Goal: Task Accomplishment & Management: Manage account settings

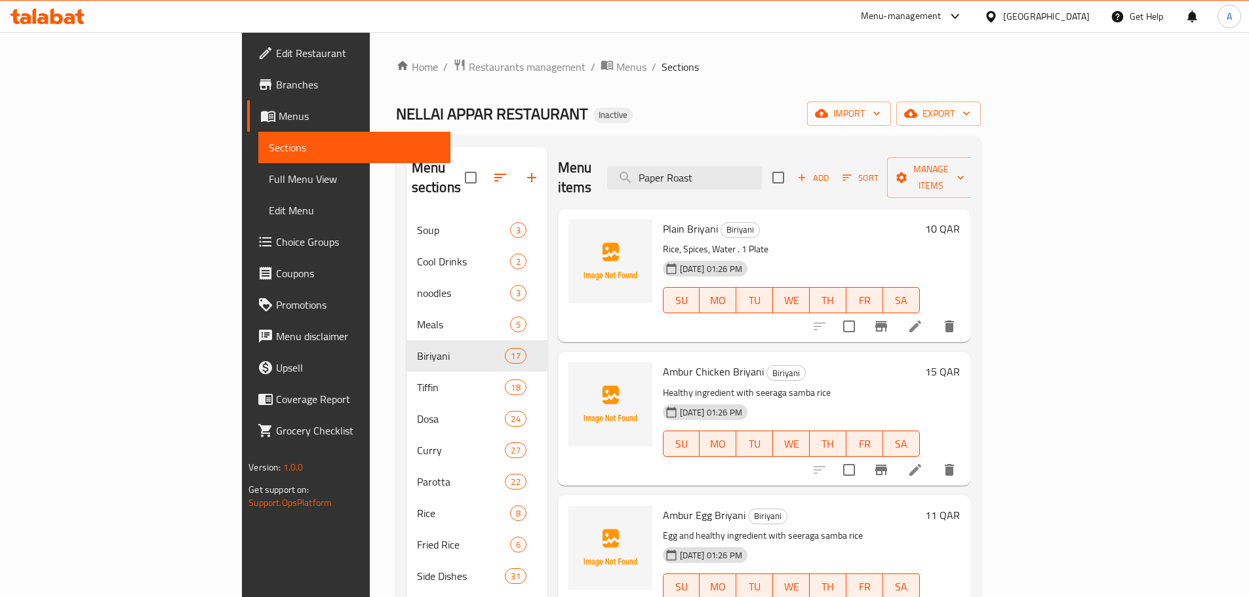
scroll to position [52, 0]
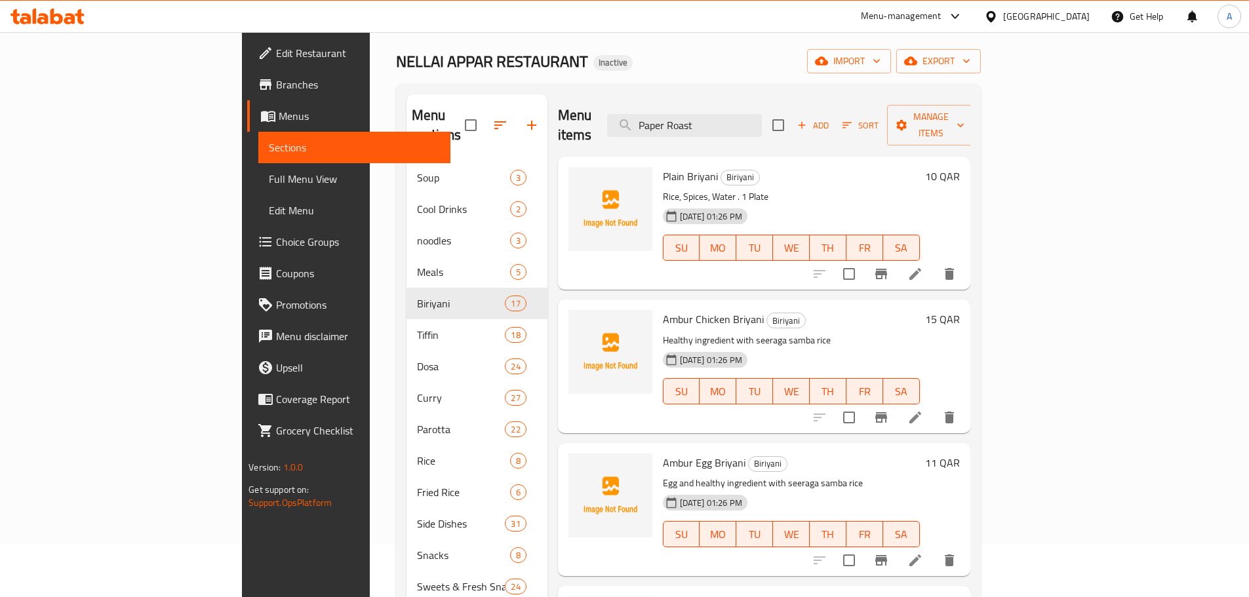
click at [762, 123] on input "Paper Roast" at bounding box center [684, 125] width 155 height 23
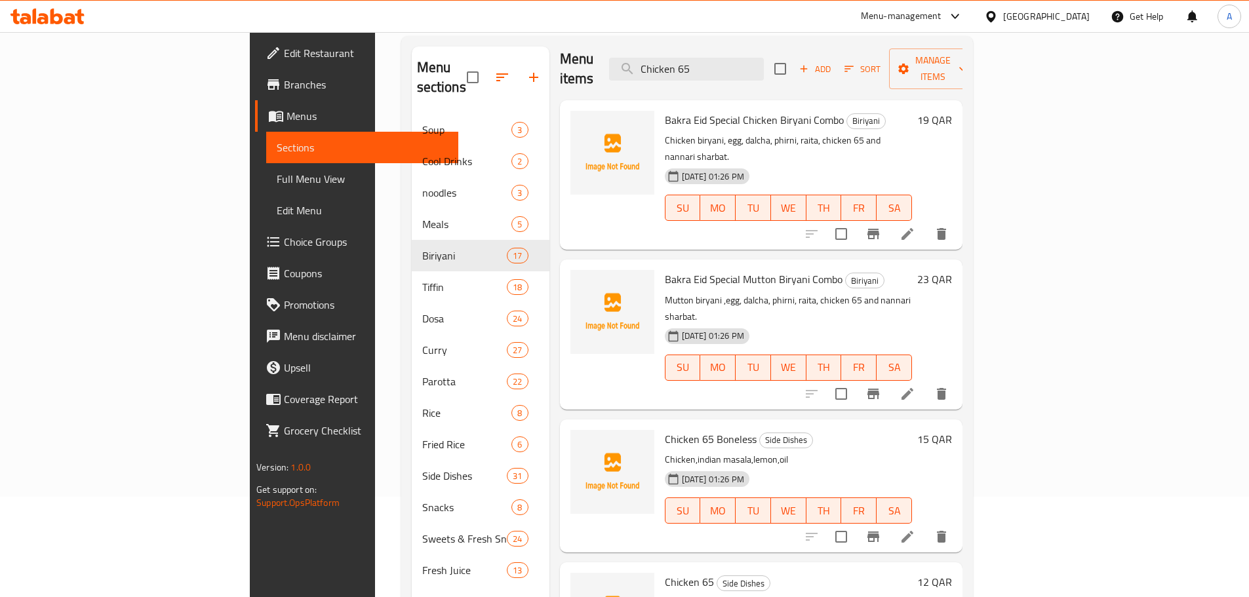
scroll to position [184, 0]
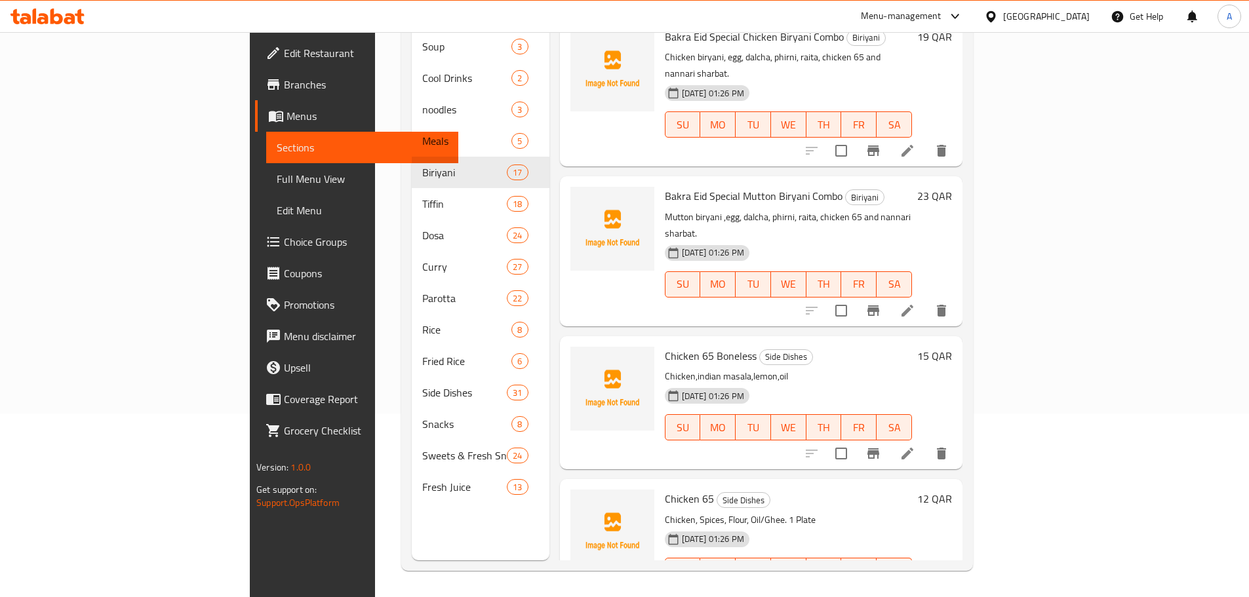
type input "Chicken 65"
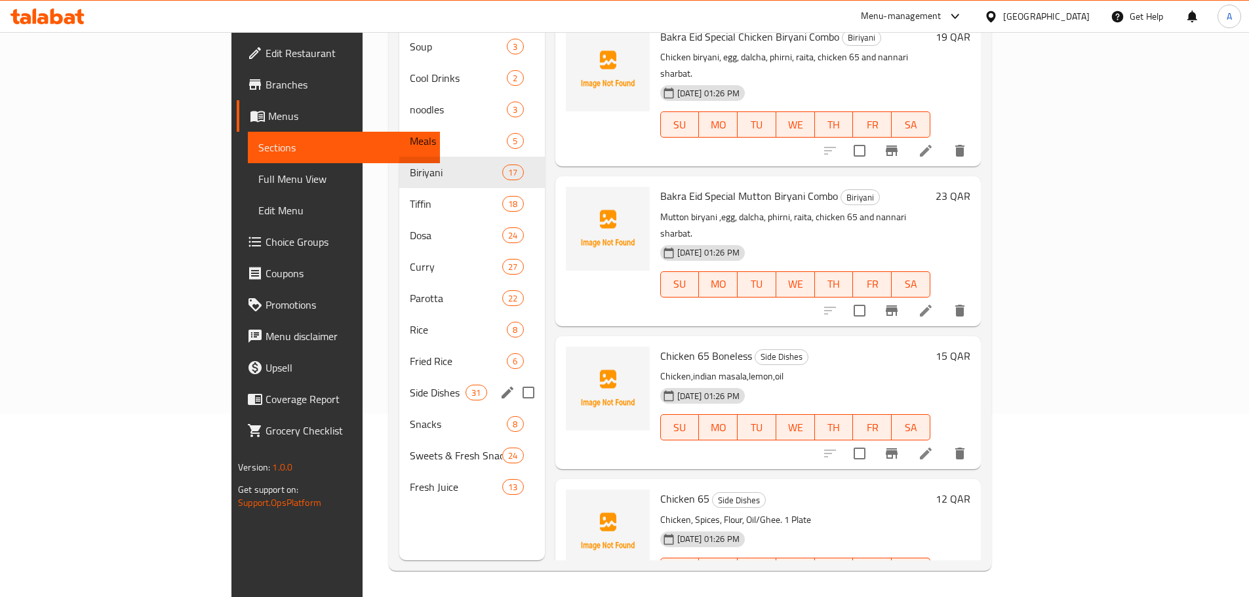
click at [399, 377] on div "Side Dishes 31" at bounding box center [472, 392] width 146 height 31
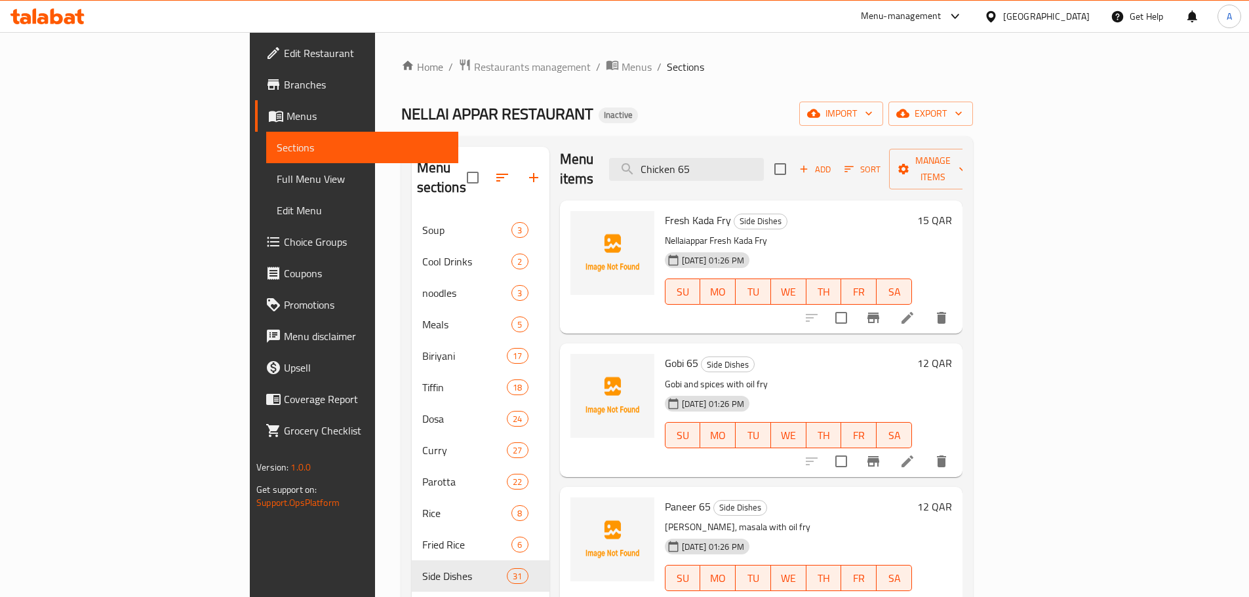
click at [475, 132] on div "Home / Restaurants management / Menus / Sections NELLAI APPAR RESTAURANT Inacti…" at bounding box center [687, 406] width 572 height 696
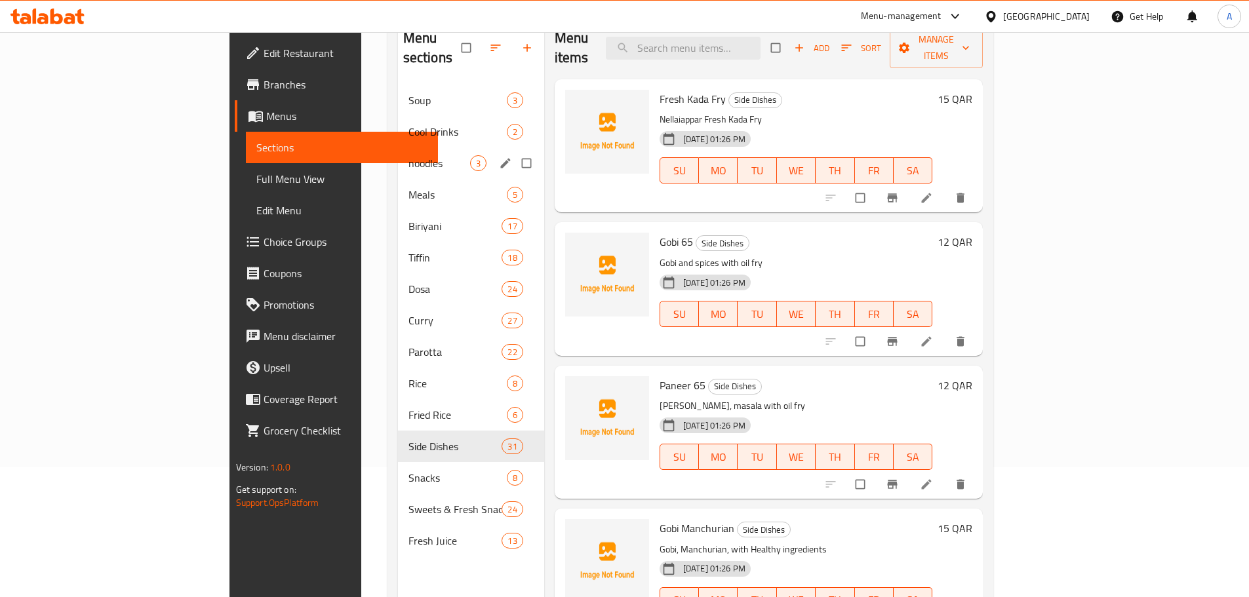
scroll to position [131, 0]
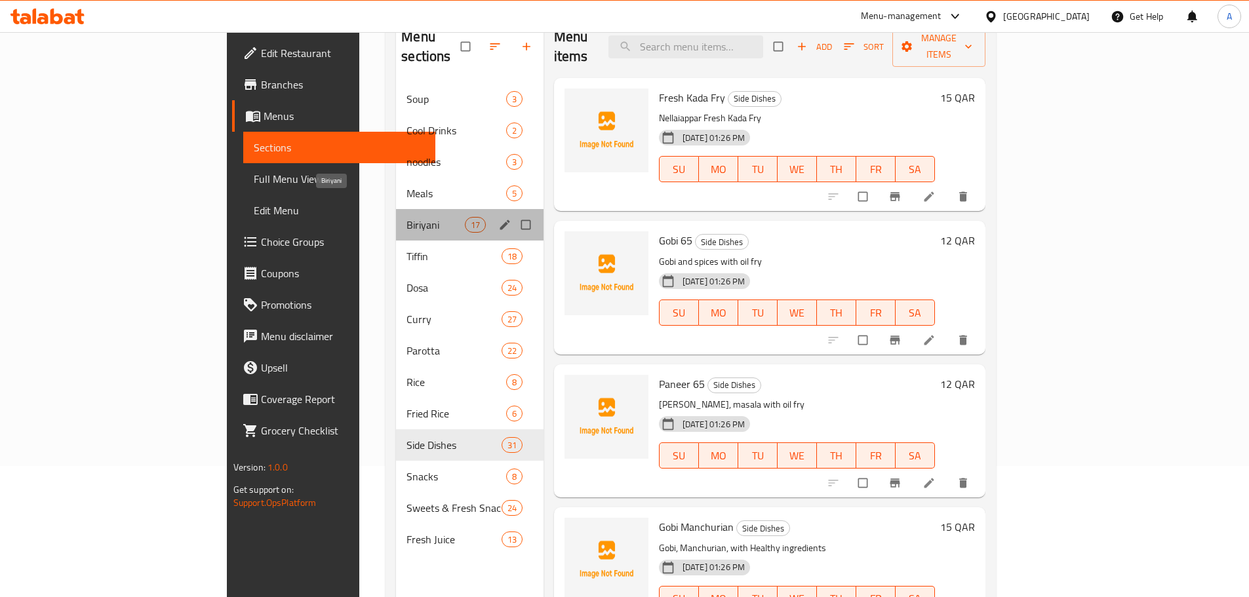
click at [407, 217] on span "Biriyani" at bounding box center [436, 225] width 58 height 16
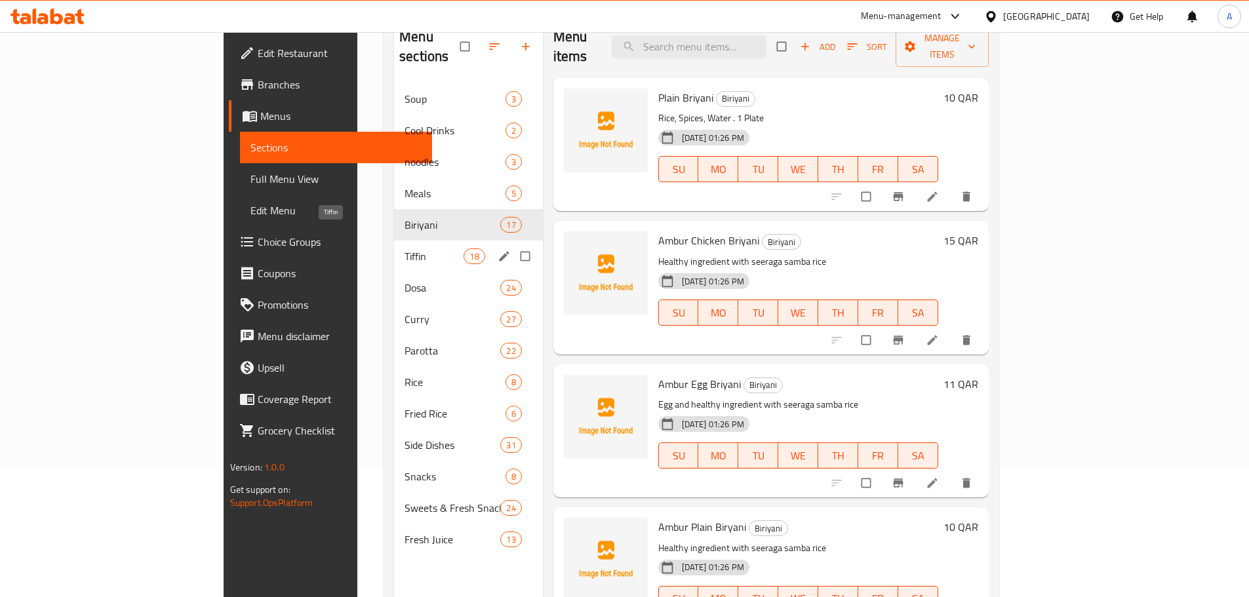
click at [405, 249] on span "Tiffin" at bounding box center [434, 257] width 59 height 16
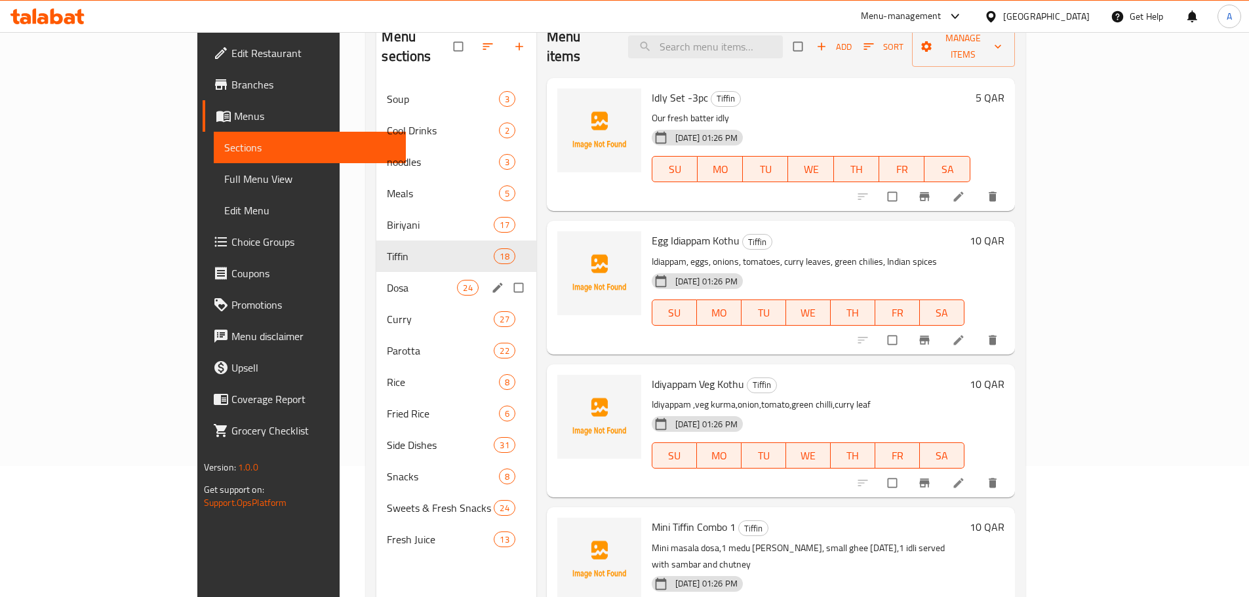
click at [387, 280] on span "Dosa" at bounding box center [422, 288] width 70 height 16
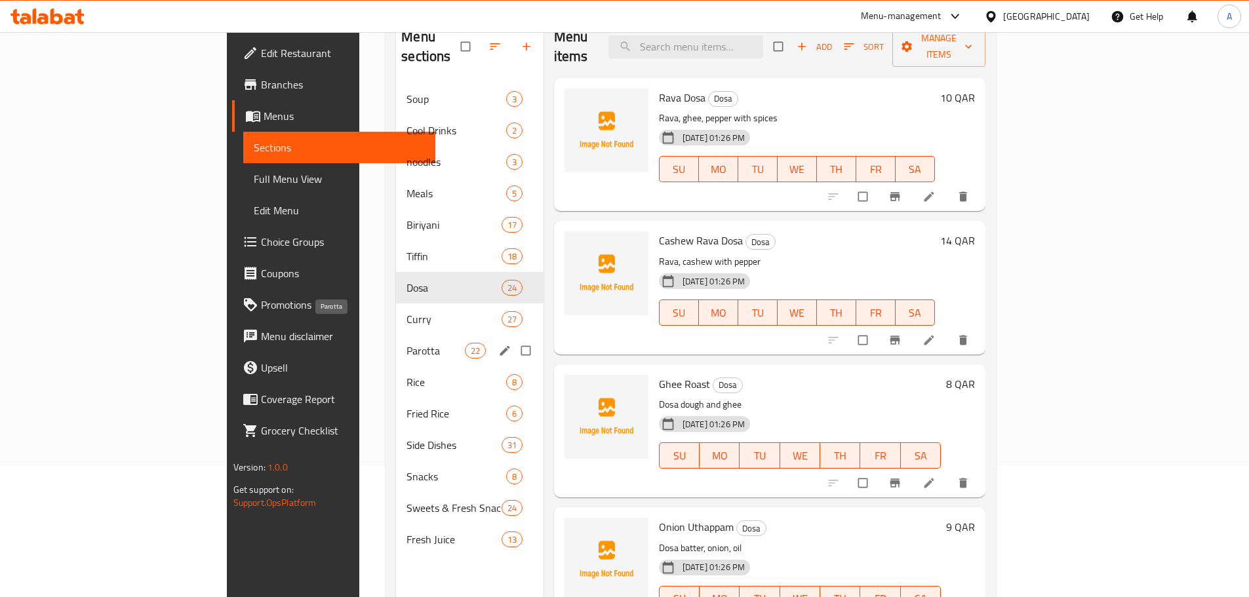
click at [407, 343] on span "Parotta" at bounding box center [436, 351] width 58 height 16
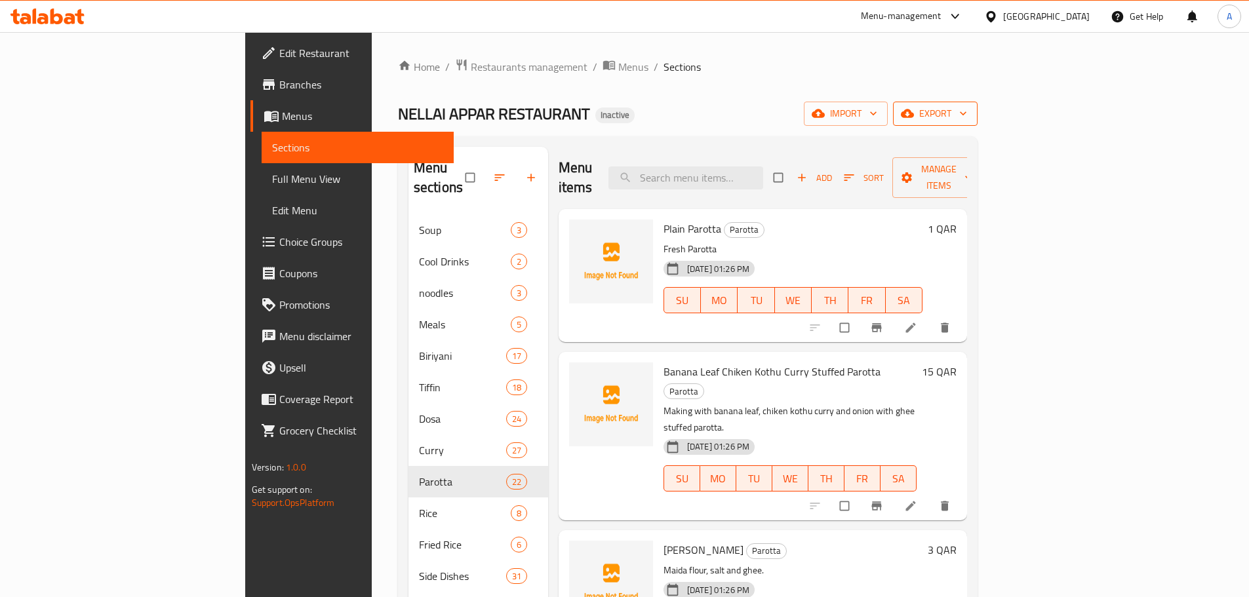
click at [978, 119] on button "export" at bounding box center [935, 114] width 85 height 24
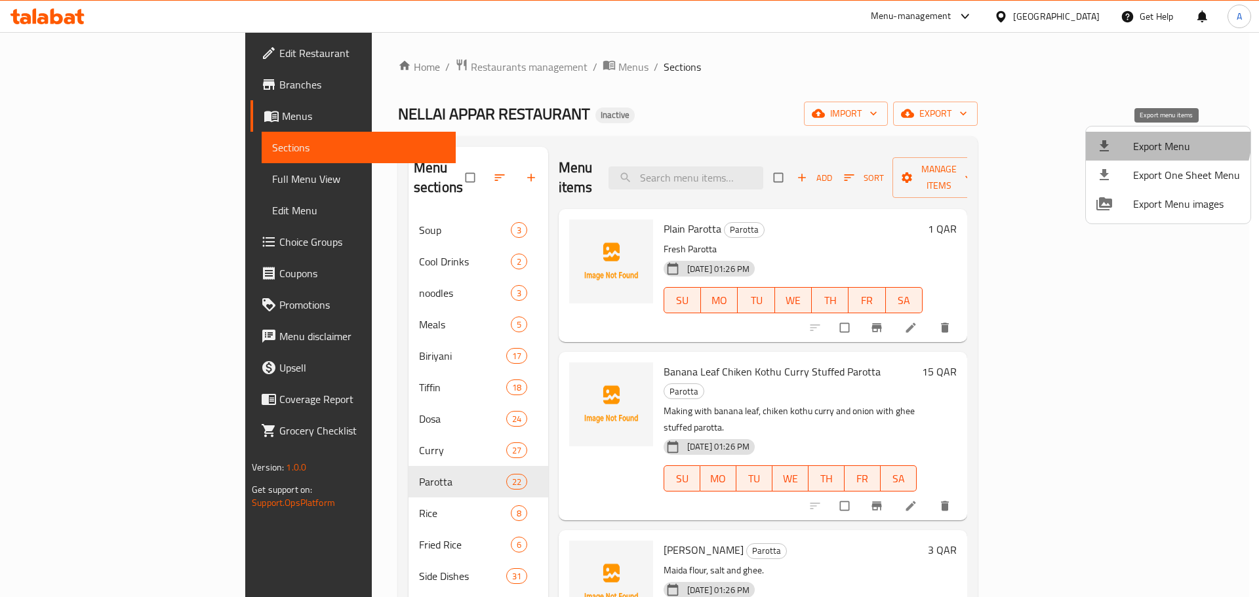
click at [1159, 138] on span "Export Menu" at bounding box center [1186, 146] width 107 height 16
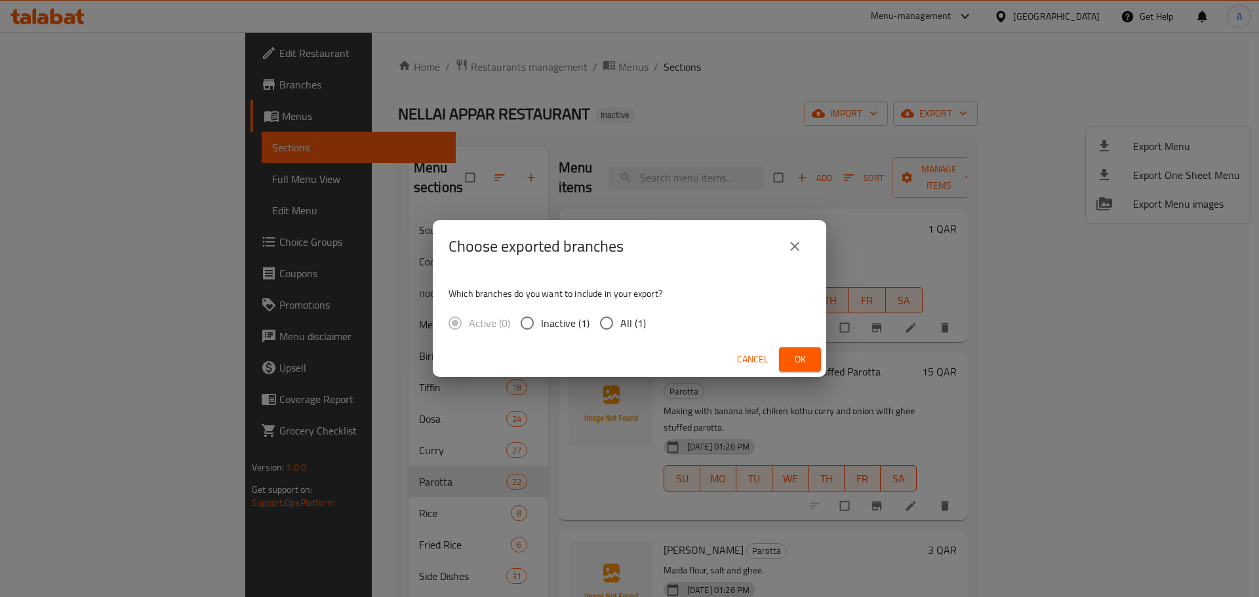
click at [635, 315] on span "All (1)" at bounding box center [633, 323] width 26 height 16
click at [620, 315] on input "All (1)" at bounding box center [607, 324] width 28 height 28
radio input "true"
click at [811, 357] on button "Ok" at bounding box center [800, 360] width 42 height 24
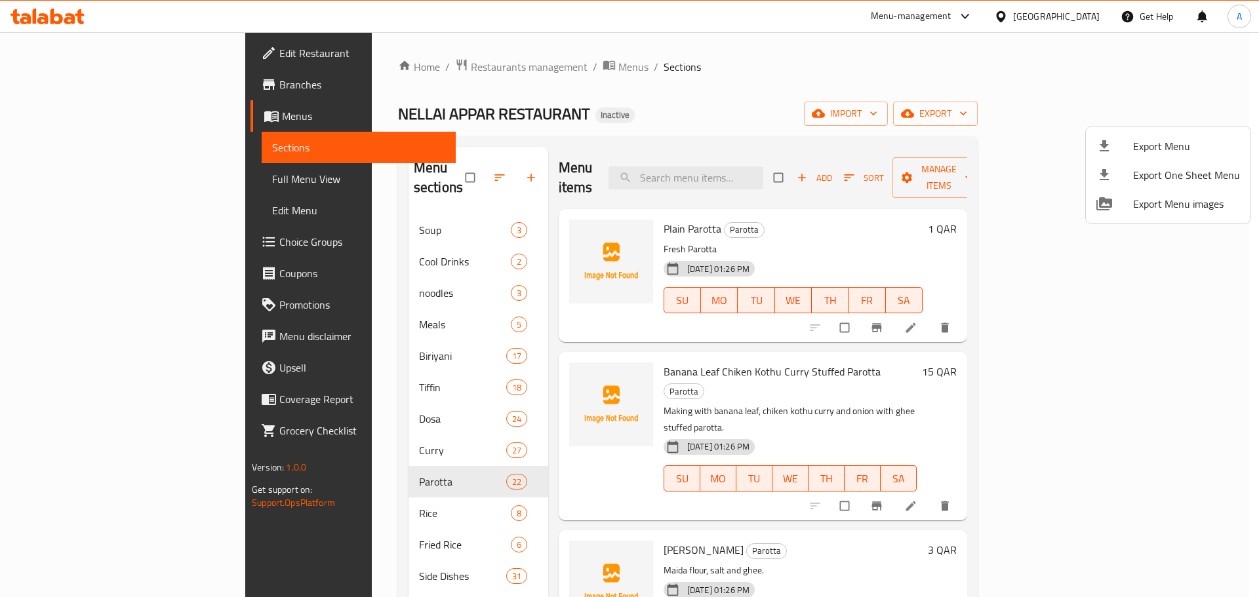
click at [403, 169] on div at bounding box center [629, 298] width 1259 height 597
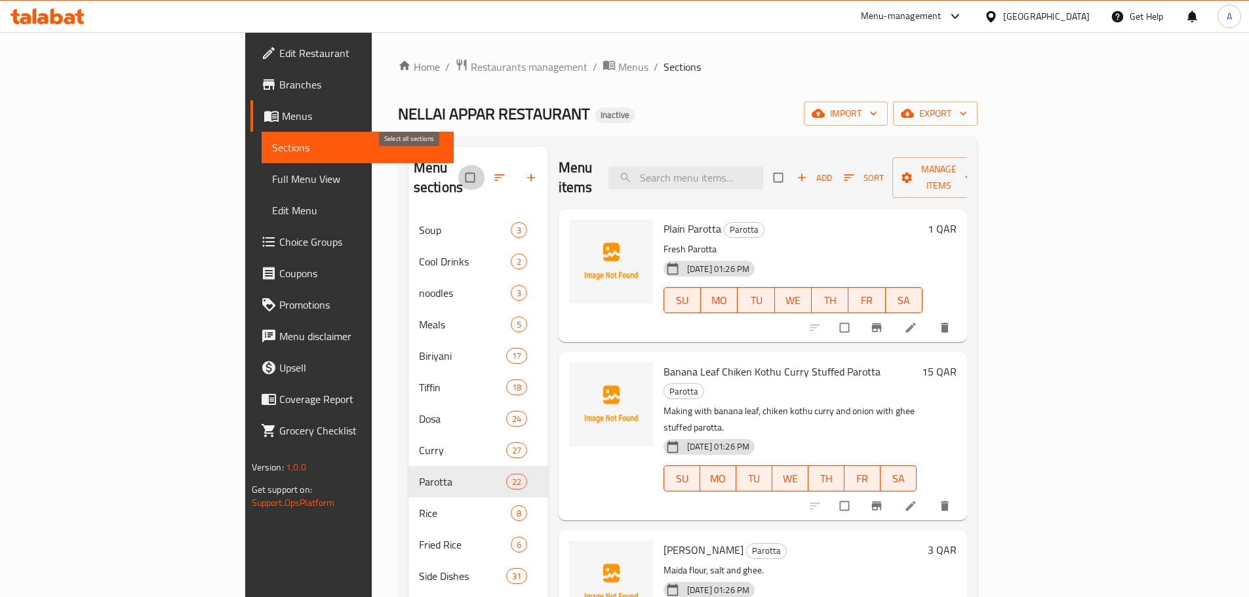
click at [458, 170] on input "checkbox" at bounding box center [472, 177] width 28 height 25
checkbox input "true"
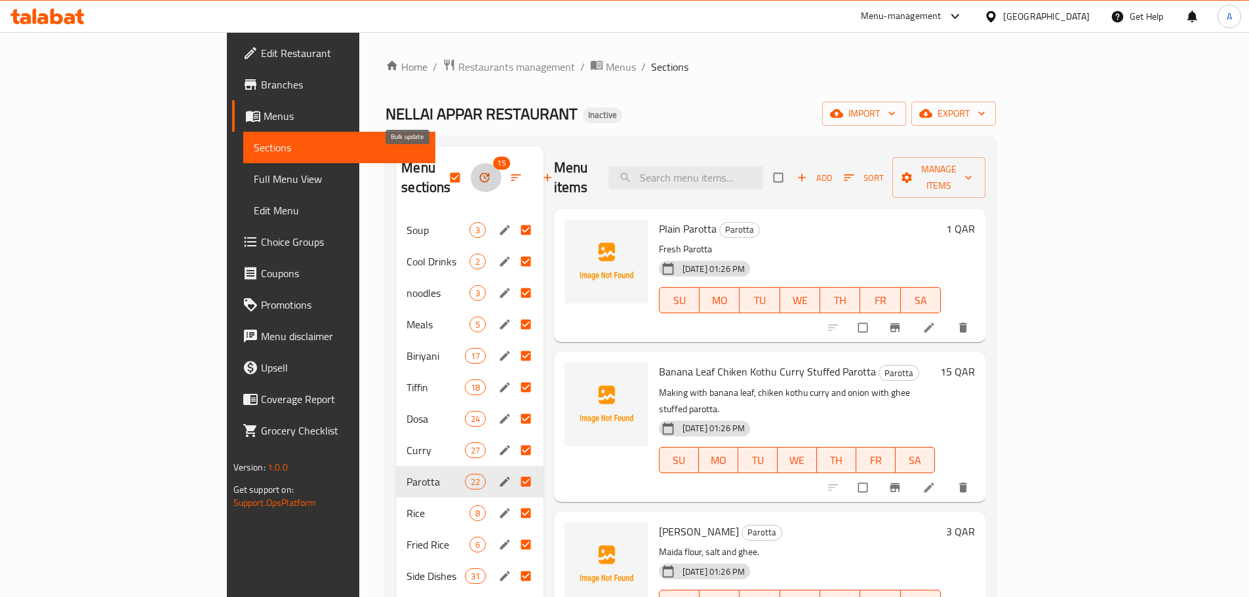
click at [470, 173] on button "button" at bounding box center [485, 177] width 31 height 29
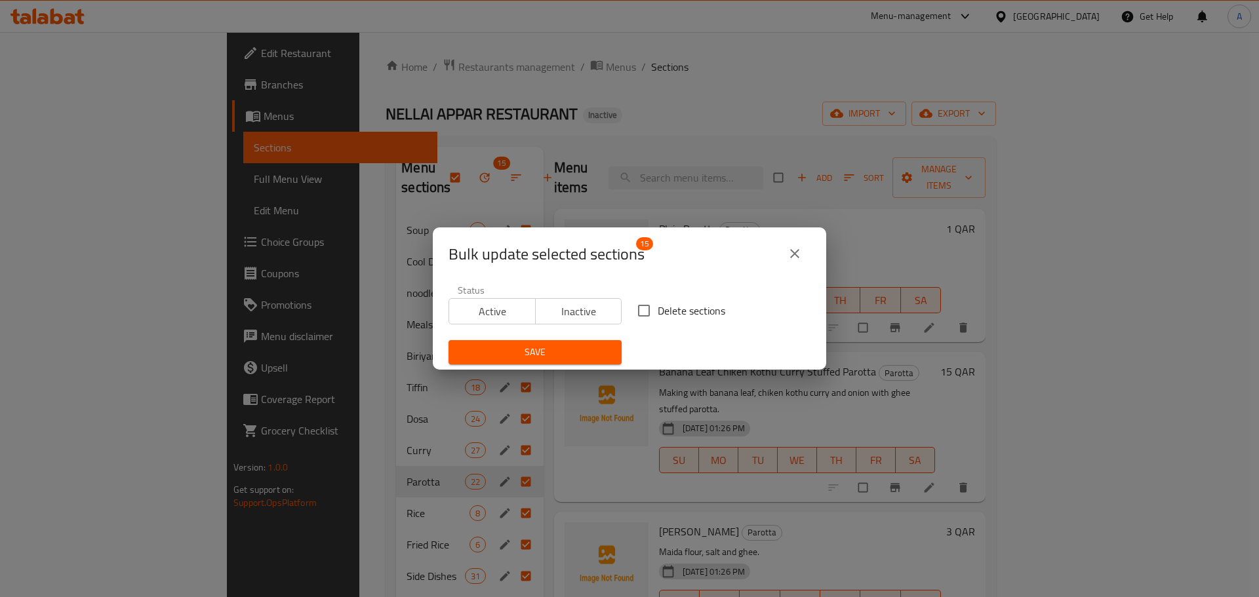
click at [632, 308] on input "Delete sections" at bounding box center [644, 311] width 28 height 28
checkbox input "true"
click at [609, 340] on button "Save" at bounding box center [535, 352] width 173 height 24
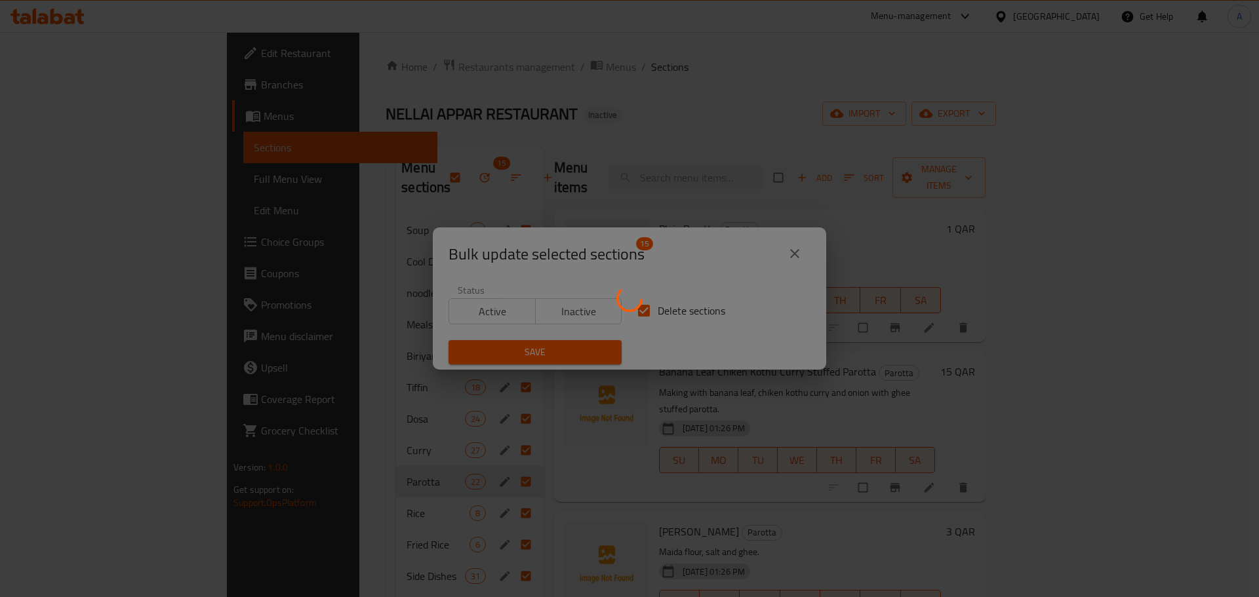
checkbox input "false"
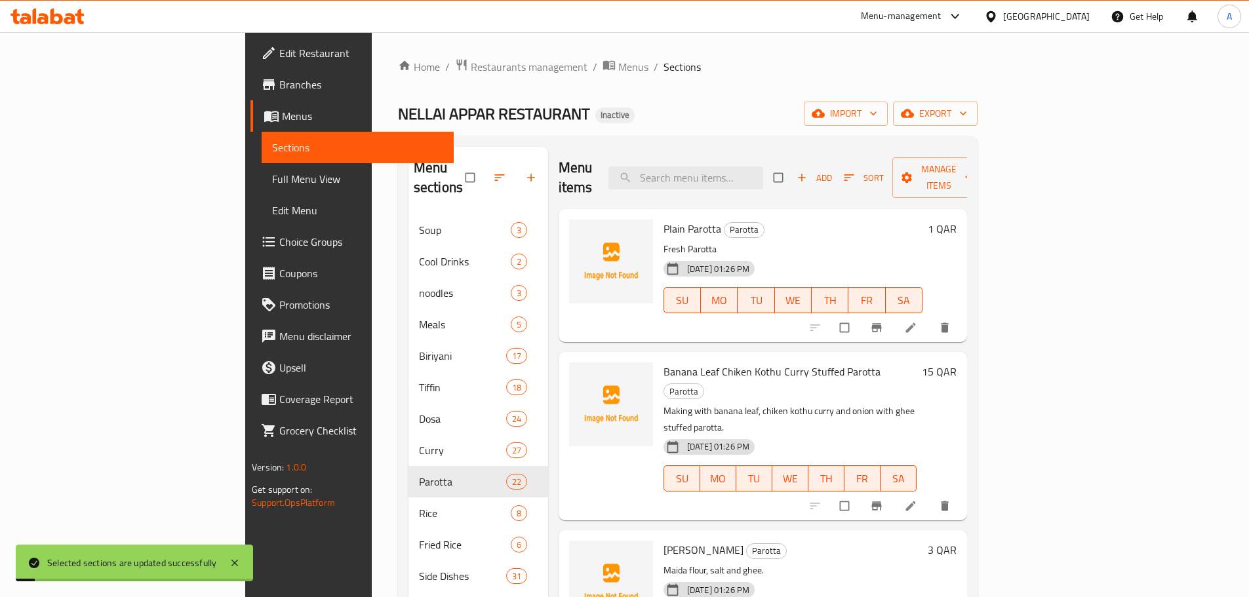
drag, startPoint x: 899, startPoint y: 79, endPoint x: 911, endPoint y: 82, distance: 12.7
click at [900, 80] on div "Home / Restaurants management / Menus / Sections NELLAI APPAR RESTAURANT Inacti…" at bounding box center [688, 406] width 580 height 696
click at [978, 123] on button "export" at bounding box center [935, 114] width 85 height 24
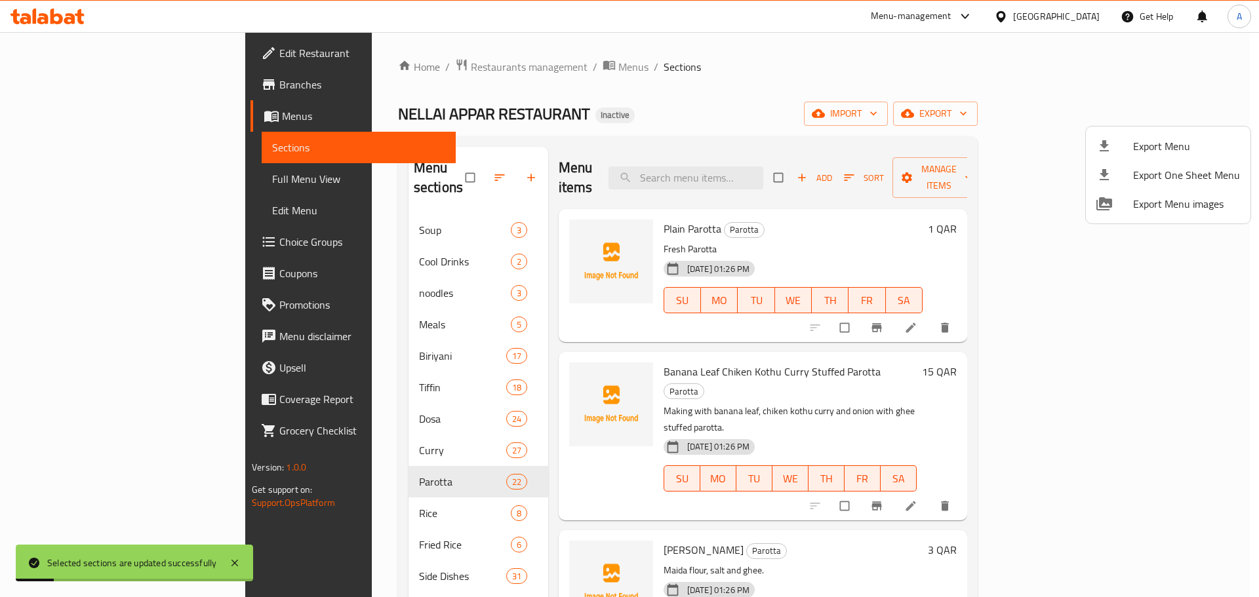
click at [1158, 143] on span "Export Menu" at bounding box center [1186, 146] width 107 height 16
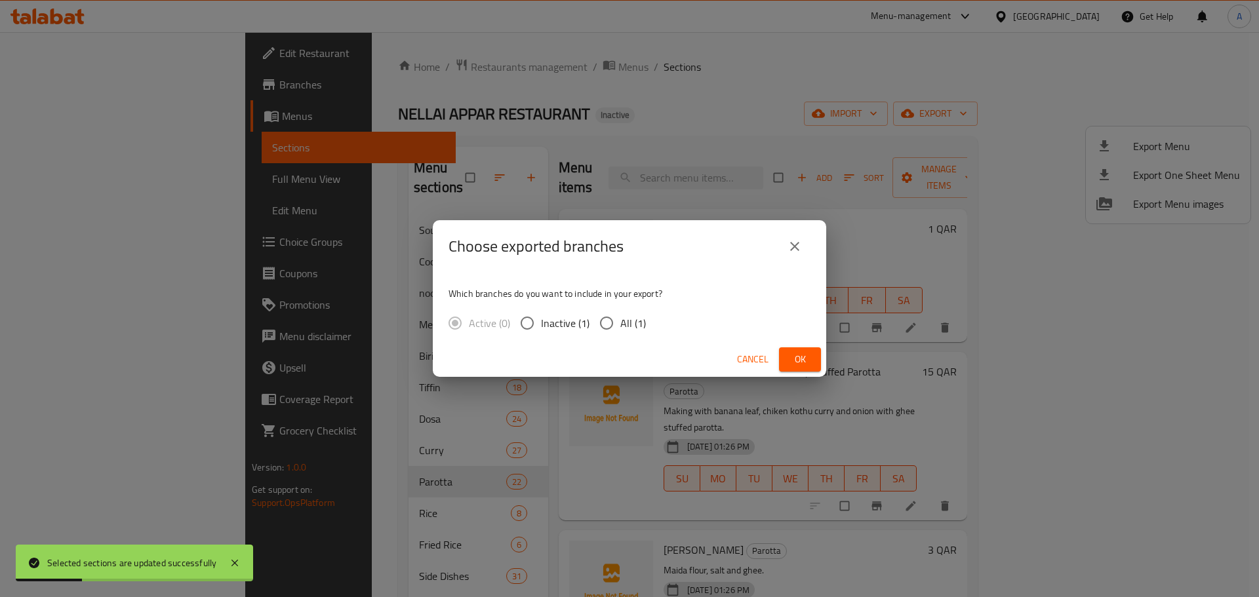
click at [807, 250] on button "close" at bounding box center [794, 246] width 31 height 31
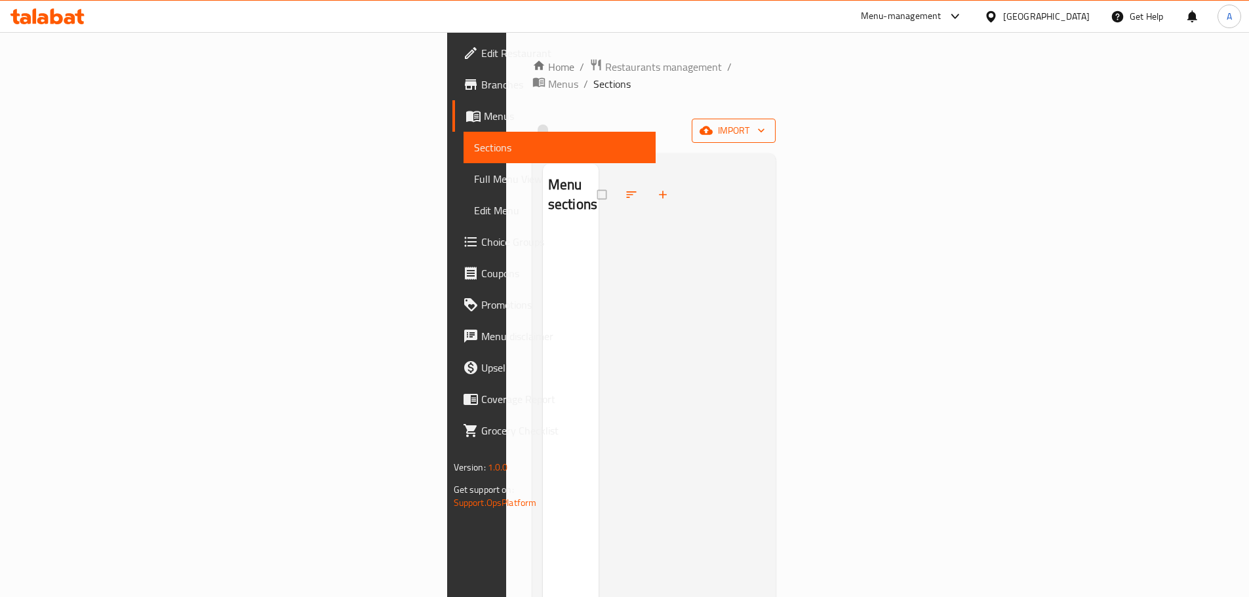
click at [776, 119] on button "import" at bounding box center [734, 131] width 84 height 24
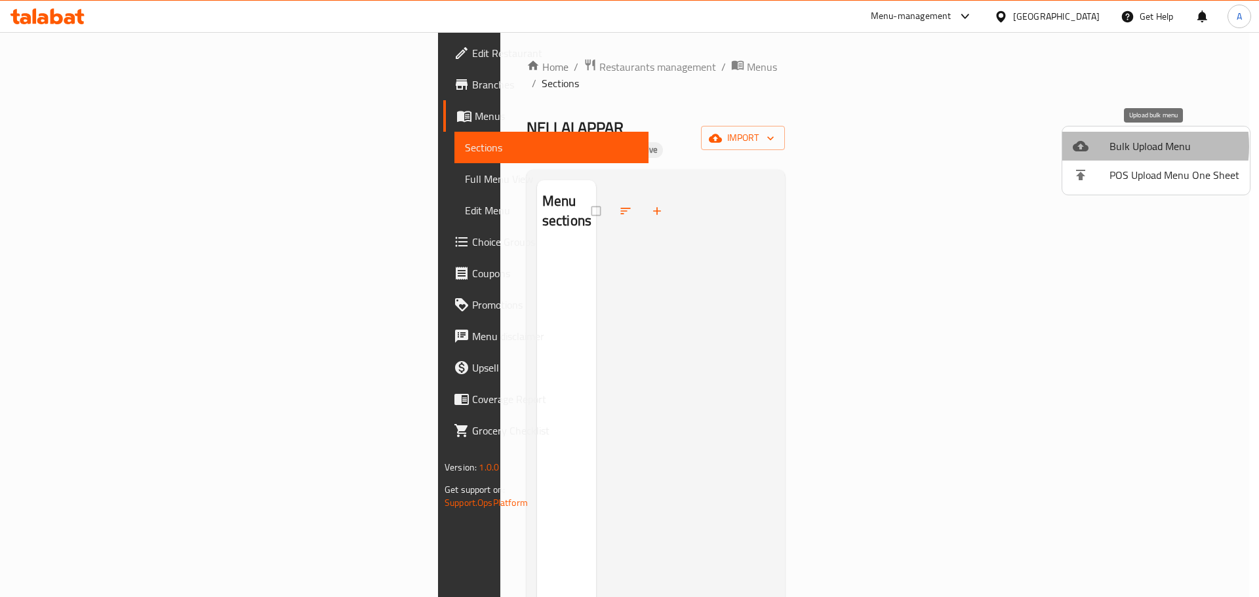
click at [1127, 146] on span "Bulk Upload Menu" at bounding box center [1174, 146] width 130 height 16
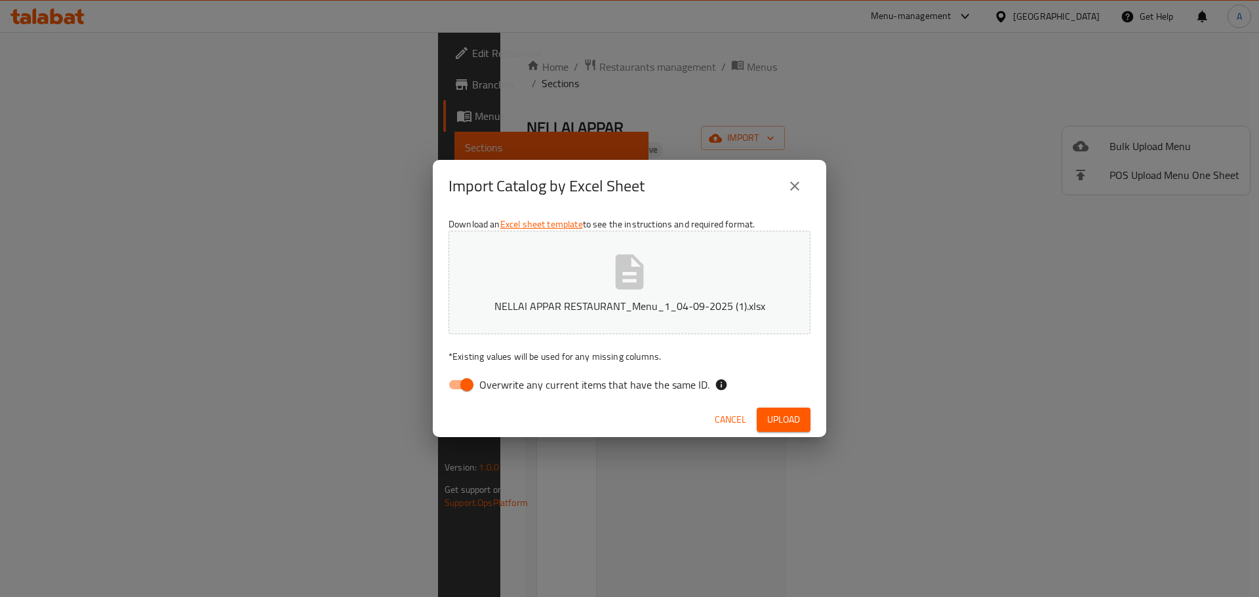
drag, startPoint x: 654, startPoint y: 385, endPoint x: 679, endPoint y: 390, distance: 25.3
click at [654, 385] on span "Overwrite any current items that have the same ID." at bounding box center [594, 385] width 230 height 16
click at [504, 385] on input "Overwrite any current items that have the same ID." at bounding box center [467, 384] width 75 height 25
checkbox input "false"
click at [755, 420] on div "Cancel Upload" at bounding box center [629, 420] width 393 height 35
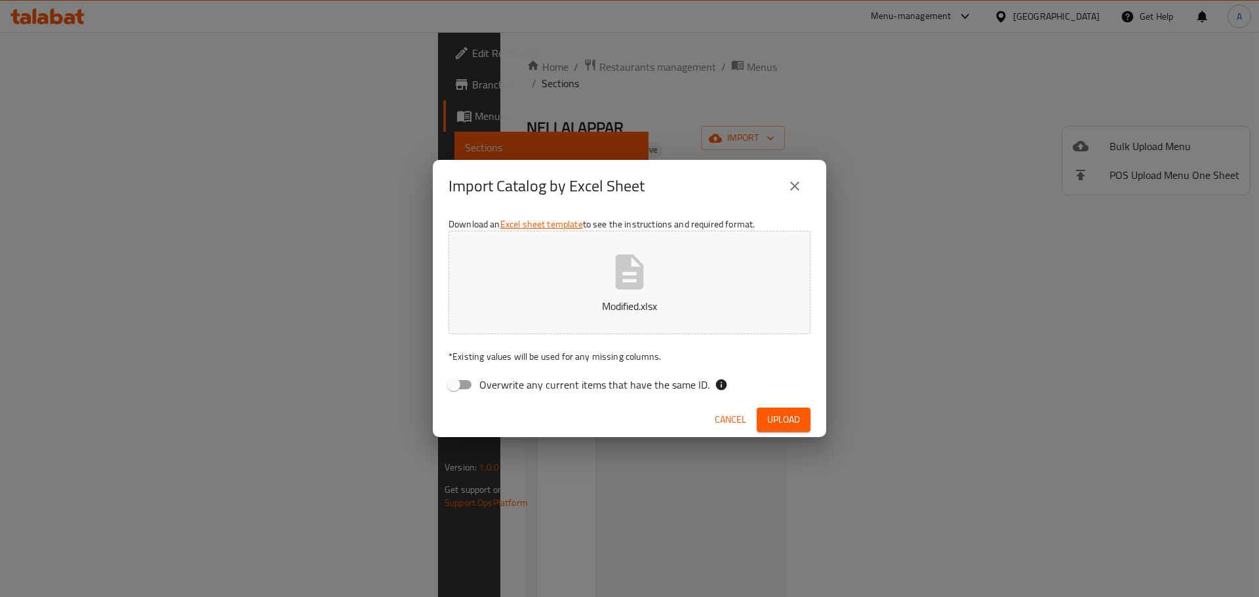
click at [796, 419] on span "Upload" at bounding box center [783, 420] width 33 height 16
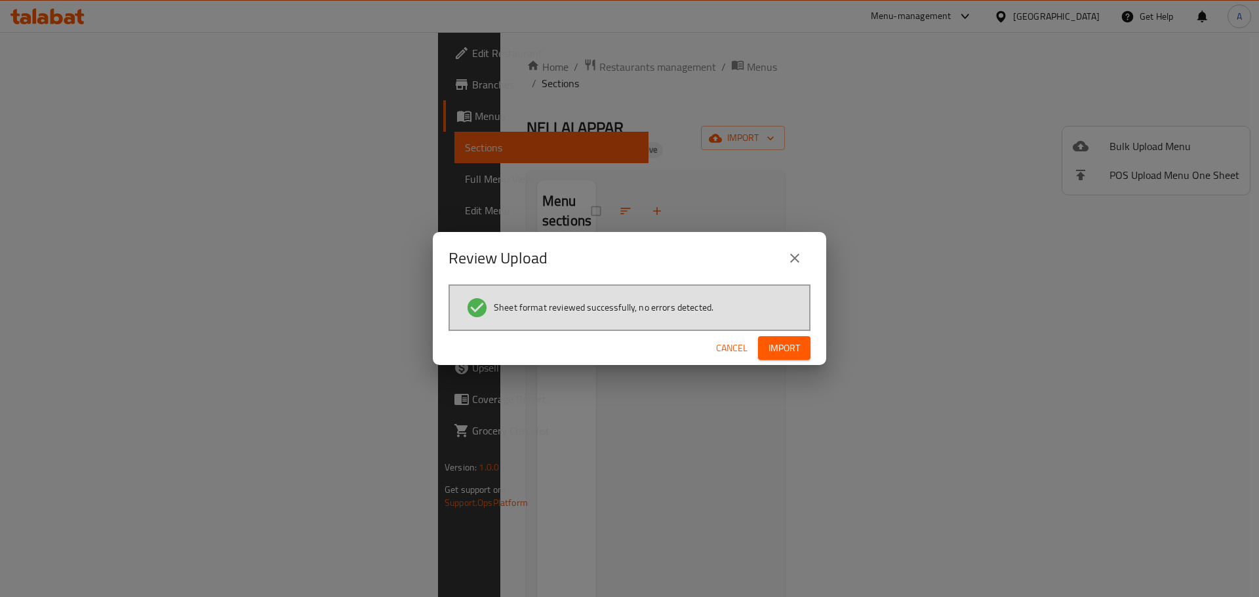
click at [809, 344] on button "Import" at bounding box center [784, 348] width 52 height 24
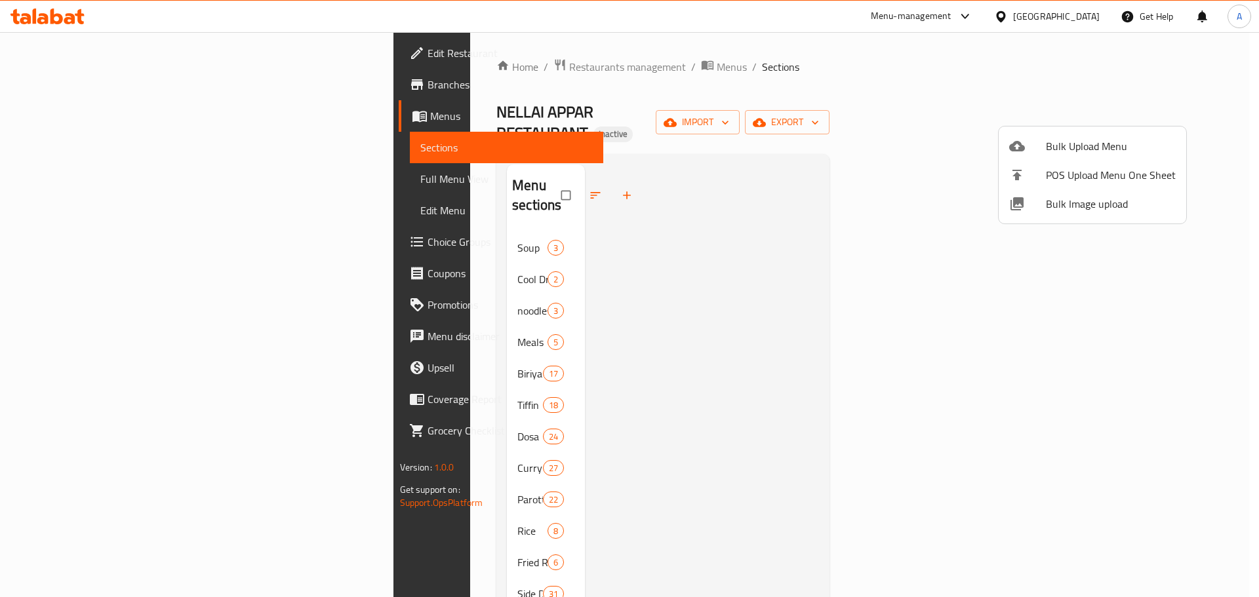
click at [809, 344] on div at bounding box center [629, 298] width 1259 height 597
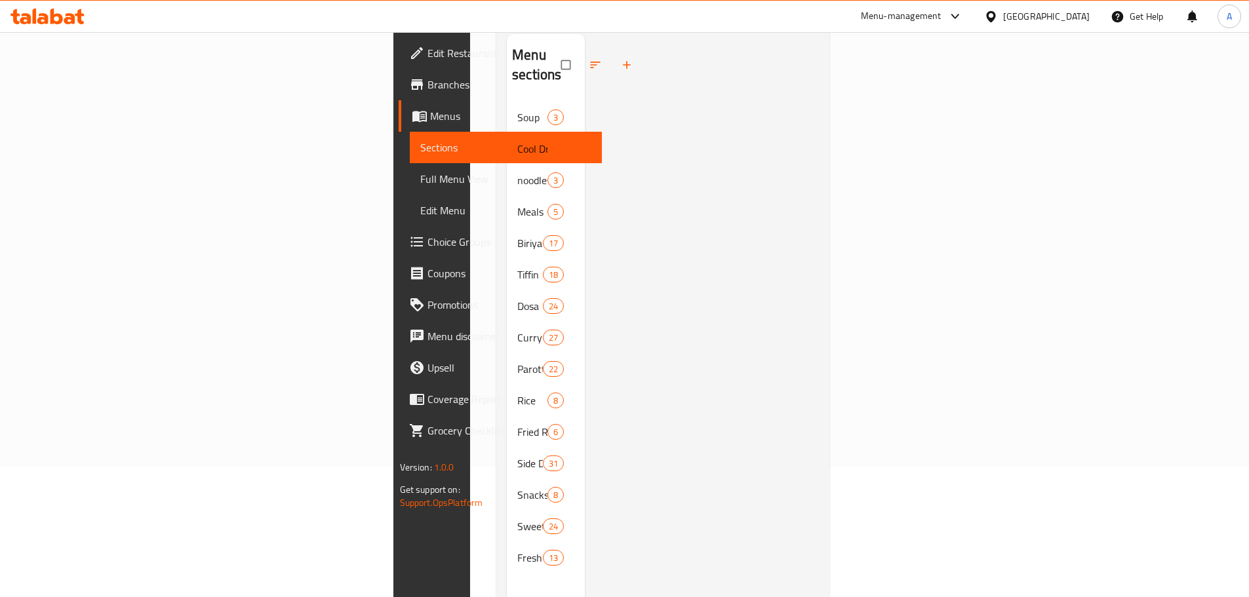
scroll to position [131, 0]
click at [410, 169] on link "Full Menu View" at bounding box center [506, 178] width 192 height 31
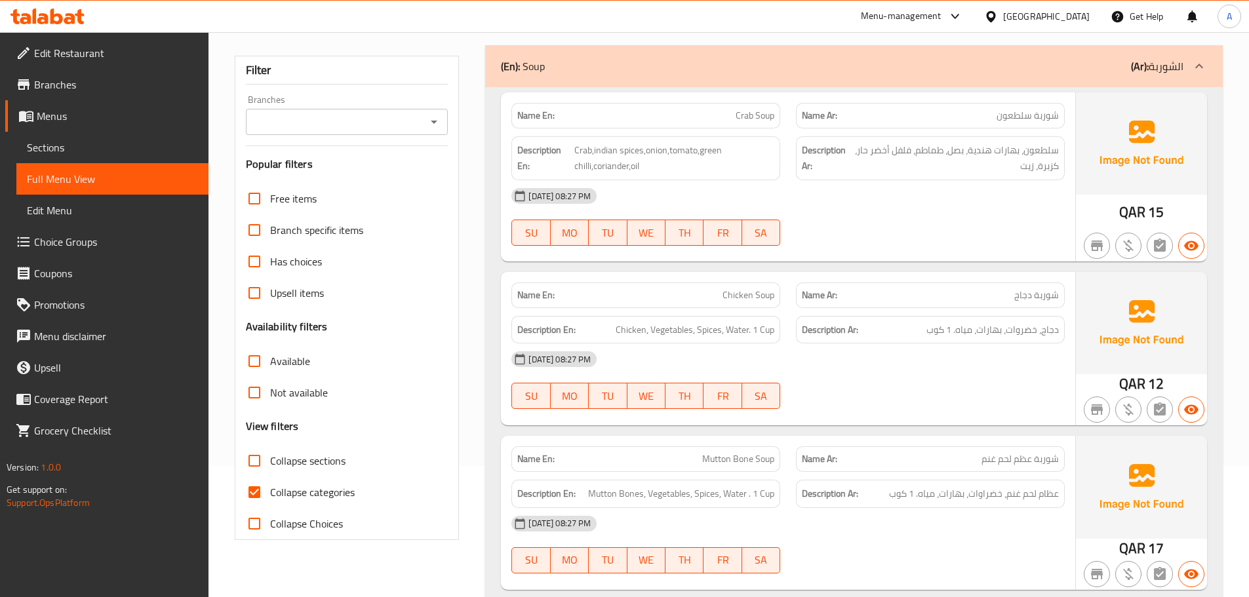
scroll to position [315, 0]
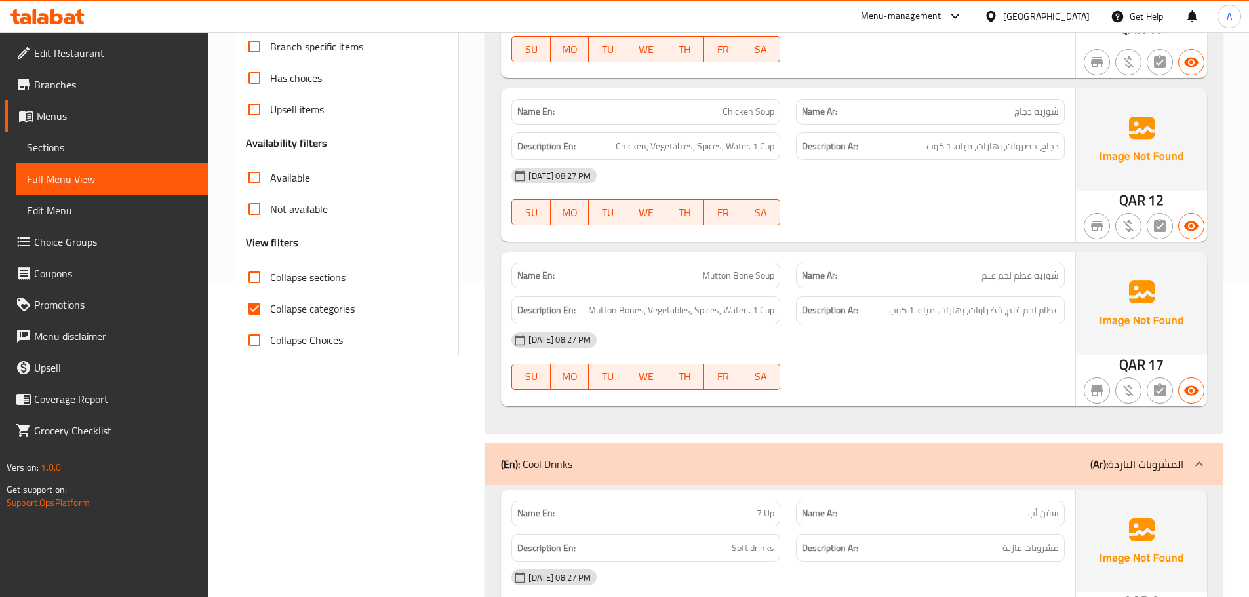
click at [262, 277] on input "Collapse sections" at bounding box center [254, 277] width 31 height 31
checkbox input "true"
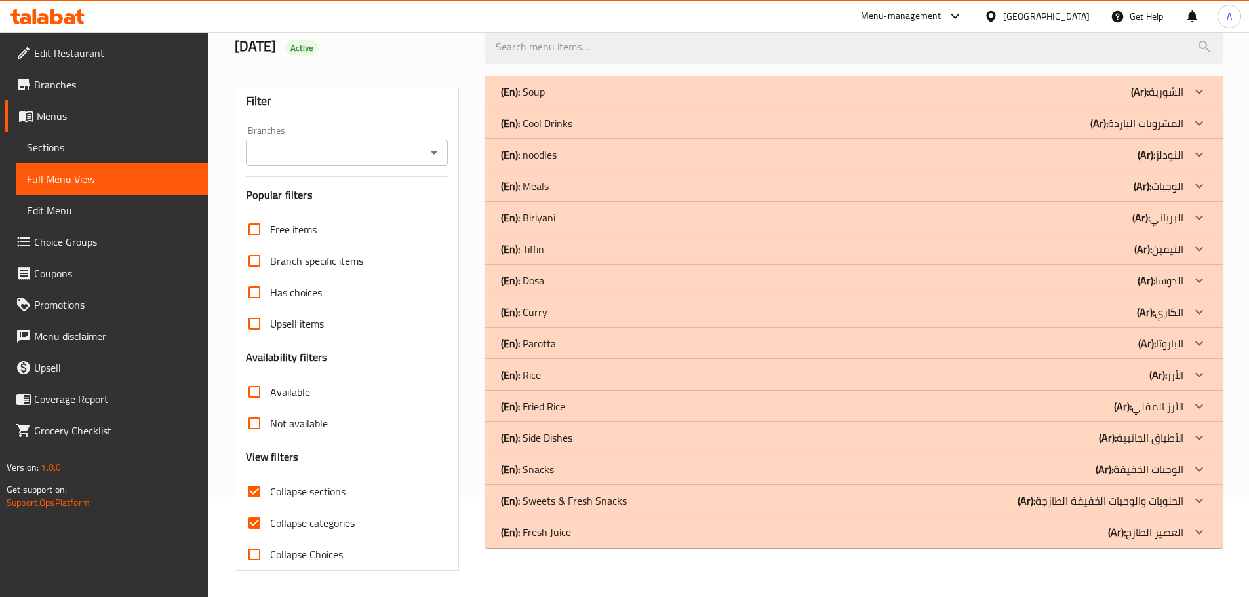
scroll to position [100, 0]
click at [550, 340] on p "(En): Parotta" at bounding box center [528, 344] width 55 height 16
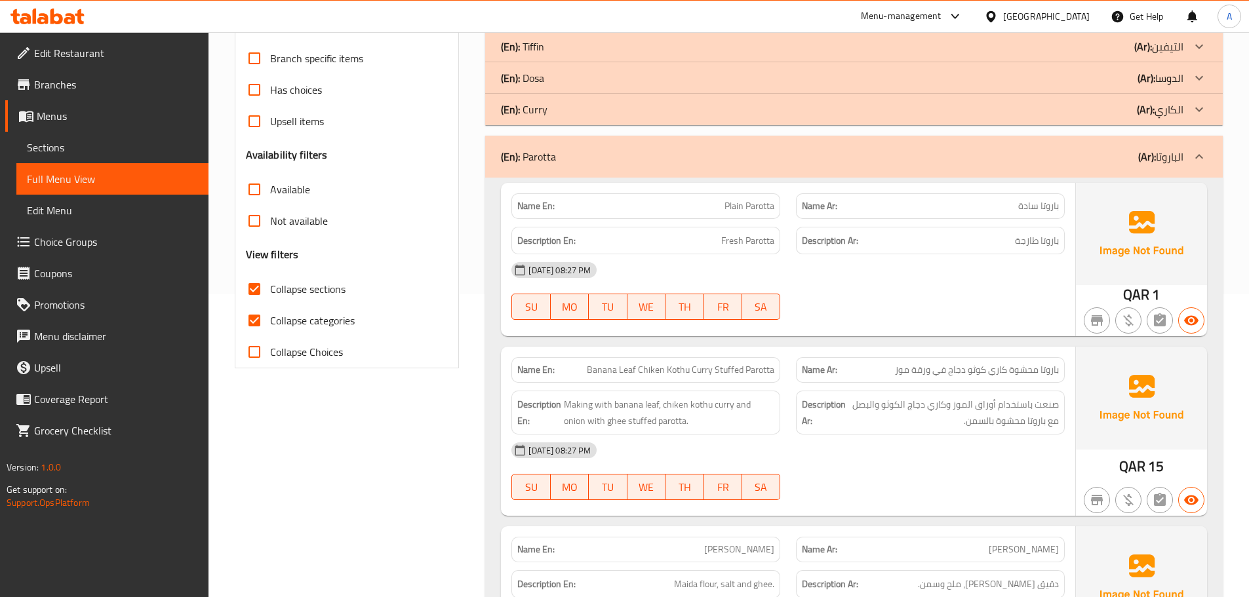
scroll to position [315, 0]
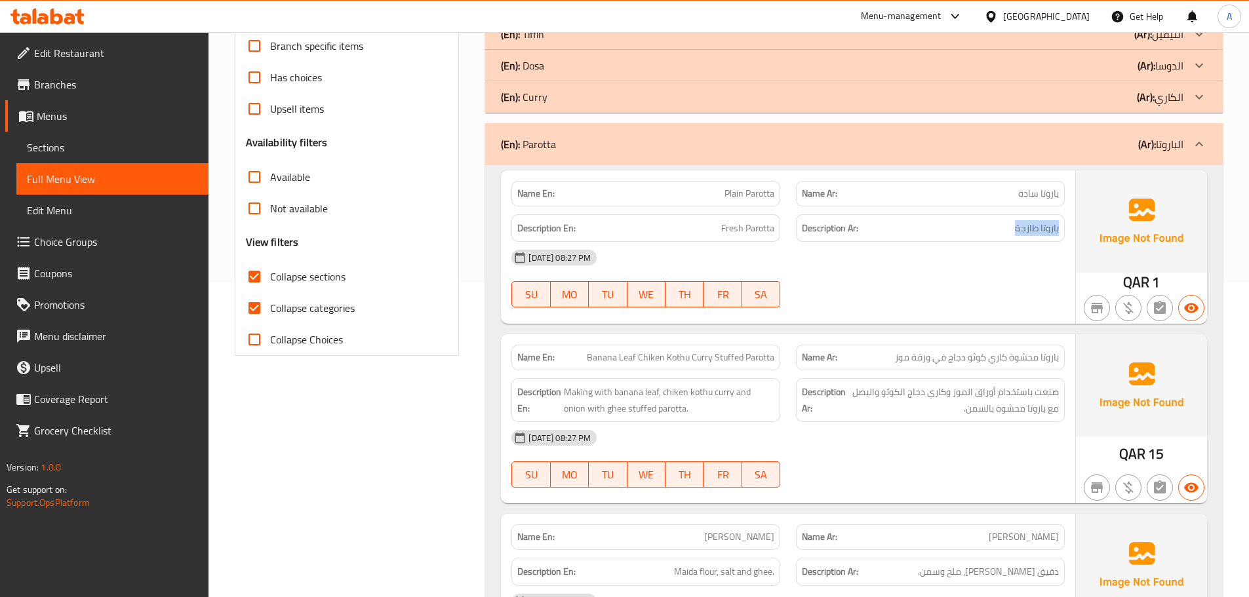
drag, startPoint x: 1054, startPoint y: 230, endPoint x: 997, endPoint y: 231, distance: 57.7
click at [997, 231] on div "Description Ar: باروتا طازجة" at bounding box center [930, 228] width 269 height 28
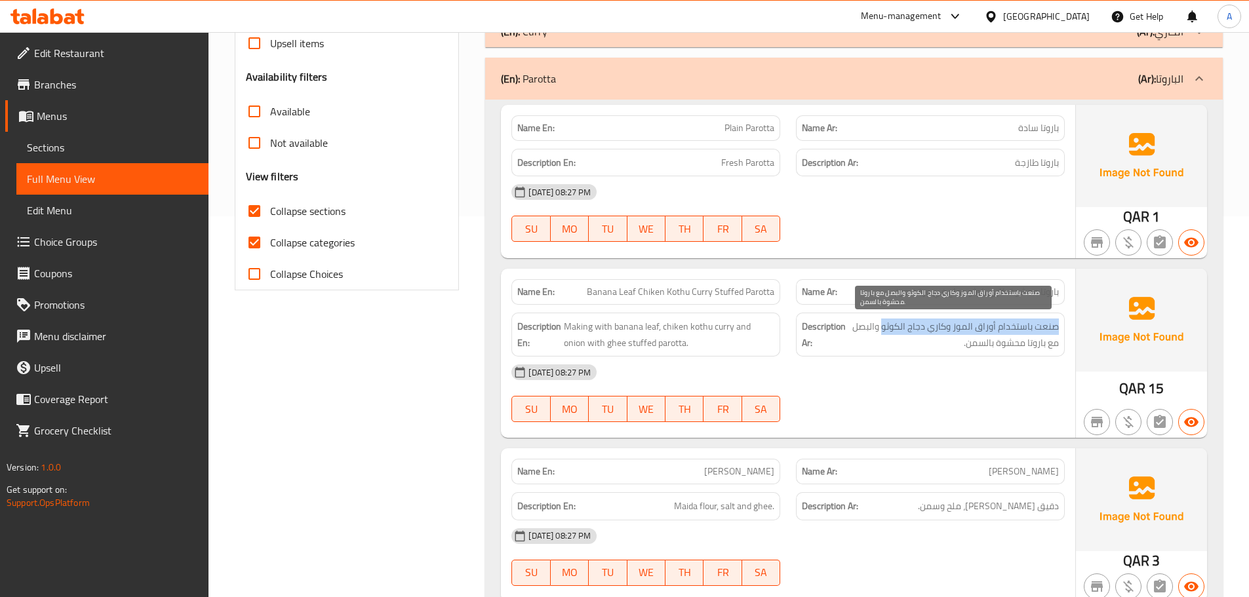
drag, startPoint x: 1059, startPoint y: 327, endPoint x: 885, endPoint y: 330, distance: 174.5
click at [885, 330] on div "Description Ar: صنعت باستخدام أوراق الموز وكاري دجاج الكوثو والبصل مع باروتا مح…" at bounding box center [930, 335] width 269 height 44
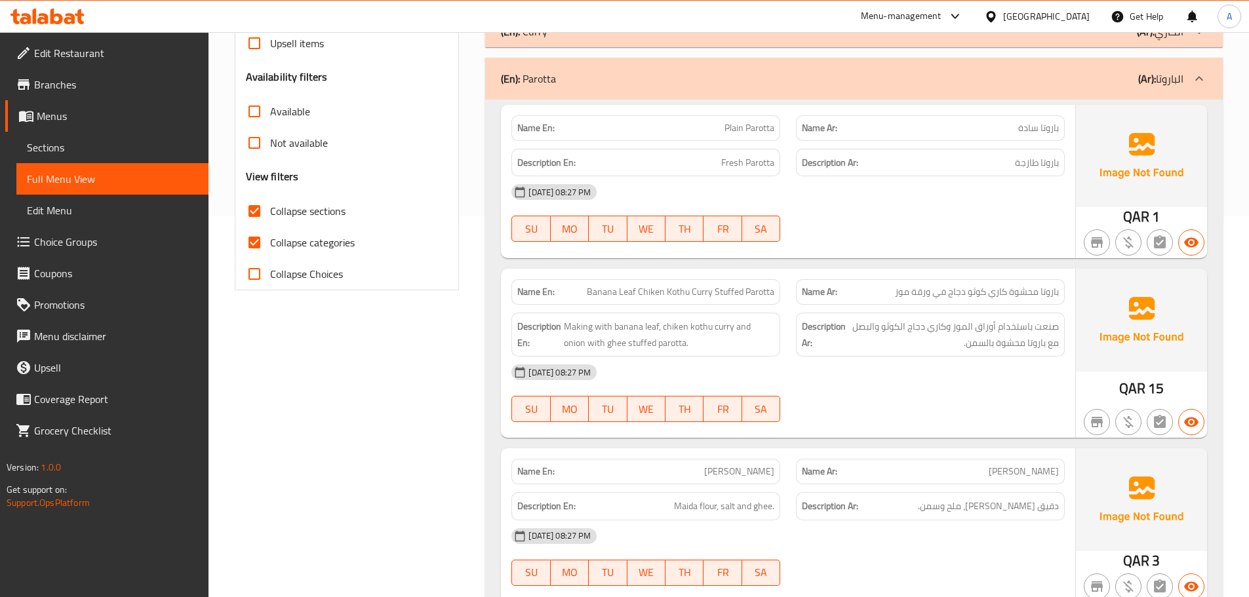
click at [705, 299] on span "Banana Leaf Chiken Kothu Curry Stuffed Parotta" at bounding box center [681, 292] width 188 height 14
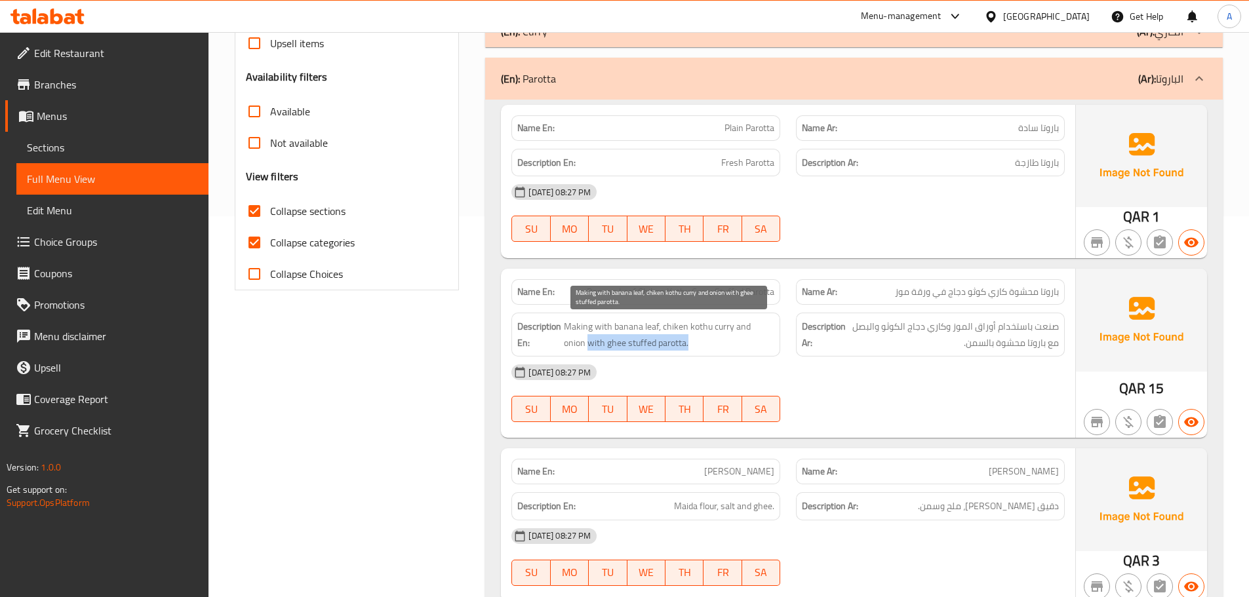
drag, startPoint x: 567, startPoint y: 343, endPoint x: 668, endPoint y: 342, distance: 101.0
click at [668, 342] on span "Making with banana leaf, chiken kothu curry and onion with ghee stuffed parotta." at bounding box center [669, 335] width 210 height 32
click at [756, 328] on span "Making with banana leaf, chiken kothu curry and onion with ghee stuffed parotta." at bounding box center [669, 335] width 210 height 32
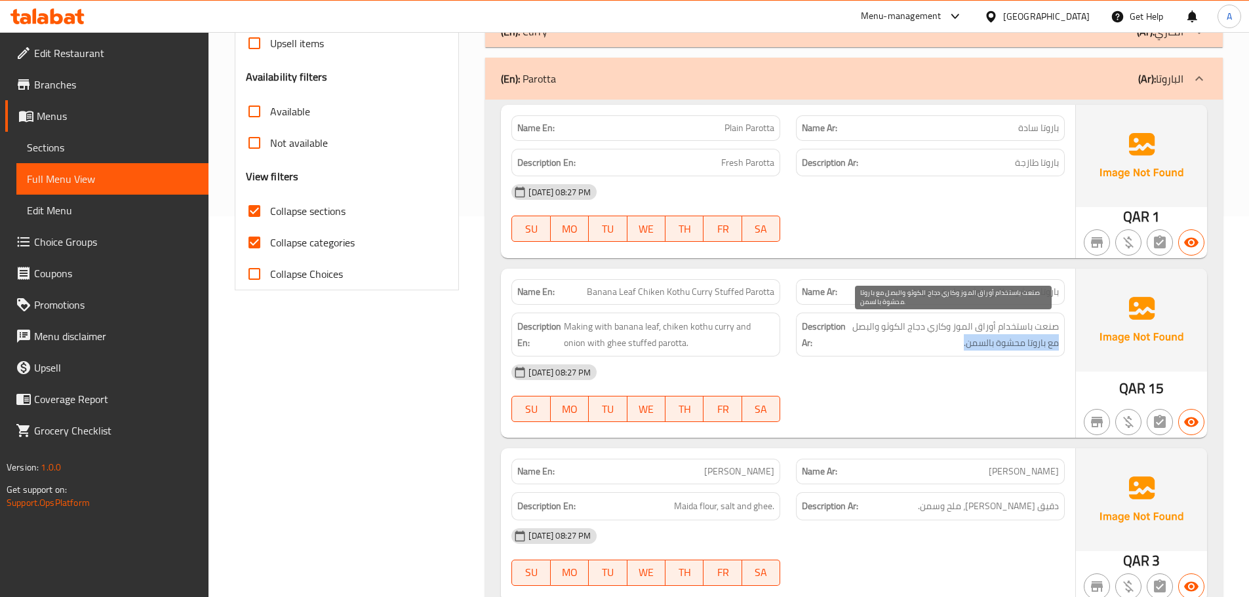
drag, startPoint x: 1056, startPoint y: 349, endPoint x: 953, endPoint y: 348, distance: 103.0
click at [953, 348] on span "صنعت باستخدام أوراق الموز وكاري دجاج الكوثو والبصل مع باروتا محشوة بالسمن." at bounding box center [954, 335] width 210 height 32
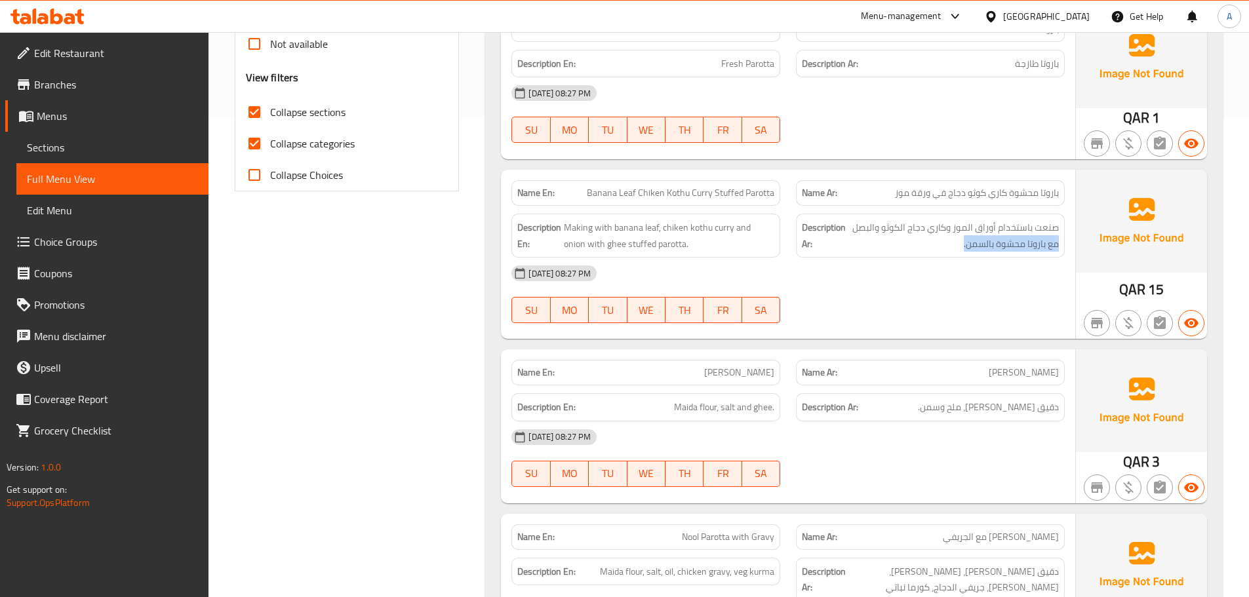
scroll to position [512, 0]
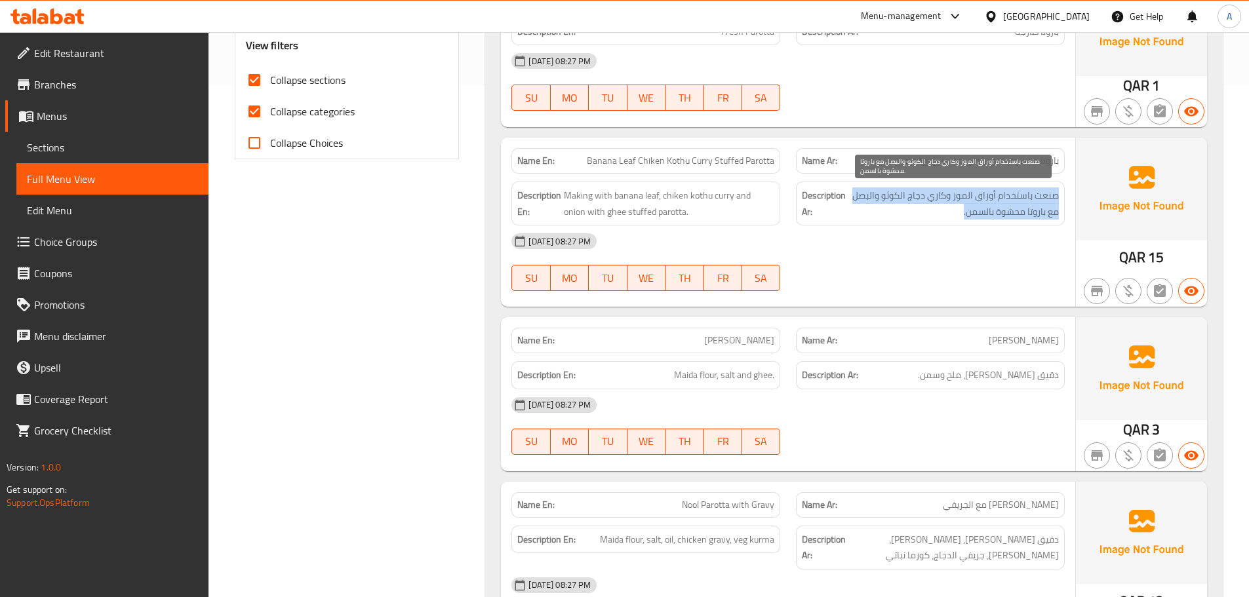
drag, startPoint x: 1058, startPoint y: 197, endPoint x: 962, endPoint y: 214, distance: 98.0
click at [962, 214] on span "صنعت باستخدام أوراق الموز وكاري دجاج الكوثو والبصل مع باروتا محشوة بالسمن." at bounding box center [954, 204] width 210 height 32
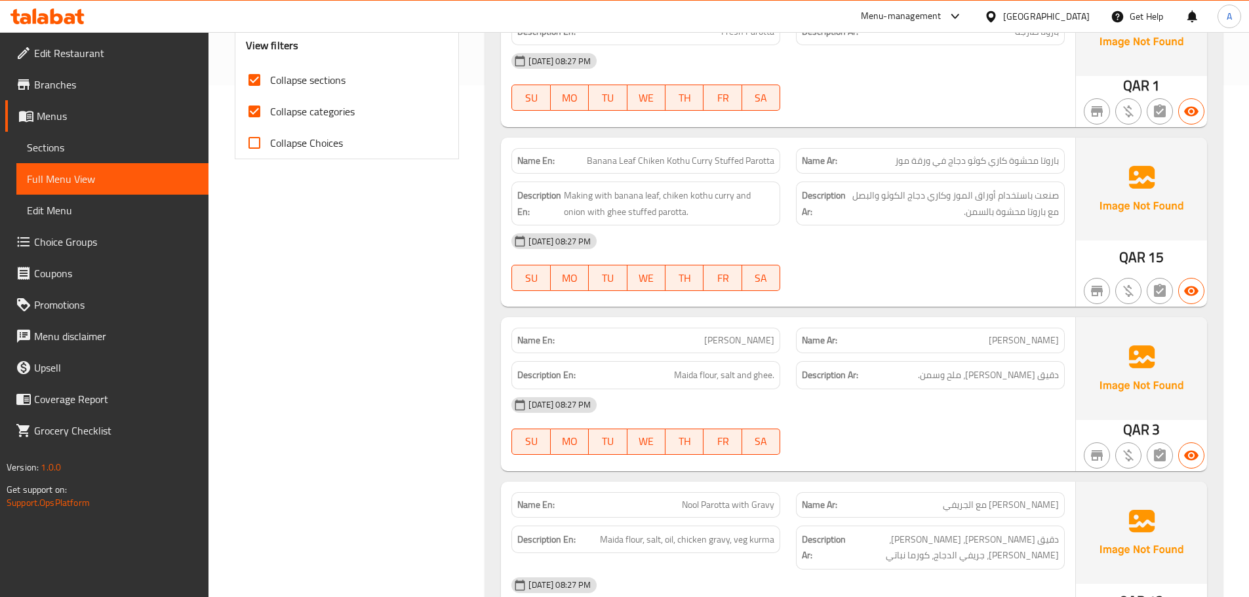
click at [910, 228] on div "[DATE] 08:27 PM" at bounding box center [788, 241] width 569 height 31
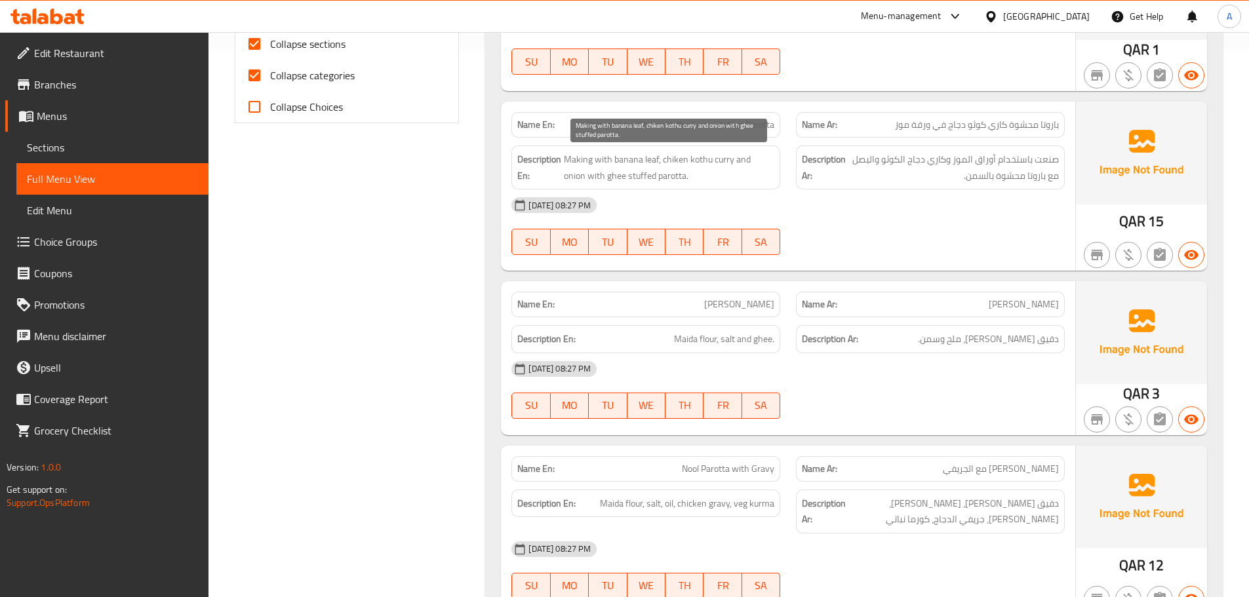
scroll to position [578, 0]
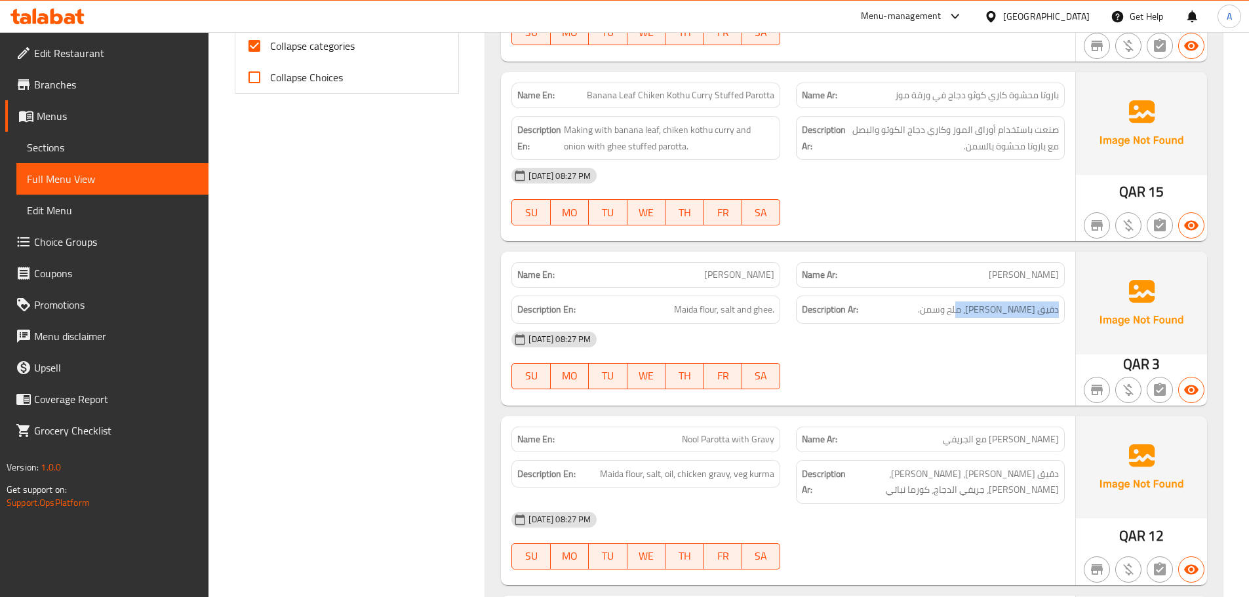
drag, startPoint x: 1062, startPoint y: 312, endPoint x: 956, endPoint y: 313, distance: 105.6
click at [956, 313] on div "Description Ar: دقيق مايدا، ملح وسمن." at bounding box center [930, 310] width 269 height 28
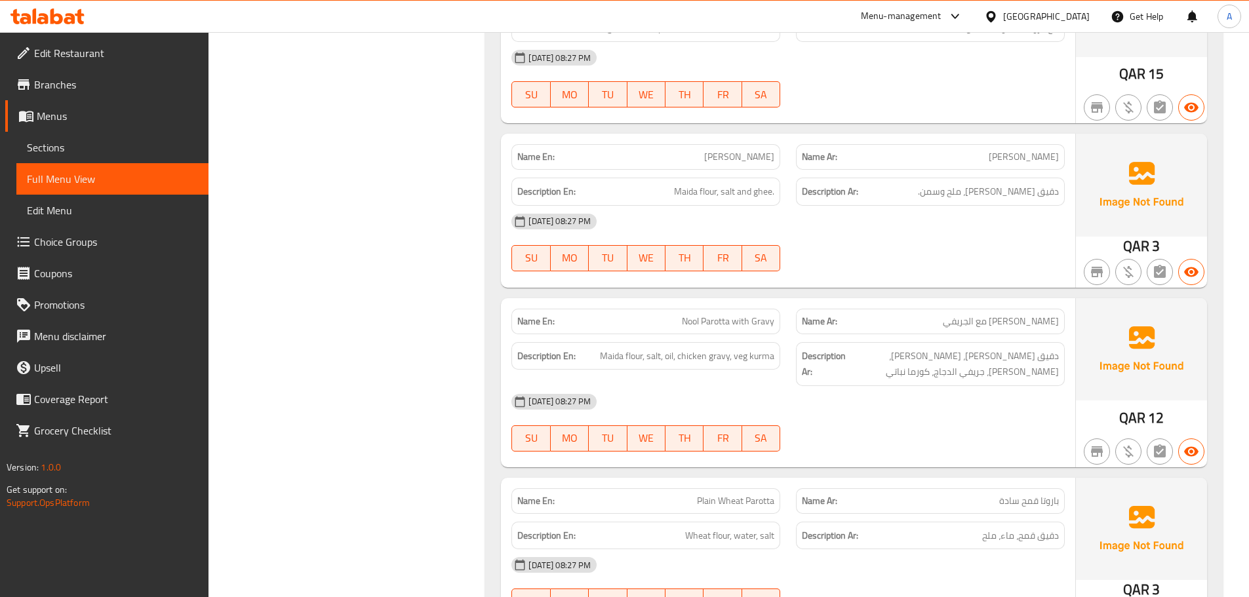
scroll to position [709, 0]
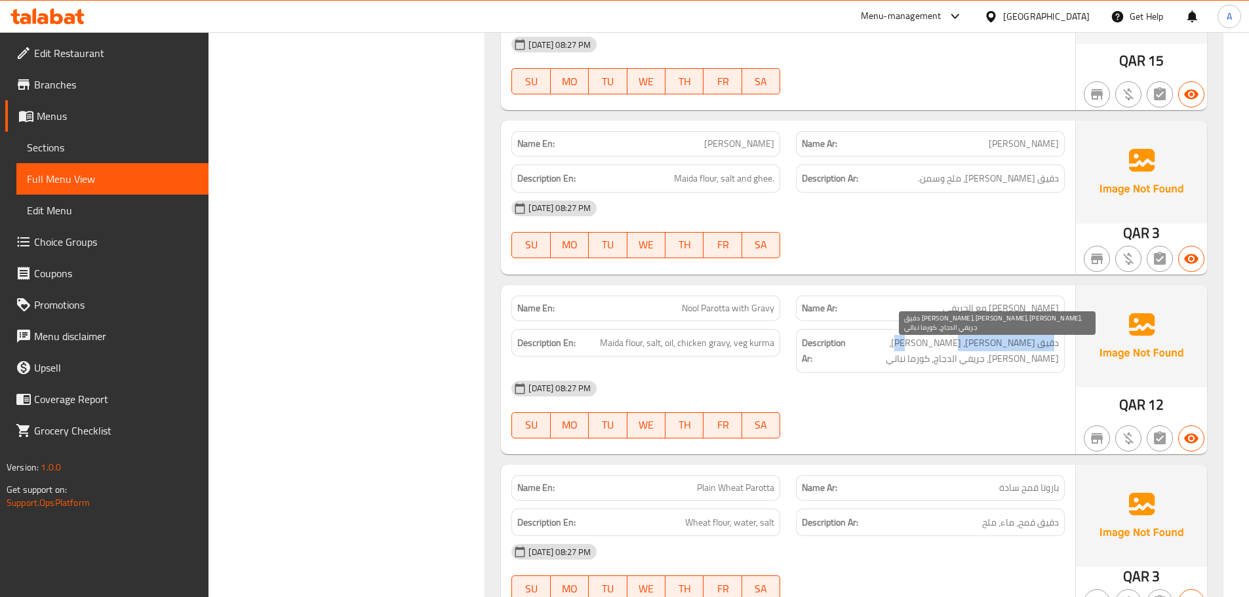
drag, startPoint x: 1056, startPoint y: 342, endPoint x: 972, endPoint y: 337, distance: 84.7
click at [972, 337] on span "دقيق مايدا، ملح، زيت، جريفي الدجاج، كورما نباتي" at bounding box center [954, 351] width 210 height 32
drag, startPoint x: 1039, startPoint y: 336, endPoint x: 1053, endPoint y: 337, distance: 13.8
click at [1040, 336] on span "دقيق مايدا، ملح، زيت، جريفي الدجاج، كورما نباتي" at bounding box center [954, 351] width 210 height 32
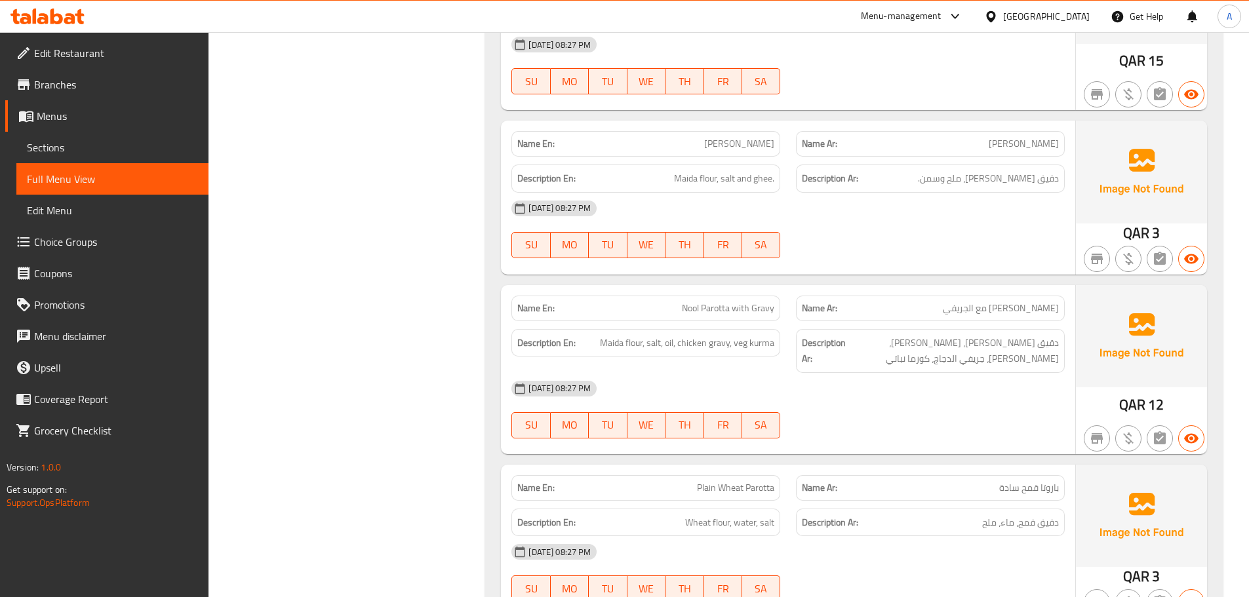
click at [1059, 343] on div "Description Ar: دقيق مايدا، ملح، زيت، جريفي الدجاج، كورما نباتي" at bounding box center [930, 351] width 269 height 44
drag, startPoint x: 1059, startPoint y: 343, endPoint x: 870, endPoint y: 343, distance: 188.9
click at [870, 343] on div "Description Ar: دقيق مايدا، ملح، زيت، جريفي الدجاج، كورما نباتي" at bounding box center [930, 351] width 269 height 44
click at [736, 306] on span "Nool Parotta with Gravy" at bounding box center [728, 309] width 92 height 14
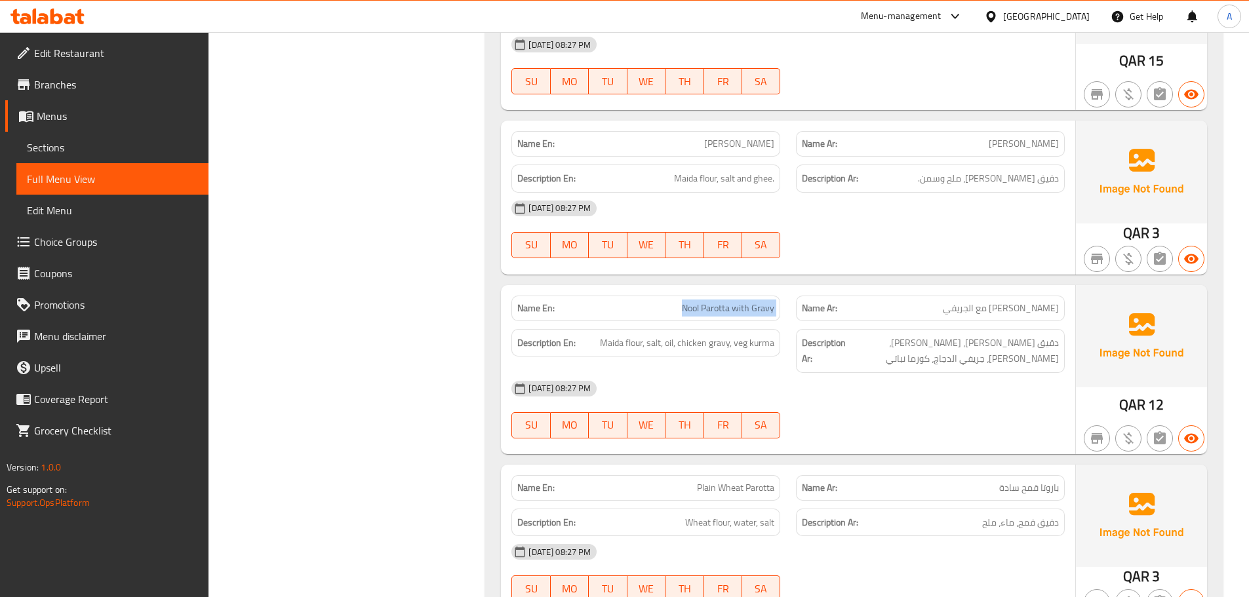
click at [736, 306] on span "Nool Parotta with Gravy" at bounding box center [728, 309] width 92 height 14
copy span "Nool Parotta with Gravy"
drag, startPoint x: 1060, startPoint y: 344, endPoint x: 875, endPoint y: 348, distance: 185.6
click at [875, 348] on div "Description Ar: دقيق مايدا، ملح، زيت، جريفي الدجاج، كورما نباتي" at bounding box center [930, 351] width 269 height 44
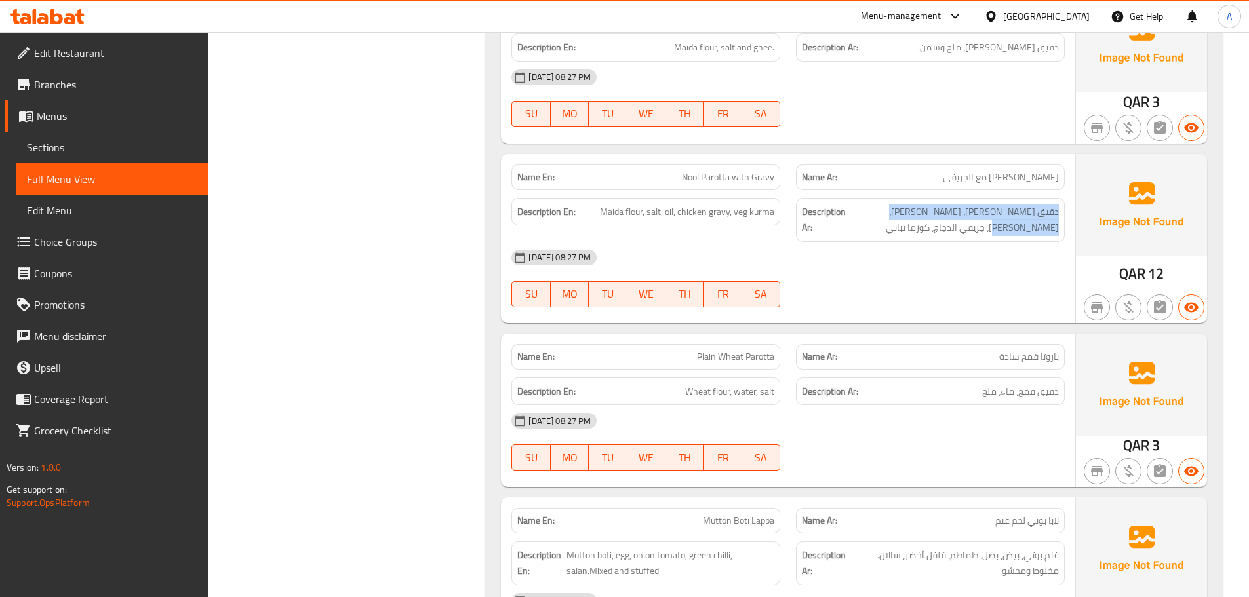
scroll to position [906, 0]
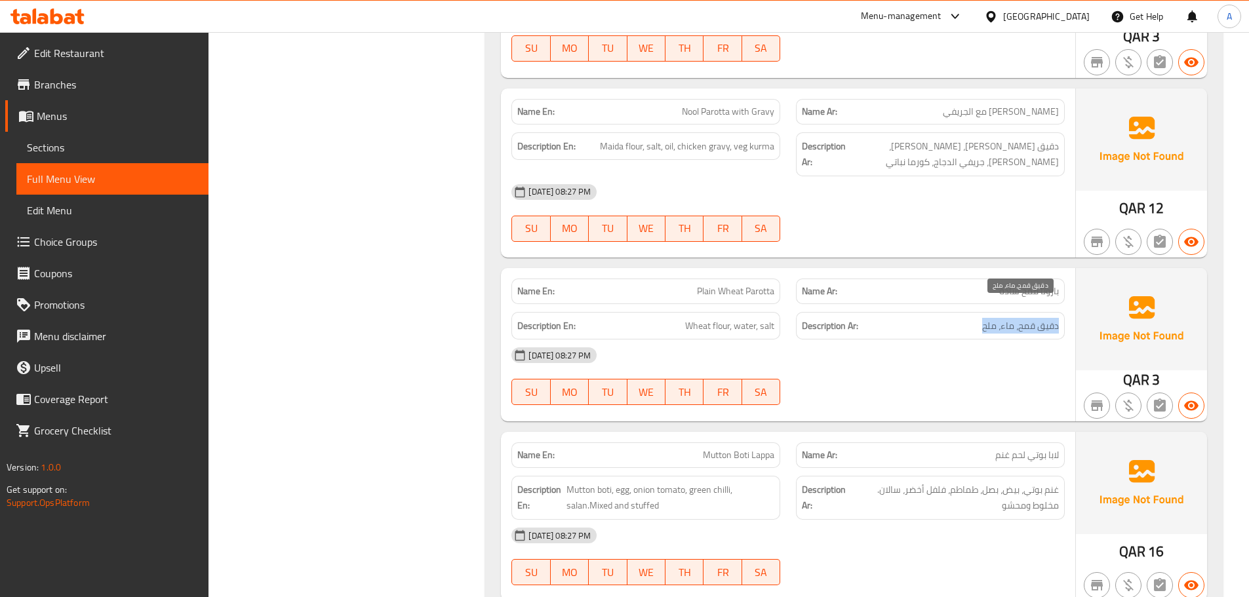
drag, startPoint x: 1057, startPoint y: 311, endPoint x: 943, endPoint y: 300, distance: 114.6
click at [965, 318] on h6 "Description Ar: دقيق قمح، ماء، ملح" at bounding box center [930, 326] width 257 height 16
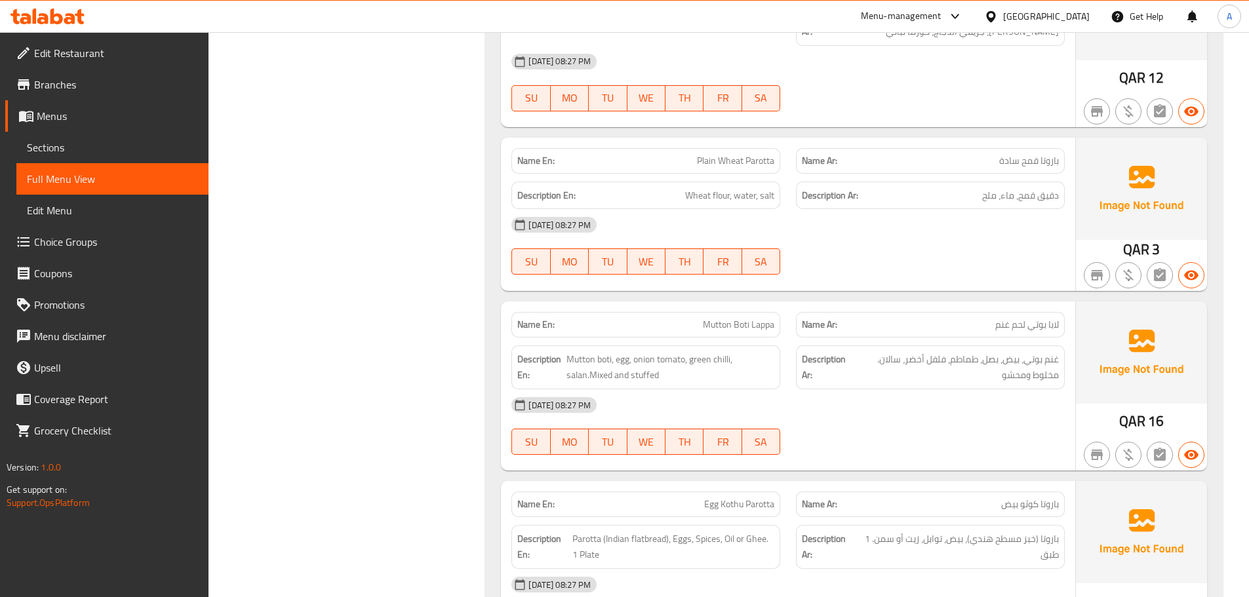
scroll to position [1037, 0]
click at [731, 317] on span "Mutton Boti Lappa" at bounding box center [738, 324] width 71 height 14
copy span "Mutton Boti Lappa"
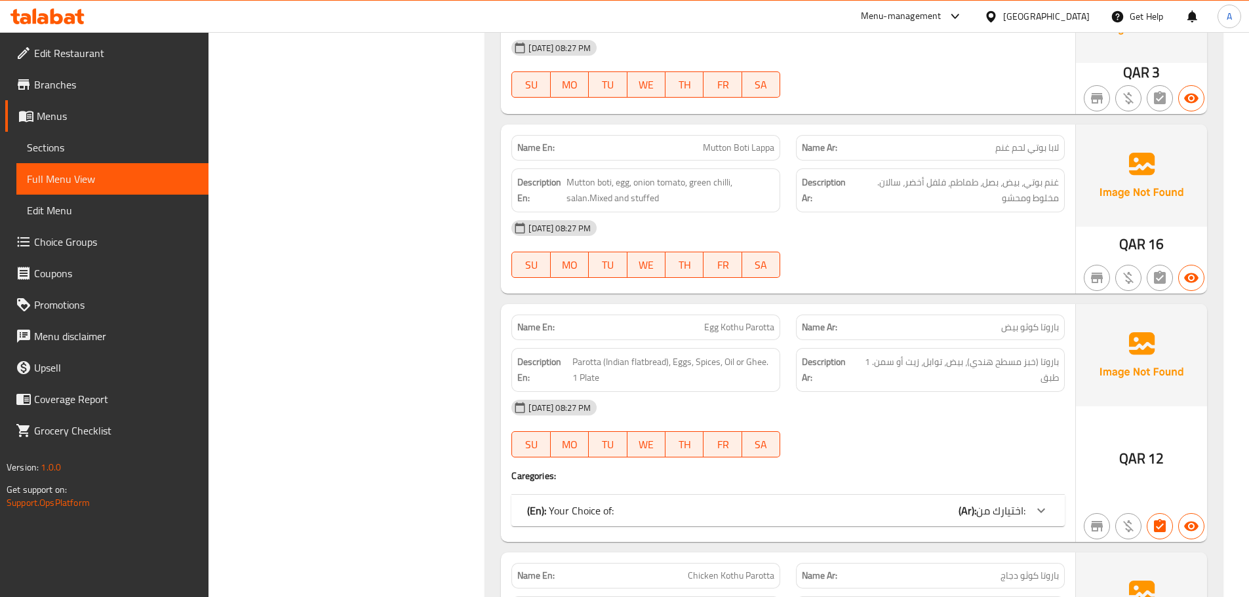
scroll to position [1233, 0]
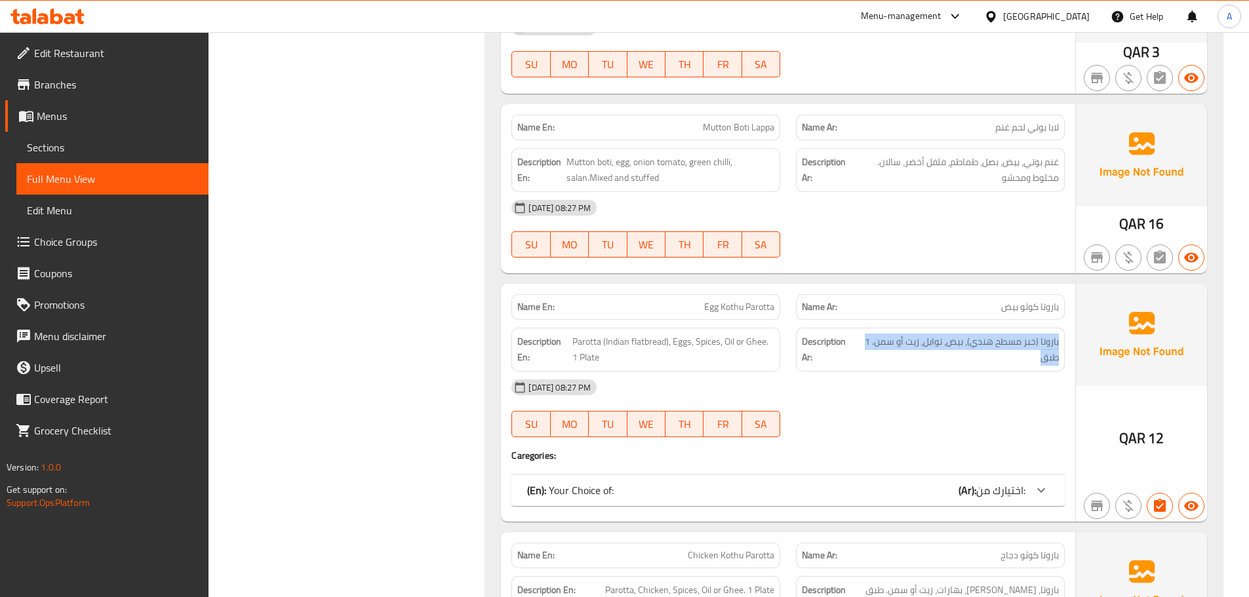
drag, startPoint x: 1060, startPoint y: 329, endPoint x: 856, endPoint y: 341, distance: 203.7
click at [856, 341] on div "Description Ar: باروتا (خبز مسطح هندي)، بيض، توابل، زيت أو سمن. 1 طبق" at bounding box center [930, 350] width 269 height 44
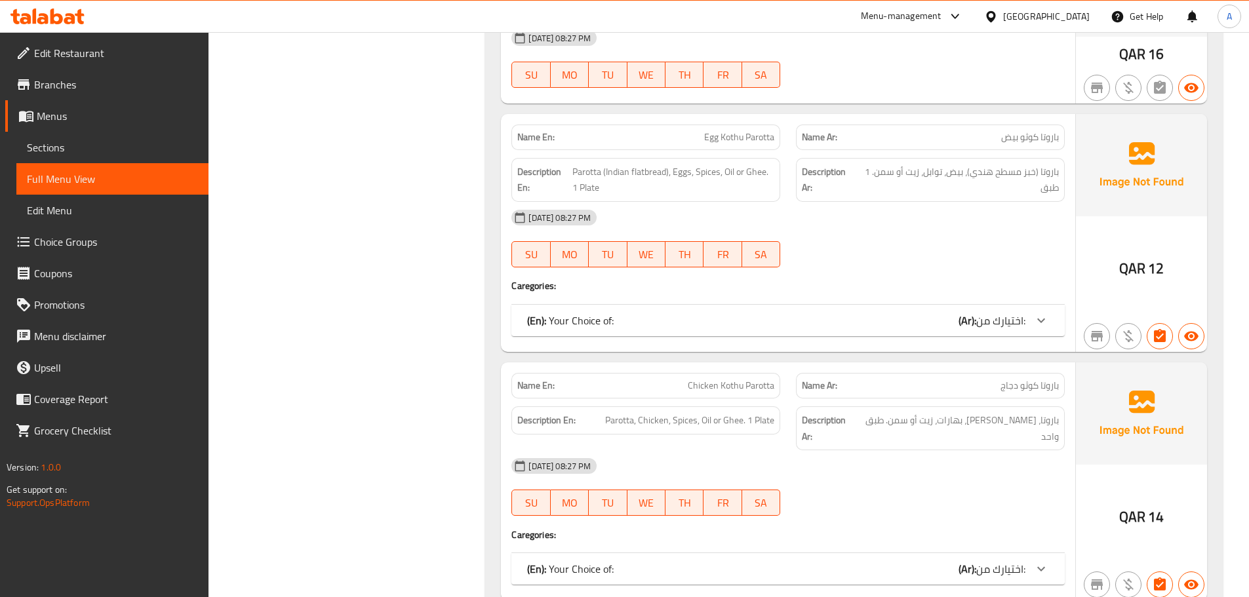
scroll to position [1430, 0]
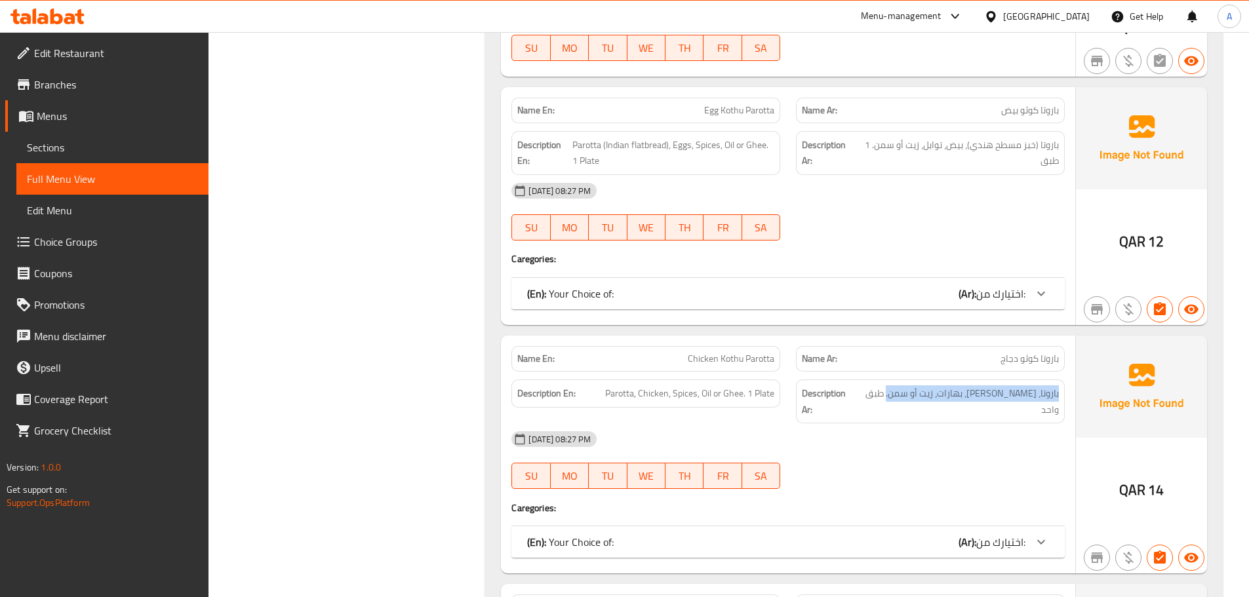
drag, startPoint x: 1059, startPoint y: 378, endPoint x: 812, endPoint y: 313, distance: 255.0
click at [892, 383] on div "Description Ar: باروتا، دجاج، بهارات، زيت أو سمن. طبق واحد" at bounding box center [930, 402] width 269 height 44
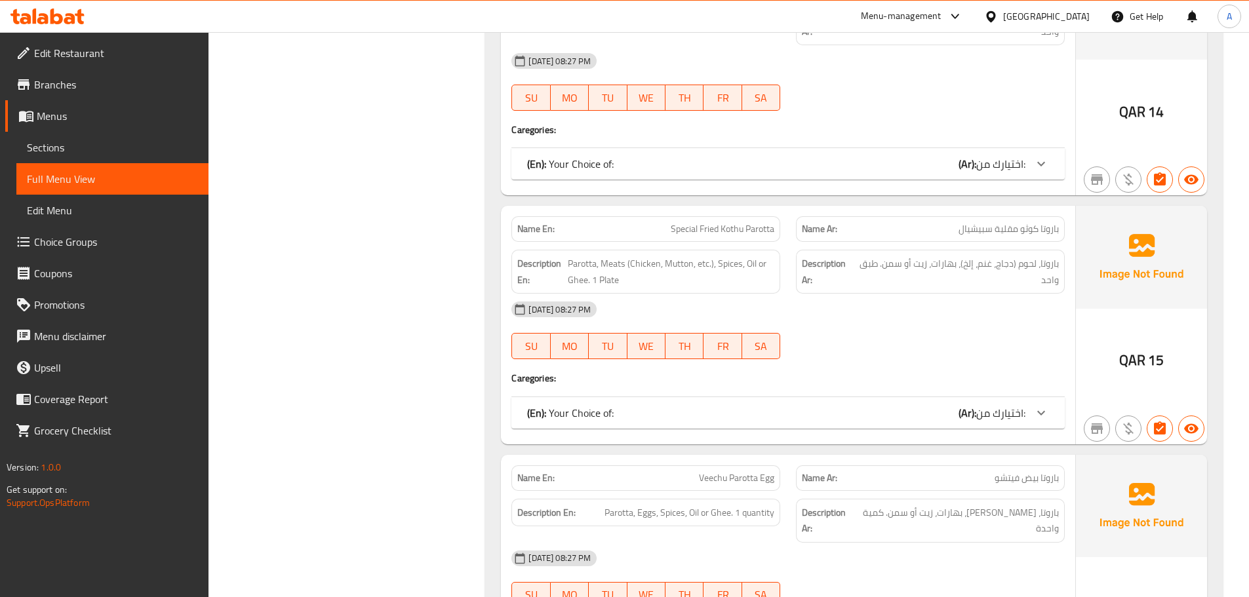
scroll to position [1947, 0]
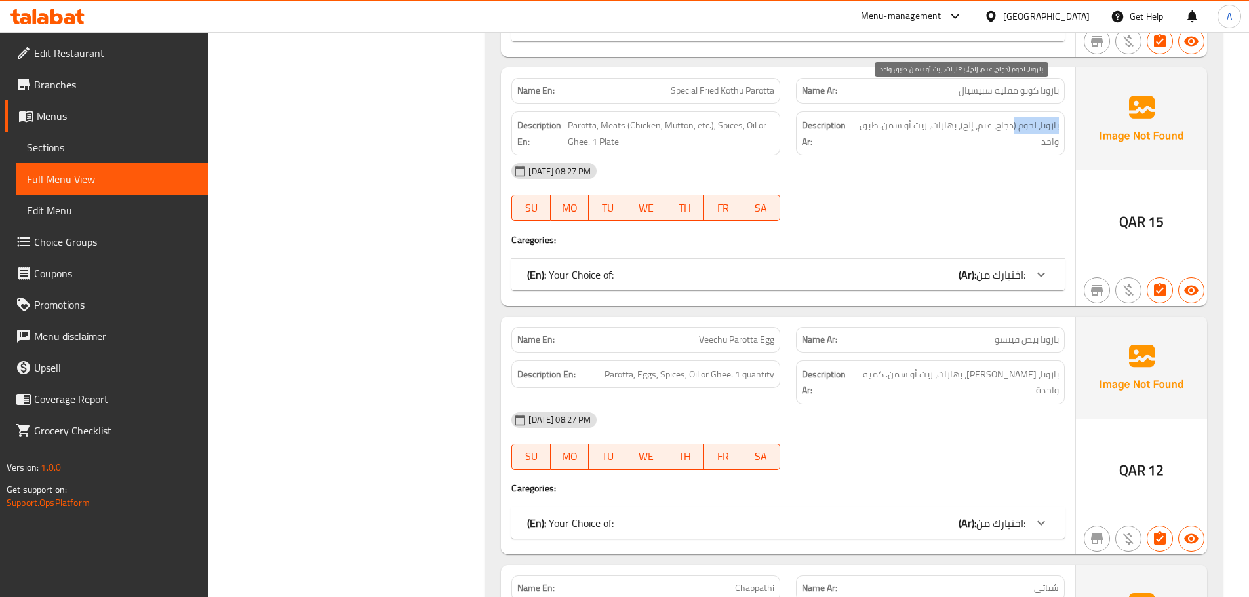
drag, startPoint x: 1059, startPoint y: 96, endPoint x: 778, endPoint y: 55, distance: 284.3
click at [1013, 111] on div "Description Ar: باروتا، لحوم (دجاج، غنم، إلخ)، بهارات، زيت أو سمن. طبق واحد" at bounding box center [930, 133] width 269 height 44
click at [735, 84] on span "Special Fried Kothu Parotta" at bounding box center [723, 91] width 104 height 14
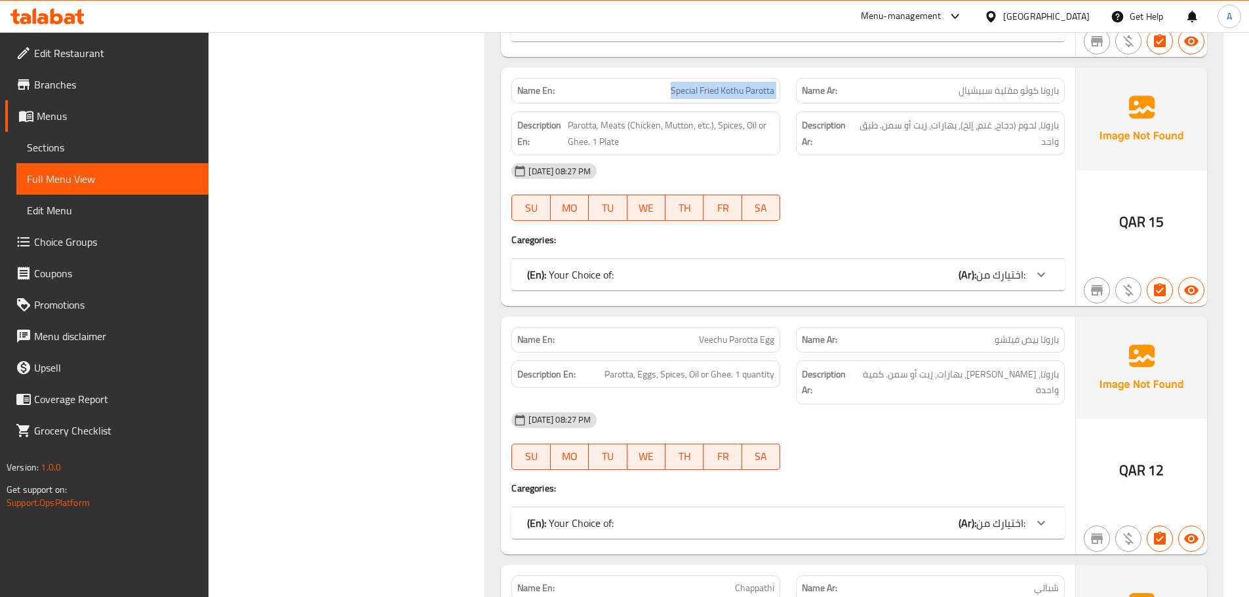
copy span "Special Fried Kothu Parotta"
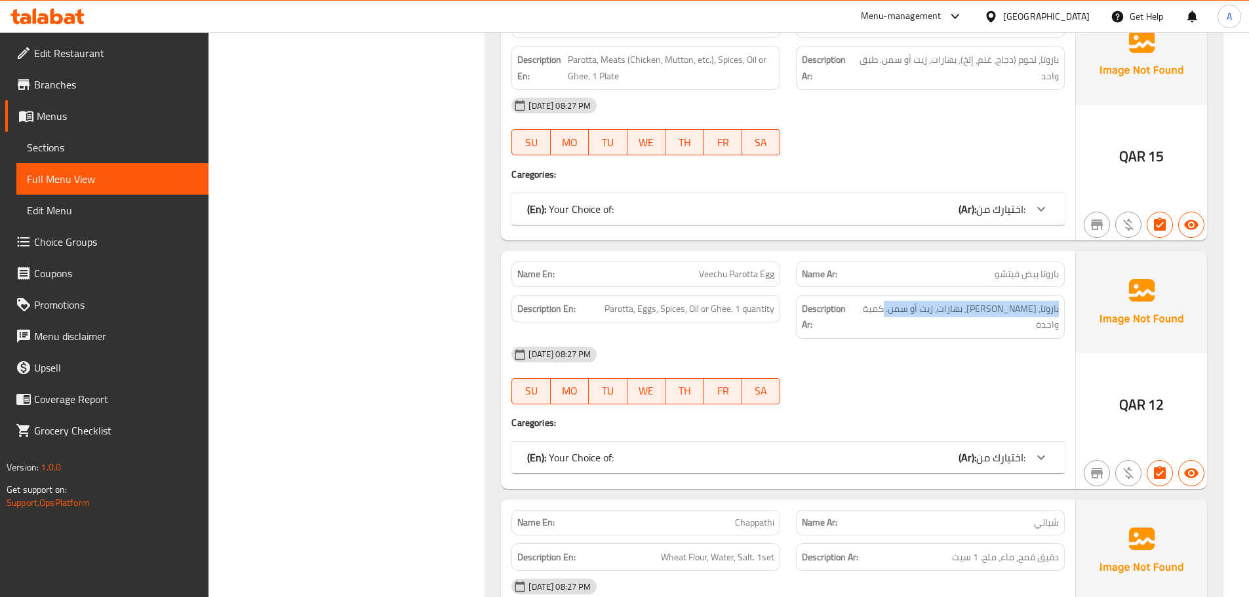
drag, startPoint x: 1060, startPoint y: 276, endPoint x: 719, endPoint y: 288, distance: 341.8
click at [883, 295] on div "Description Ar: باروتا، بيض، بهارات، زيت أو سمن. كمية واحدة" at bounding box center [930, 317] width 269 height 44
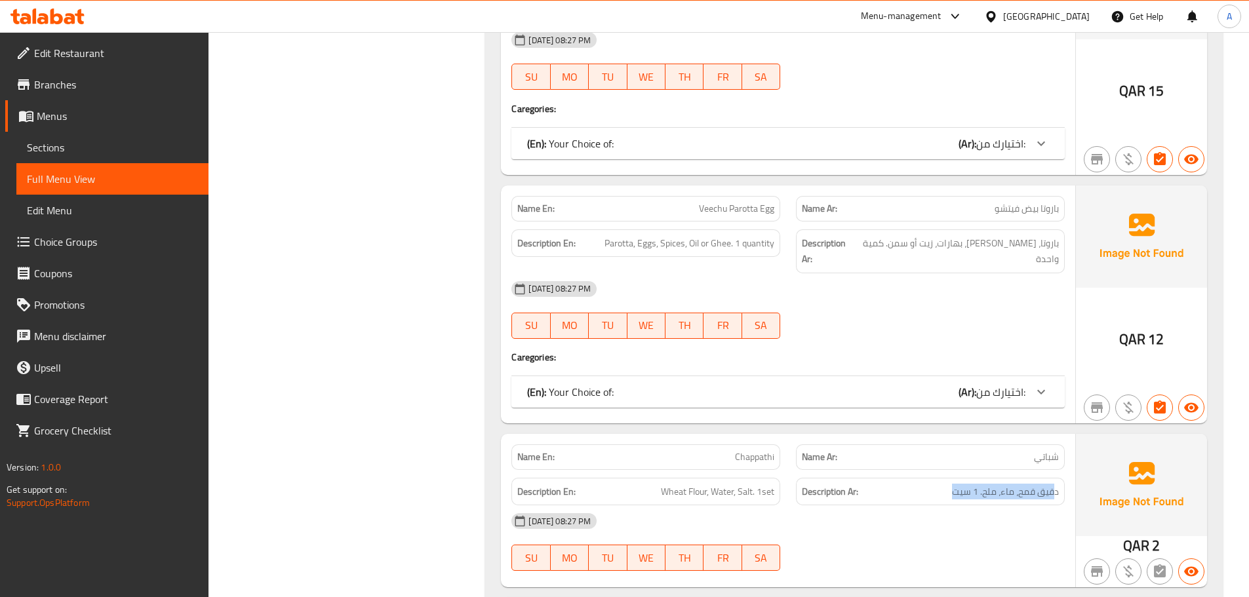
drag, startPoint x: 1056, startPoint y: 444, endPoint x: 941, endPoint y: 449, distance: 114.9
click at [941, 484] on h6 "Description Ar: دقيق قمح، ماء، ملح. 1 سيت" at bounding box center [930, 492] width 257 height 16
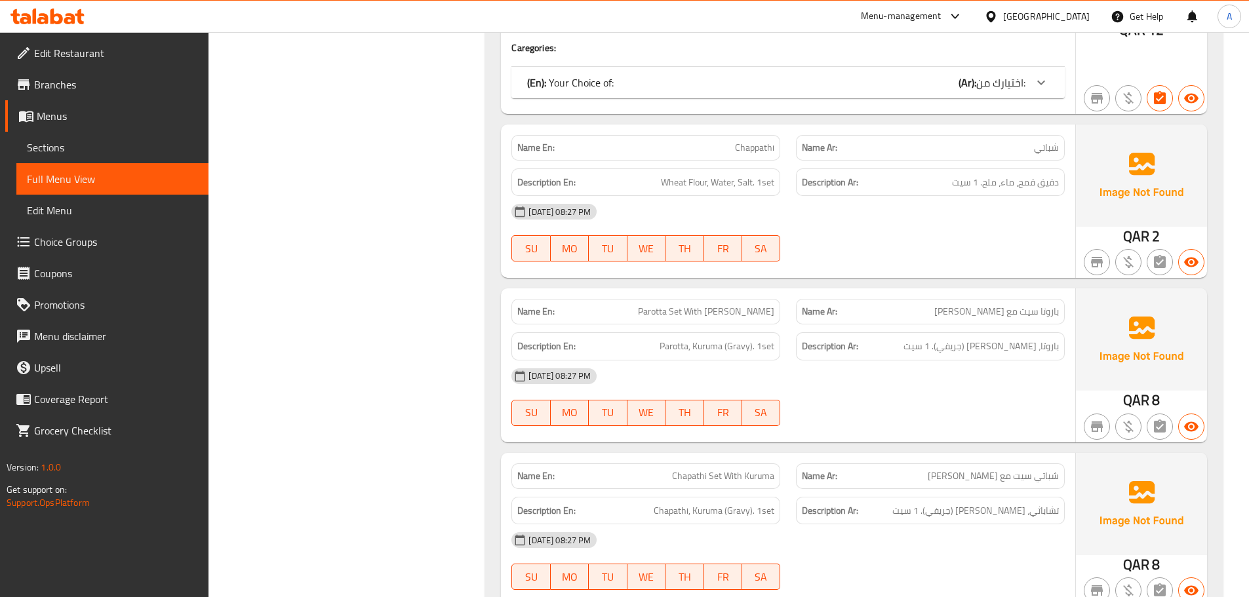
scroll to position [2453, 0]
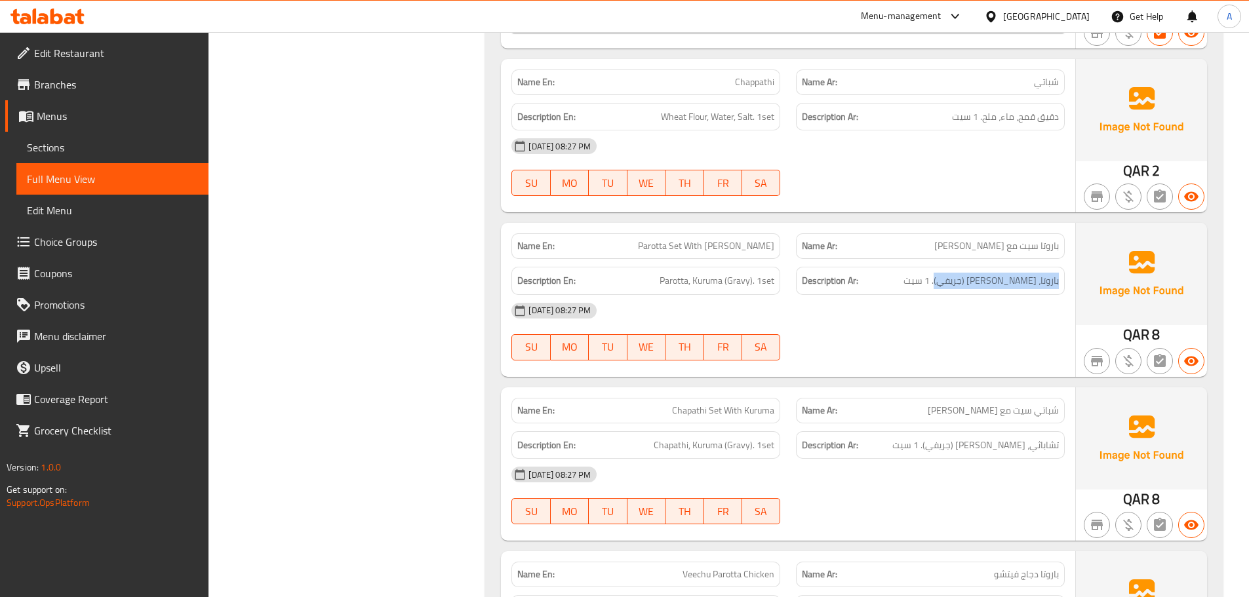
drag, startPoint x: 1061, startPoint y: 237, endPoint x: 941, endPoint y: 235, distance: 120.0
click at [941, 267] on div "Description Ar: باروتا، كوروما (جريفي). 1 سيت" at bounding box center [930, 281] width 269 height 28
click at [984, 273] on span "باروتا، [PERSON_NAME] (جريفي). 1 سيت" at bounding box center [981, 281] width 155 height 16
click at [921, 273] on h6 "Description Ar: باروتا، كوروما (جريفي). 1 سيت" at bounding box center [930, 281] width 257 height 16
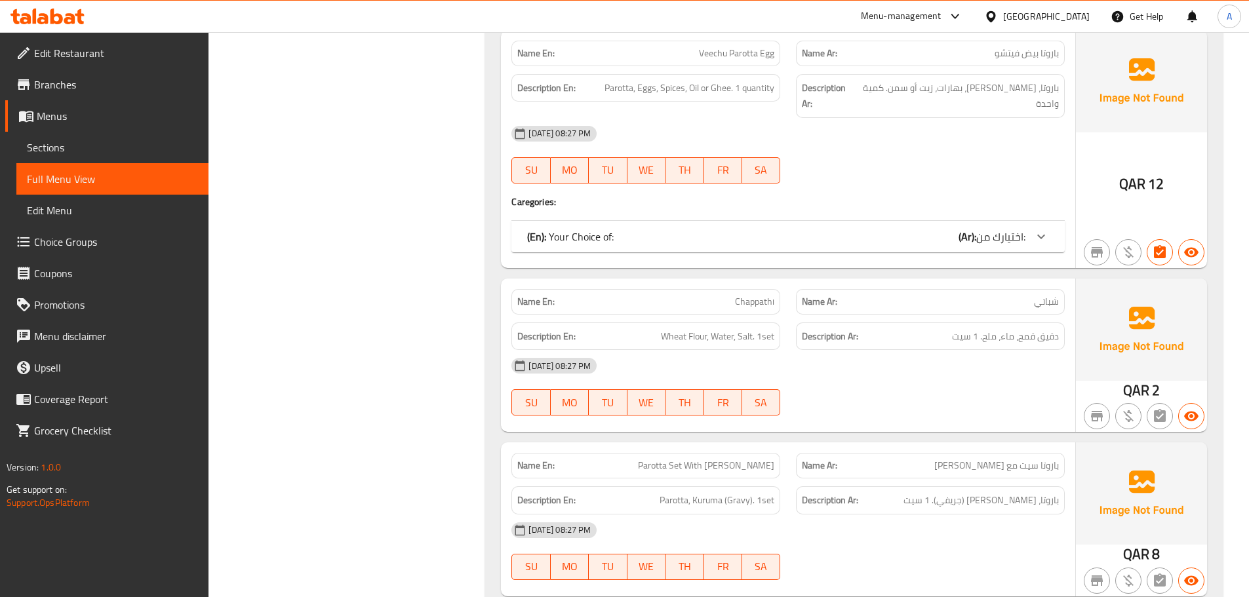
scroll to position [2256, 0]
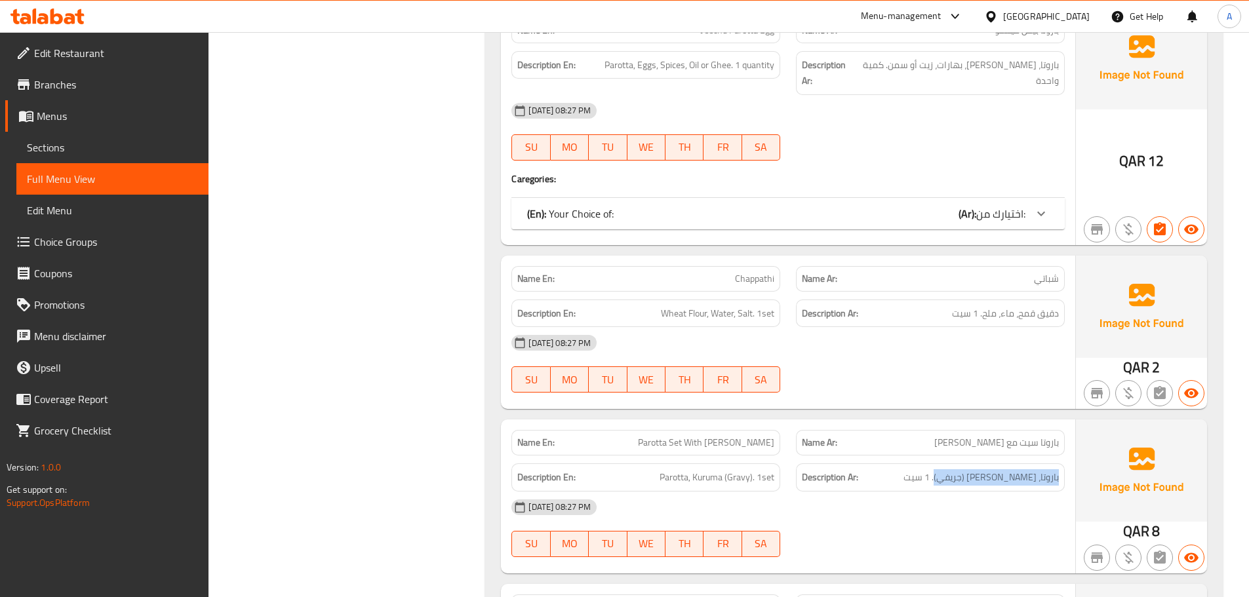
drag, startPoint x: 1058, startPoint y: 433, endPoint x: 938, endPoint y: 433, distance: 120.0
click at [938, 470] on h6 "Description Ar: باروتا، كوروما (جريفي). 1 سيت" at bounding box center [930, 478] width 257 height 16
drag, startPoint x: 648, startPoint y: 432, endPoint x: 681, endPoint y: 432, distance: 33.4
click at [681, 470] on h6 "Description En: Parotta, Kuruma (Gravy). 1set" at bounding box center [645, 478] width 257 height 16
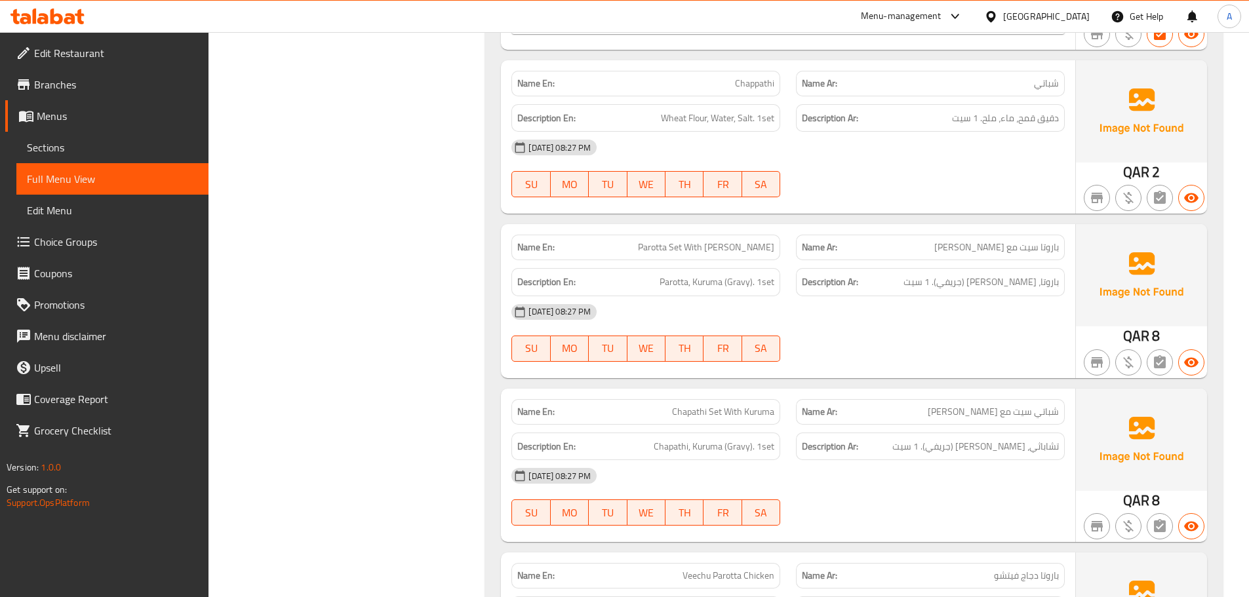
scroll to position [2453, 0]
drag, startPoint x: 1056, startPoint y: 398, endPoint x: 830, endPoint y: 399, distance: 226.2
click at [905, 431] on div "Description Ar: تشاباثي، كوروما (جريفي). 1 سيت" at bounding box center [930, 445] width 269 height 28
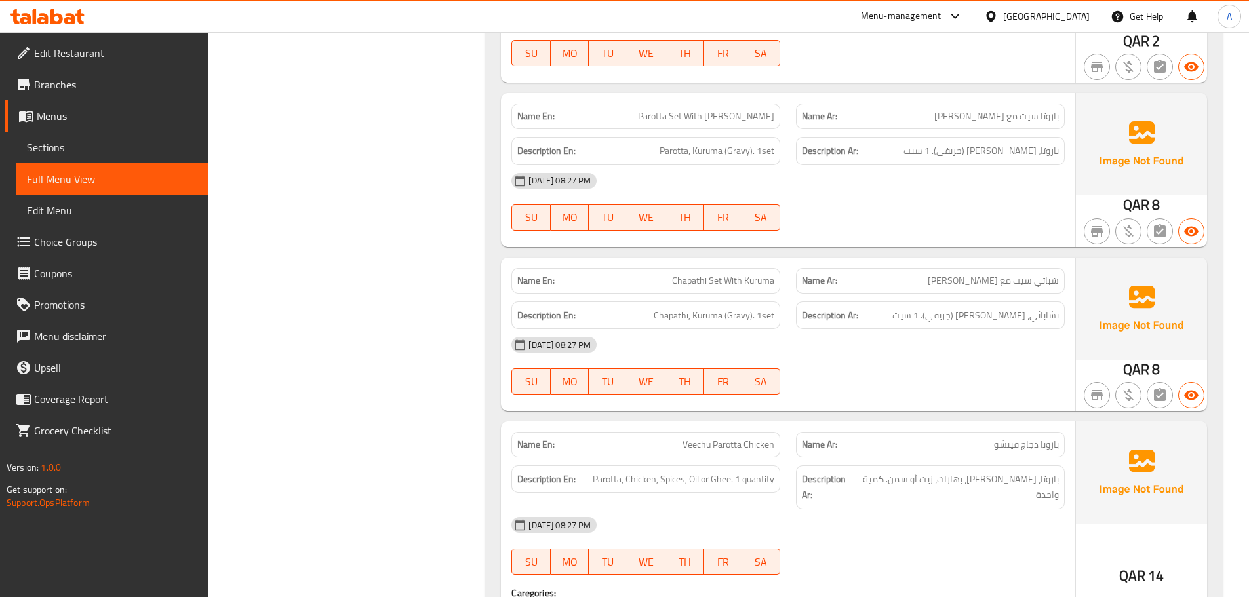
scroll to position [2584, 0]
drag, startPoint x: 1061, startPoint y: 431, endPoint x: 753, endPoint y: 435, distance: 308.2
click at [889, 464] on div "Description Ar: باروتا، دجاج، بهارات، زيت أو سمن. كمية واحدة" at bounding box center [930, 486] width 269 height 44
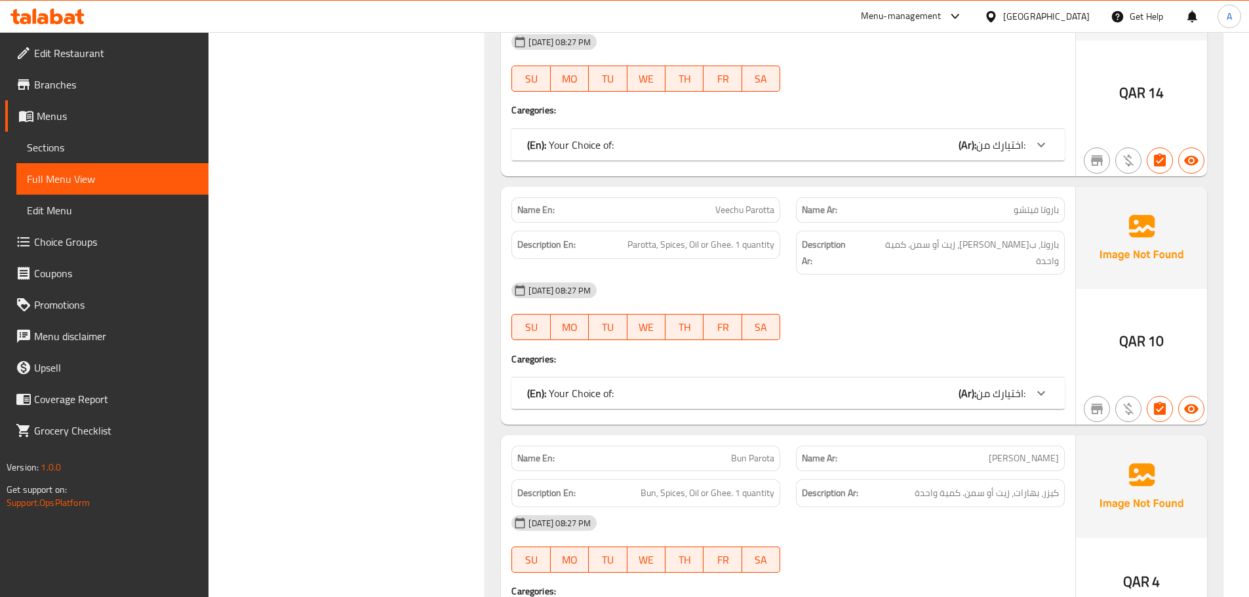
scroll to position [3080, 0]
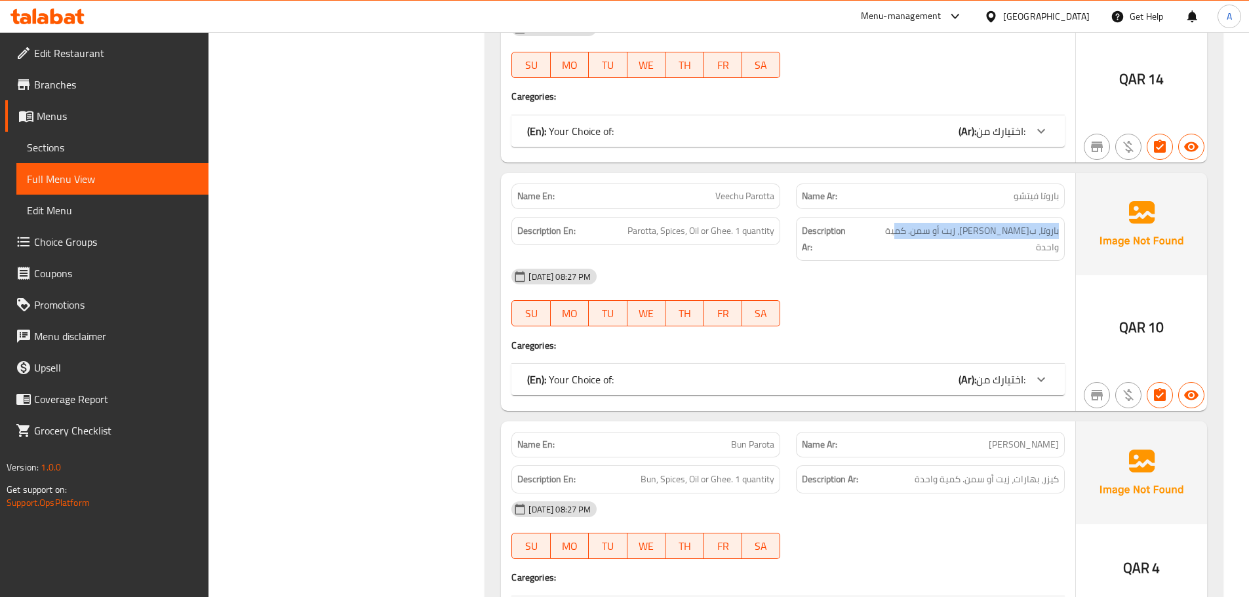
drag, startPoint x: 1062, startPoint y: 171, endPoint x: 843, endPoint y: 176, distance: 218.4
click at [897, 217] on div "Description Ar: باروتا، بهارات، زيت أو سمن. كمية واحدة" at bounding box center [930, 239] width 269 height 44
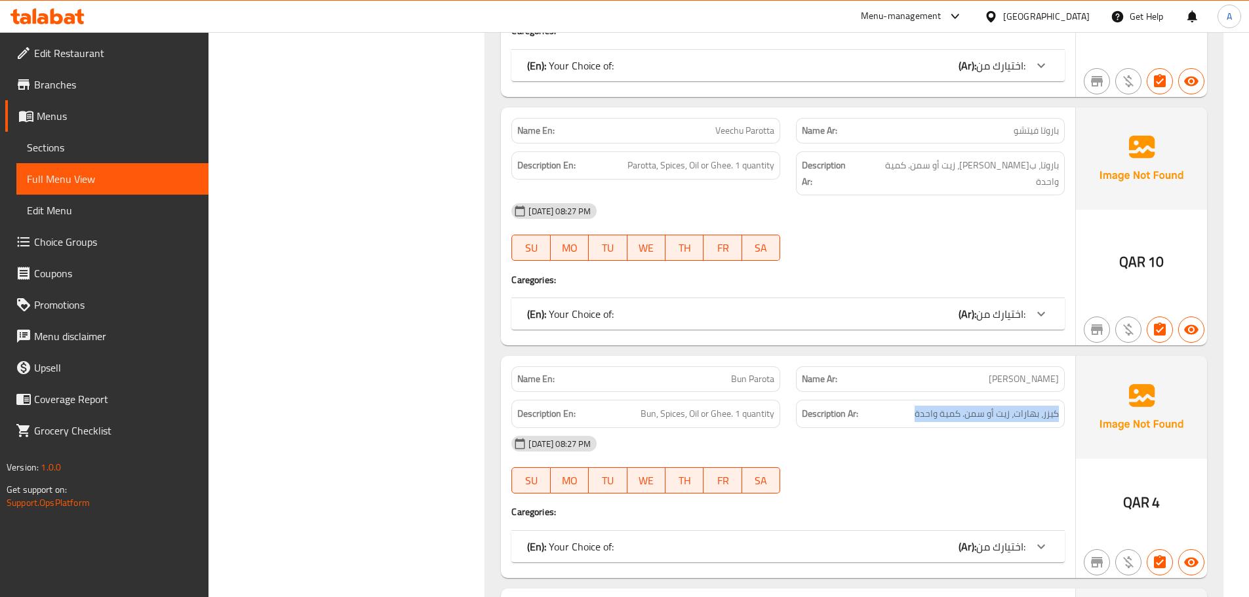
drag, startPoint x: 1062, startPoint y: 338, endPoint x: 805, endPoint y: 342, distance: 256.4
click at [890, 400] on div "Description Ar: كيزر، بهارات، زيت أو سمن. كمية واحدة" at bounding box center [930, 414] width 269 height 28
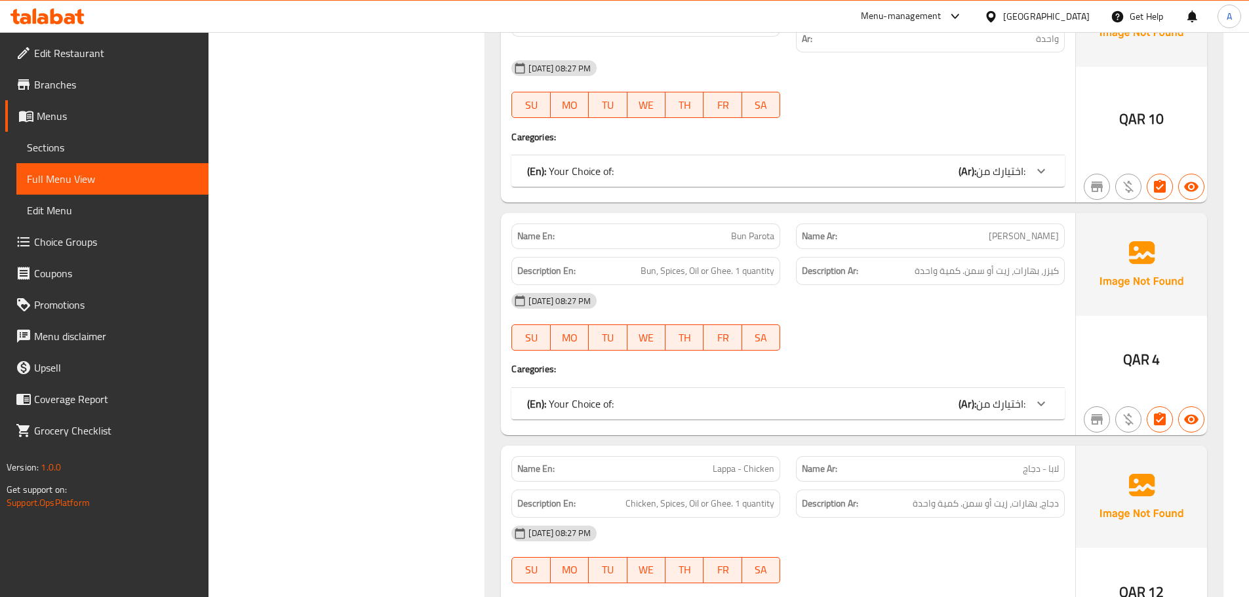
scroll to position [3342, 0]
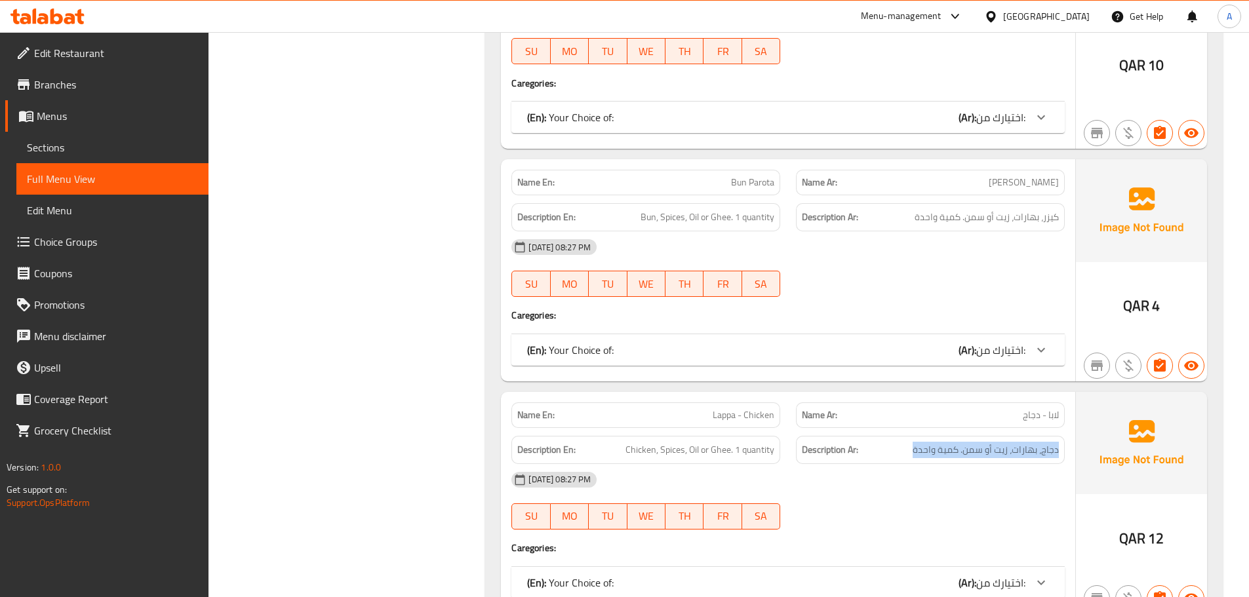
drag, startPoint x: 1060, startPoint y: 374, endPoint x: 906, endPoint y: 372, distance: 154.8
click at [906, 436] on div "Description Ar: دجاج، بهارات، زيت أو سمن. كمية واحدة" at bounding box center [930, 450] width 269 height 28
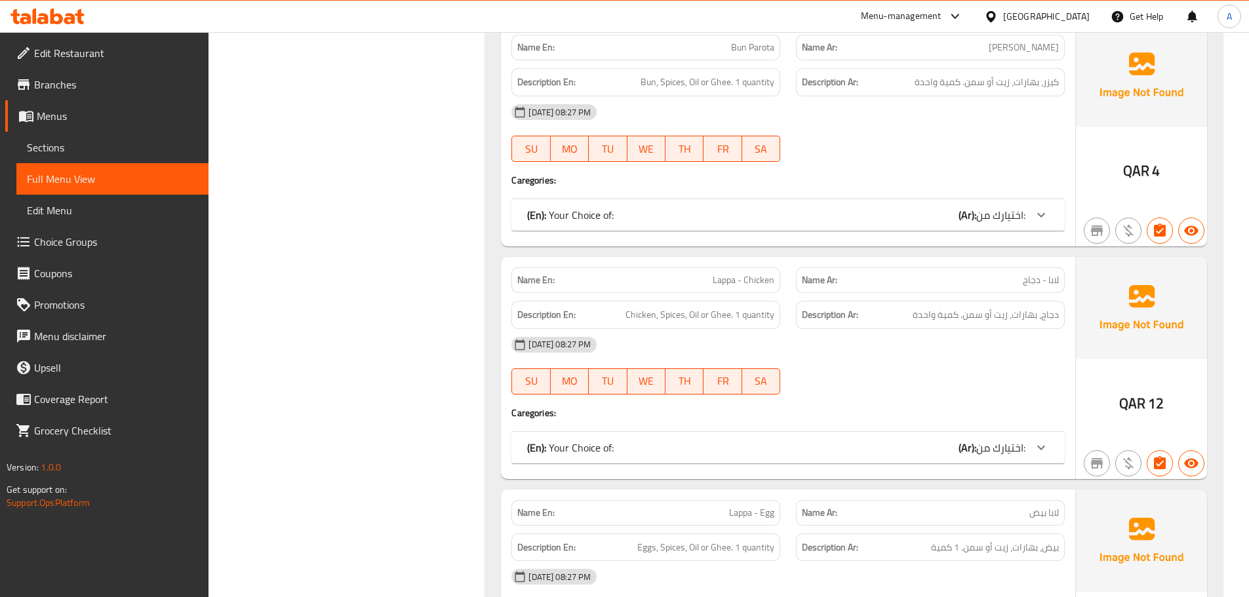
scroll to position [3487, 0]
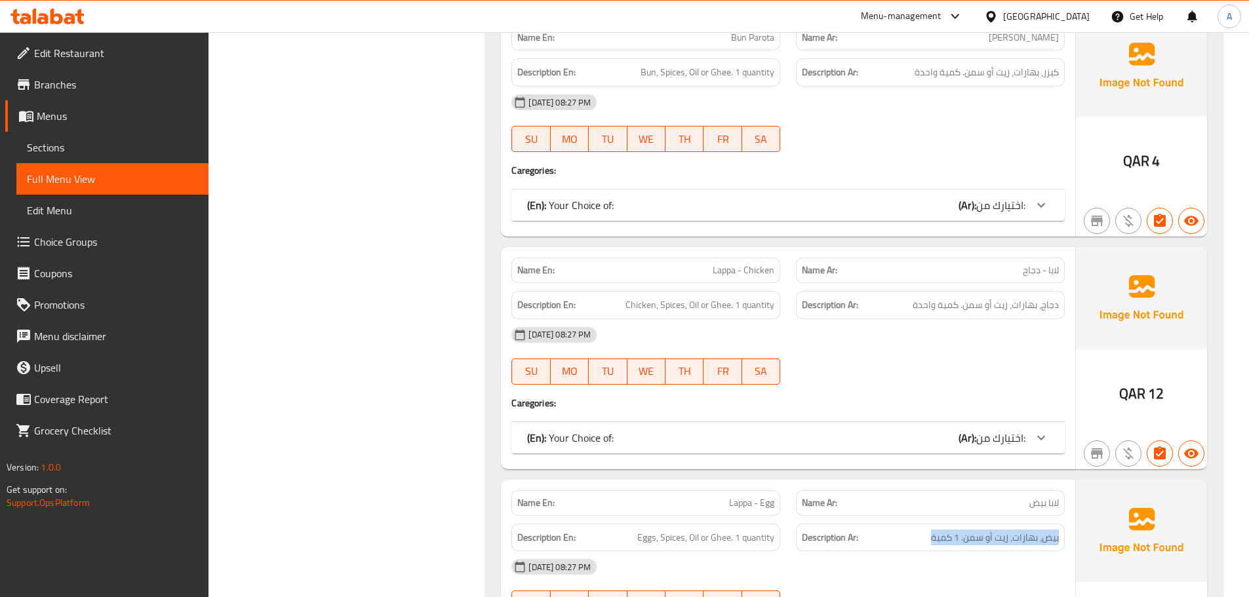
drag, startPoint x: 1060, startPoint y: 460, endPoint x: 907, endPoint y: 462, distance: 153.5
click at [907, 524] on div "Description Ar: بيض، بهارات، زيت أو سمن. 1 كمية" at bounding box center [930, 538] width 269 height 28
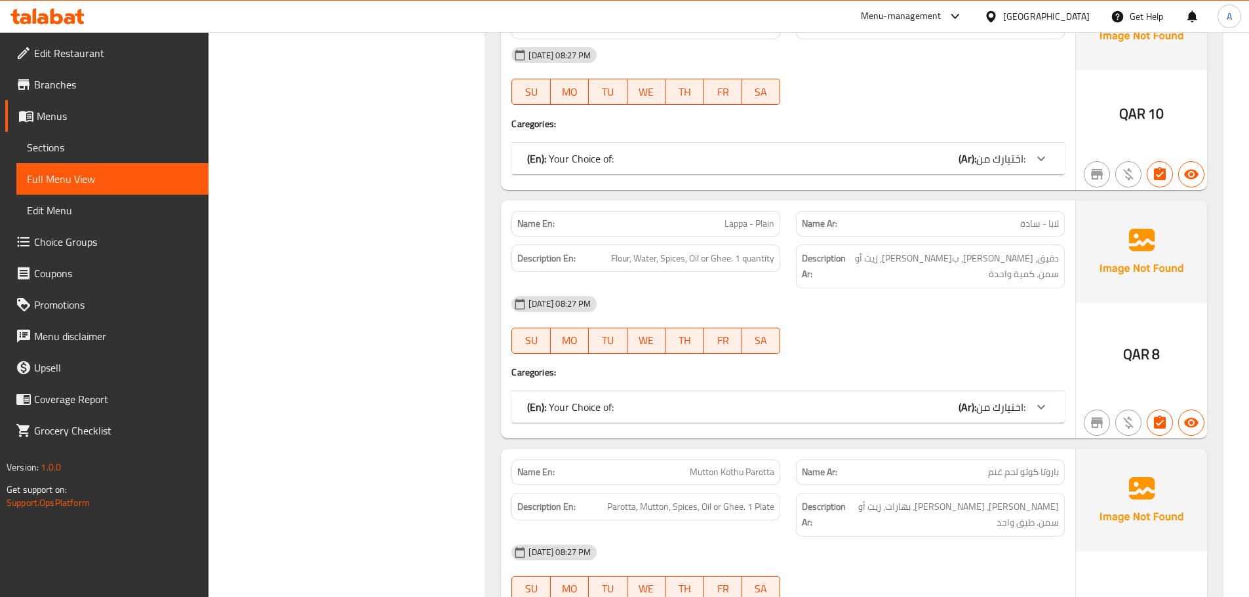
scroll to position [4010, 0]
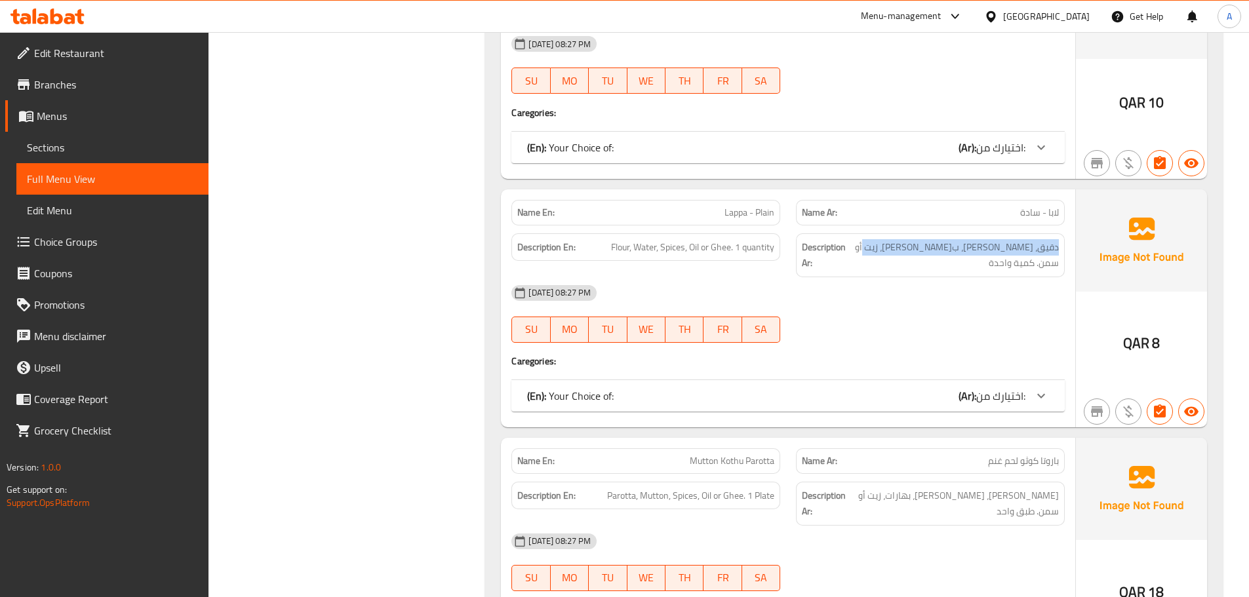
drag, startPoint x: 1059, startPoint y: 169, endPoint x: 869, endPoint y: 170, distance: 190.2
click at [885, 233] on div "Description Ar: دقيق، ماء، بهارات، زيت أو سمن. كمية واحدة" at bounding box center [930, 255] width 269 height 44
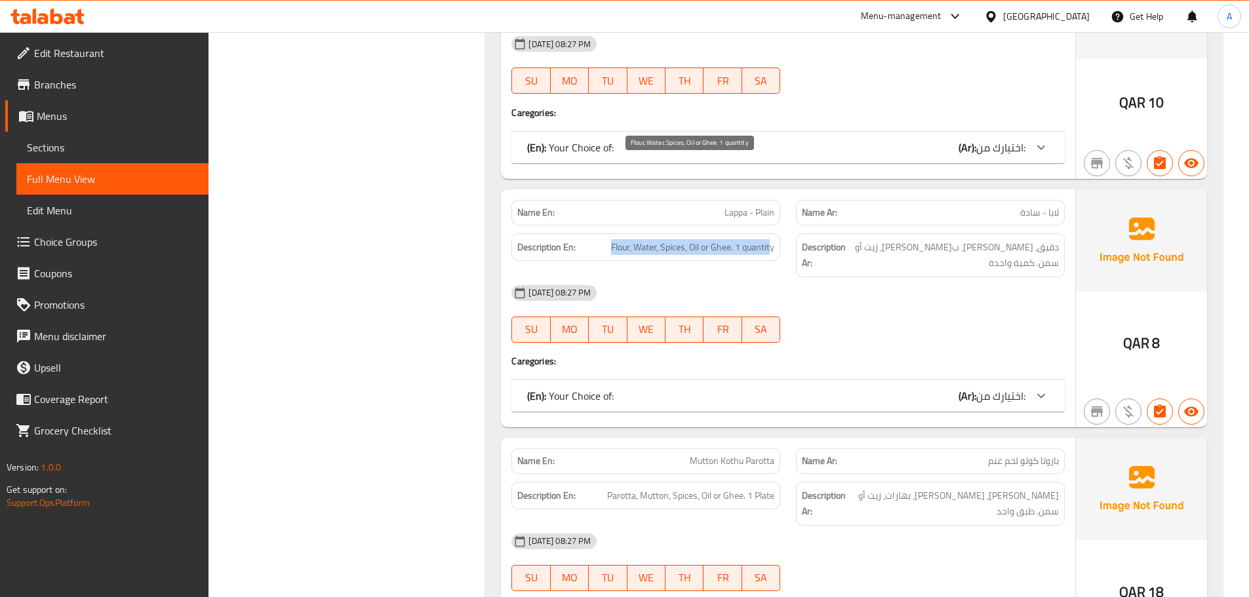
drag, startPoint x: 611, startPoint y: 163, endPoint x: 769, endPoint y: 167, distance: 158.1
click at [769, 239] on span "Flour, Water, Spices, Oil or Ghee. 1 quantity" at bounding box center [692, 247] width 163 height 16
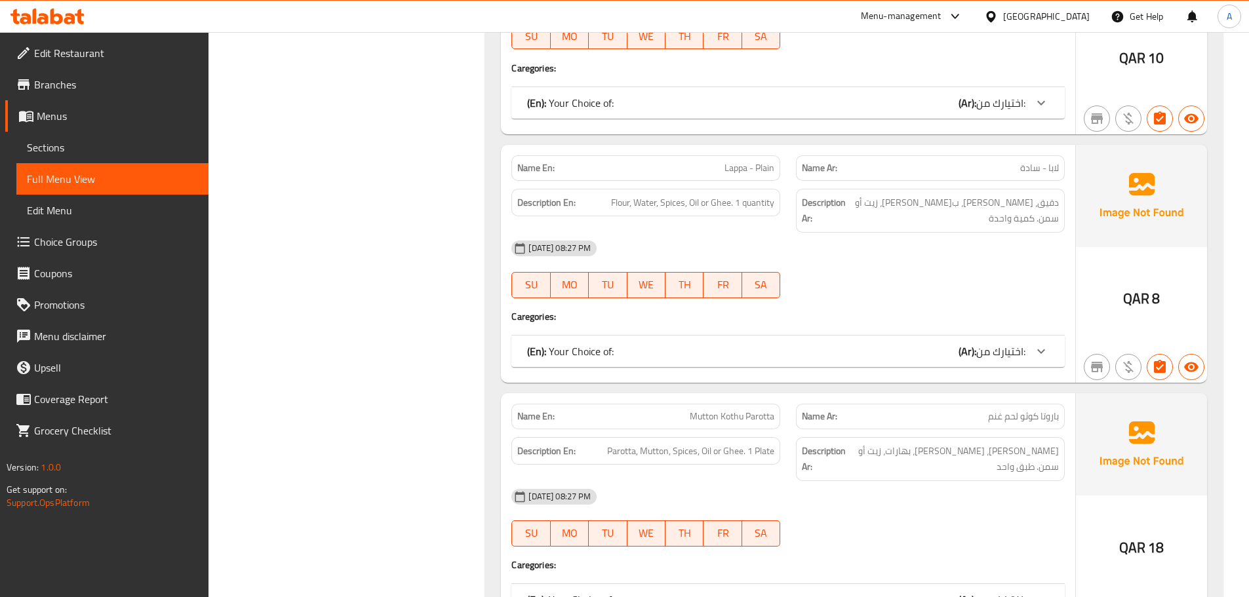
scroll to position [4076, 0]
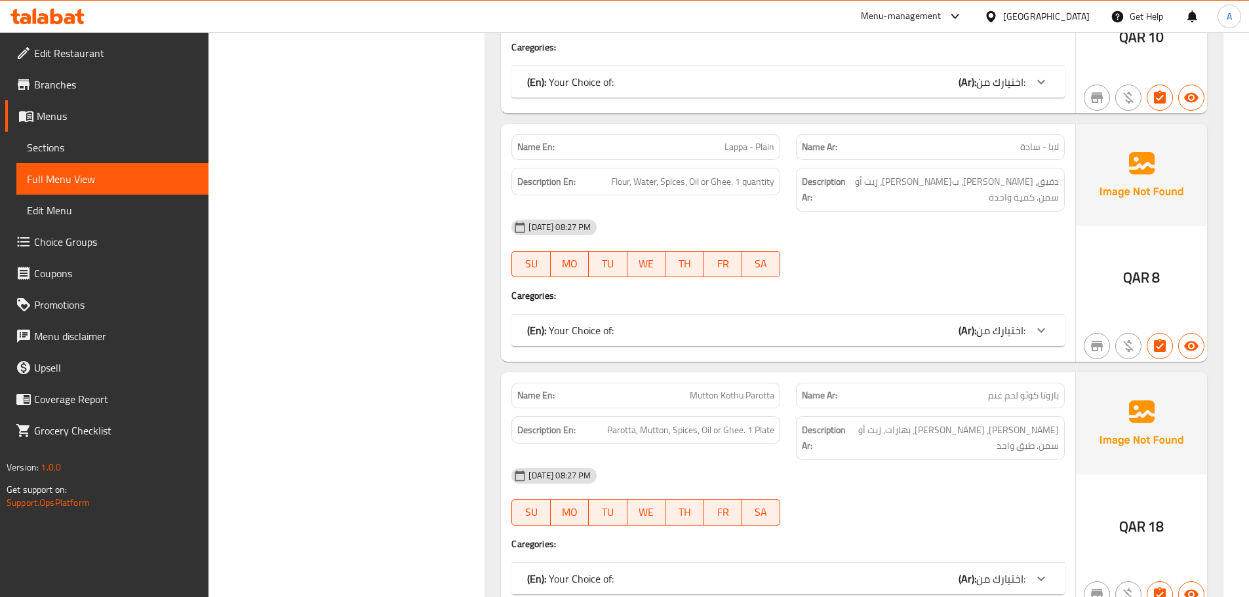
click at [1058, 416] on div "Description Ar: باروتا، غنم، بهارات، زيت أو سمن. طبق واحد" at bounding box center [930, 438] width 269 height 44
click at [652, 383] on div "Name En: Mutton Kothu Parotta" at bounding box center [645, 396] width 269 height 26
copy span "Mutton Kothu Parotta"
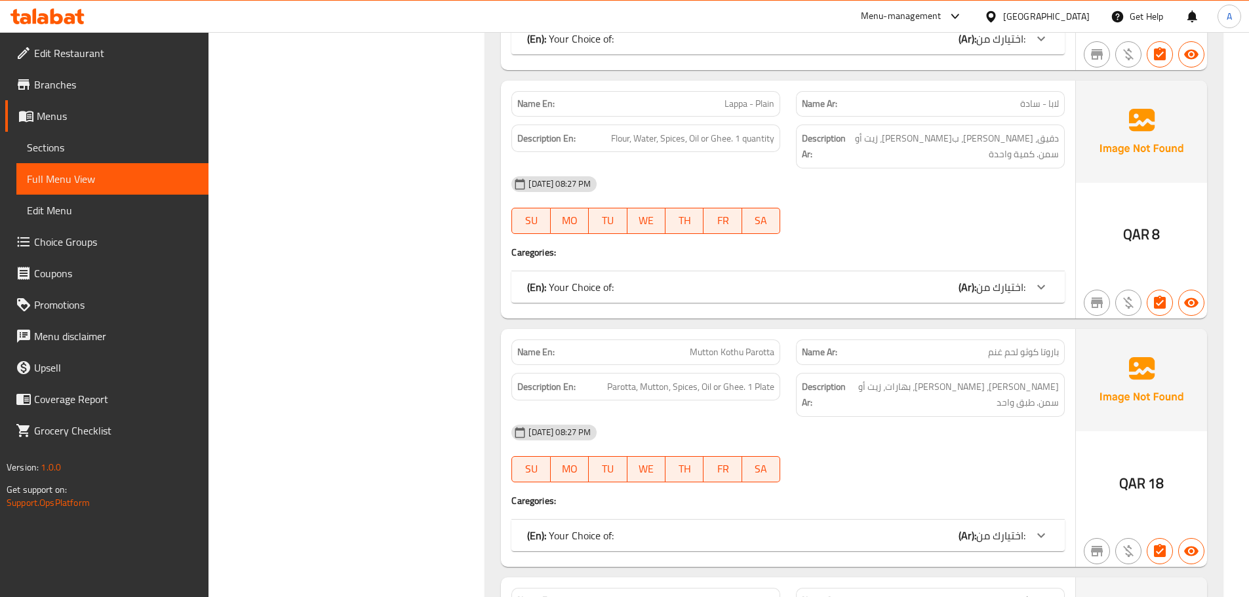
scroll to position [4207, 0]
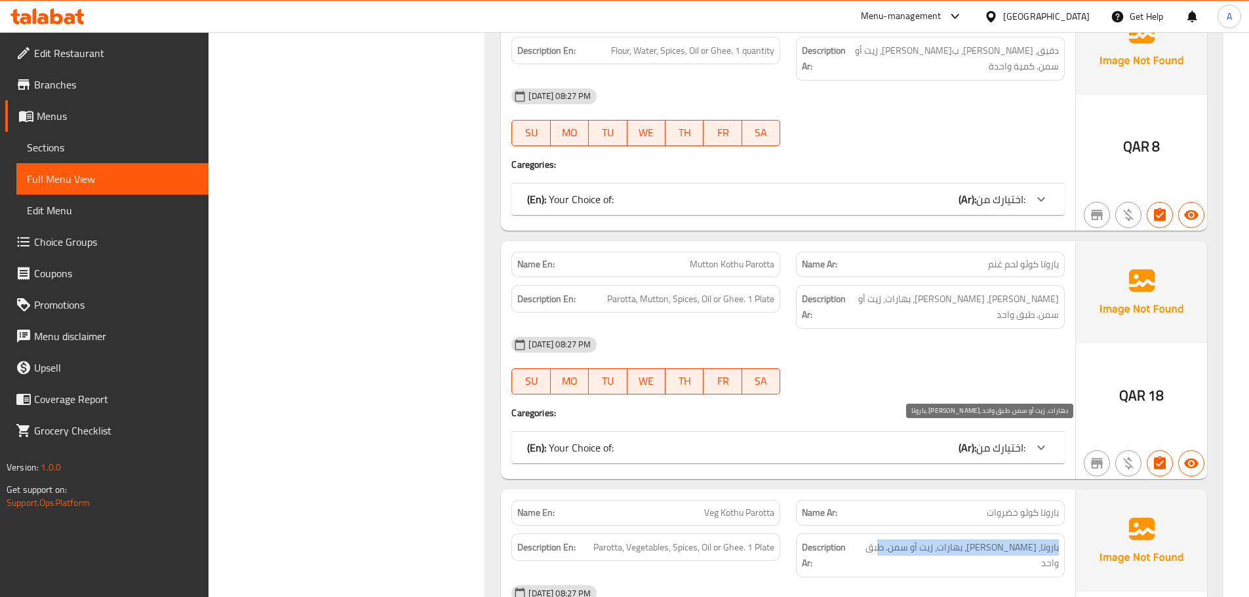
drag, startPoint x: 1058, startPoint y: 436, endPoint x: 814, endPoint y: 435, distance: 243.9
click at [874, 540] on h6 "Description Ar: باروتا، خضروات، بهارات، زيت أو سمن. طبق واحد" at bounding box center [930, 556] width 257 height 32
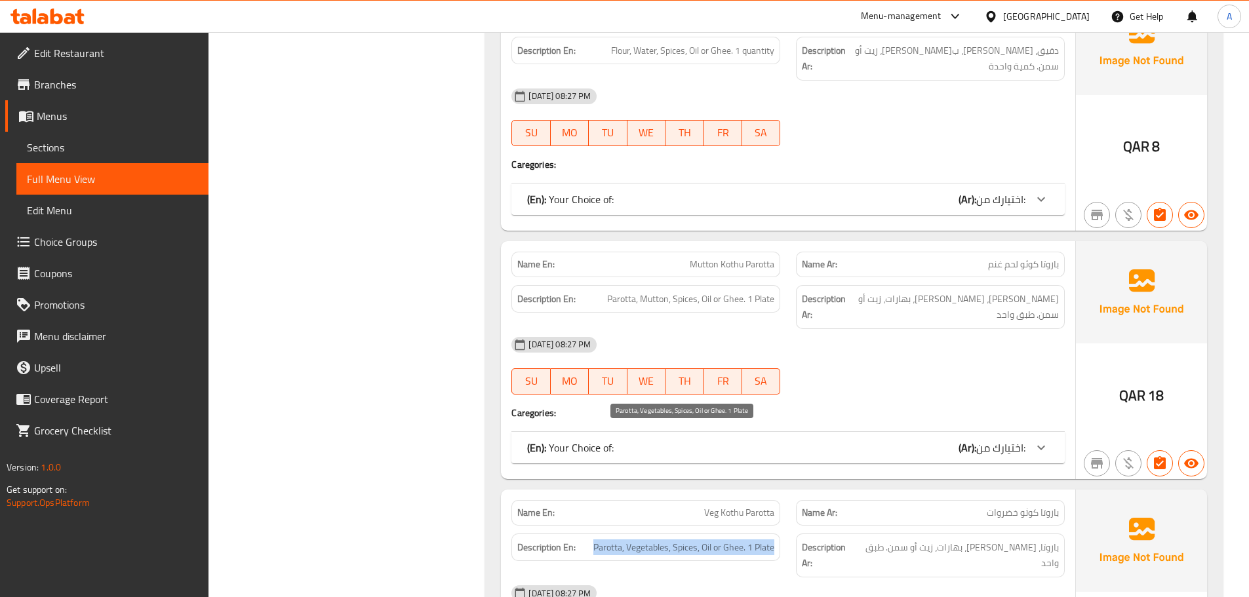
drag, startPoint x: 595, startPoint y: 437, endPoint x: 810, endPoint y: 439, distance: 215.1
click at [778, 534] on div "Description En: Parotta, Vegetables, Spices, Oil or Ghee. 1 Plate" at bounding box center [645, 548] width 269 height 28
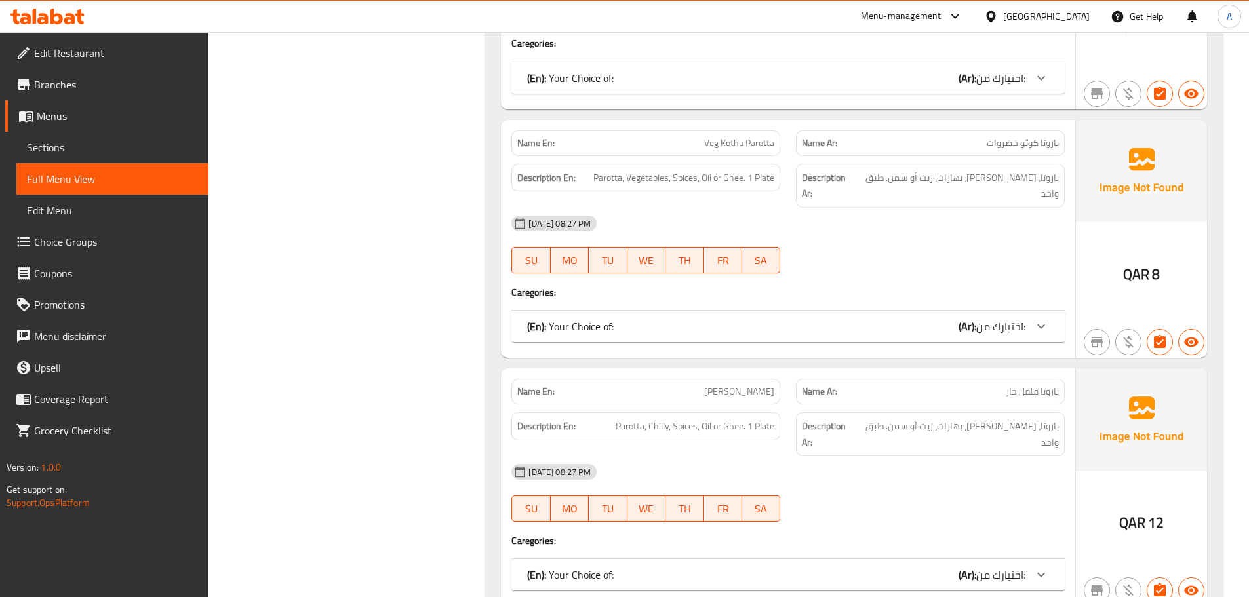
drag, startPoint x: 1062, startPoint y: 297, endPoint x: 866, endPoint y: 306, distance: 196.3
click at [866, 412] on div "Description Ar: باروتا، فلفل حار، بهارات، زيت أو سمن. طبق واحد" at bounding box center [930, 434] width 269 height 44
click at [717, 412] on div "Description En: Parotta, Chilly, Spices, Oil or Ghee. 1 Plate" at bounding box center [645, 426] width 269 height 28
click at [715, 385] on p "Name En: Chilli Parotta" at bounding box center [645, 392] width 257 height 14
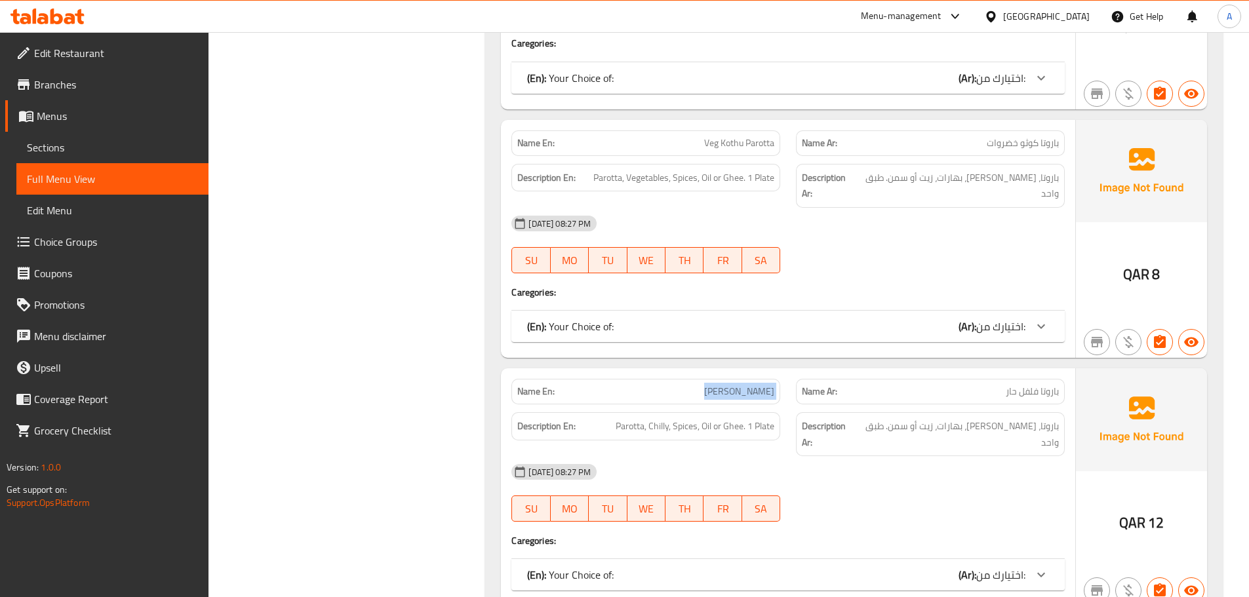
click at [715, 385] on p "Name En: Chilli Parotta" at bounding box center [645, 392] width 257 height 14
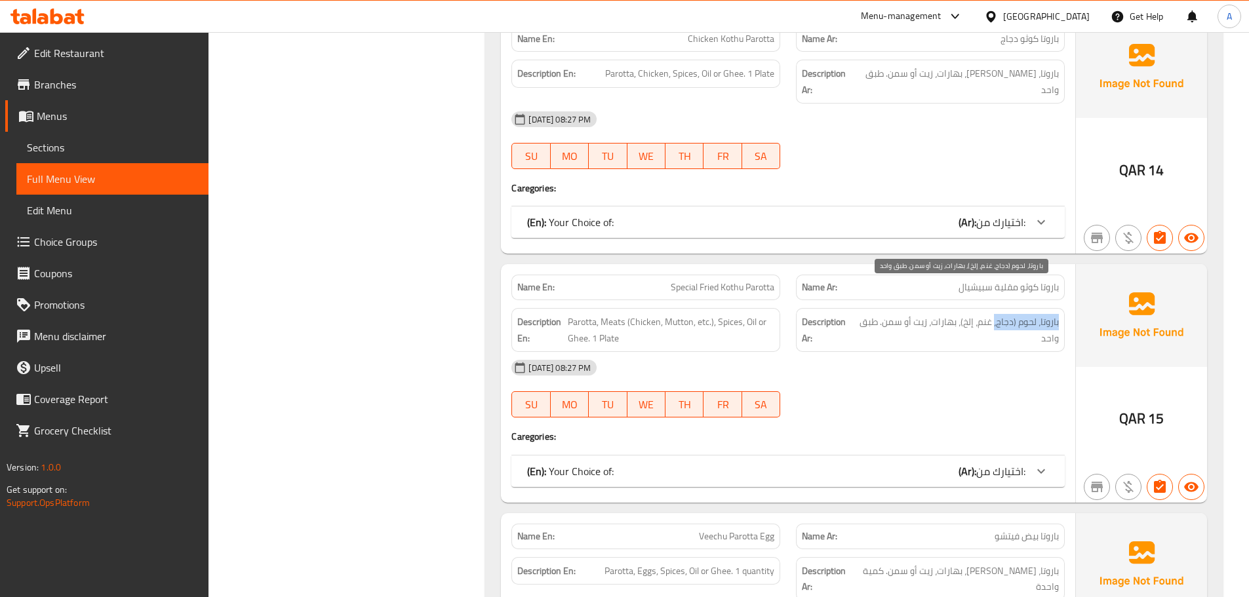
drag, startPoint x: 1062, startPoint y: 290, endPoint x: 995, endPoint y: 297, distance: 67.9
click at [995, 308] on div "Description Ar: باروتا، لحوم (دجاج، غنم، إلخ)، بهارات، زيت أو سمن. طبق واحد" at bounding box center [930, 330] width 269 height 44
click at [727, 281] on span "Special Fried Kothu Parotta" at bounding box center [723, 288] width 104 height 14
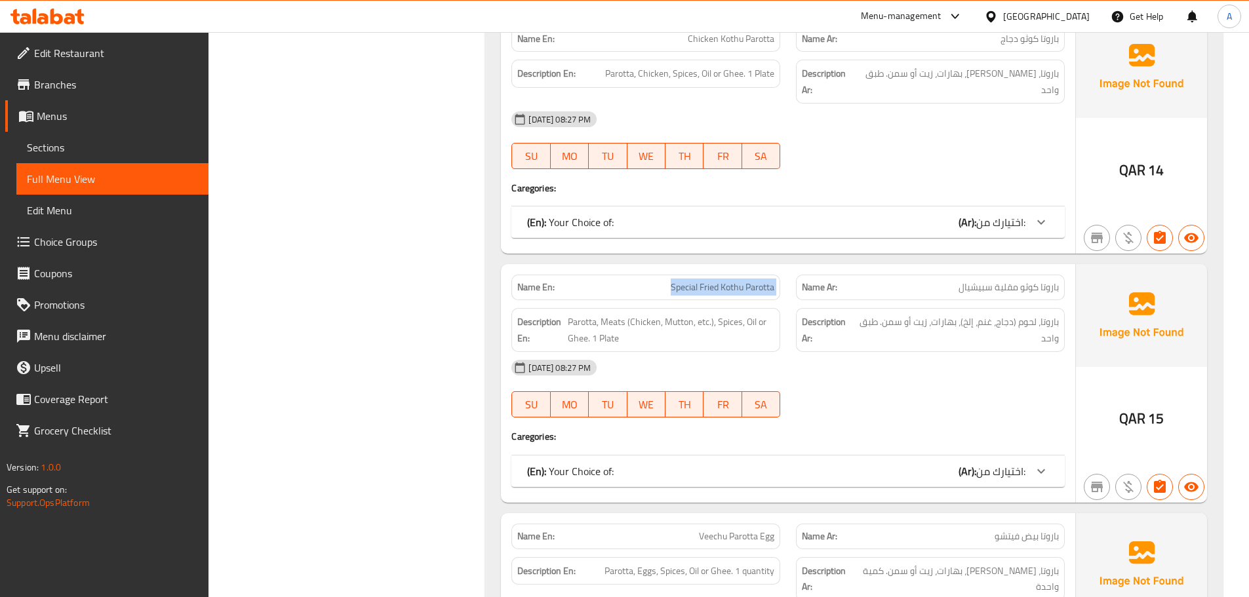
click at [727, 281] on span "Special Fried Kothu Parotta" at bounding box center [723, 288] width 104 height 14
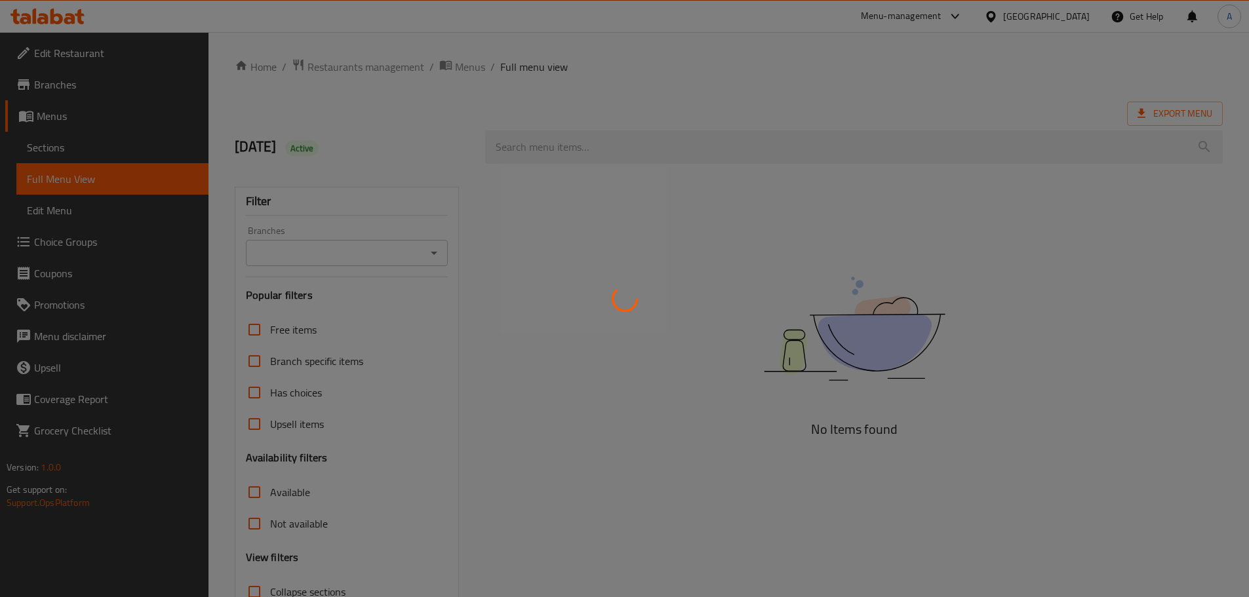
click at [103, 139] on div at bounding box center [624, 298] width 1249 height 597
click at [98, 142] on div at bounding box center [624, 298] width 1249 height 597
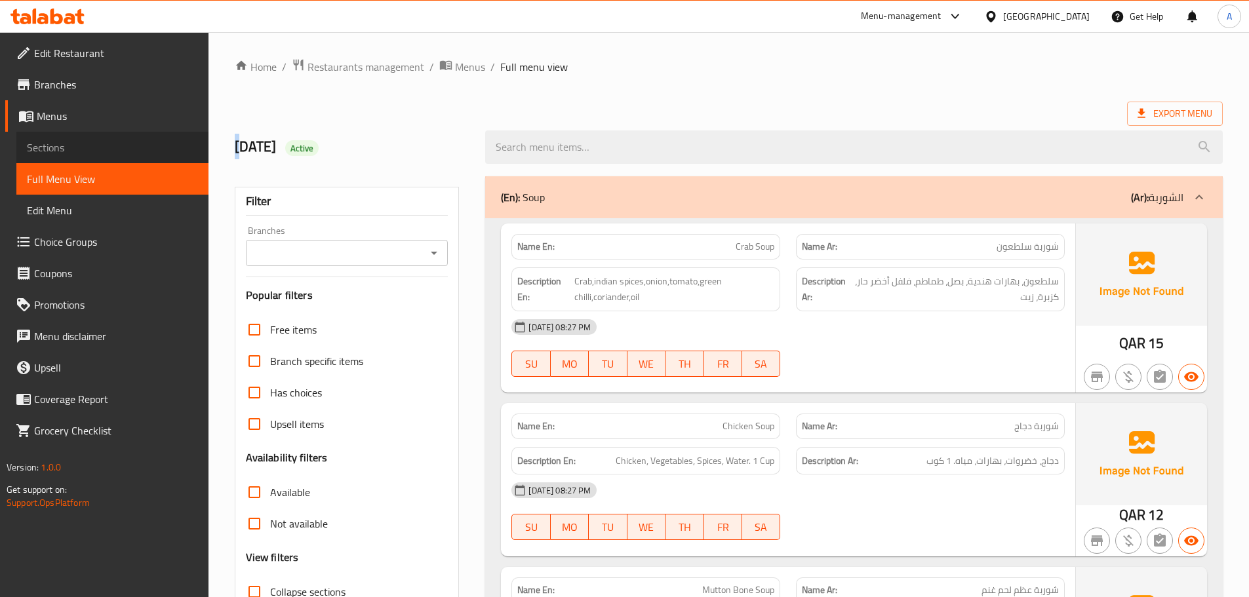
click at [95, 144] on span "Sections" at bounding box center [112, 148] width 171 height 16
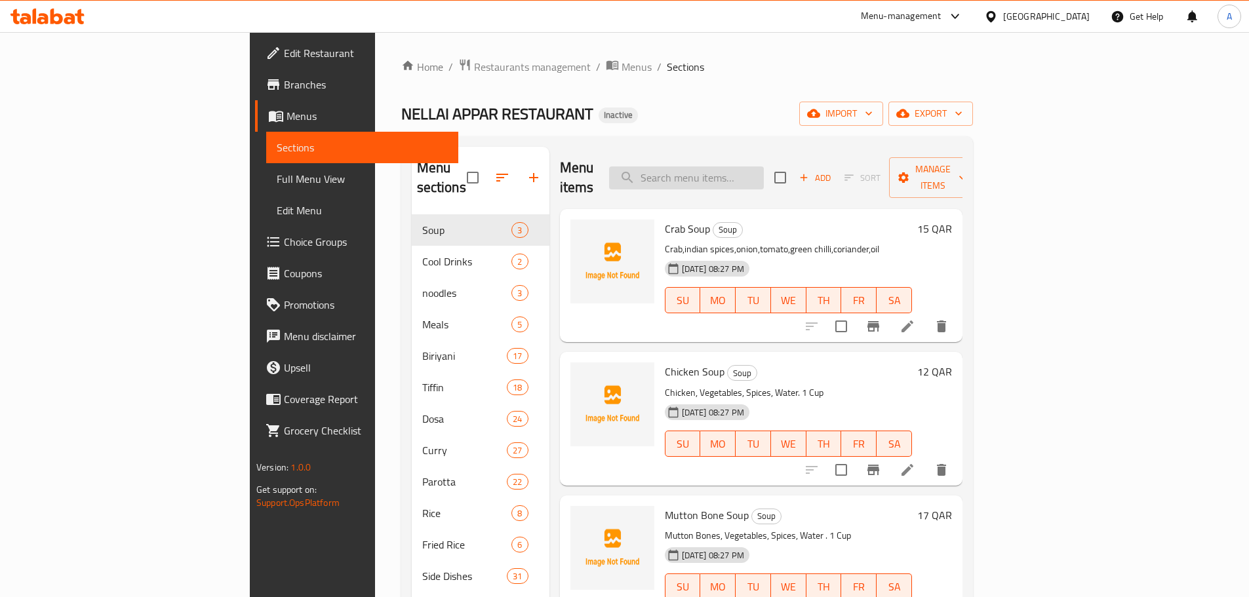
drag, startPoint x: 727, startPoint y: 163, endPoint x: 741, endPoint y: 167, distance: 14.3
click at [729, 167] on input "search" at bounding box center [686, 178] width 155 height 23
click at [741, 167] on input "search" at bounding box center [686, 178] width 155 height 23
paste input "Nool Parotta with Gravy"
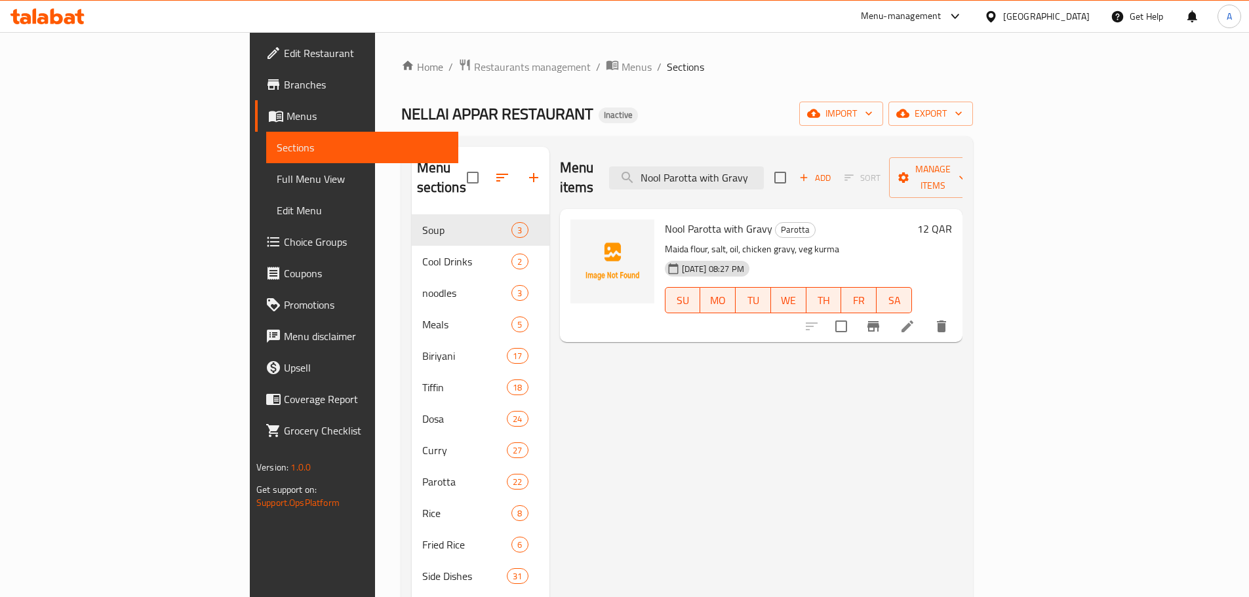
type input "Nool Parotta with Gravy"
click at [957, 311] on div at bounding box center [876, 326] width 161 height 31
click at [915, 319] on icon at bounding box center [908, 327] width 16 height 16
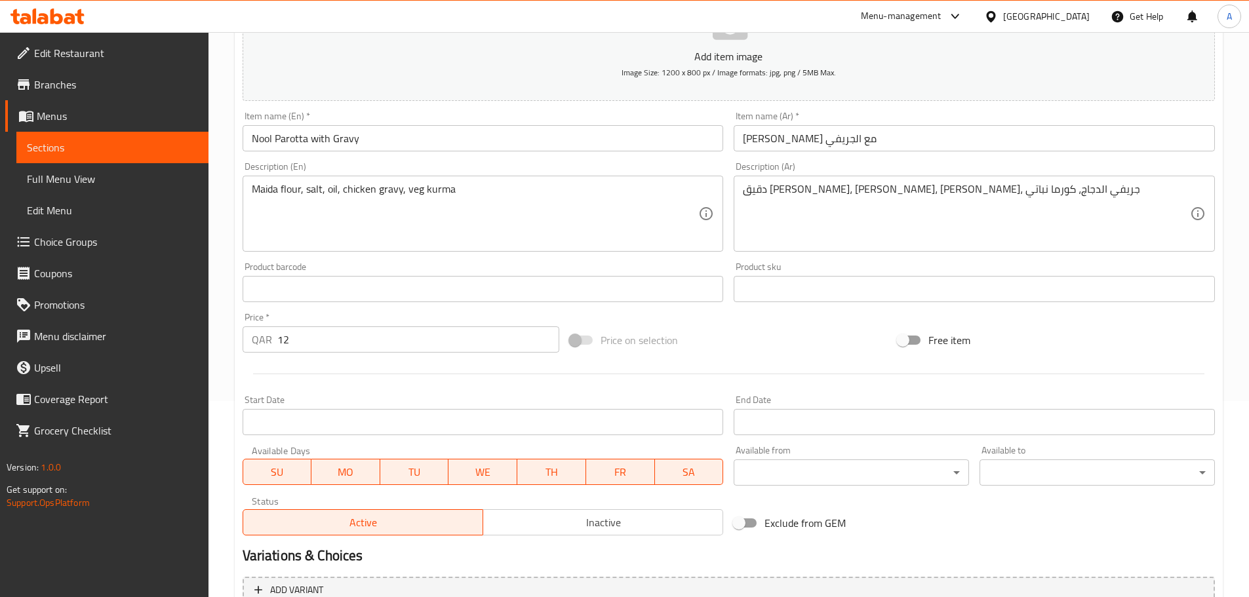
scroll to position [197, 0]
click at [751, 186] on textarea "دقيق مايدا، ملح، زيت، جريفي الدجاج، كورما نباتي" at bounding box center [966, 213] width 447 height 62
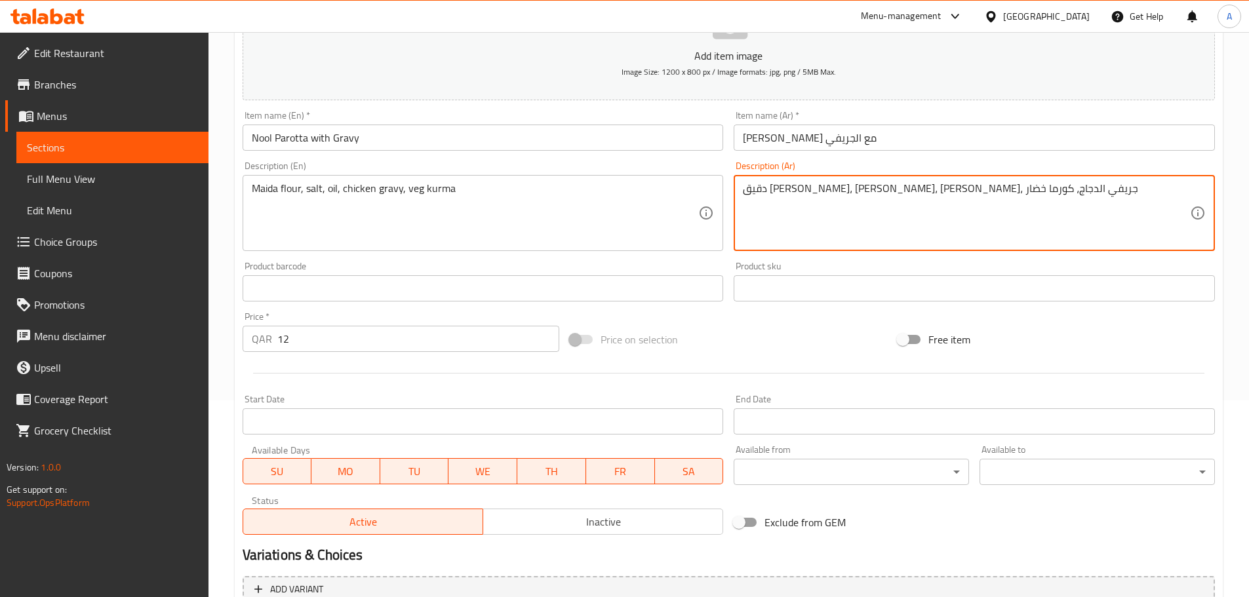
type textarea "دقيق [PERSON_NAME]، [PERSON_NAME]، [PERSON_NAME]، جريفي الدجاج، كورما خضار"
click at [818, 131] on input "[PERSON_NAME] مع الجريفي" at bounding box center [974, 138] width 481 height 26
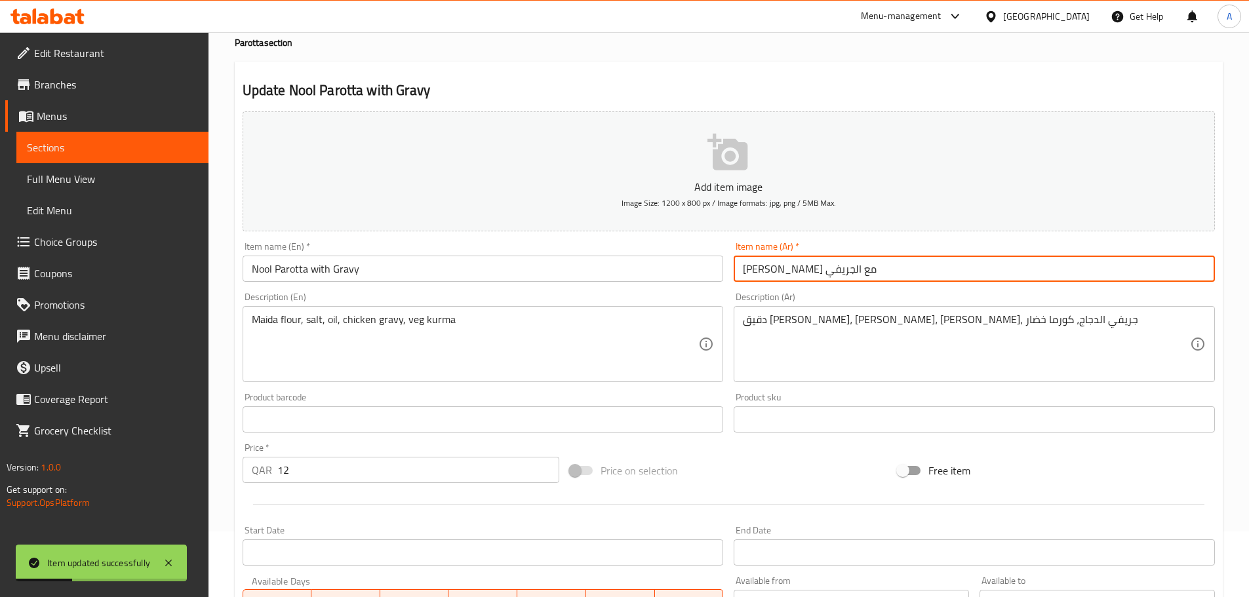
scroll to position [0, 0]
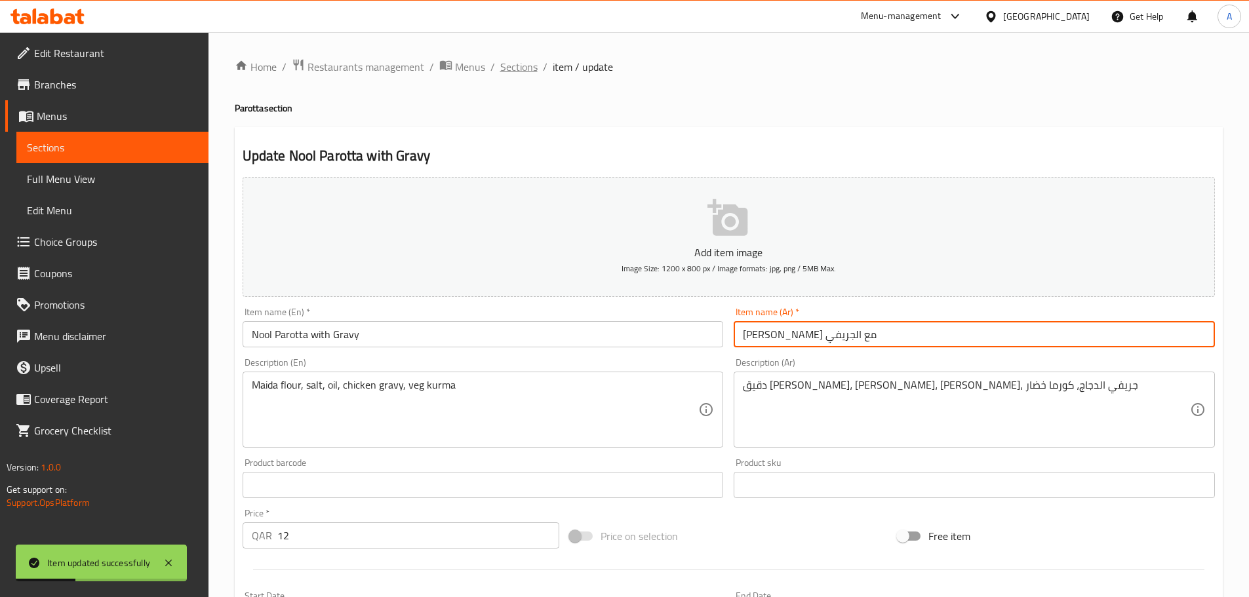
click at [513, 75] on span "Sections" at bounding box center [518, 67] width 37 height 16
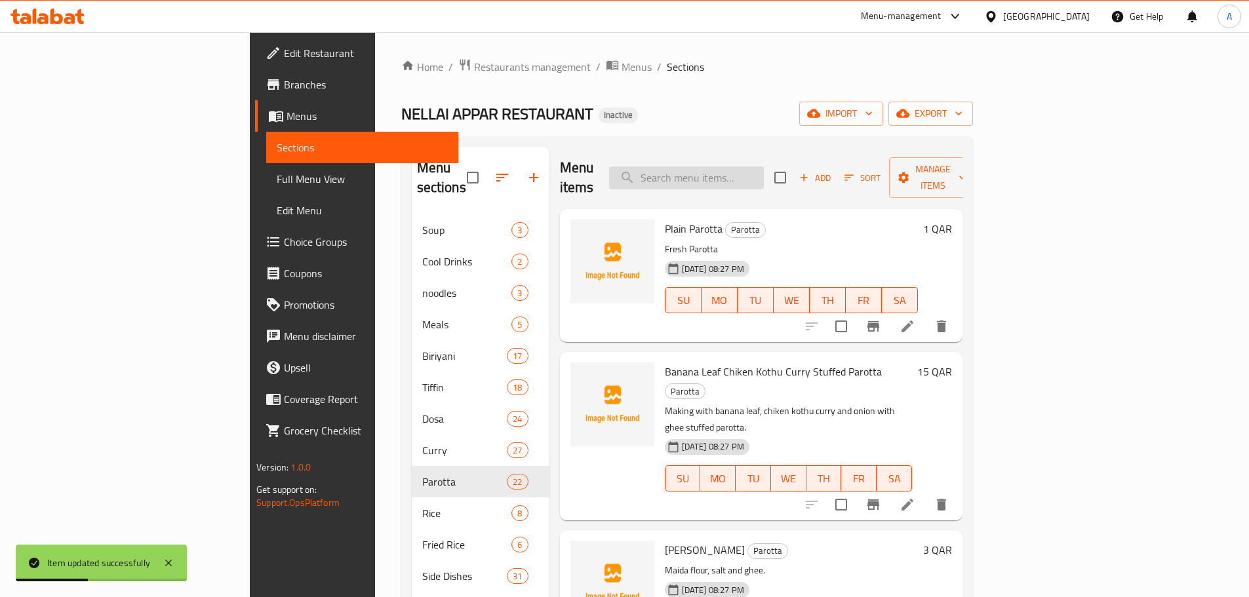
click at [740, 171] on input "search" at bounding box center [686, 178] width 155 height 23
paste input "Mutton Boti Lappa"
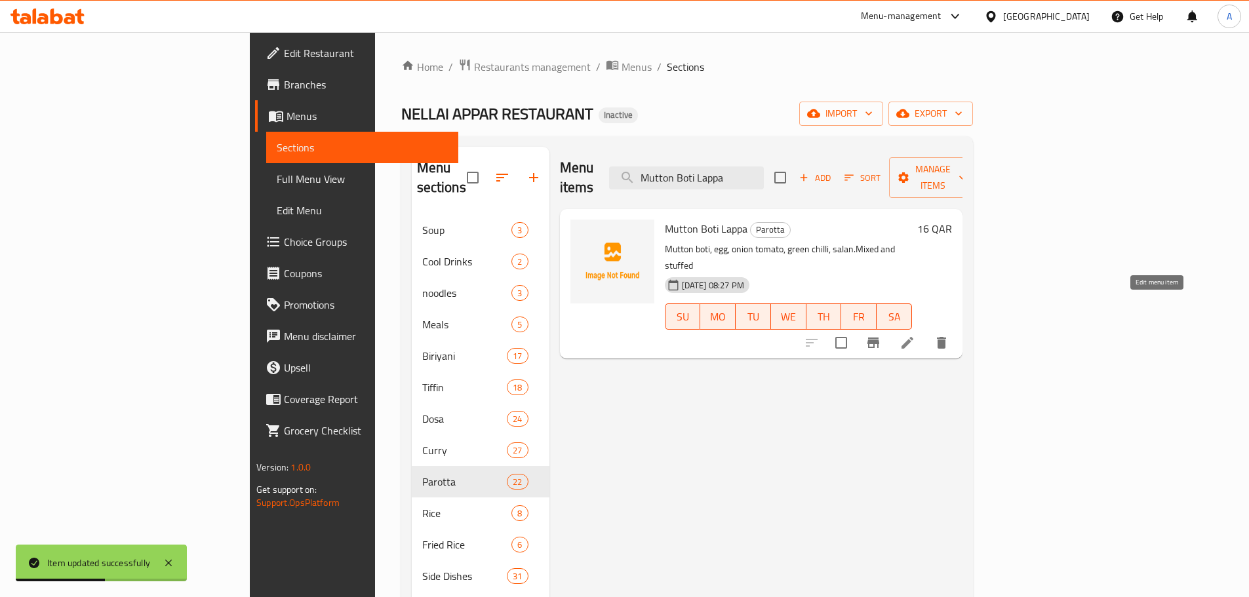
type input "Mutton Boti Lappa"
click at [913, 337] on icon at bounding box center [908, 343] width 12 height 12
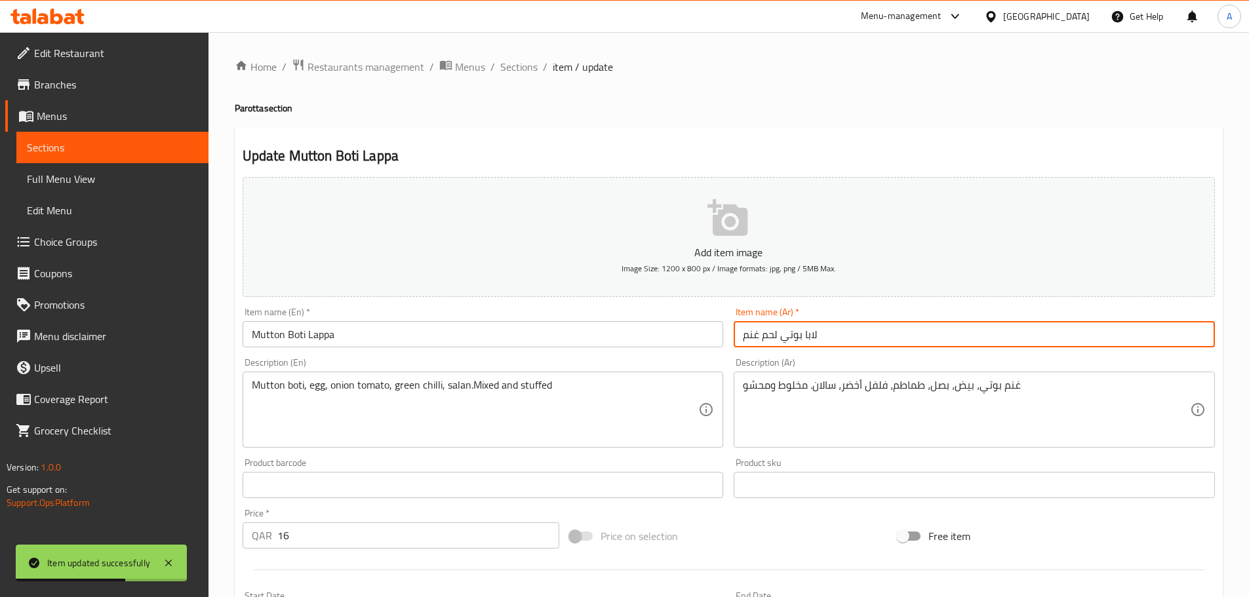
drag, startPoint x: 755, startPoint y: 335, endPoint x: 763, endPoint y: 336, distance: 8.5
click at [754, 336] on input "لابا بوتي لحم غنم" at bounding box center [974, 334] width 481 height 26
click at [763, 336] on input "لابا بوتي لحم غنم" at bounding box center [974, 334] width 481 height 26
click at [776, 334] on input "لابا بوتي لحم غنم" at bounding box center [974, 334] width 481 height 26
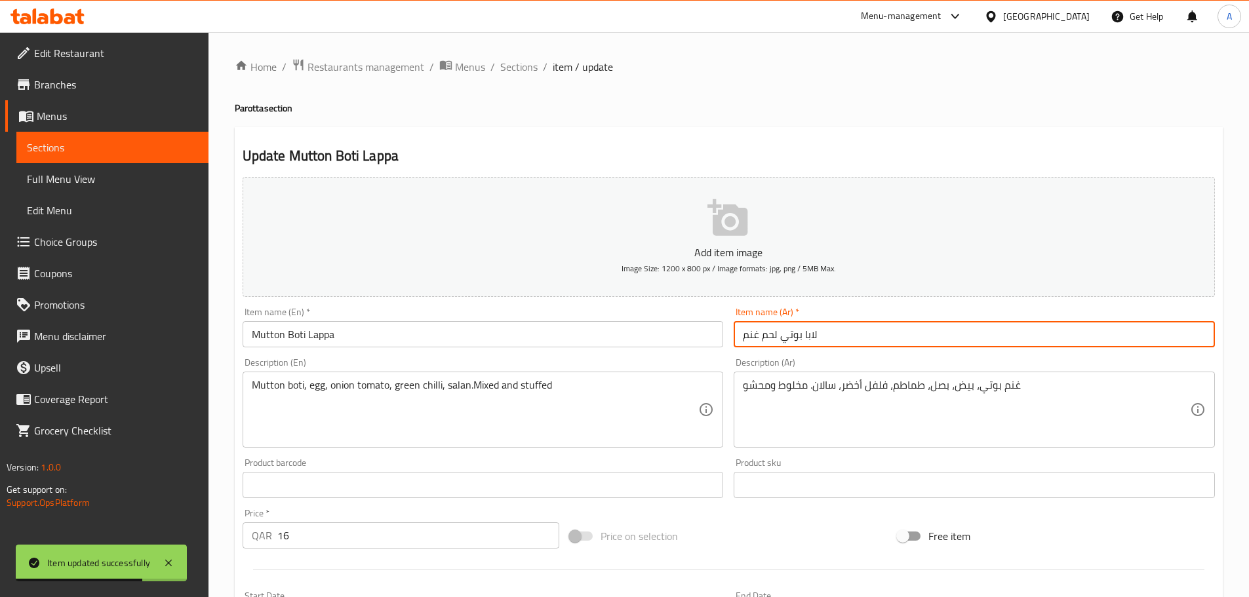
click at [776, 334] on input "لابا بوتي لحم غنم" at bounding box center [974, 334] width 481 height 26
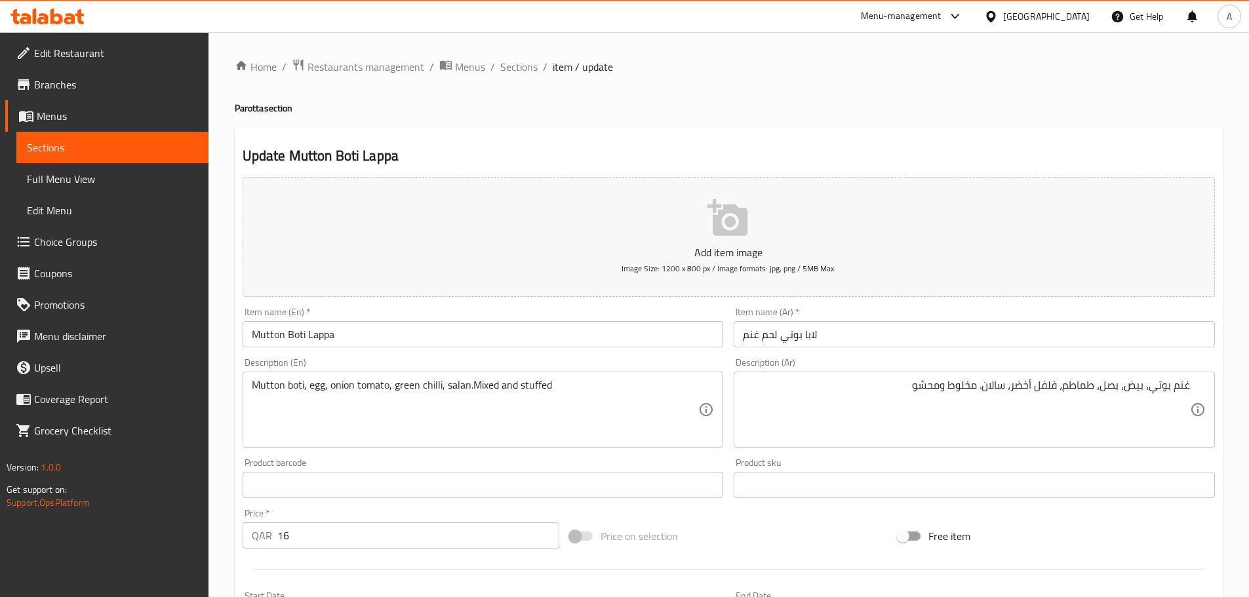
click at [1195, 383] on div "غنم بوتي، بيض، بصل، طماطم، فلفل أخضر، سالان. مخلوط ومحشو Description (Ar)" at bounding box center [974, 410] width 481 height 76
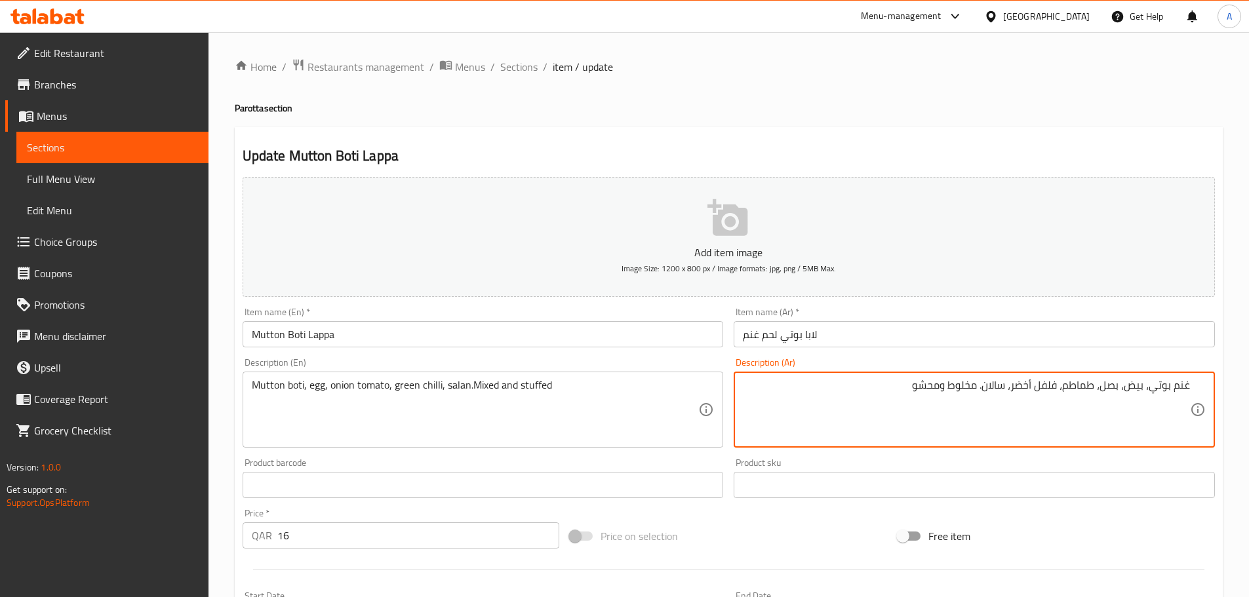
click at [1188, 382] on textarea "غنم بوتي، بيض، بصل، طماطم، فلفل أخضر، سالان. مخلوط ومحشو" at bounding box center [966, 410] width 447 height 62
paste textarea "لحم"
drag, startPoint x: 1189, startPoint y: 386, endPoint x: 1133, endPoint y: 386, distance: 55.7
drag, startPoint x: 1168, startPoint y: 416, endPoint x: 1181, endPoint y: 393, distance: 26.4
click at [1168, 414] on textarea "لحم غنم بوتي، بيض، بصل، طماطم، فلفل أخضر، سالان. مخلوط ومحشو" at bounding box center [966, 410] width 447 height 62
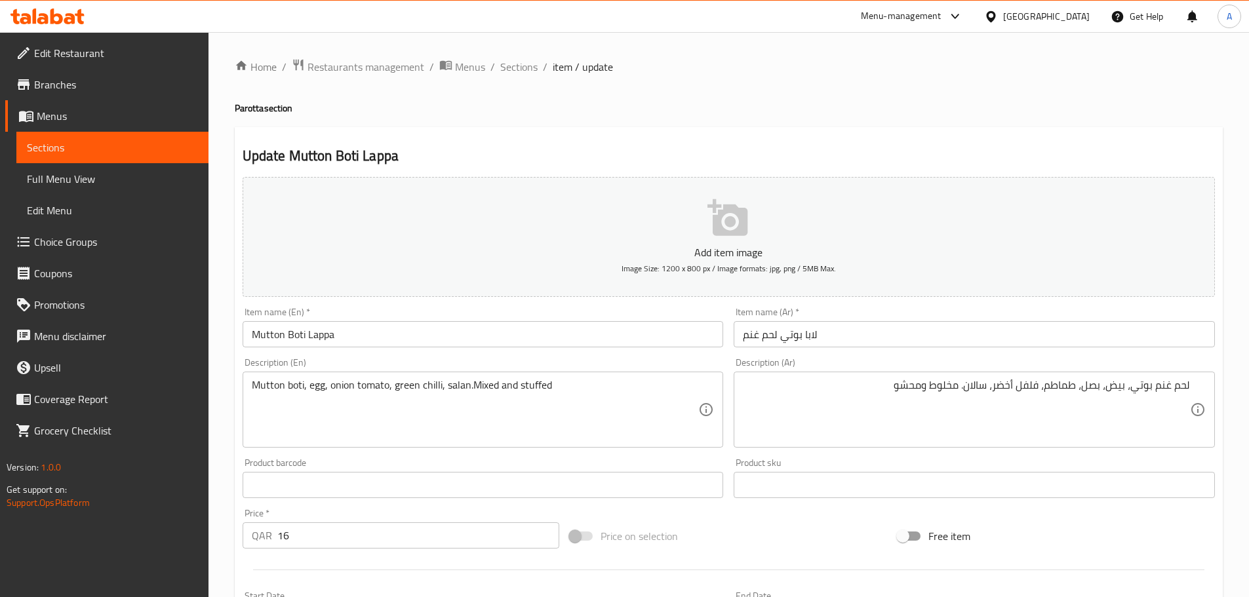
click at [1193, 384] on div "لحم غنم بوتي، بيض، بصل، طماطم، فلفل أخضر، سالان. مخلوط ومحشو Description (Ar)" at bounding box center [974, 410] width 481 height 76
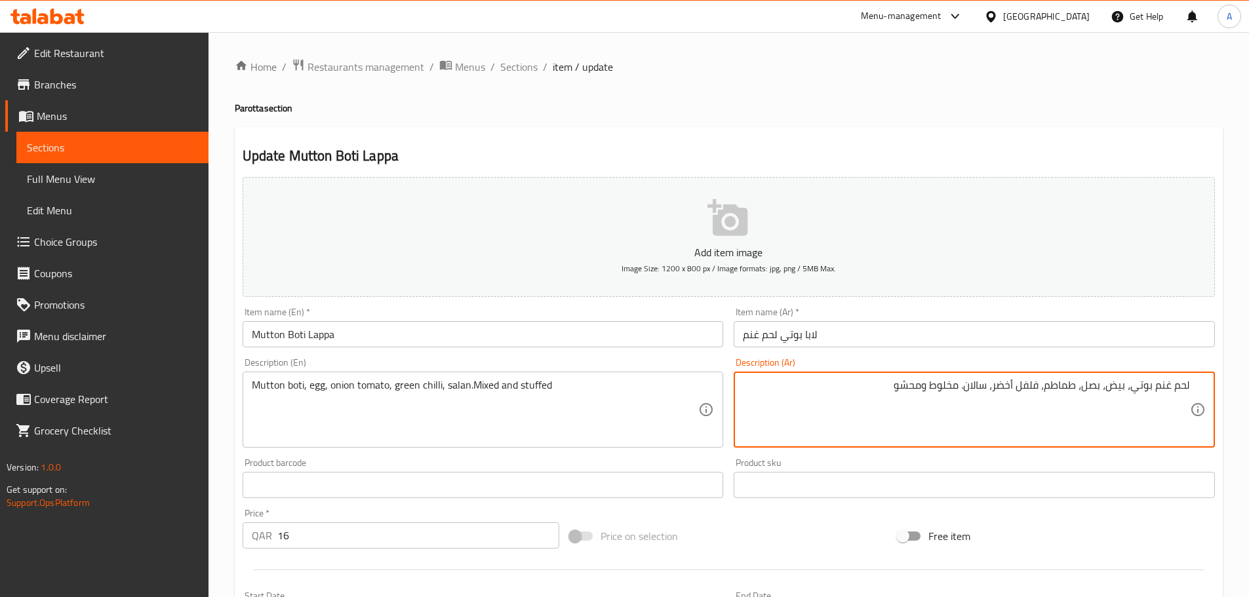
click at [1188, 386] on textarea "لحم غنم بوتي، بيض، بصل، طماطم، فلفل أخضر، سالان. مخلوط ومحشو" at bounding box center [966, 410] width 447 height 62
drag, startPoint x: 1189, startPoint y: 384, endPoint x: 1017, endPoint y: 388, distance: 172.5
click at [1040, 391] on textarea "لحم غنم بوتي، بيض، بصل، طماطم، فلفل أخضر، سالان. مخلوط ومحشو" at bounding box center [966, 410] width 447 height 62
click at [997, 386] on textarea "لحم غنم بوتي، بيض، بصل، طماطم، فلفل أخضر، سالان. مخلوط ومحشو" at bounding box center [966, 410] width 447 height 62
click at [954, 386] on textarea "لحم غنم بوتي، بيض، بصل، طماطم، فلفل أخضر حار، سالان. مخلوط ومحشو" at bounding box center [966, 410] width 447 height 62
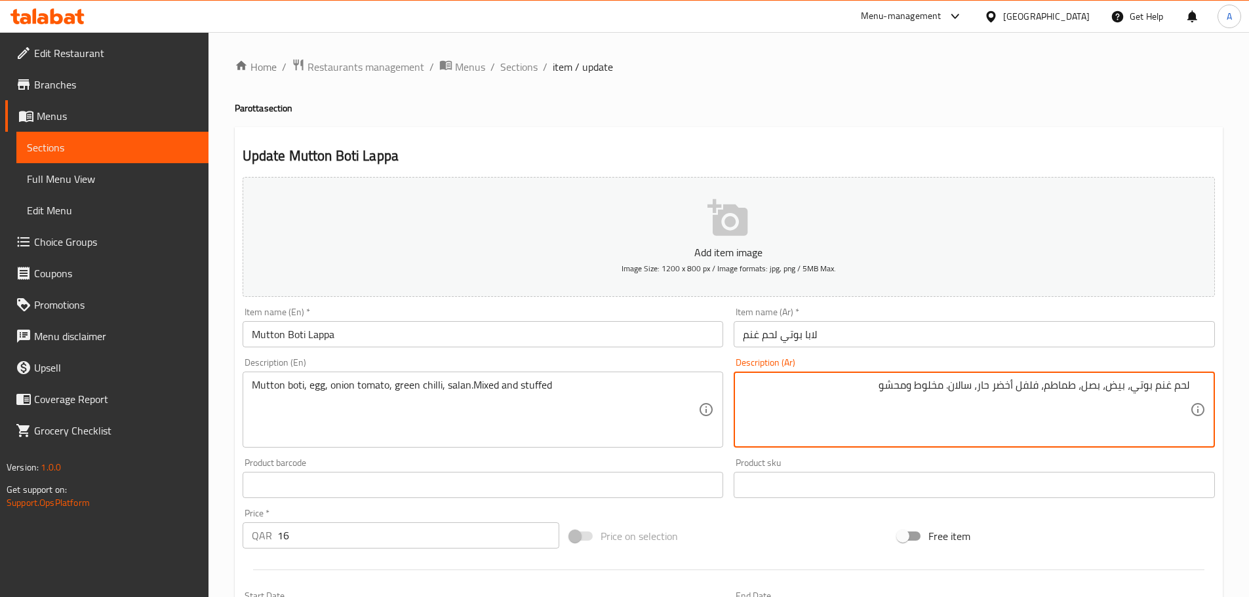
click at [943, 385] on textarea "لحم غنم بوتي، بيض، بصل، طماطم، فلفل أخضر حار، سالان. مخلوط ومحشو" at bounding box center [966, 410] width 447 height 62
drag, startPoint x: 1189, startPoint y: 384, endPoint x: 819, endPoint y: 359, distance: 370.7
click at [842, 388] on textarea "لحم غنم بوتي، بيض، بصل، طماطم، فلفل أخضر حار، سالان. ممزوج ومحشو" at bounding box center [966, 410] width 447 height 62
type textarea "لحم غنم بوتي، بيض، بصل، طماطم، فلفل أخضر حار، سالان. ممزوج ومحشو"
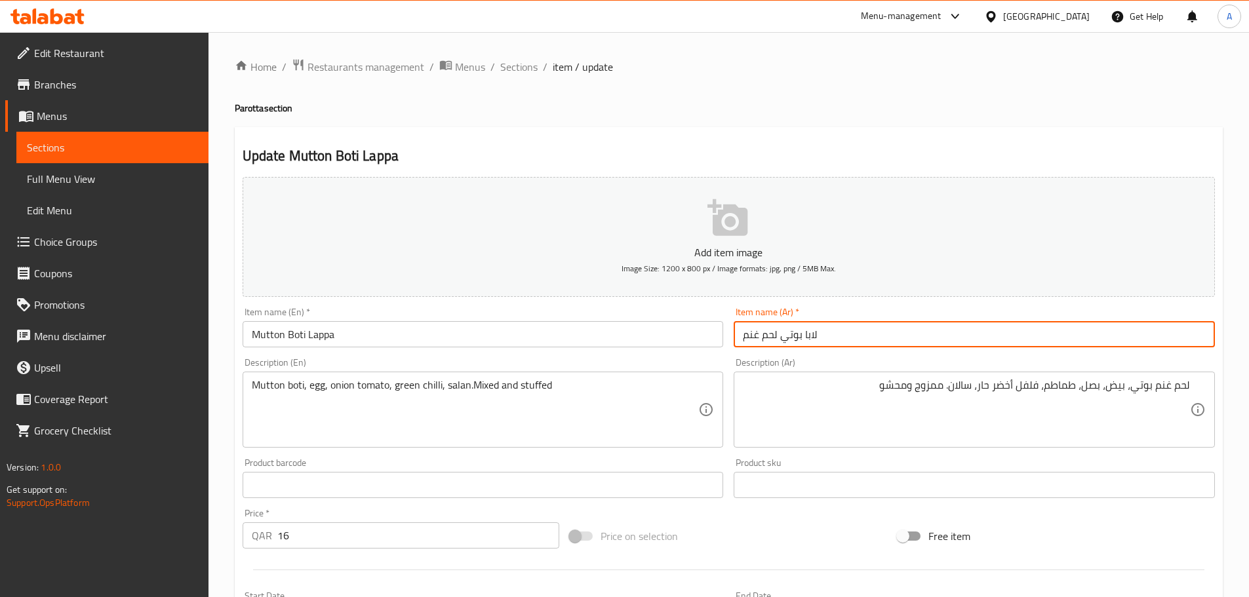
click at [818, 339] on input "لابا بوتي لحم غنم" at bounding box center [974, 334] width 481 height 26
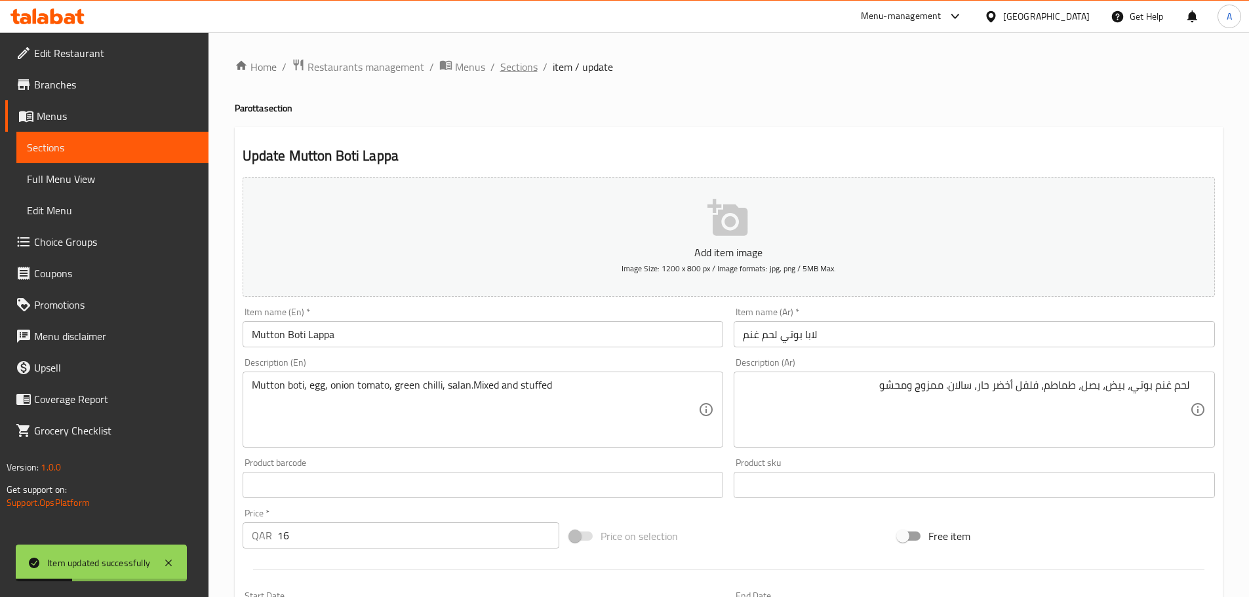
click at [500, 73] on span "Sections" at bounding box center [518, 67] width 37 height 16
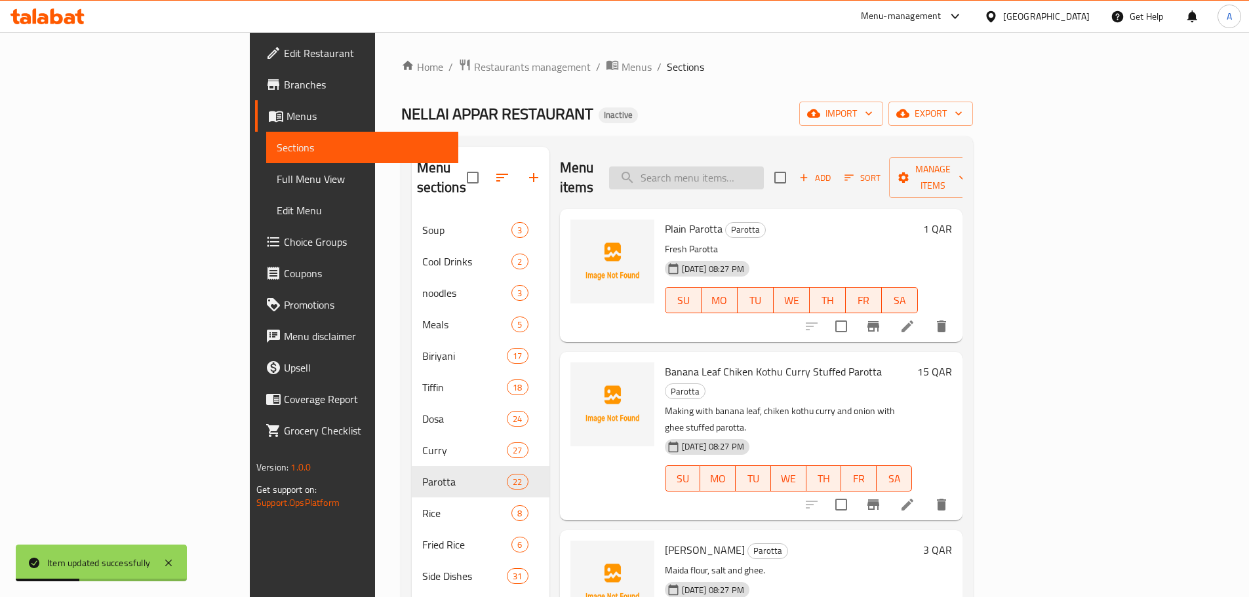
click at [761, 167] on input "search" at bounding box center [686, 178] width 155 height 23
paste input "Special Fried Kothu Parotta"
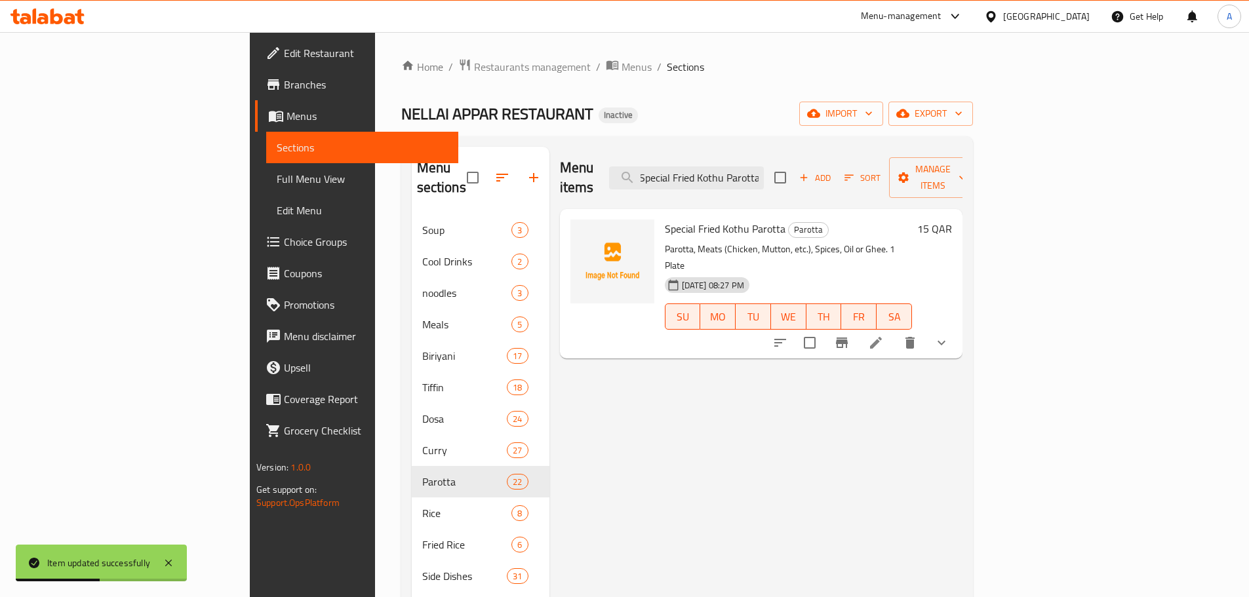
type input "Special Fried Kothu Parotta"
click at [894, 331] on li at bounding box center [876, 343] width 37 height 24
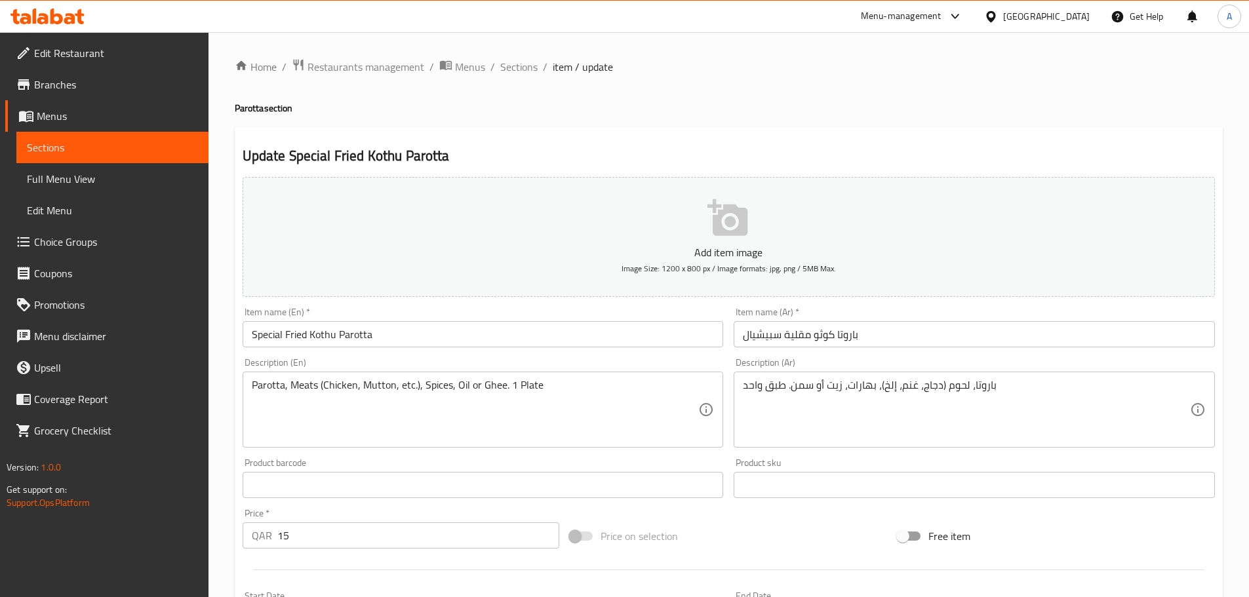
drag, startPoint x: 510, startPoint y: 72, endPoint x: 515, endPoint y: 5, distance: 67.7
click at [510, 72] on span "Sections" at bounding box center [518, 67] width 37 height 16
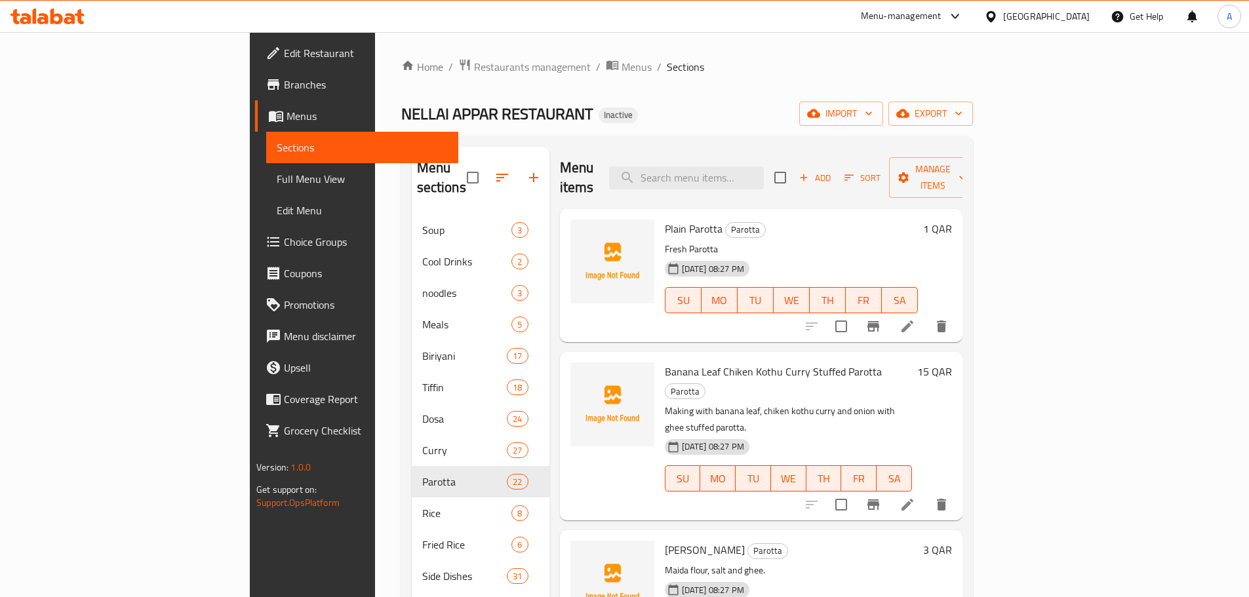
click at [740, 180] on div "Menu items Add Sort Manage items" at bounding box center [761, 178] width 403 height 62
click at [745, 170] on input "search" at bounding box center [686, 178] width 155 height 23
paste input "Mutton Kothu Parotta"
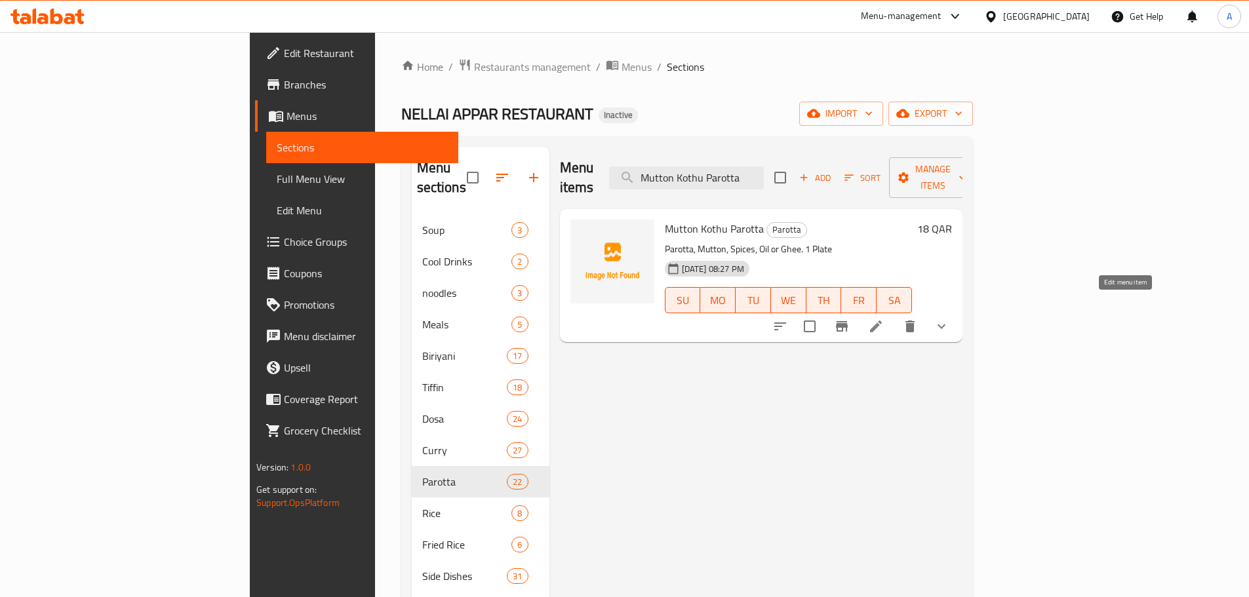
type input "Mutton Kothu Parotta"
click at [884, 319] on icon at bounding box center [876, 327] width 16 height 16
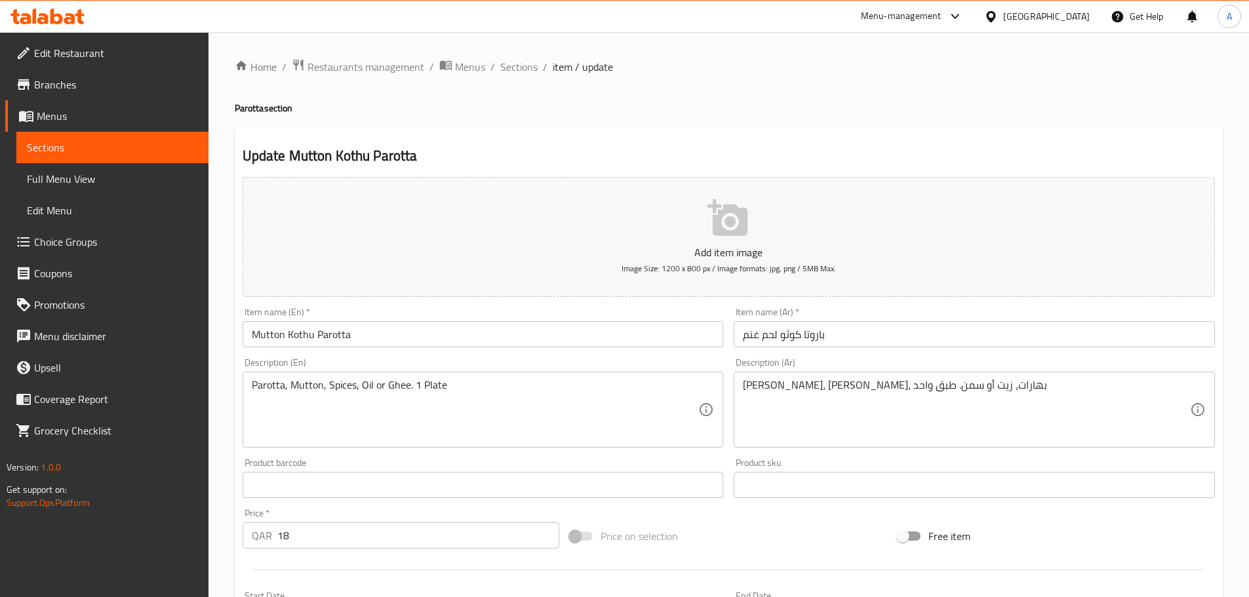
click at [774, 335] on input "باروتا كوثو لحم غنم" at bounding box center [974, 334] width 481 height 26
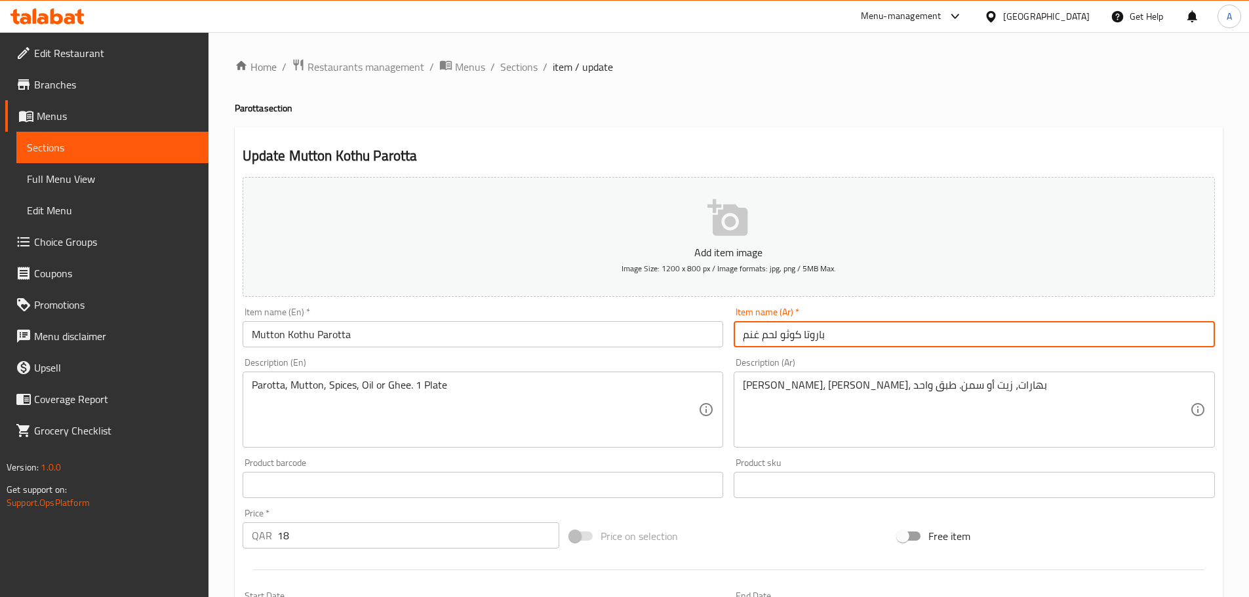
click at [774, 335] on input "باروتا كوثو لحم غنم" at bounding box center [974, 334] width 481 height 26
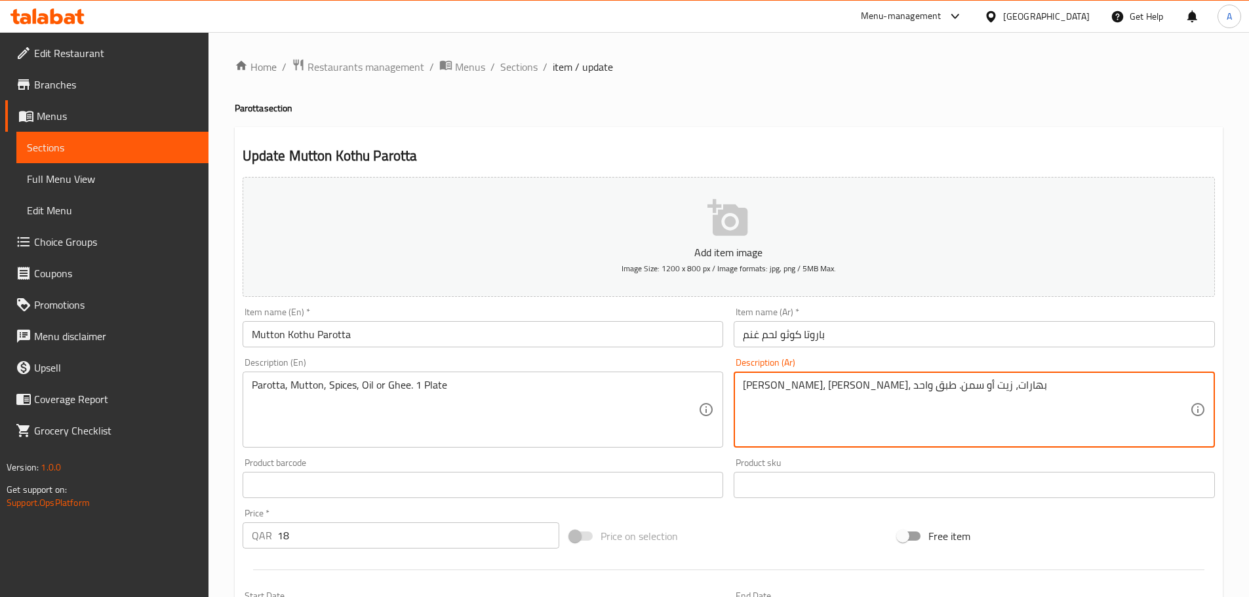
click at [894, 386] on textarea "باروتا، غنم، بهارات، زيت أو سمن. طبق واحد" at bounding box center [966, 410] width 447 height 62
click at [895, 386] on textarea "باروتا، غنم، بهارات، زيت أو سمن. طبق واحد" at bounding box center [966, 410] width 447 height 62
paste textarea "لحم"
drag, startPoint x: 940, startPoint y: 388, endPoint x: 770, endPoint y: 326, distance: 180.1
click at [736, 370] on div "Description (Ar) باروتا، لحم غنم، بهارات، زيت أو سمن. طبق واحد Description (Ar)" at bounding box center [974, 403] width 481 height 90
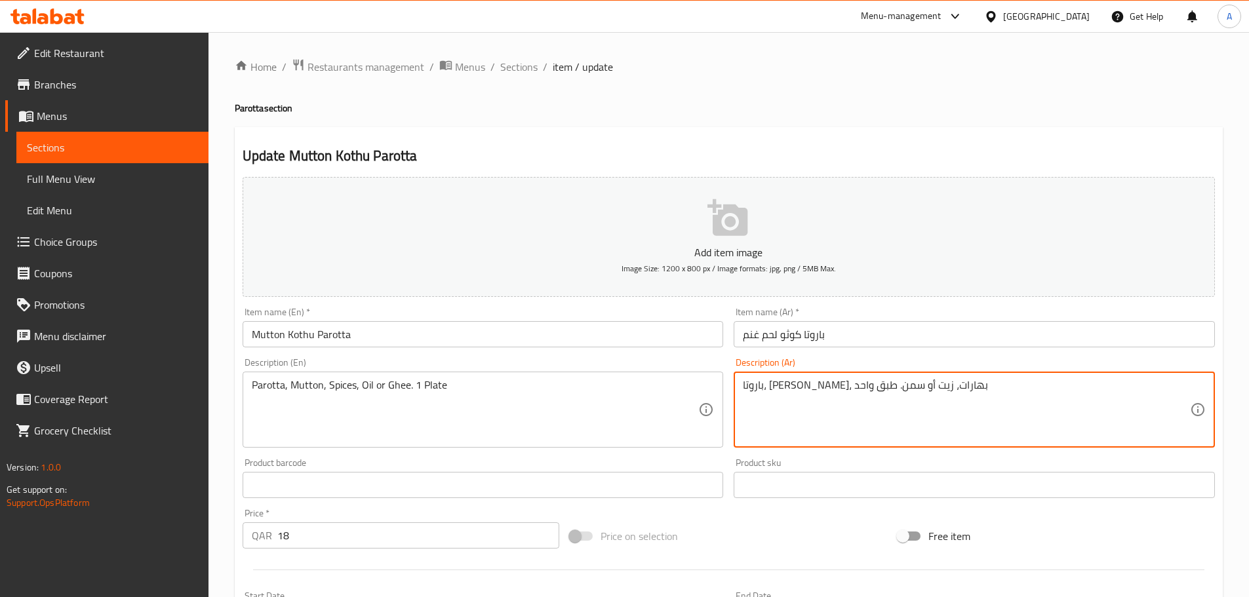
type textarea "باروتا، [PERSON_NAME]، بهارات، زيت أو سمن. طبق واحد"
click at [770, 326] on input "باروتا كوثو لحم غنم" at bounding box center [974, 334] width 481 height 26
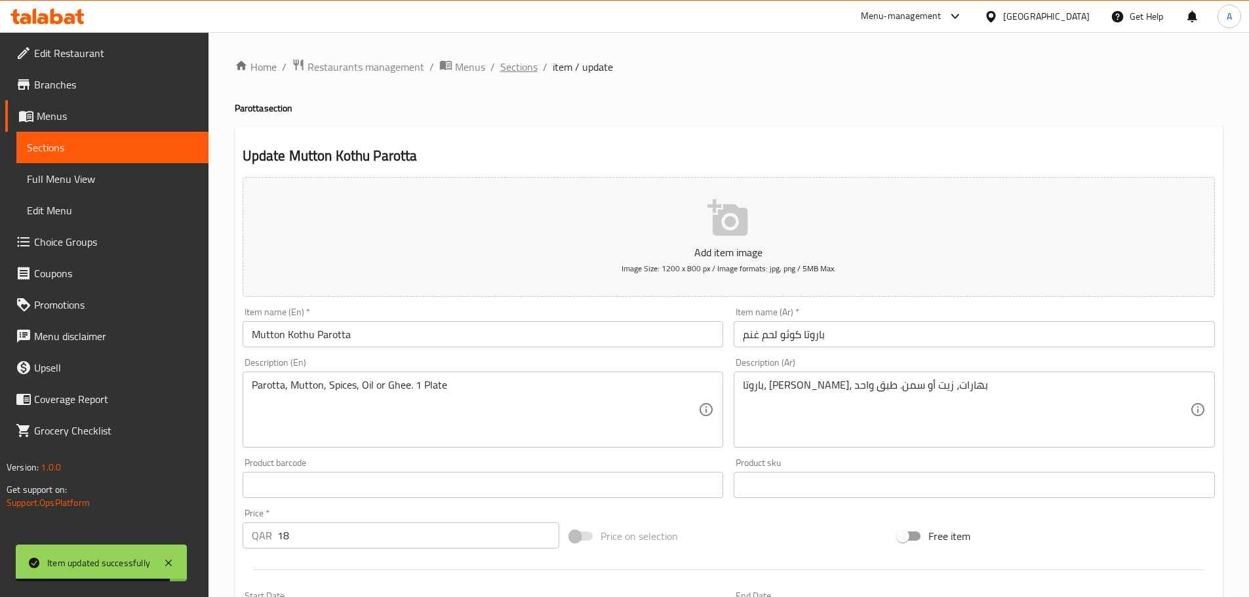
click at [519, 69] on span "Sections" at bounding box center [518, 67] width 37 height 16
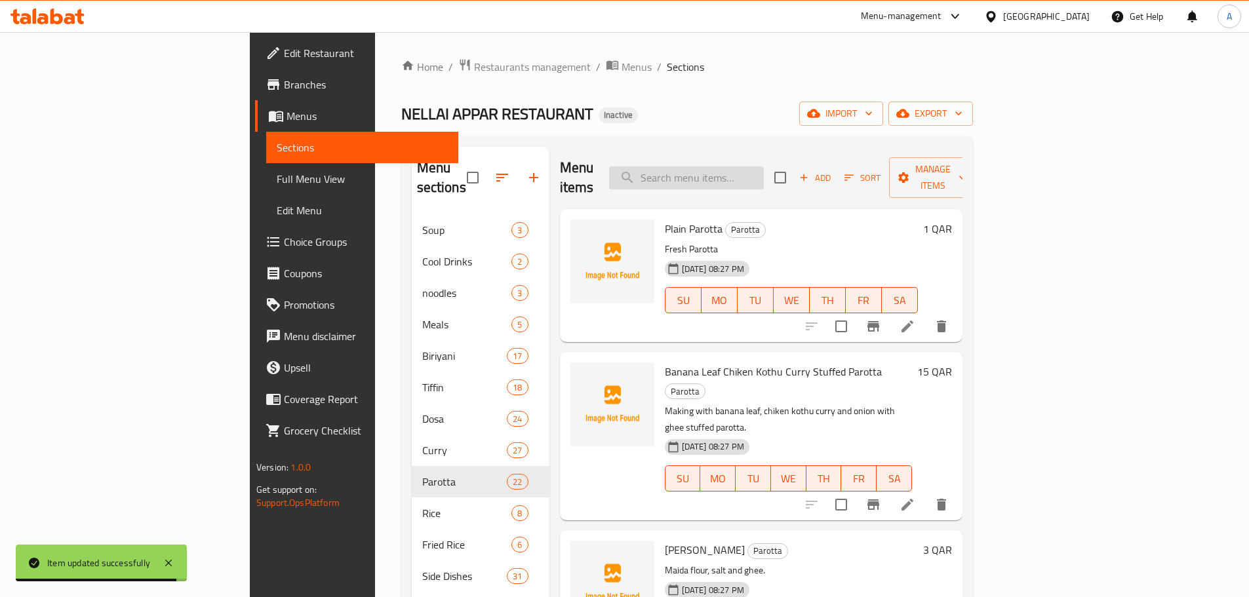
click at [764, 168] on input "search" at bounding box center [686, 178] width 155 height 23
paste input "Parotta, Meats (Chicken, Mutton, etc.), Spices, Oil or Ghee. 1 Plate"
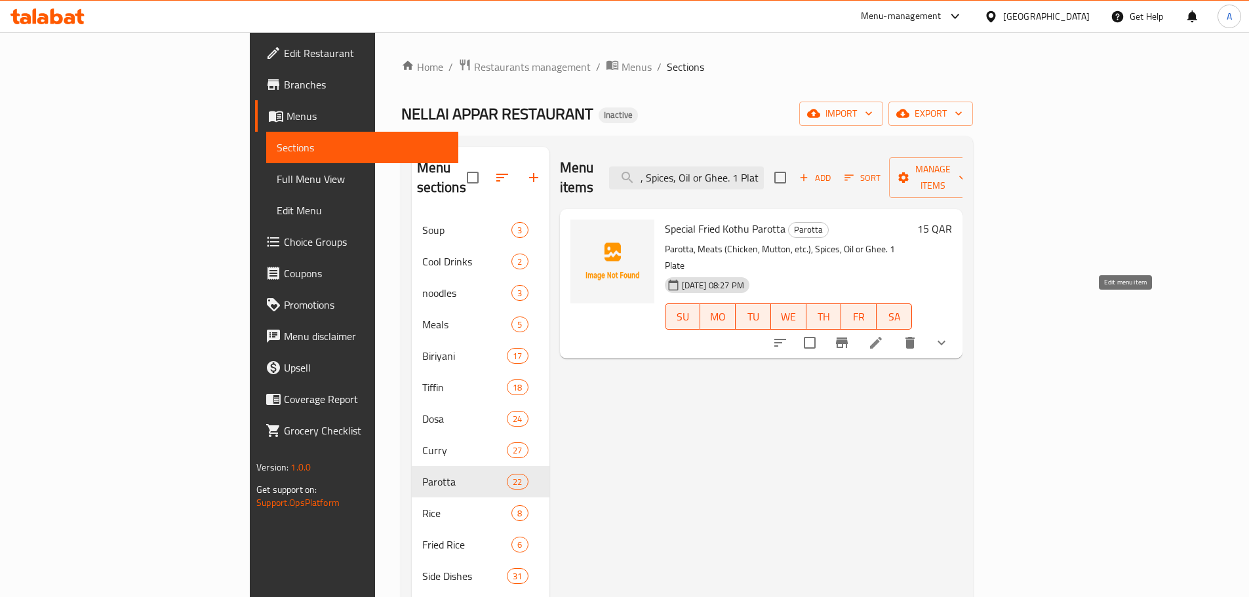
type input "Parotta, Meats (Chicken, Mutton, etc.), Spices, Oil or Ghee. 1 Plate"
click at [884, 335] on icon at bounding box center [876, 343] width 16 height 16
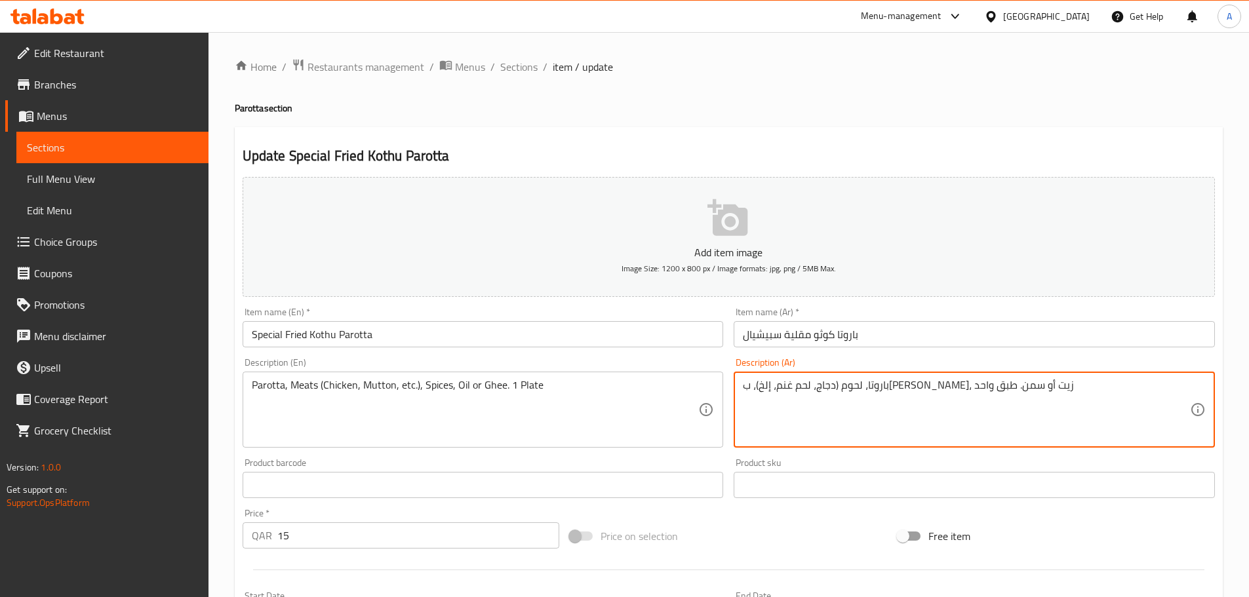
type textarea "باروتا، لحوم (دجاج، لحم غنم، إلخ)، ب[PERSON_NAME]، زيت أو سمن. طبق واحد"
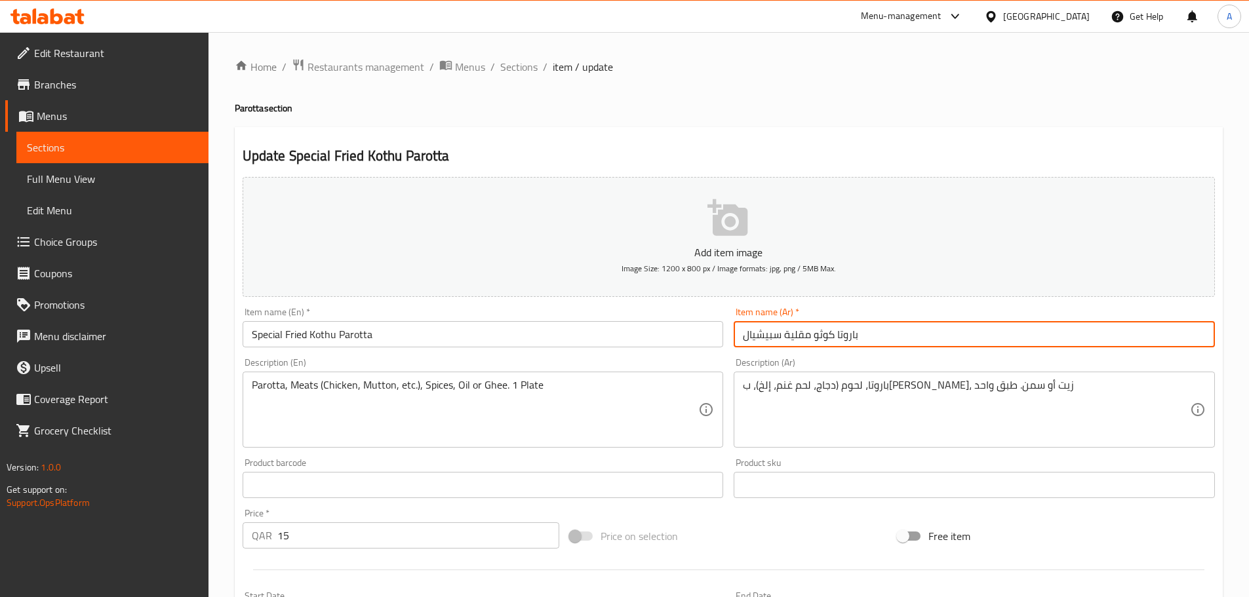
click at [925, 326] on input "باروتا كوثو مقلية سبيشيال" at bounding box center [974, 334] width 481 height 26
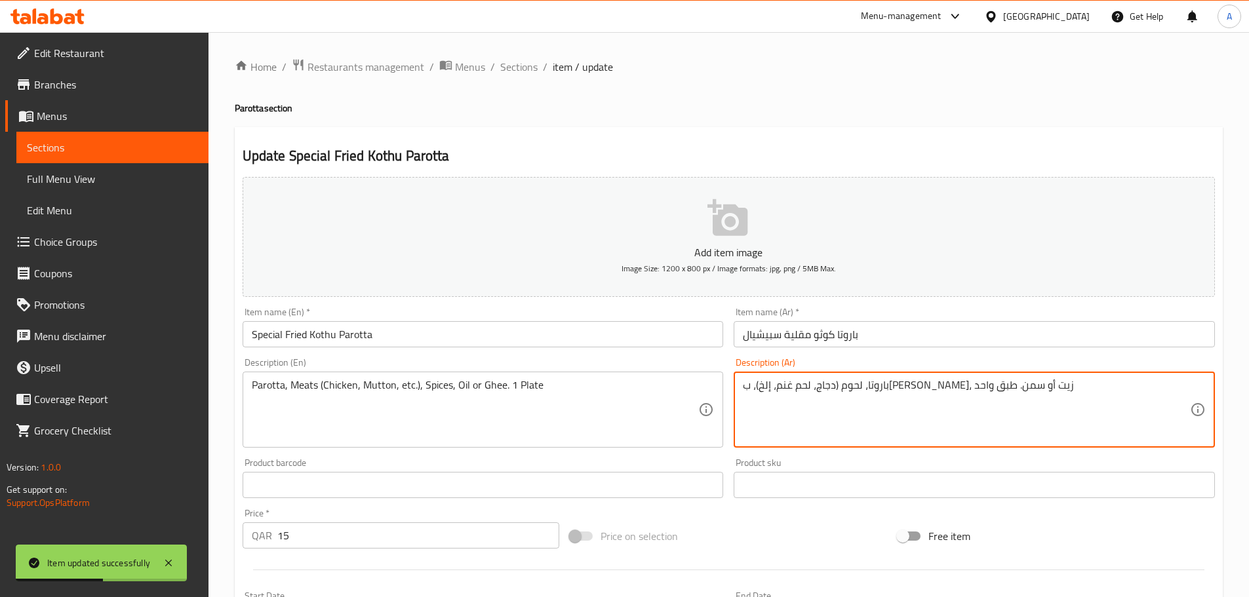
drag, startPoint x: 1011, startPoint y: 386, endPoint x: 747, endPoint y: 370, distance: 264.7
click at [770, 344] on input "باروتا كوثو مقلية سبيشيال" at bounding box center [974, 334] width 481 height 26
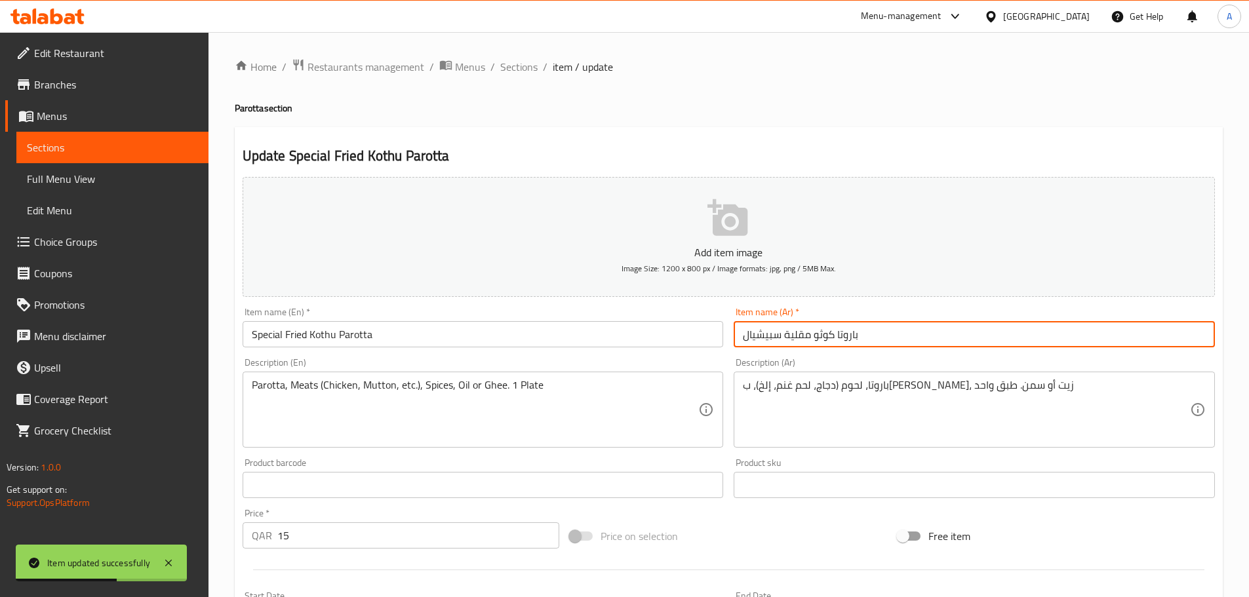
click at [519, 68] on span "Sections" at bounding box center [518, 67] width 37 height 16
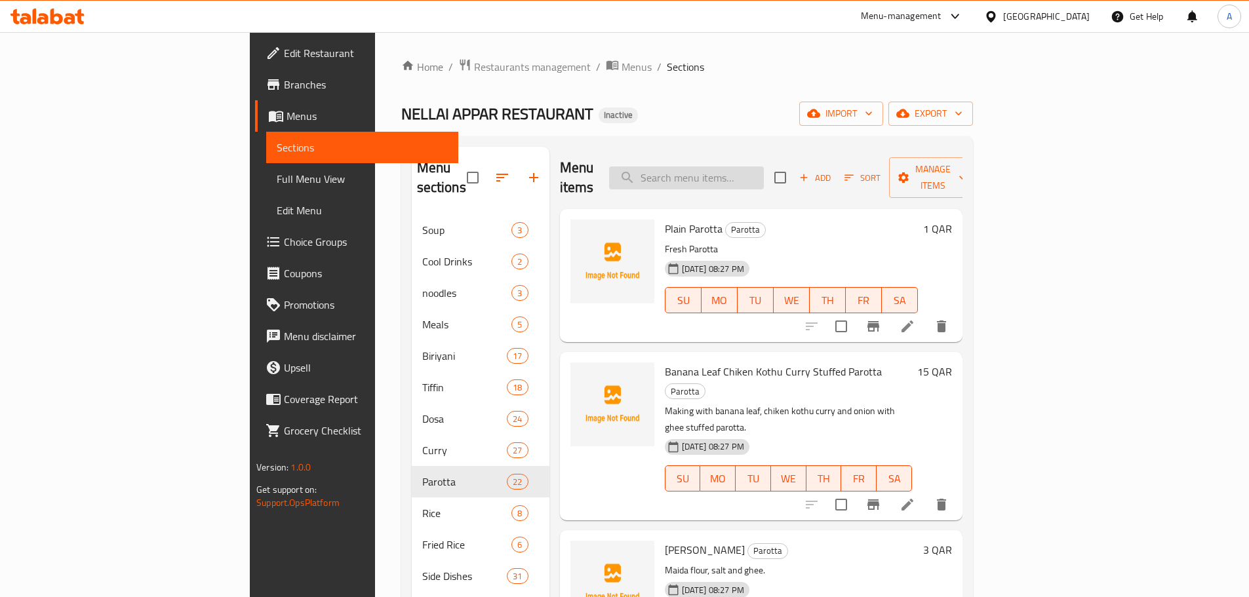
click at [764, 170] on input "search" at bounding box center [686, 178] width 155 height 23
paste input "Mutton Chops"
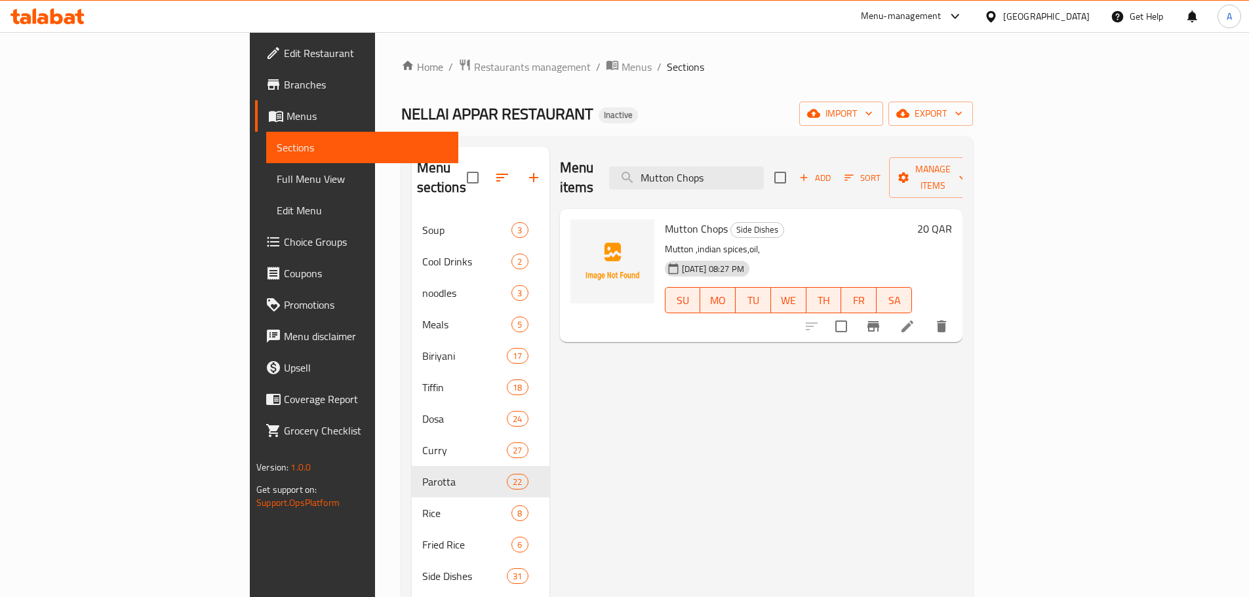
drag, startPoint x: 961, startPoint y: 127, endPoint x: 866, endPoint y: 46, distance: 124.7
click at [961, 127] on div "Home / Restaurants management / Menus / Sections NELLAI APPAR RESTAURANT Inacti…" at bounding box center [687, 406] width 572 height 696
click at [764, 176] on input "Mutton Chops" at bounding box center [686, 178] width 155 height 23
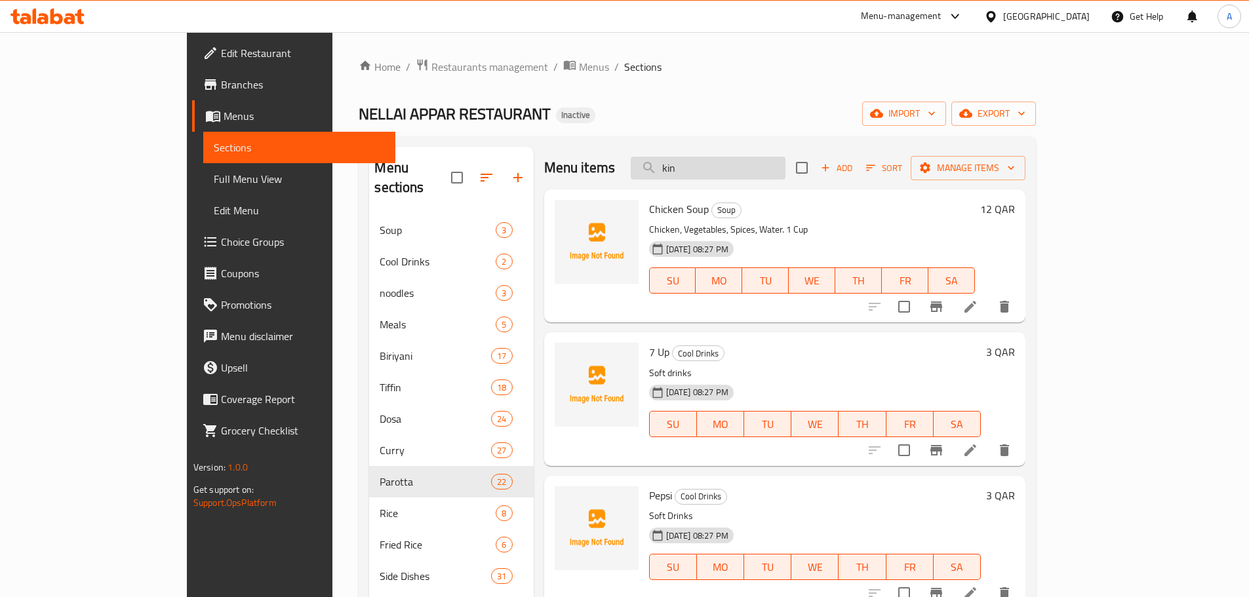
type input "kind"
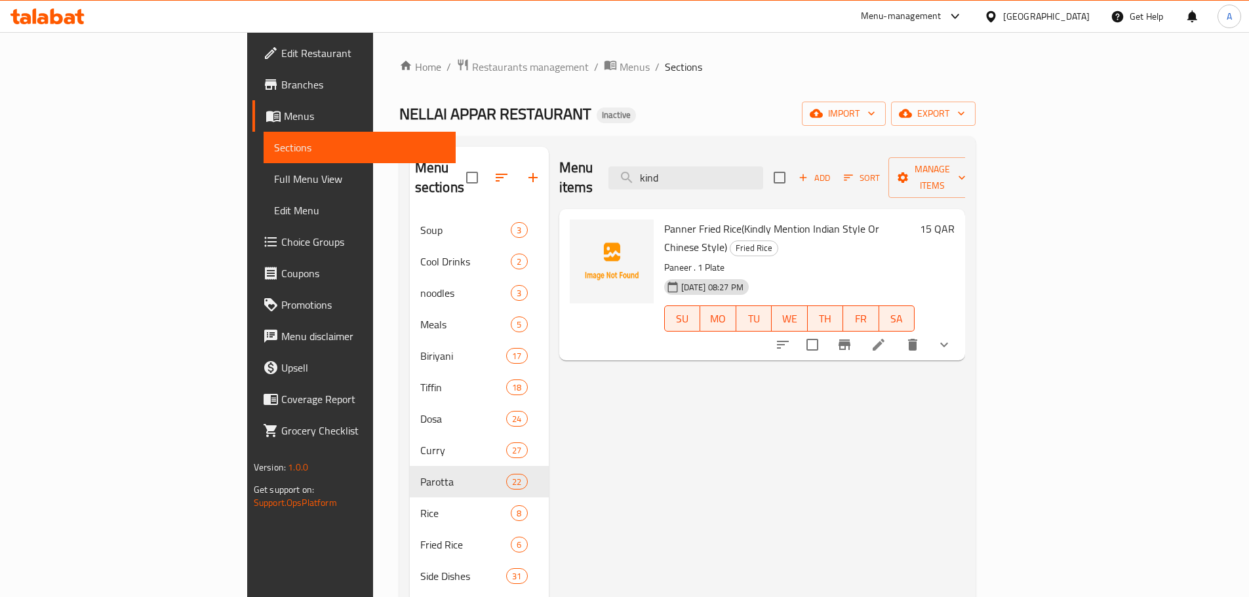
drag, startPoint x: 839, startPoint y: 176, endPoint x: 610, endPoint y: 182, distance: 228.9
click at [610, 182] on div "Menu items kind Add Sort Manage items" at bounding box center [762, 178] width 407 height 62
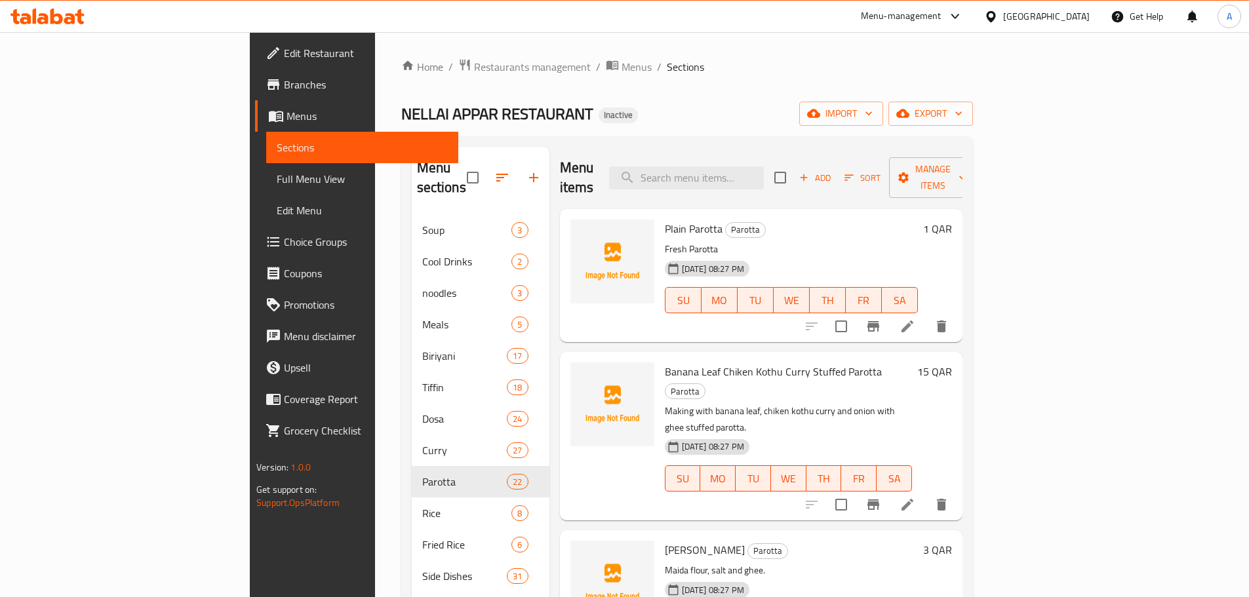
click at [255, 93] on link "Branches" at bounding box center [356, 84] width 203 height 31
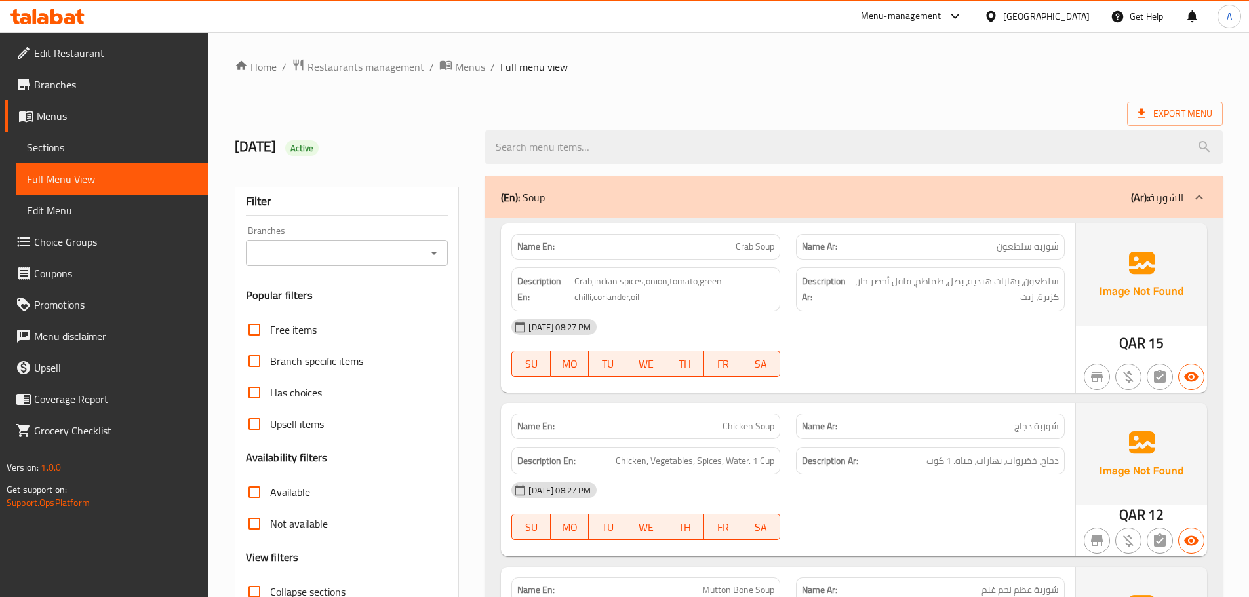
scroll to position [131, 0]
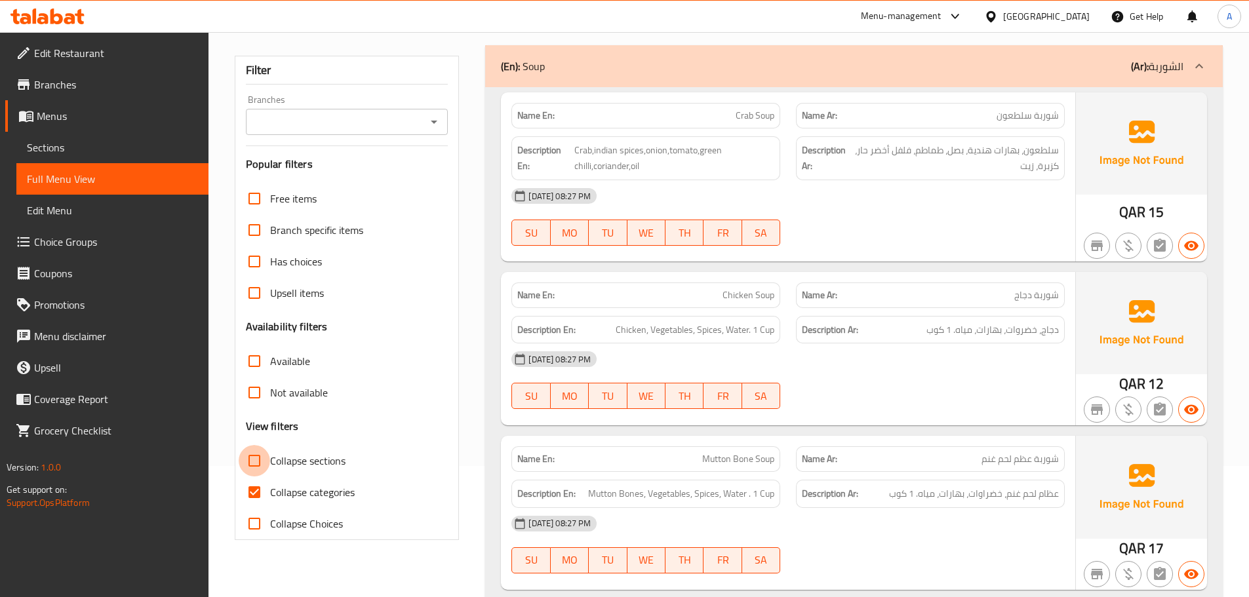
click at [263, 458] on input "Collapse sections" at bounding box center [254, 460] width 31 height 31
checkbox input "true"
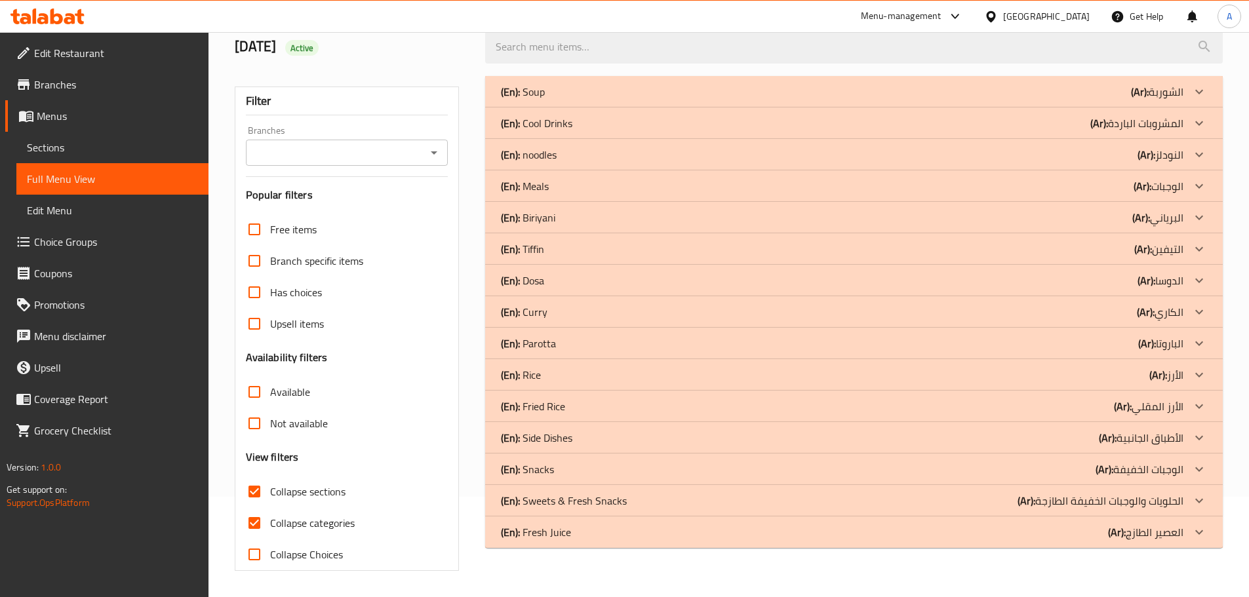
scroll to position [100, 0]
click at [558, 344] on div "(En): [PERSON_NAME] (Ar): [DEMOGRAPHIC_DATA]" at bounding box center [842, 344] width 683 height 16
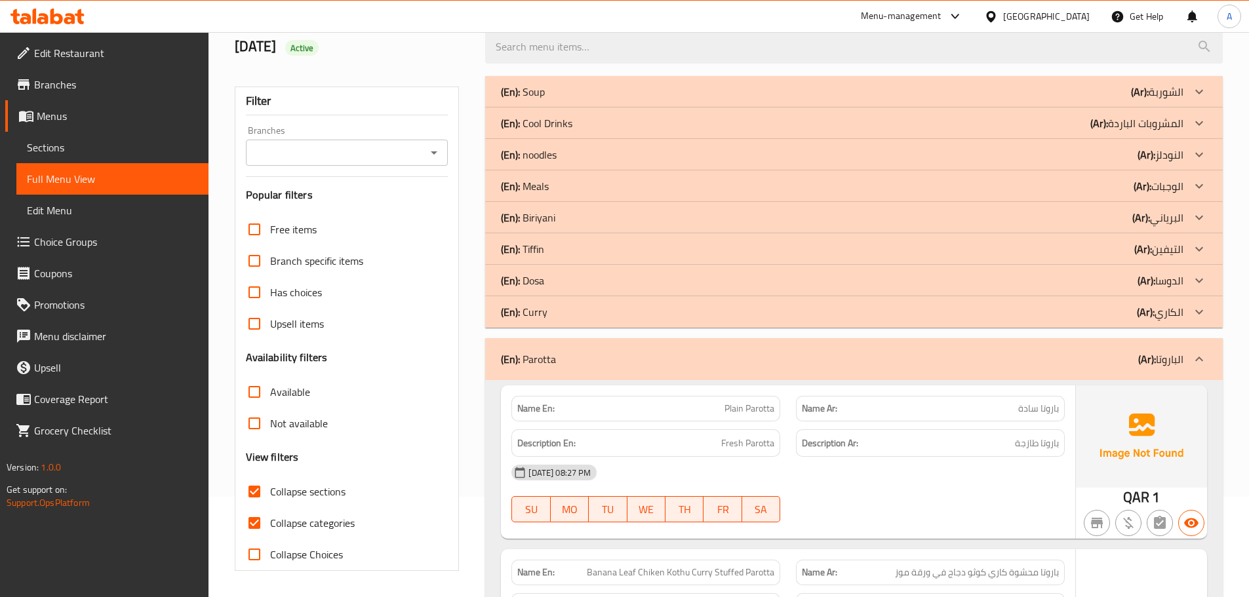
click at [552, 310] on div "(En): [PERSON_NAME] (Ar): الكاري" at bounding box center [842, 312] width 683 height 16
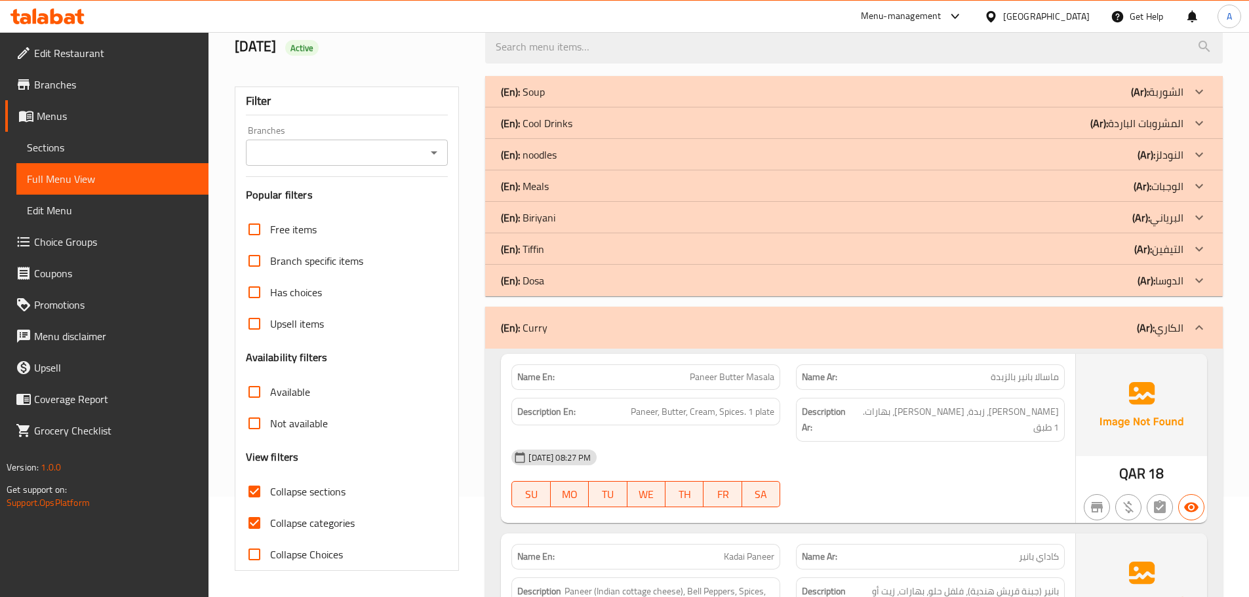
click at [542, 274] on p "(En): Dosa" at bounding box center [522, 281] width 43 height 16
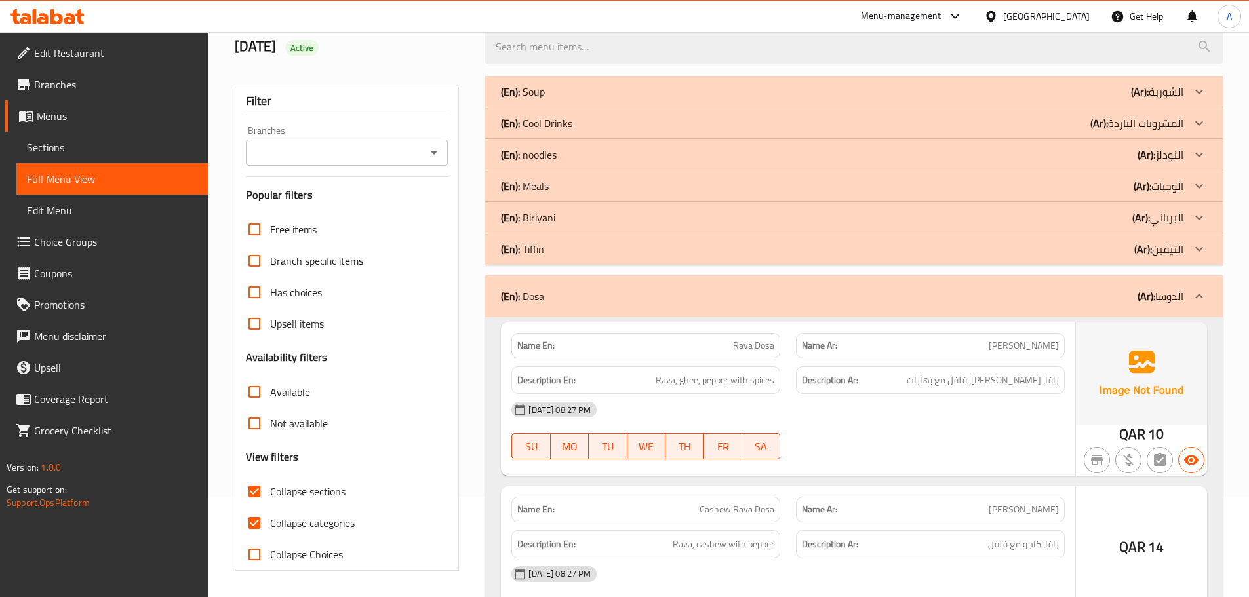
click at [546, 247] on div "(En): Tiffin (Ar): التيفين" at bounding box center [842, 249] width 683 height 16
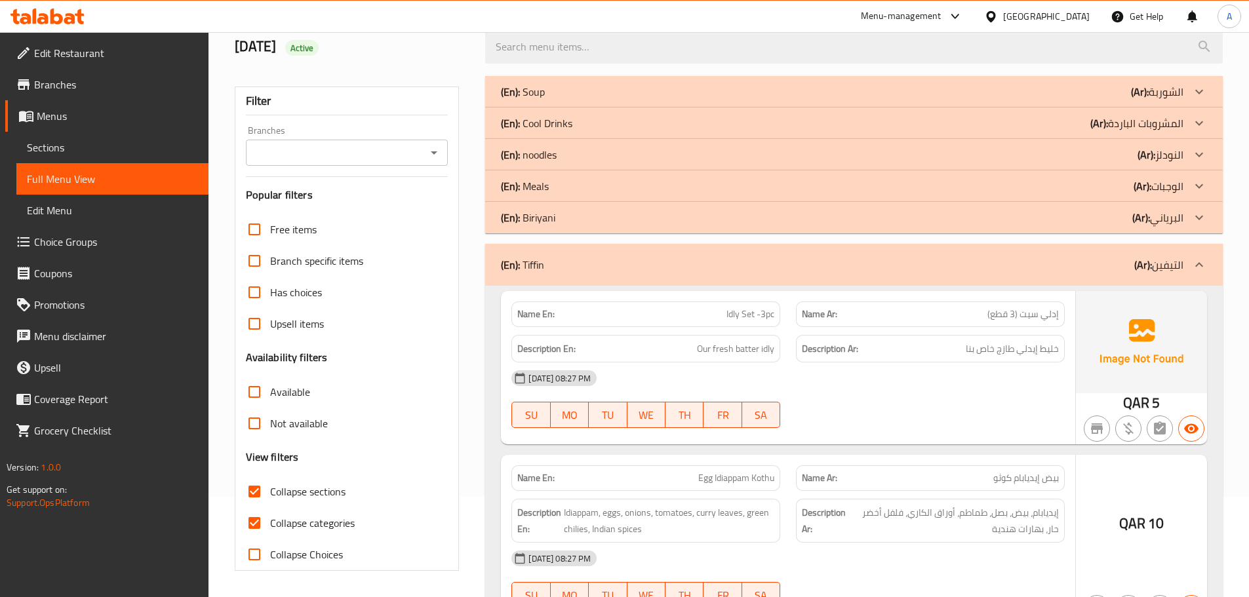
click at [546, 214] on p "(En): [PERSON_NAME]" at bounding box center [528, 218] width 54 height 16
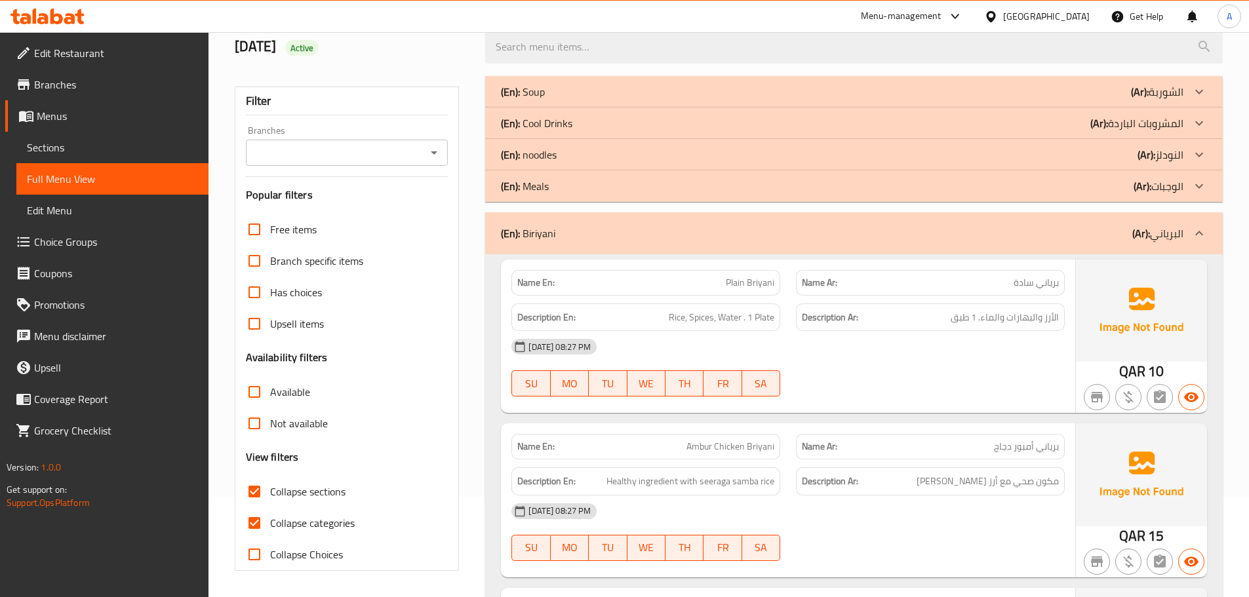
click at [548, 186] on p "(En): Meals" at bounding box center [525, 186] width 48 height 16
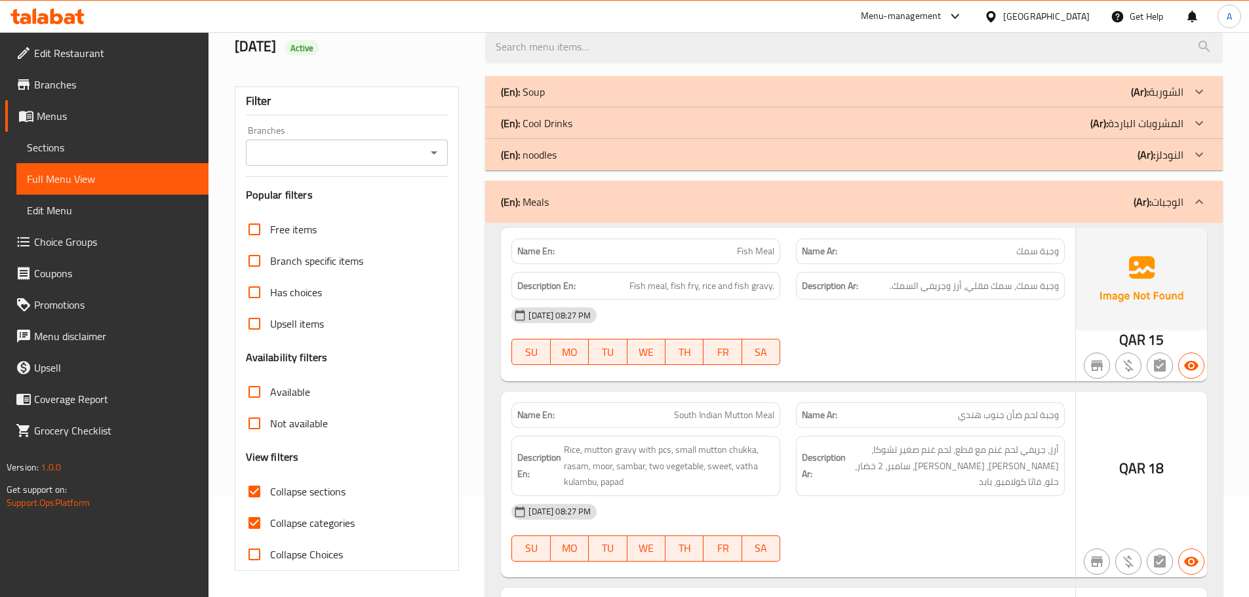
click at [548, 149] on p "(En): noodles" at bounding box center [529, 155] width 56 height 16
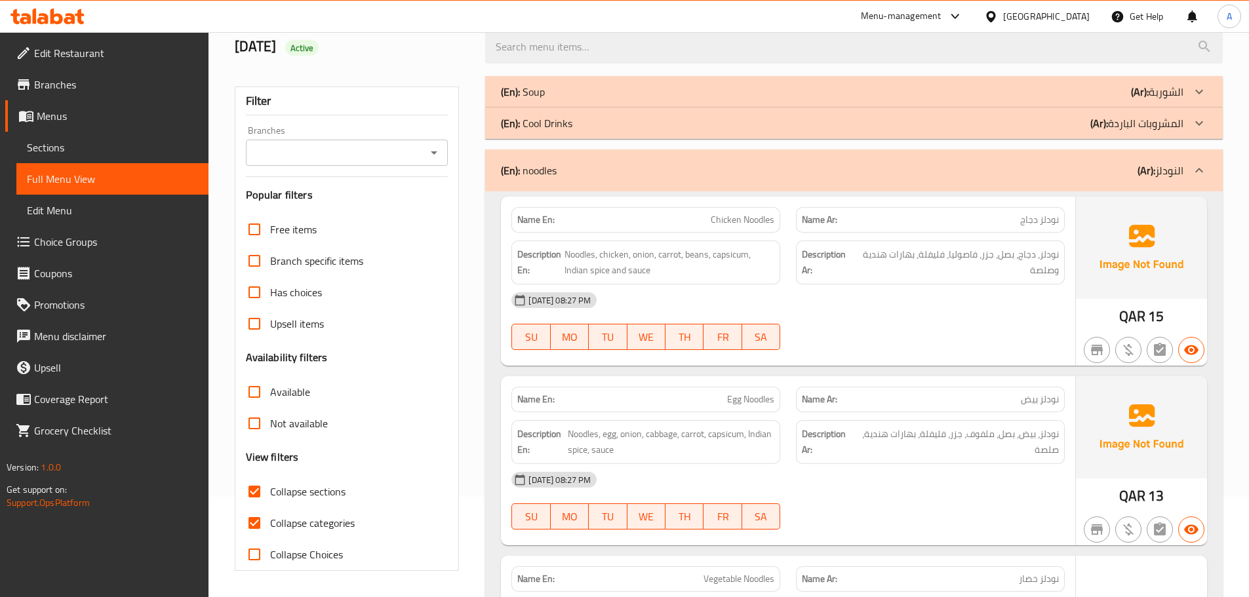
click at [548, 121] on p "(En): Cool Drinks" at bounding box center [536, 123] width 71 height 16
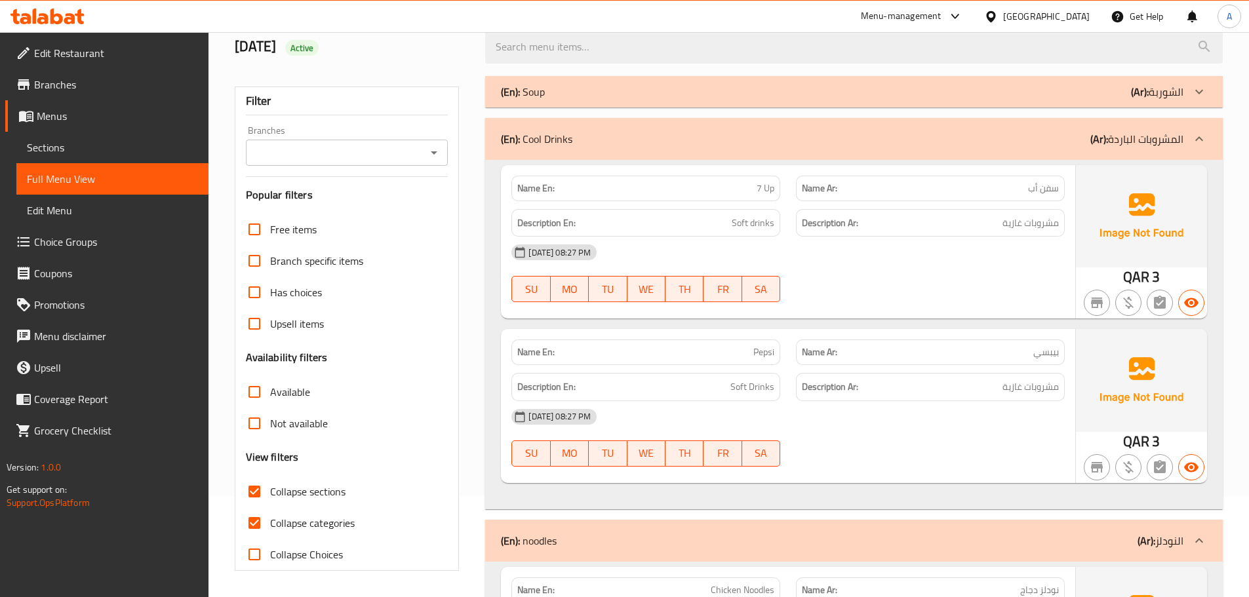
click at [550, 85] on div "(En): Soup (Ar): الشوربة" at bounding box center [842, 92] width 683 height 16
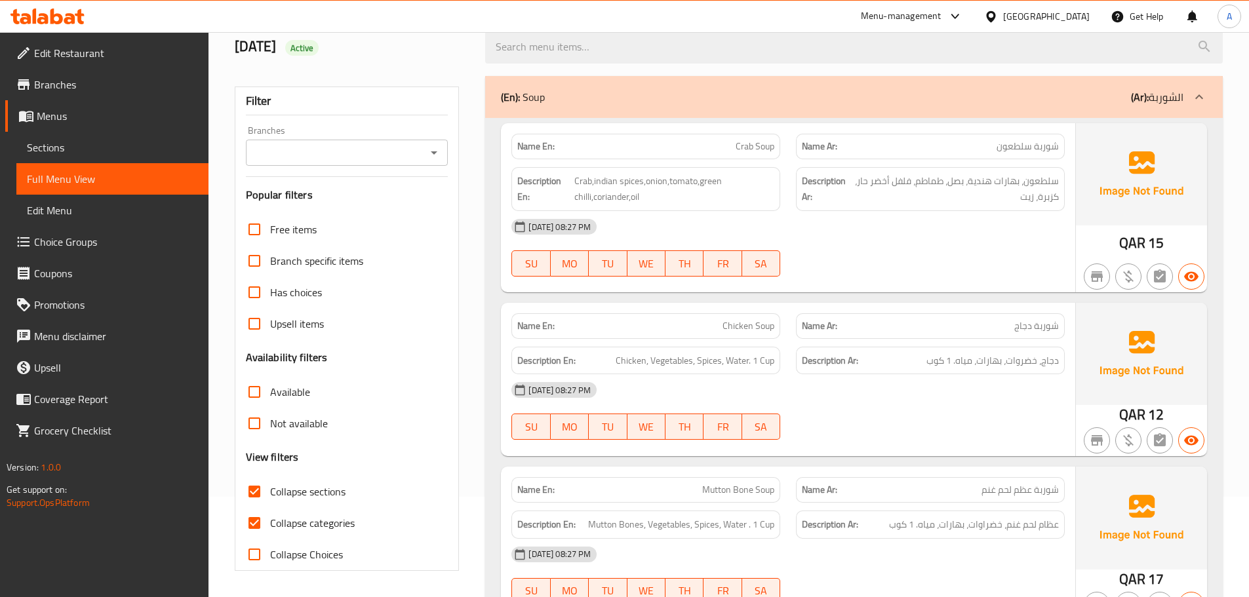
click at [977, 210] on div "Description Ar: سلطعون، بهارات هندية، بصل، طماطم، فلفل أخضر حار، كزبرة، زيت" at bounding box center [930, 189] width 269 height 44
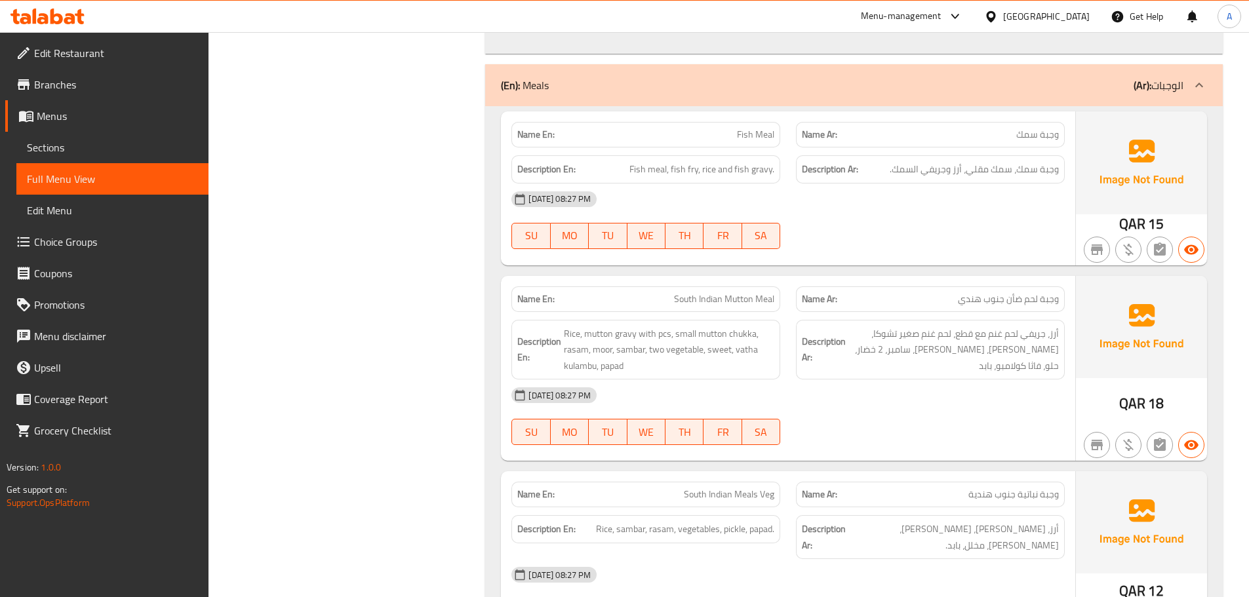
click at [915, 149] on div "Description Ar: وجبة سمك، سمك مقلي، أرز وجريفي السمك." at bounding box center [930, 170] width 285 height 44
click at [933, 238] on div "[DATE] 08:27 PM SU MO TU WE TH FR SA" at bounding box center [788, 220] width 569 height 73
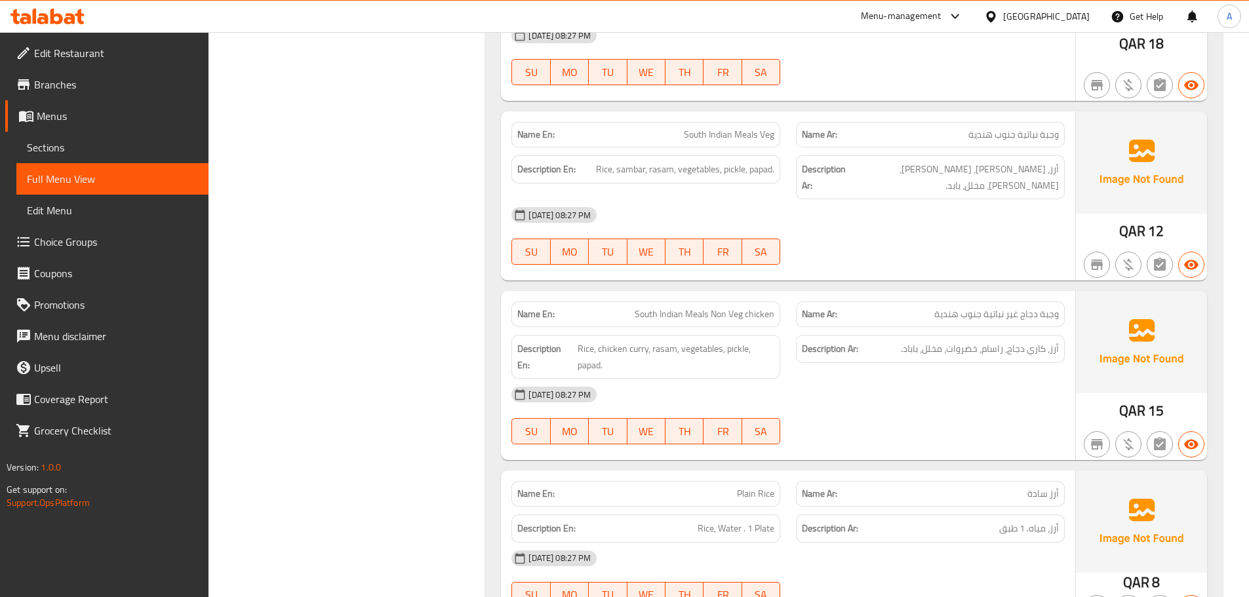
click at [946, 231] on div "[DATE] 08:27 PM SU MO TU WE TH FR SA" at bounding box center [788, 235] width 569 height 73
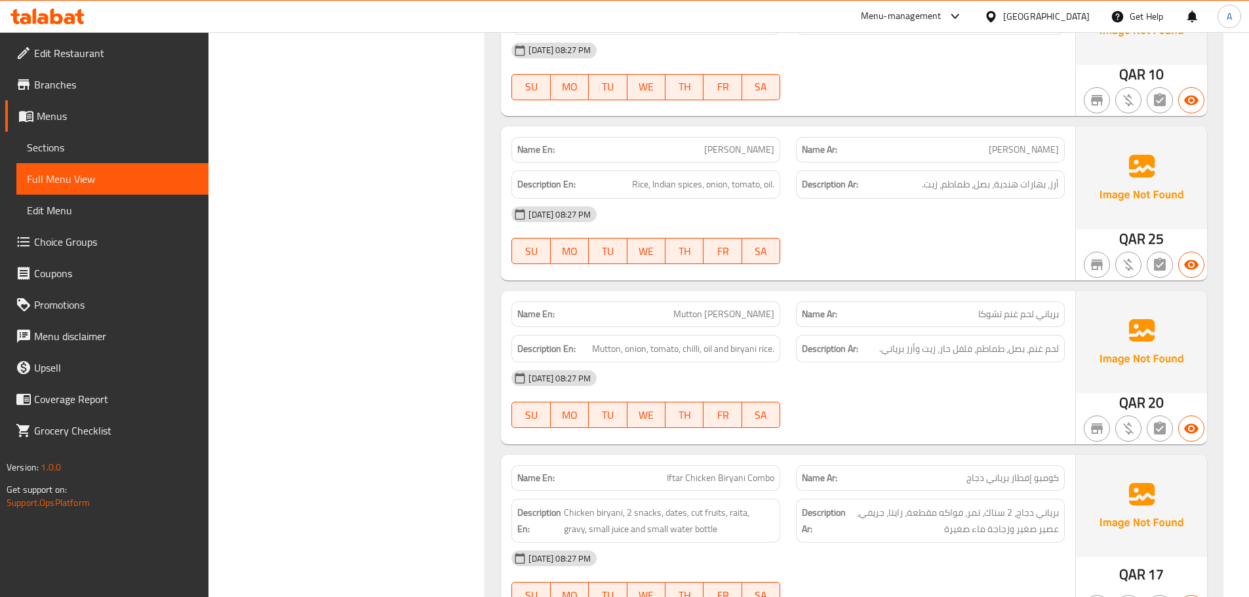
click at [923, 180] on div "Description Ar: أرز، بهارات هندية، بصل، طماطم، زيت." at bounding box center [930, 184] width 269 height 28
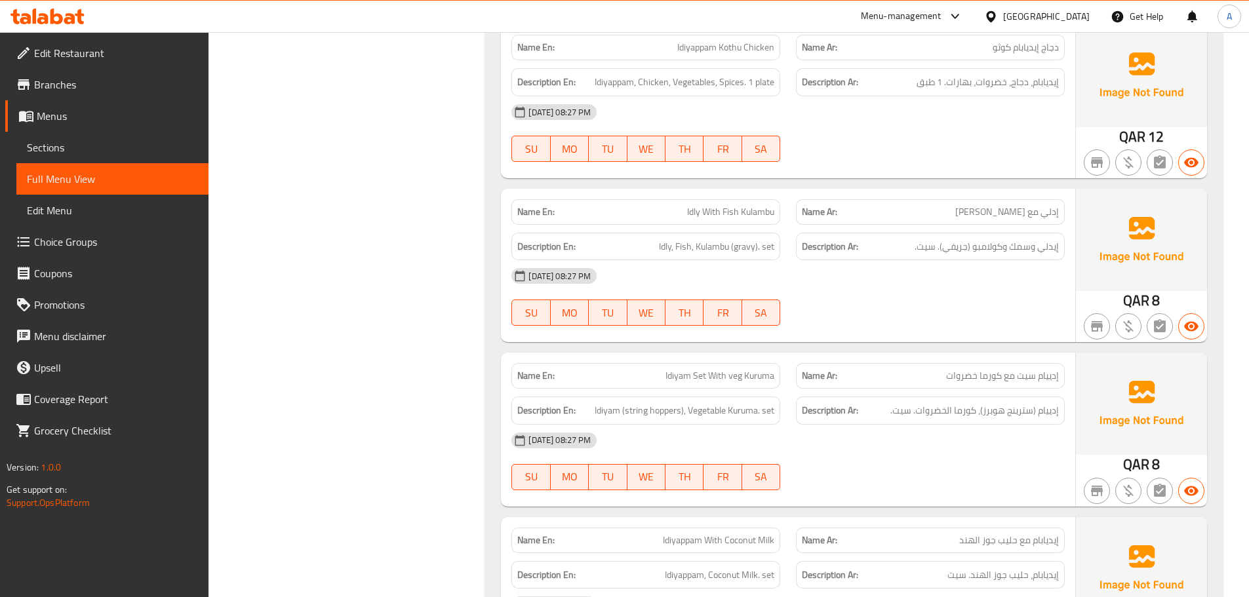
click at [912, 239] on h6 "Description Ar: إيدلي وسمك وكولامبو (جريفي). سيت." at bounding box center [930, 247] width 257 height 16
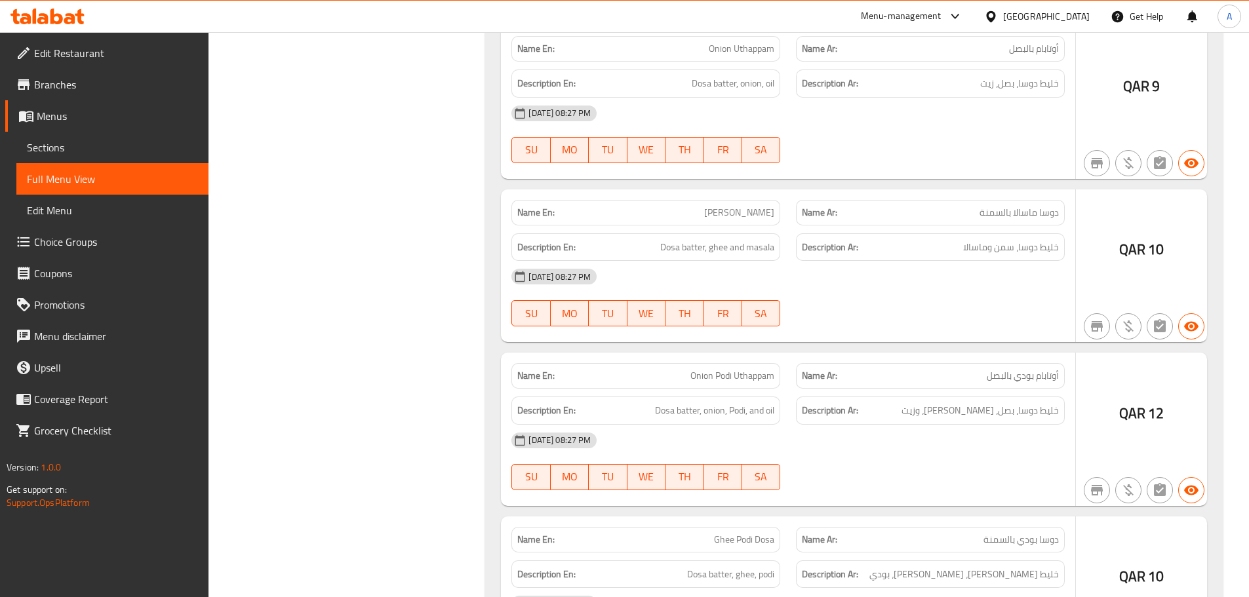
scroll to position [9362, 0]
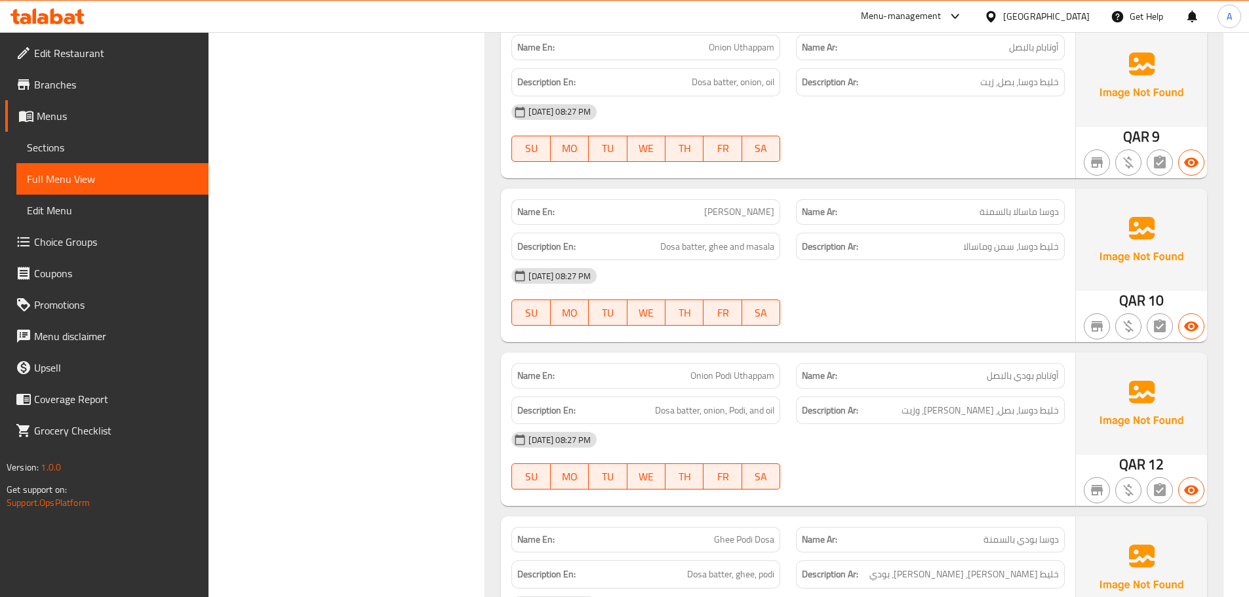
click at [954, 199] on div "Name Ar: [PERSON_NAME] بالسمنة" at bounding box center [930, 212] width 269 height 26
click at [964, 239] on span "ماسالا دوسا، زبدة. قطعة واحدة" at bounding box center [999, 247] width 119 height 16
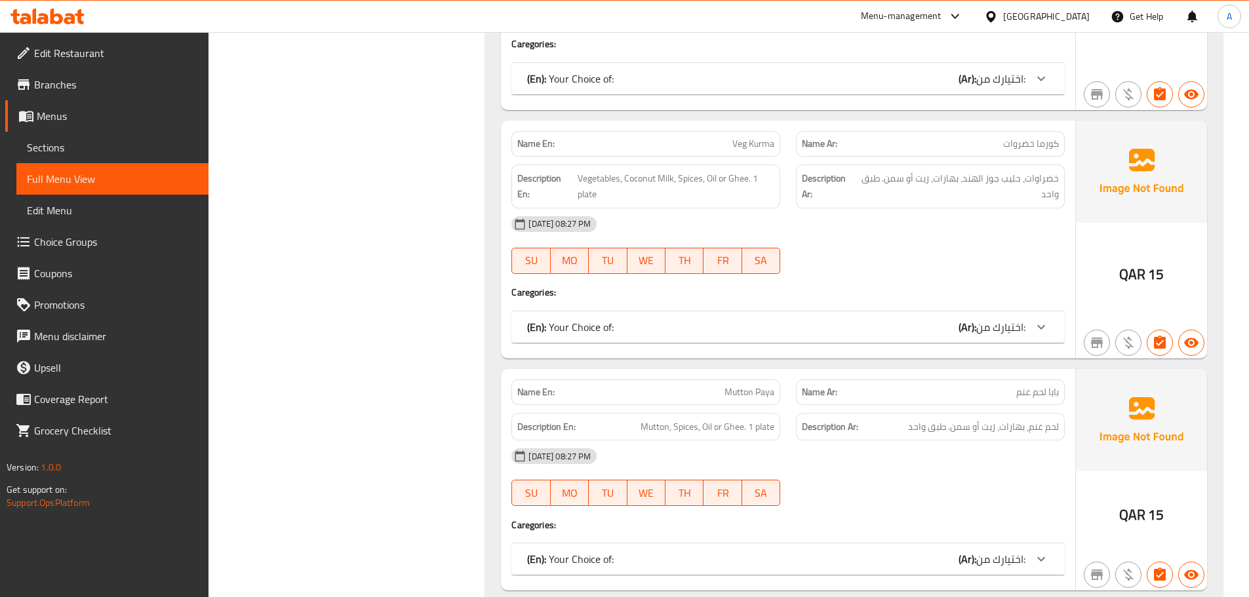
click at [951, 209] on div "[DATE] 08:27 PM" at bounding box center [788, 224] width 569 height 31
click at [951, 170] on span "خضراوات، حليب جوز الهند، بهارات، زيت أو سمن. طبق واحد" at bounding box center [958, 186] width 202 height 32
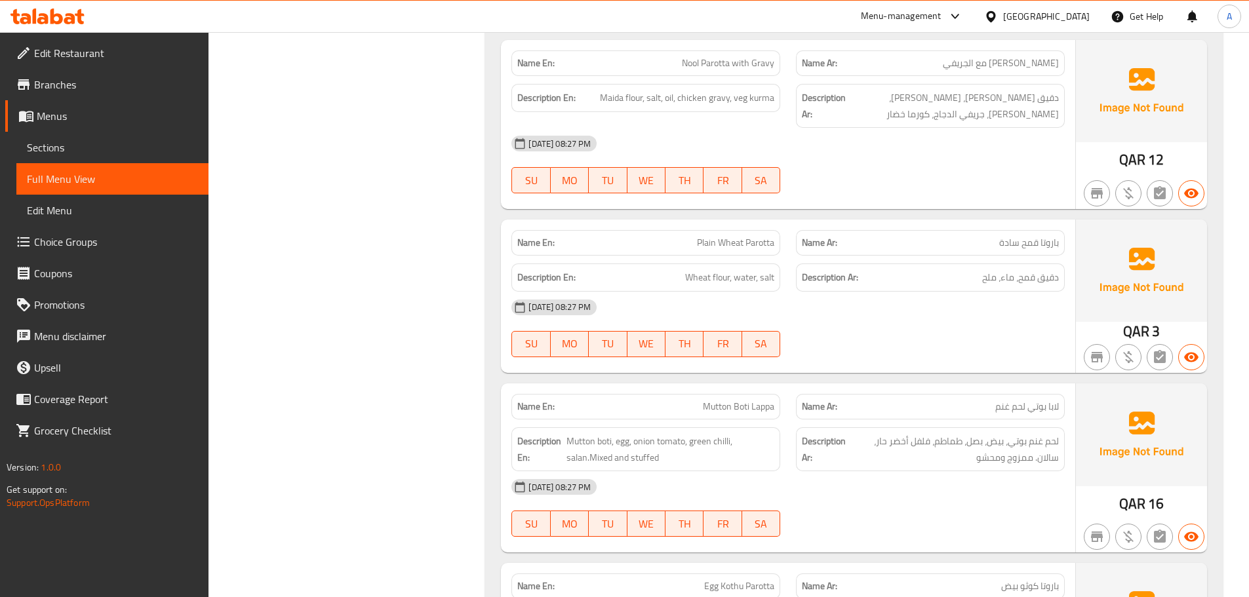
click at [938, 222] on div "Name Ar: باروتا قمح سادة" at bounding box center [930, 242] width 285 height 41
click at [942, 292] on div "[DATE] 08:27 PM" at bounding box center [788, 307] width 569 height 31
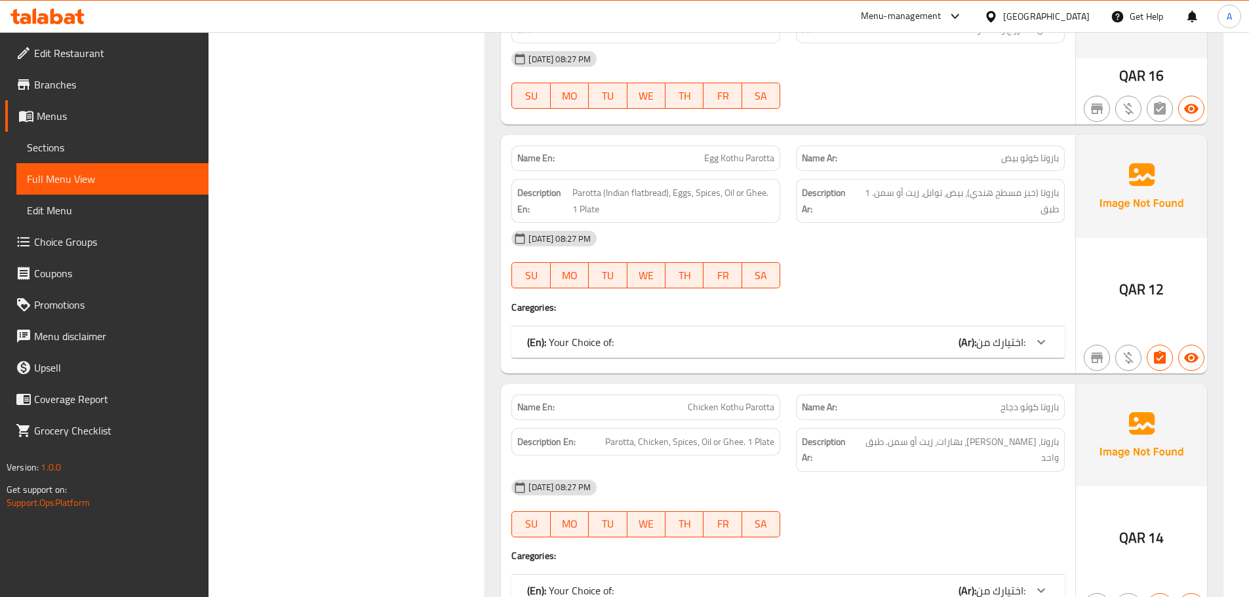
click at [927, 223] on div "[DATE] 08:27 PM" at bounding box center [788, 238] width 569 height 31
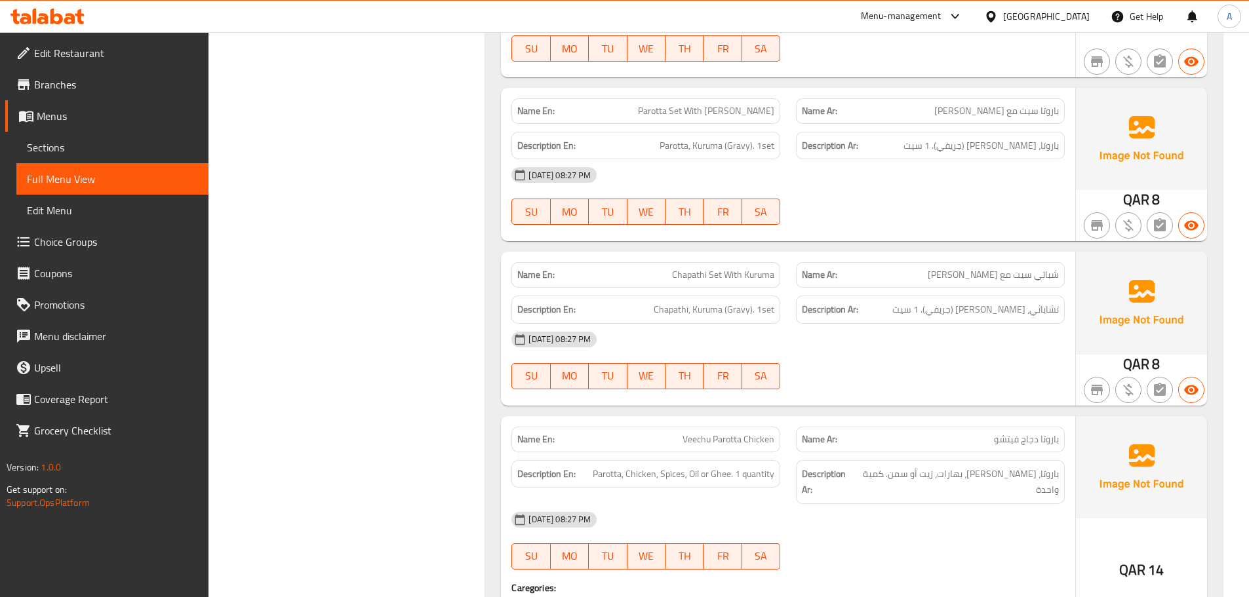
click at [910, 262] on div "Name Ar: شباتي سيت مع [PERSON_NAME]" at bounding box center [930, 275] width 269 height 26
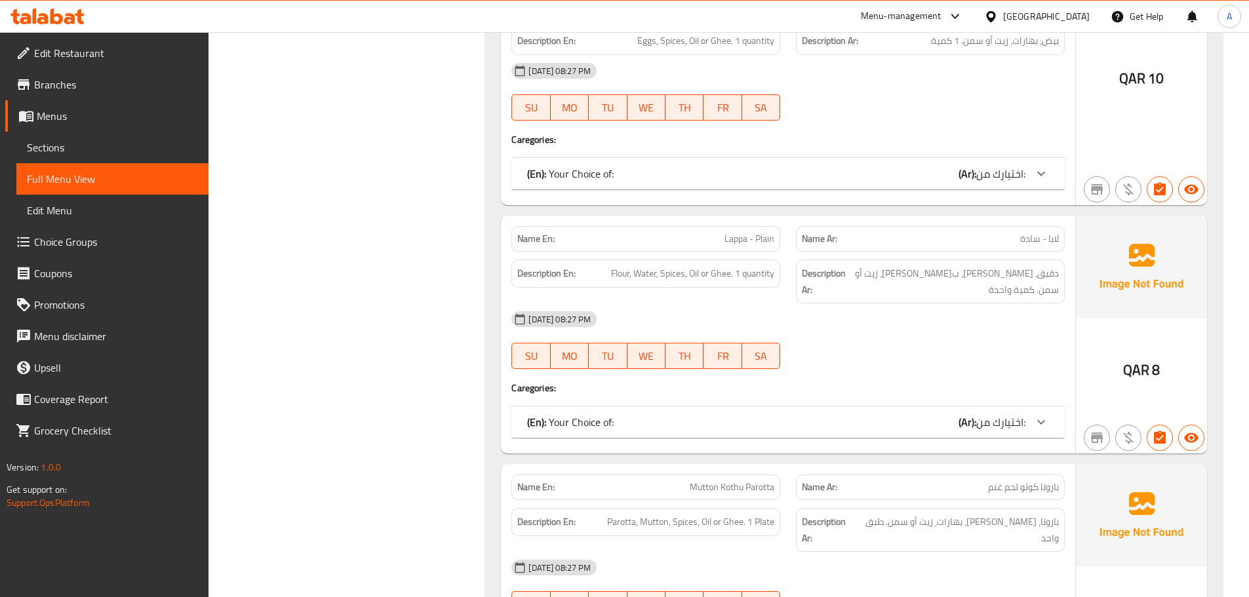
click at [922, 304] on div "[DATE] 08:27 PM" at bounding box center [788, 319] width 569 height 31
click at [913, 304] on div "[DATE] 08:27 PM" at bounding box center [788, 319] width 569 height 31
click at [1026, 304] on div "[DATE] 08:27 PM" at bounding box center [788, 319] width 569 height 31
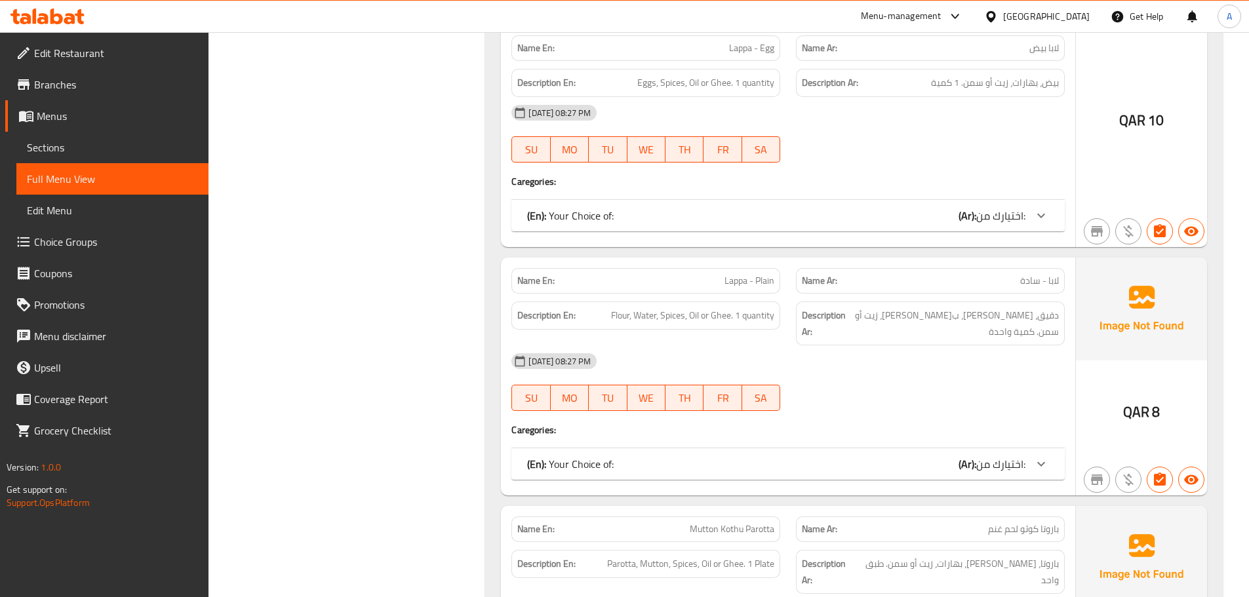
scroll to position [21961, 0]
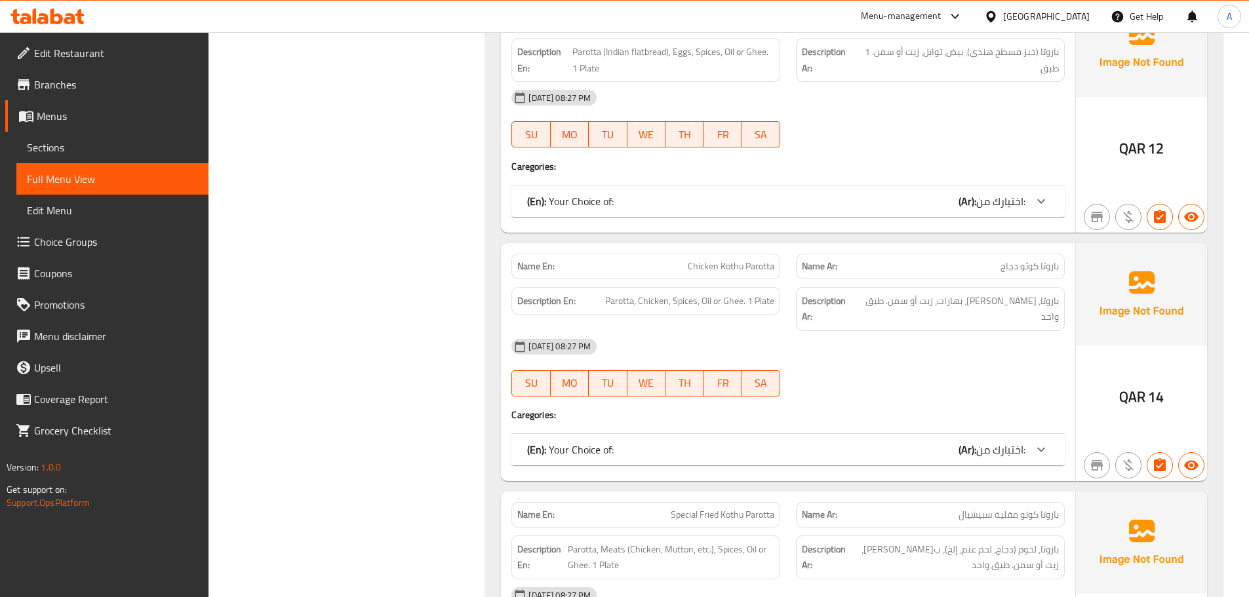
scroll to position [19549, 0]
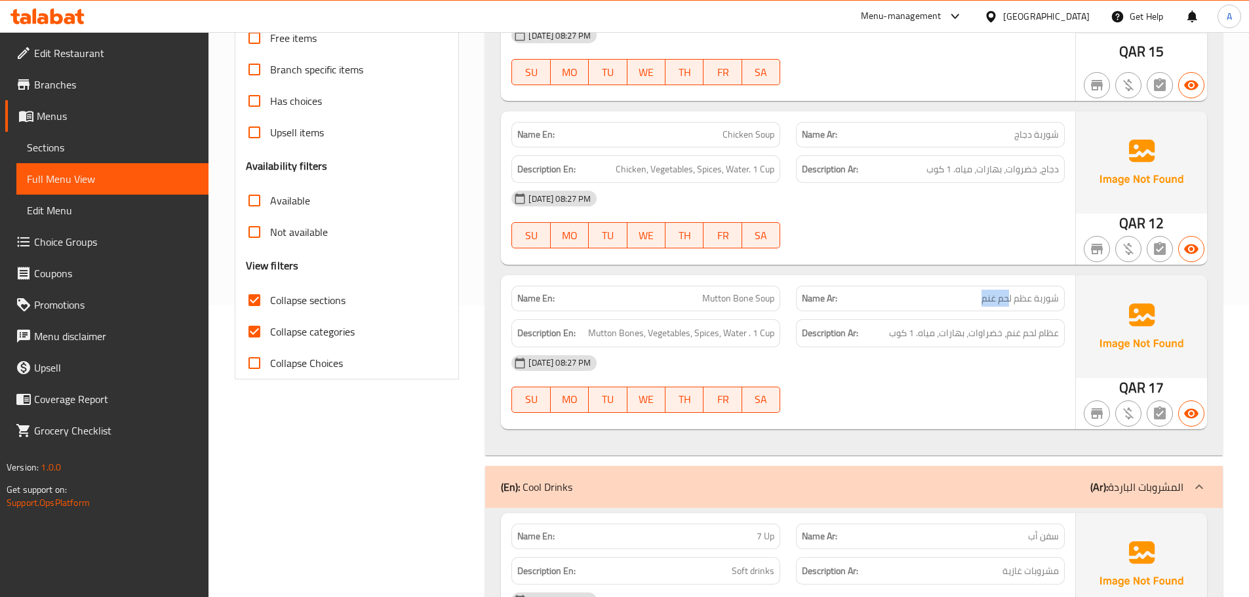
drag, startPoint x: 1010, startPoint y: 298, endPoint x: 963, endPoint y: 298, distance: 47.2
click at [963, 298] on p "Name Ar: شوربة عظم لحم غنم" at bounding box center [930, 299] width 257 height 14
copy span "حم غنم"
click at [986, 294] on span "شوربة عظم لحم غنم" at bounding box center [1020, 299] width 77 height 14
drag, startPoint x: 1012, startPoint y: 298, endPoint x: 957, endPoint y: 298, distance: 55.7
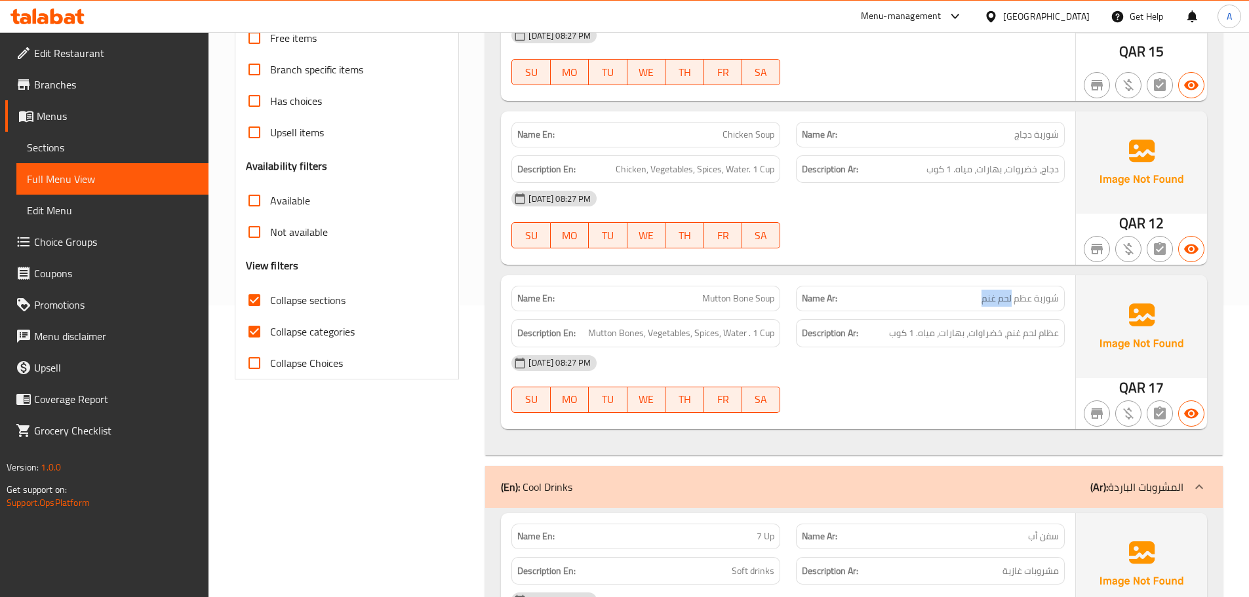
click at [957, 298] on p "Name Ar: شوربة عظم لحم غنم" at bounding box center [930, 299] width 257 height 14
copy span "لحم غنم"
click at [919, 293] on p "Name Ar: شوربة عظم لحم غنم" at bounding box center [930, 299] width 257 height 14
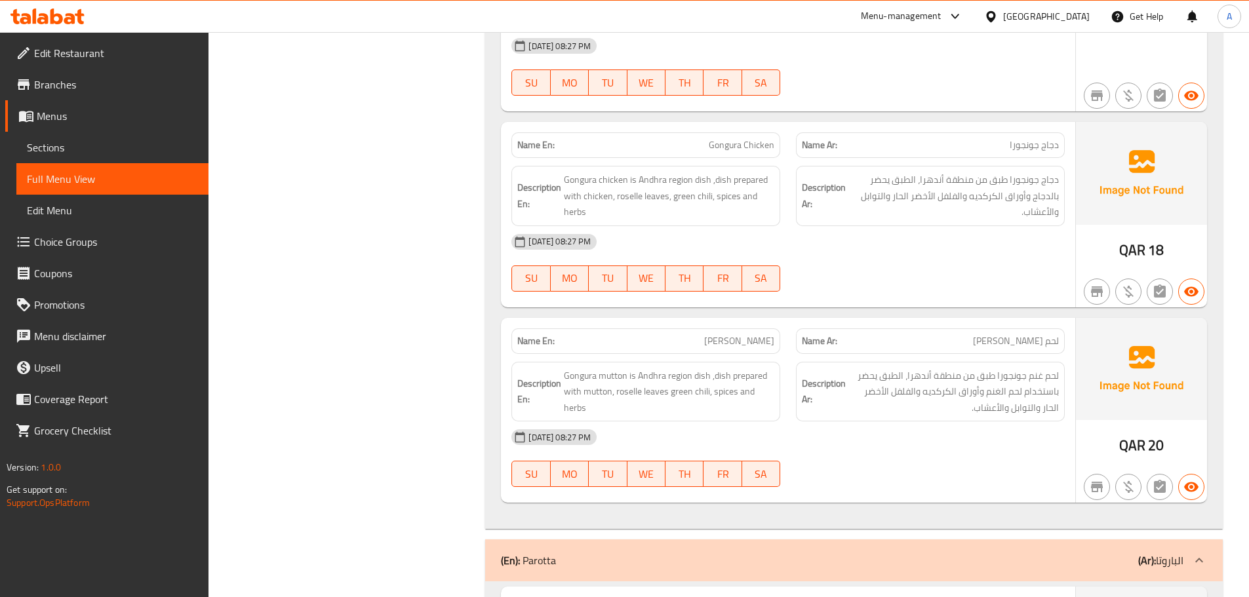
scroll to position [18997, 0]
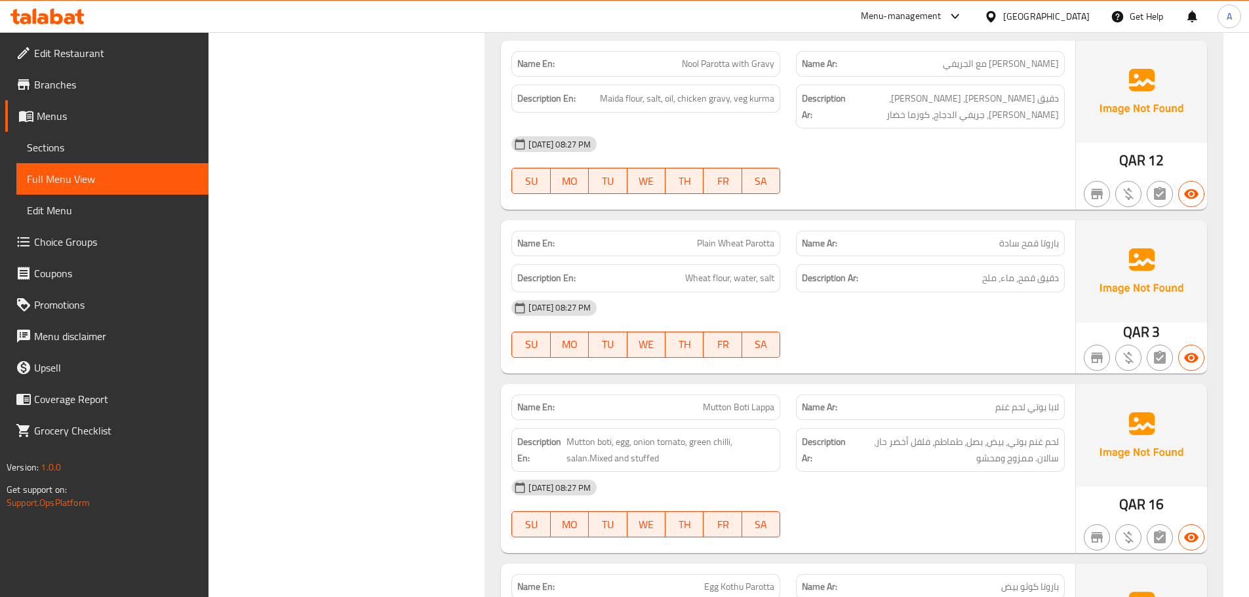
click at [719, 401] on span "Mutton Boti Lappa" at bounding box center [738, 408] width 71 height 14
click at [716, 401] on span "Mutton Boti Lappa" at bounding box center [738, 408] width 71 height 14
drag, startPoint x: 730, startPoint y: 300, endPoint x: 686, endPoint y: 300, distance: 44.6
click at [686, 401] on p "Name En: Mutton Boti Lappa" at bounding box center [645, 408] width 257 height 14
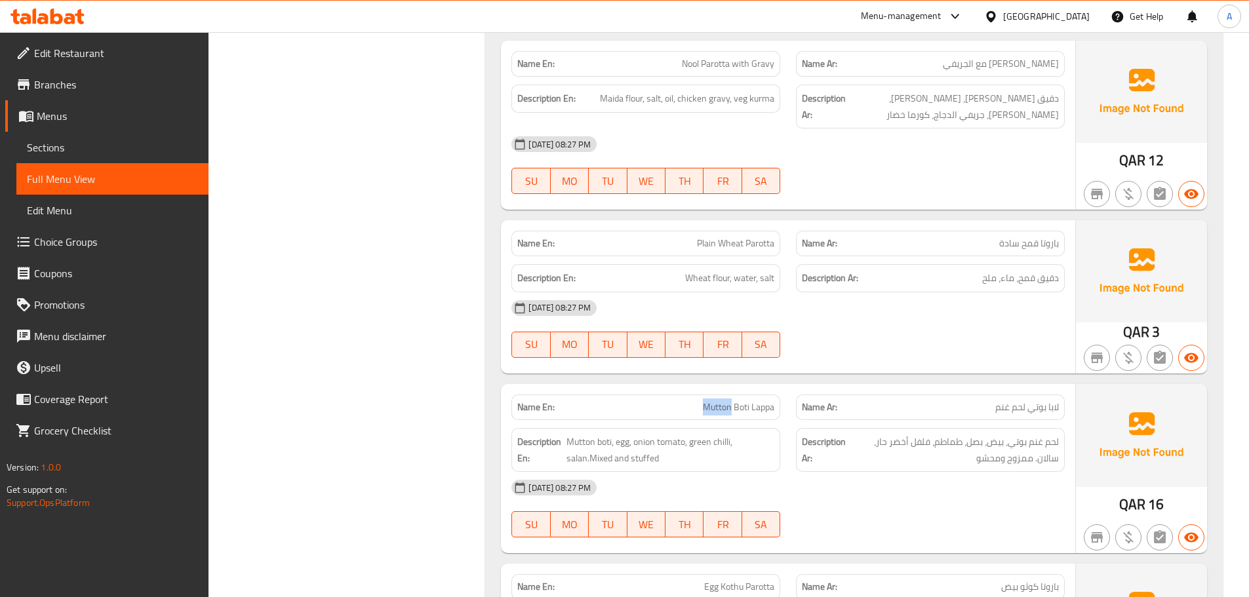
copy span "Mutton"
click at [671, 401] on p "Name En: Mutton Boti Lappa" at bounding box center [645, 408] width 257 height 14
click at [1024, 401] on span "لابا بوتي لحم غنم" at bounding box center [1027, 408] width 64 height 14
click at [1021, 401] on span "لابا بوتي لحم غنم" at bounding box center [1027, 408] width 64 height 14
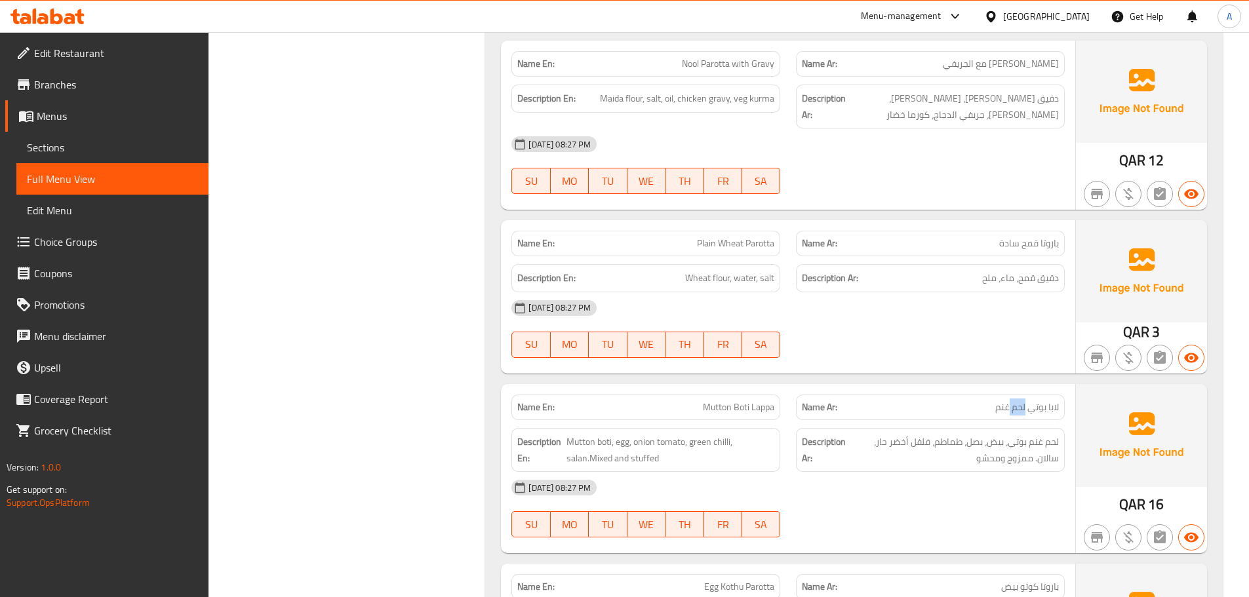
copy span "لحم"
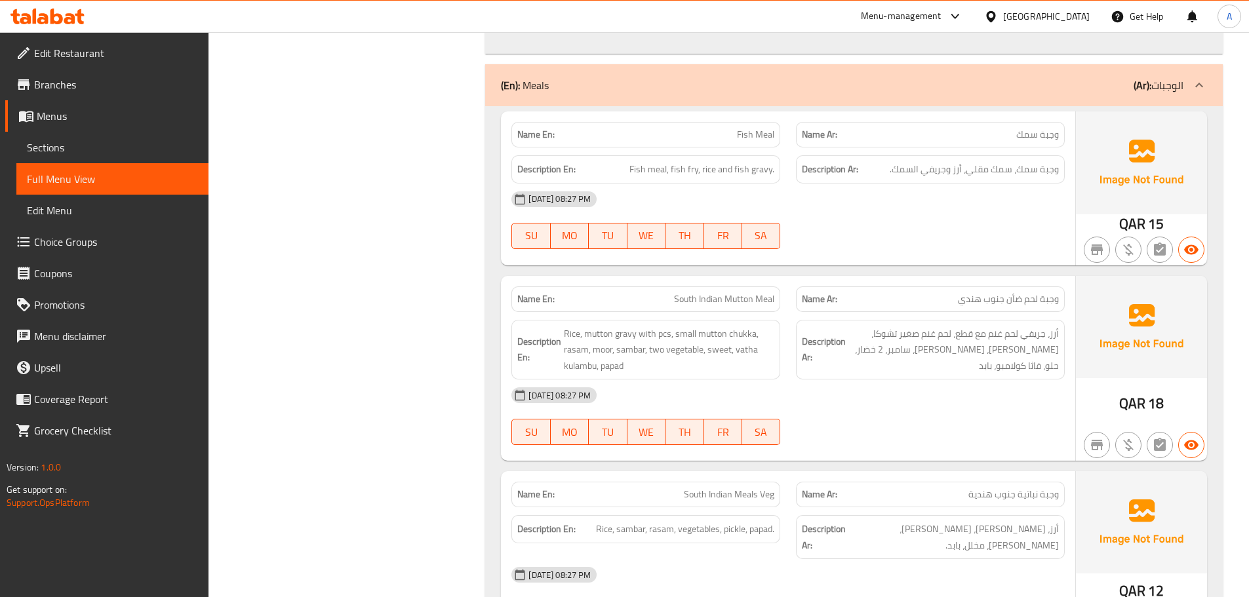
scroll to position [17943, 0]
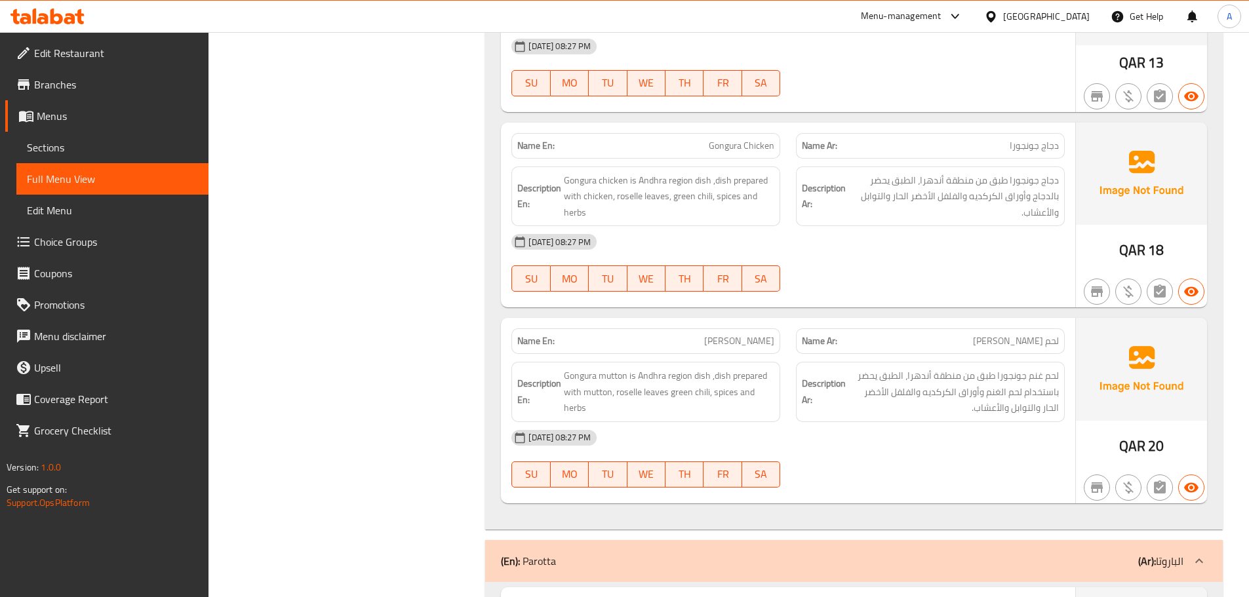
scroll to position [19034, 0]
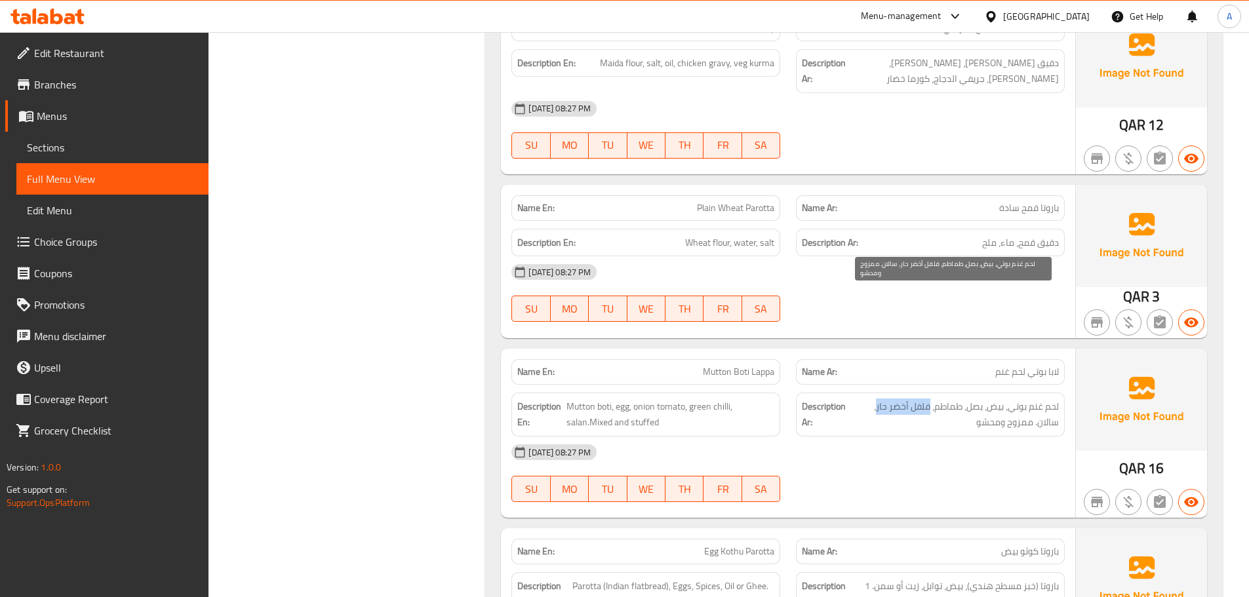
drag, startPoint x: 928, startPoint y: 298, endPoint x: 876, endPoint y: 301, distance: 51.9
click at [876, 399] on span "لحم غنم بوتي، بيض، بصل، طماطم، فلفل أخضر حار، سالان. ممزوج ومحشو" at bounding box center [954, 415] width 210 height 32
copy span "فلفل أخضر حار"
click at [824, 399] on strong "Description Ar:" at bounding box center [824, 415] width 44 height 32
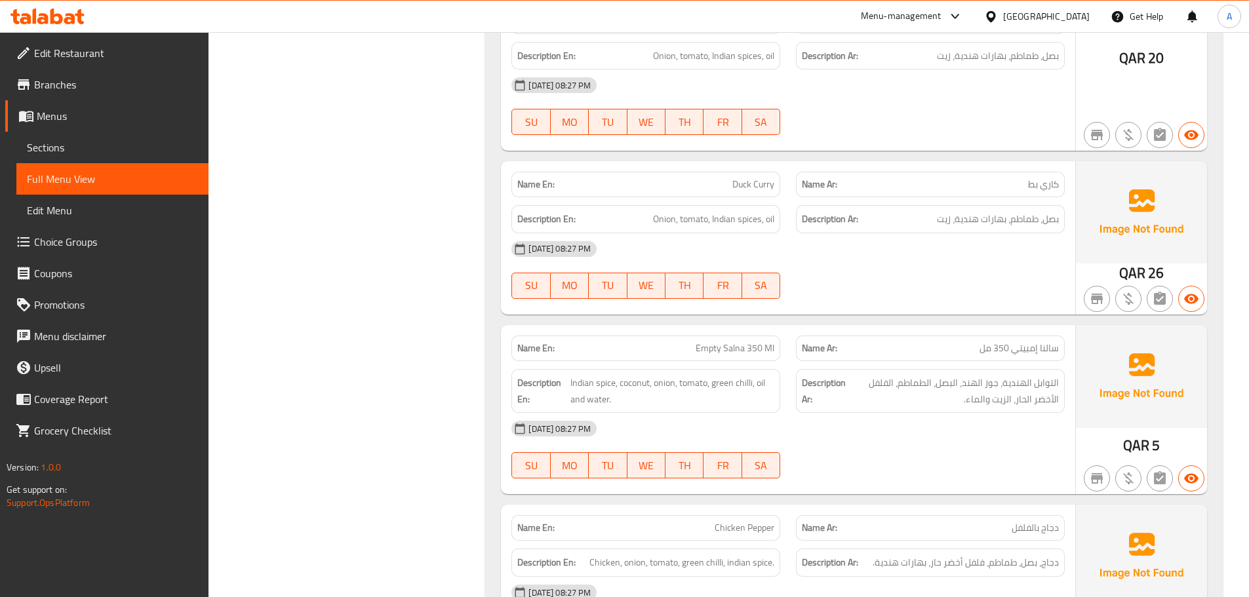
scroll to position [0, 0]
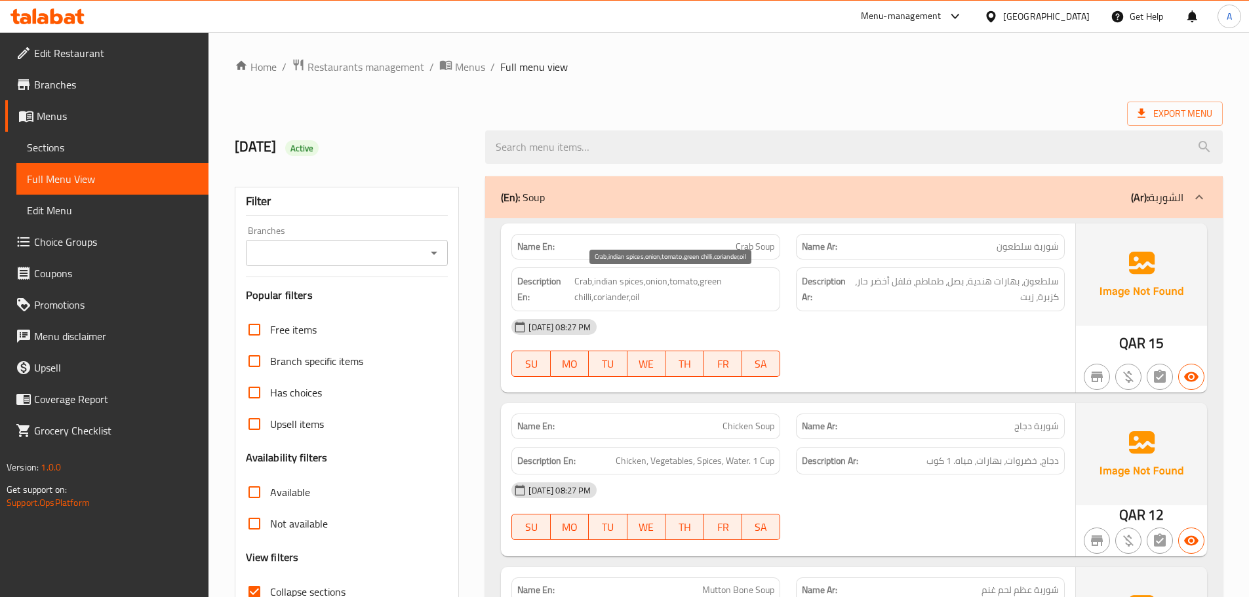
click at [581, 298] on span "Crab,indian spices,onion,tomato,green chilli,coriander,oil" at bounding box center [674, 289] width 200 height 32
copy span "chilli"
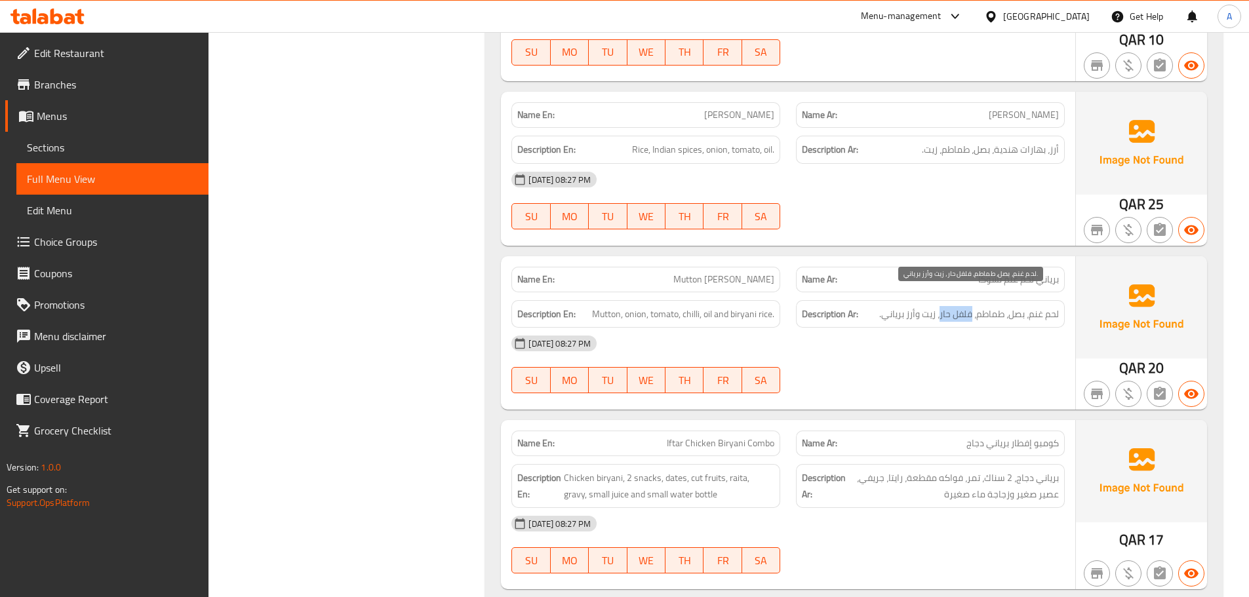
drag, startPoint x: 970, startPoint y: 298, endPoint x: 940, endPoint y: 303, distance: 30.5
click at [940, 306] on span "لحم غنم، بصل، طماطم، فلفل حار، زيت وأرز برياني." at bounding box center [969, 314] width 180 height 16
copy span "فلفل حار"
click at [865, 306] on h6 "Description Ar: لحم غنم، بصل، طماطم، فلفل حار، زيت وأرز برياني." at bounding box center [930, 314] width 257 height 16
drag, startPoint x: 687, startPoint y: 354, endPoint x: 671, endPoint y: 323, distance: 34.6
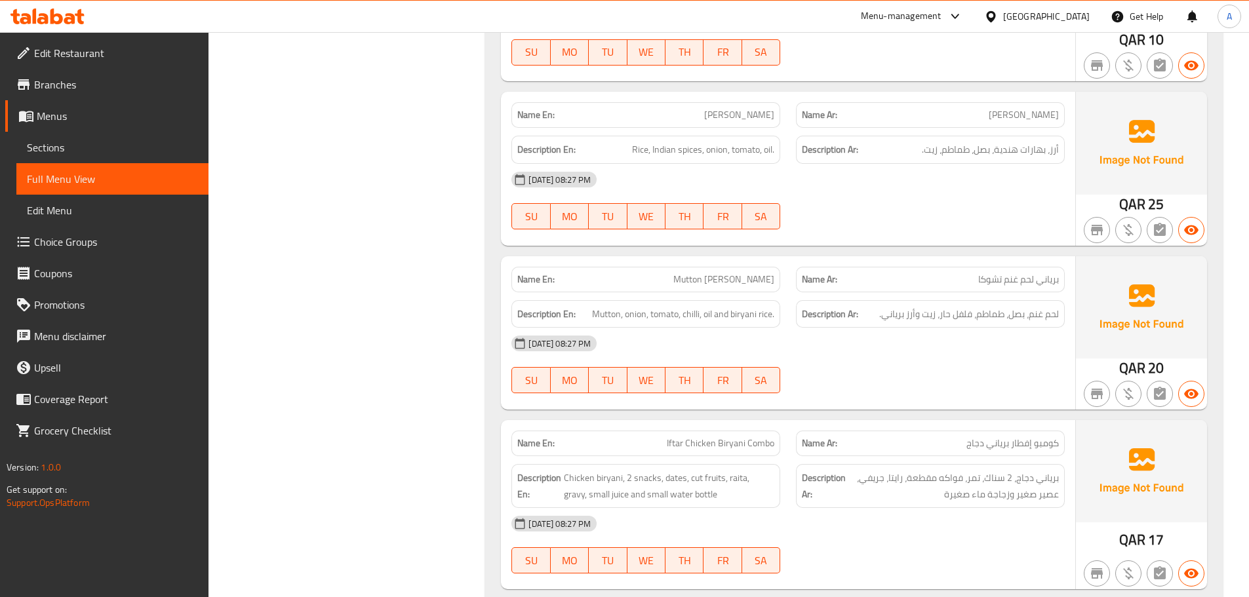
click at [687, 367] on button "TH" at bounding box center [685, 380] width 38 height 26
click at [708, 273] on span "Mutton [PERSON_NAME]" at bounding box center [723, 280] width 101 height 14
click at [694, 306] on span "Mutton, onion, tomato, chilli, oil and biryani rice." at bounding box center [683, 314] width 182 height 16
copy span "chilli"
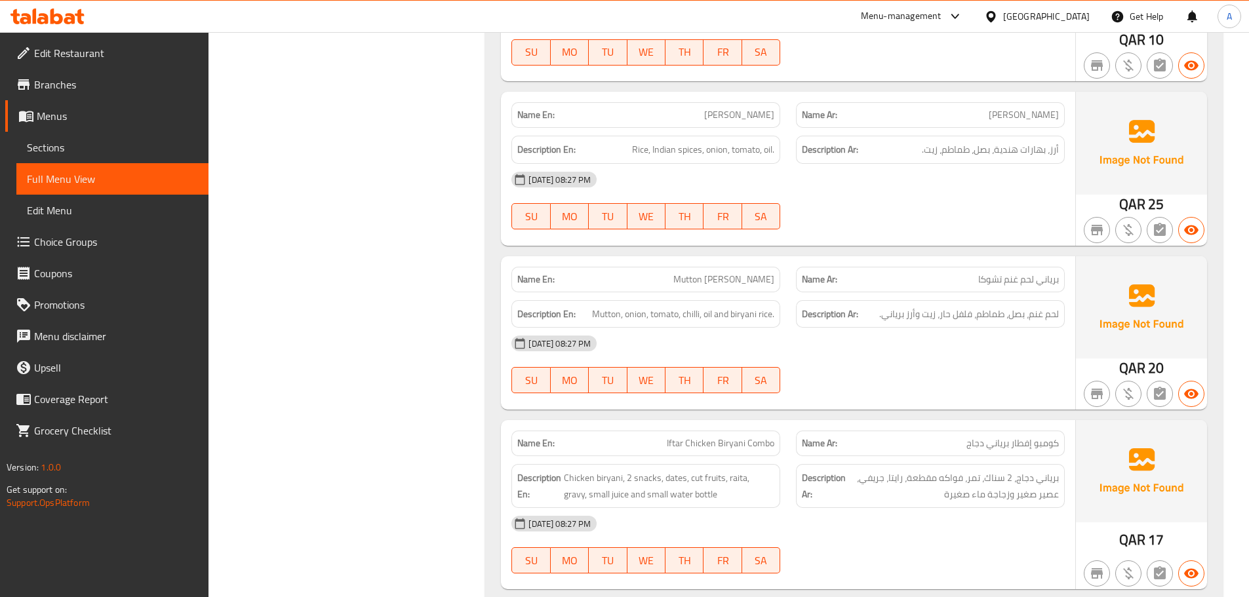
click at [799, 256] on div "Name En: [PERSON_NAME] Name Ar: برياني لحم غنم تشوكا Description En: Mutton, on…" at bounding box center [788, 332] width 574 height 153
click at [947, 306] on span "لحم غنم، بصل، طماطم، فلفل حار، زيت وأرز برياني." at bounding box center [969, 314] width 180 height 16
copy span "حار"
click at [856, 306] on strong "Description Ar:" at bounding box center [830, 314] width 56 height 16
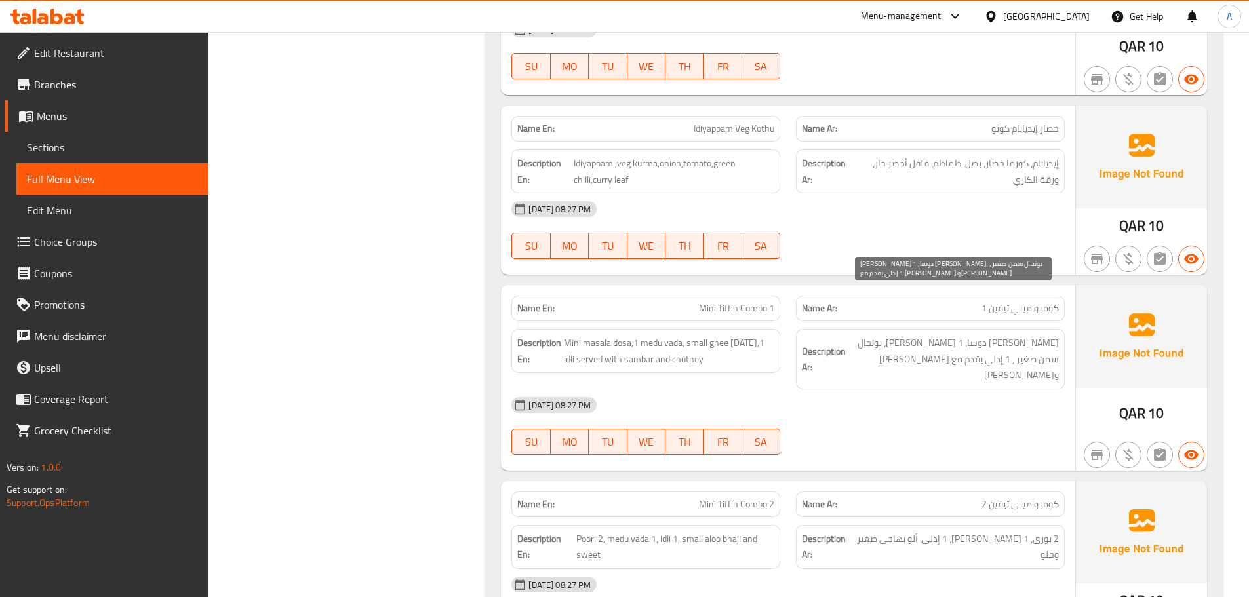
click at [1015, 335] on span "[PERSON_NAME] دوسا، 1 [PERSON_NAME]، بونجال سمن صغير ، 1 إدلي يقدم مع [PERSON_N…" at bounding box center [954, 359] width 210 height 49
copy span "ماسالا"
click at [819, 302] on strong "Name Ar:" at bounding box center [819, 309] width 35 height 14
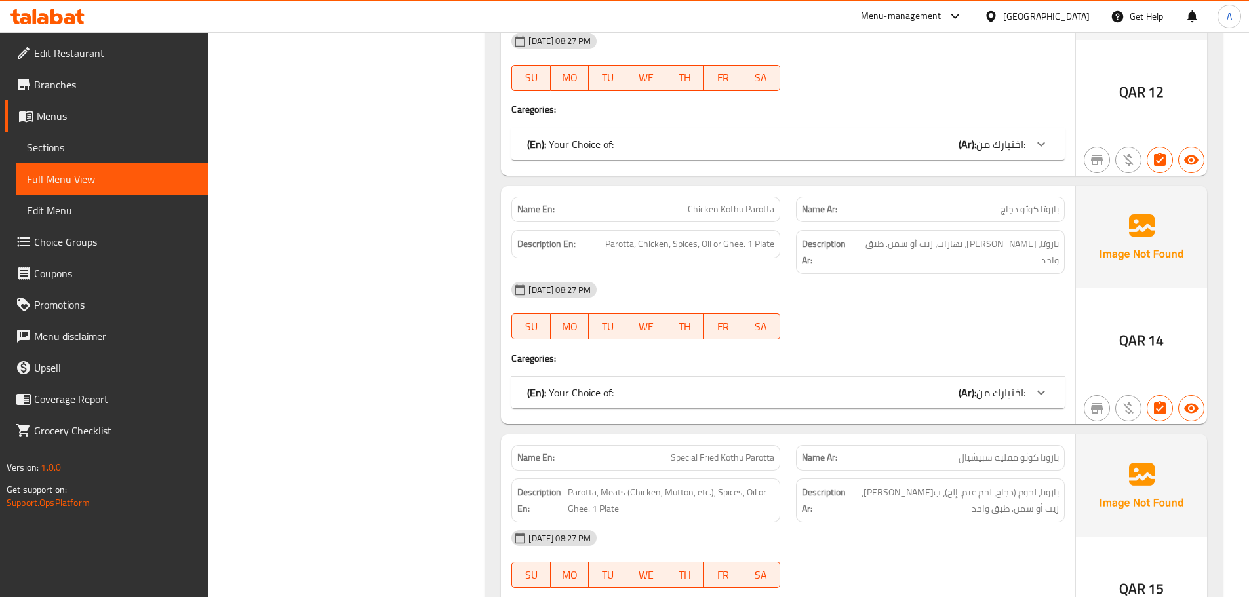
scroll to position [19617, 0]
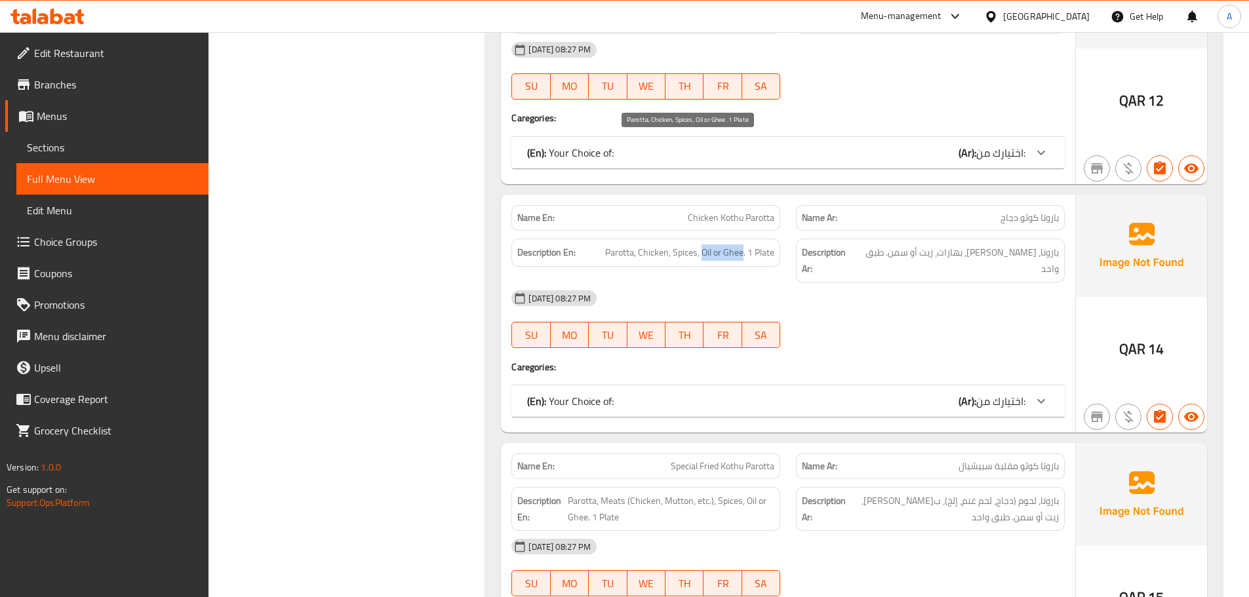
drag, startPoint x: 702, startPoint y: 142, endPoint x: 744, endPoint y: 144, distance: 41.4
click at [743, 245] on span "Parotta, Chicken, Spices, Oil or Ghee. 1 Plate" at bounding box center [689, 253] width 169 height 16
click at [857, 283] on div "[DATE] 08:27 PM SU MO TU WE TH FR SA" at bounding box center [788, 319] width 569 height 73
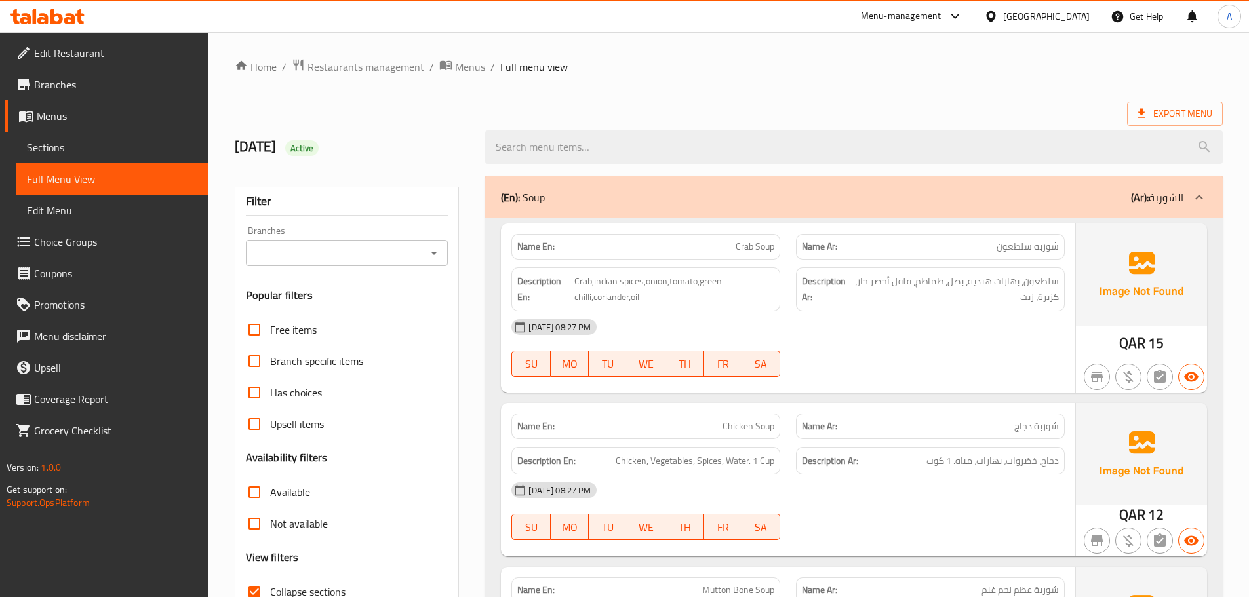
scroll to position [66, 0]
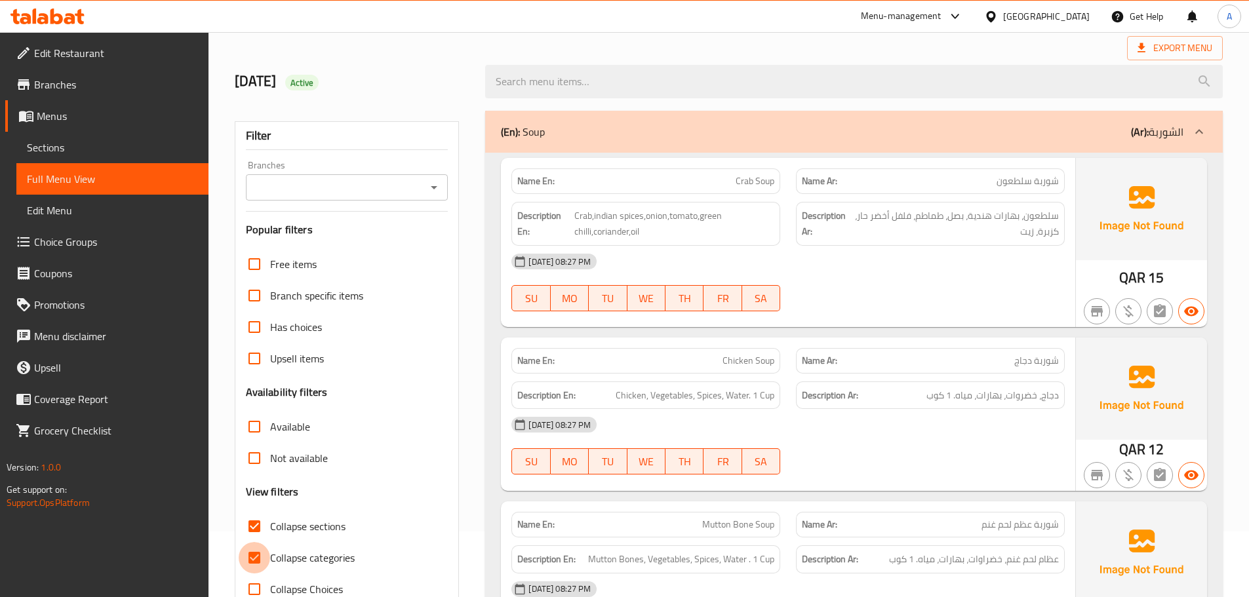
click at [260, 554] on input "Collapse categories" at bounding box center [254, 557] width 31 height 31
checkbox input "false"
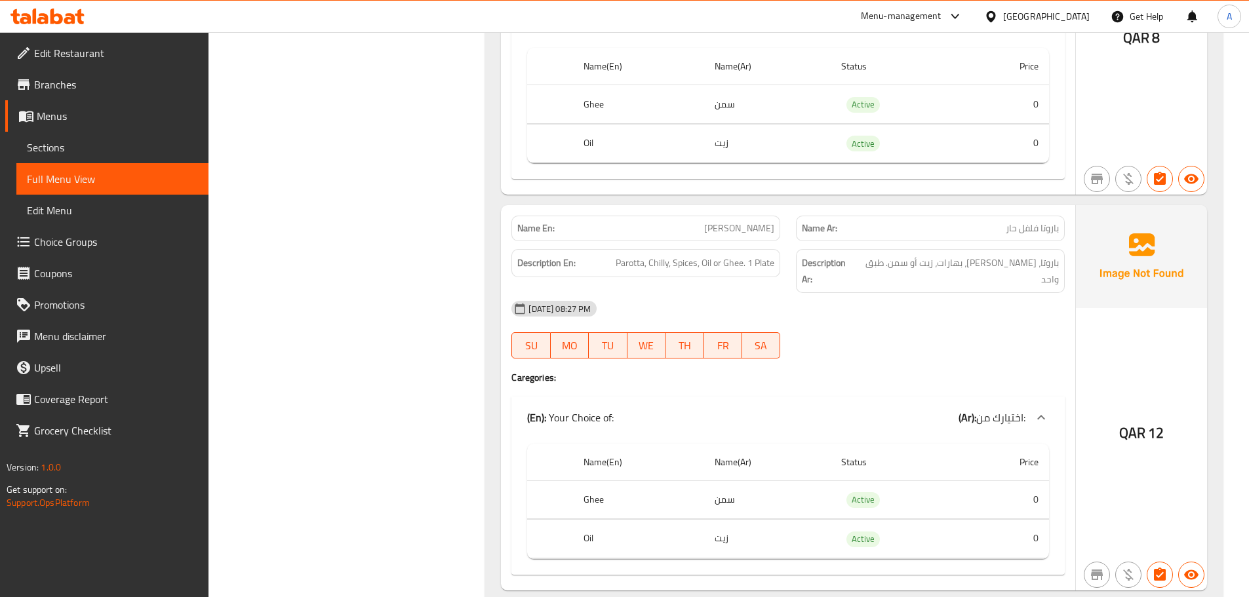
scroll to position [26474, 0]
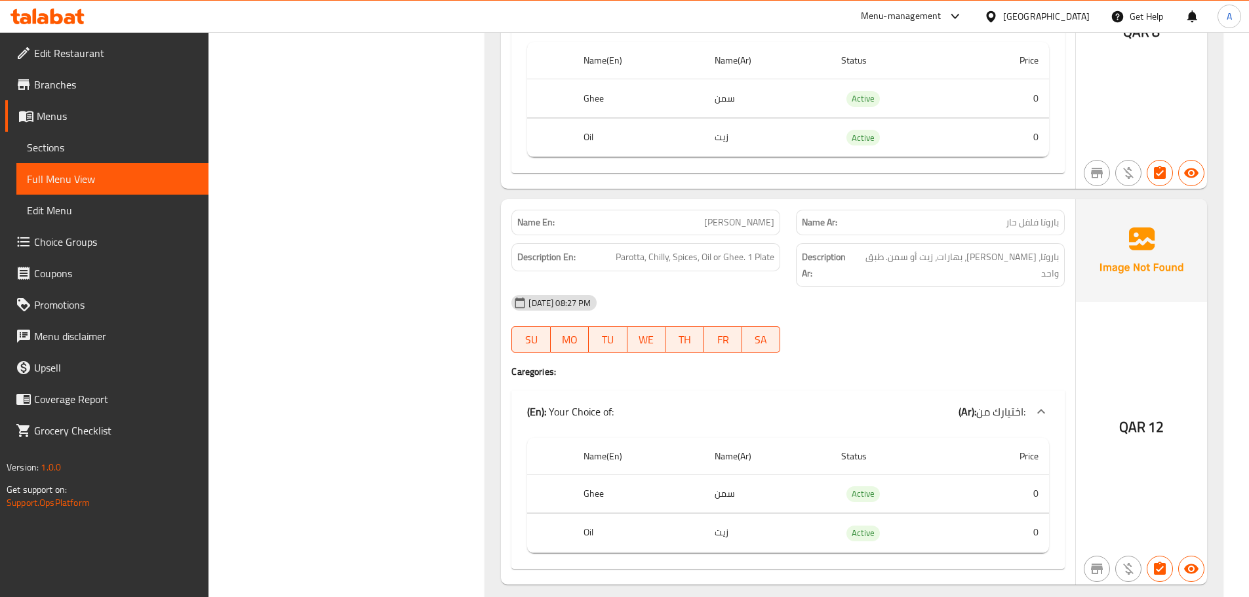
click at [869, 287] on div "[DATE] 08:27 PM SU MO TU WE TH FR SA" at bounding box center [788, 323] width 569 height 73
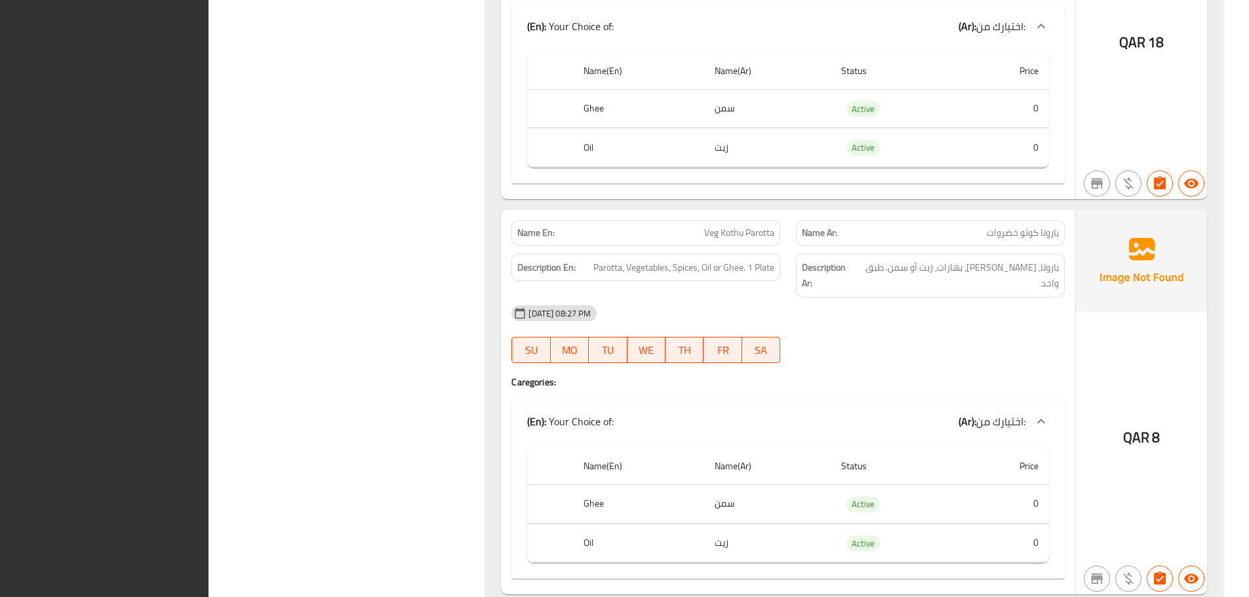
scroll to position [26480, 0]
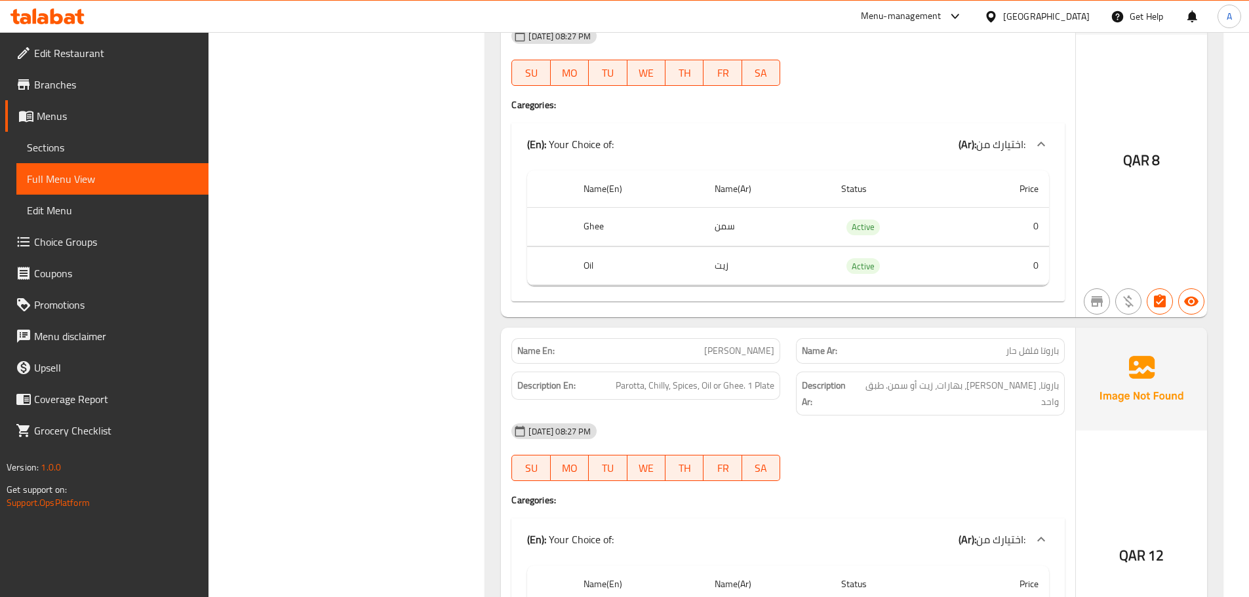
click at [124, 151] on span "Sections" at bounding box center [112, 148] width 171 height 16
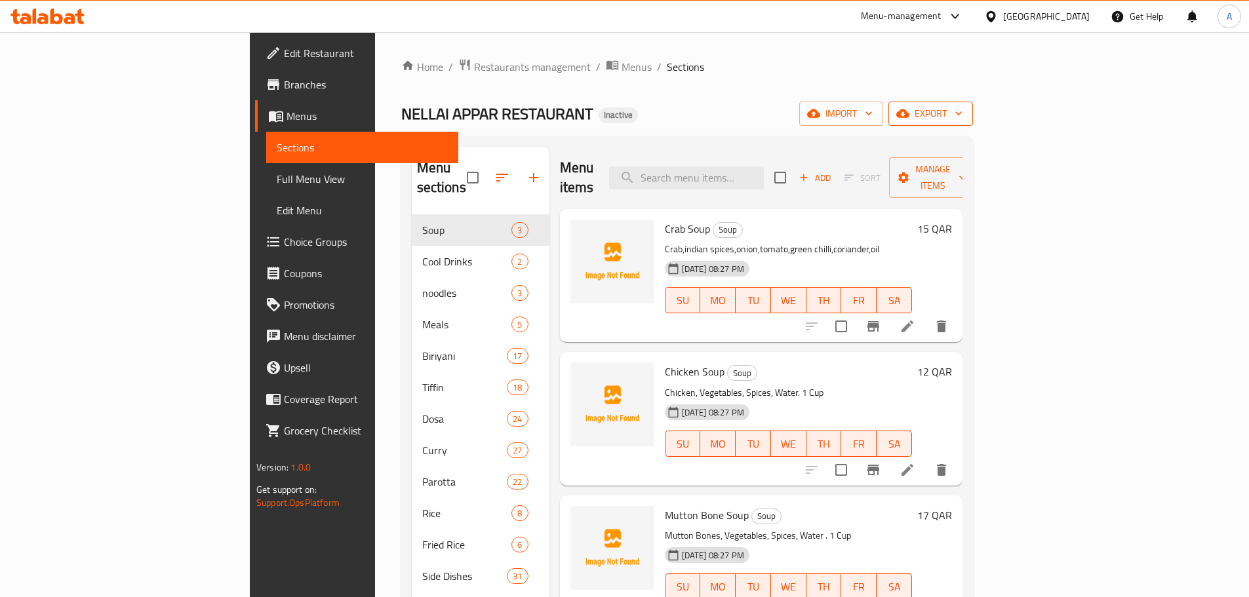
click at [963, 108] on span "export" at bounding box center [931, 114] width 64 height 16
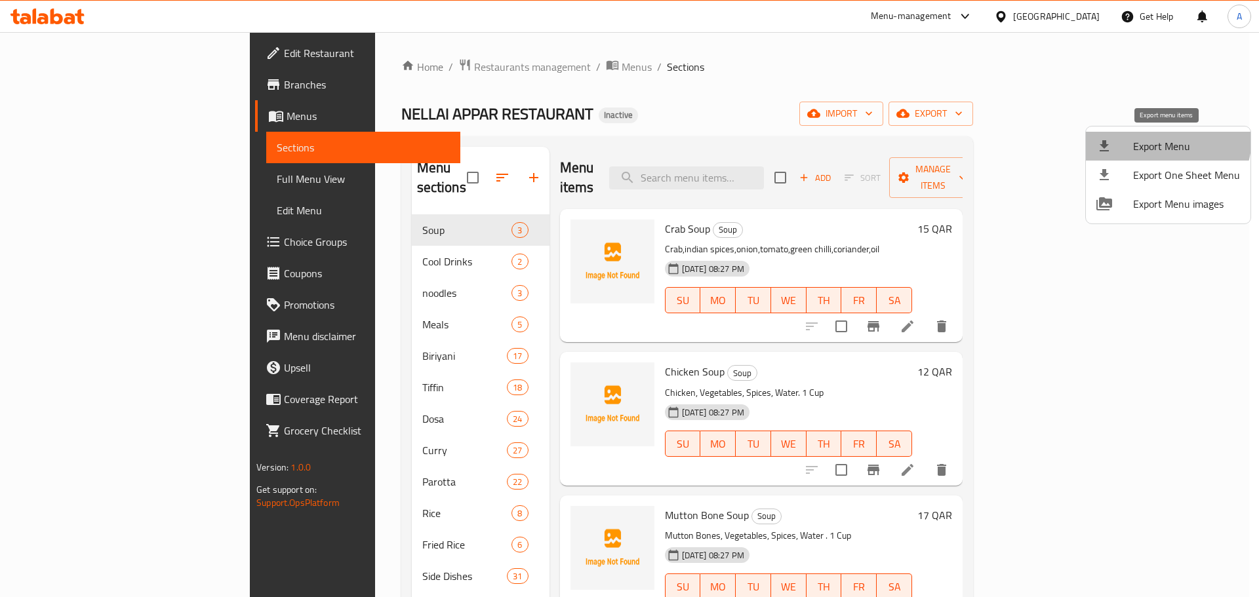
click at [1155, 138] on span "Export Menu" at bounding box center [1186, 146] width 107 height 16
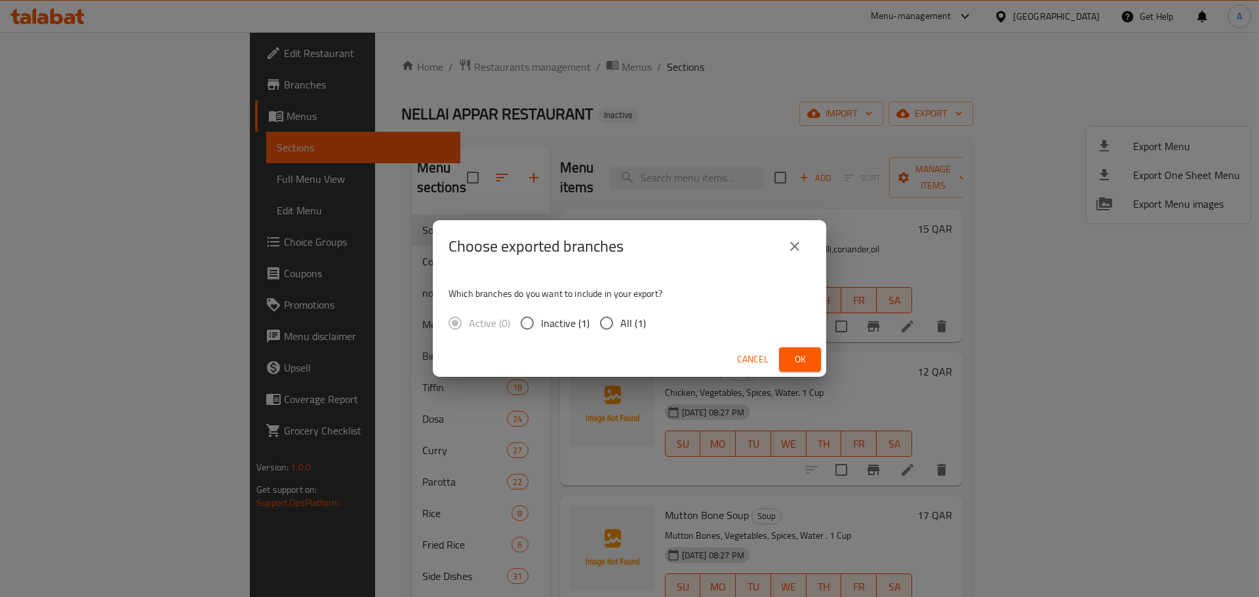
click at [641, 315] on span "All (1)" at bounding box center [633, 323] width 26 height 16
click at [620, 315] on input "All (1)" at bounding box center [607, 324] width 28 height 28
radio input "true"
click at [816, 350] on button "Ok" at bounding box center [800, 360] width 42 height 24
